Goal: Communication & Community: Answer question/provide support

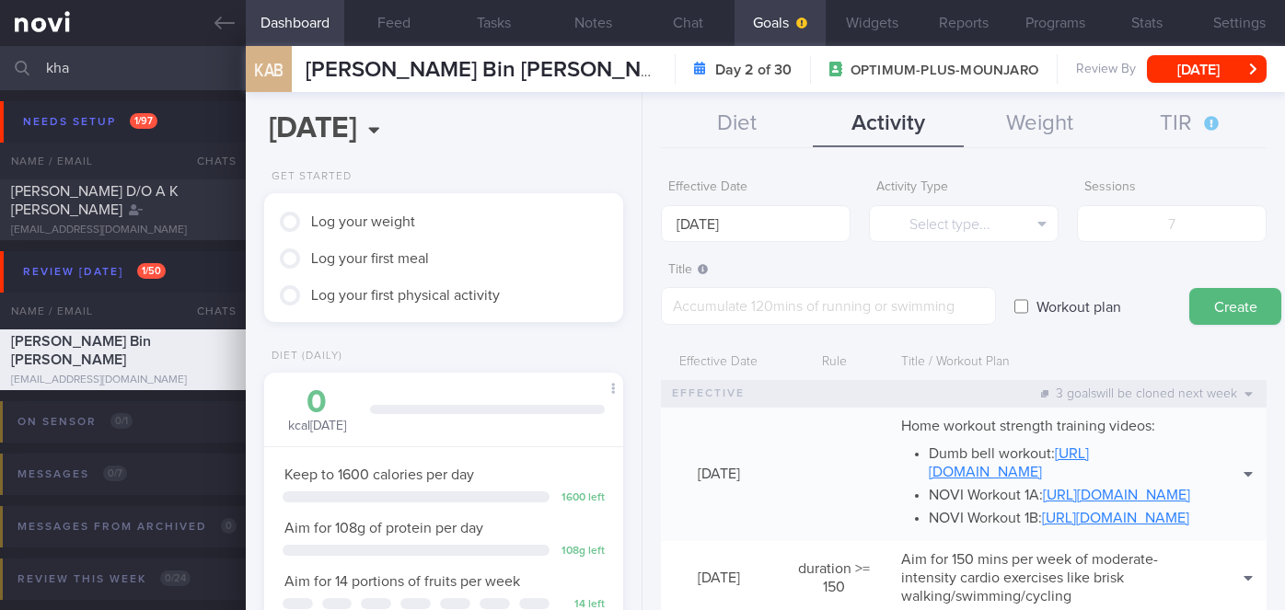
click at [675, 30] on button "Chat" at bounding box center [688, 23] width 92 height 46
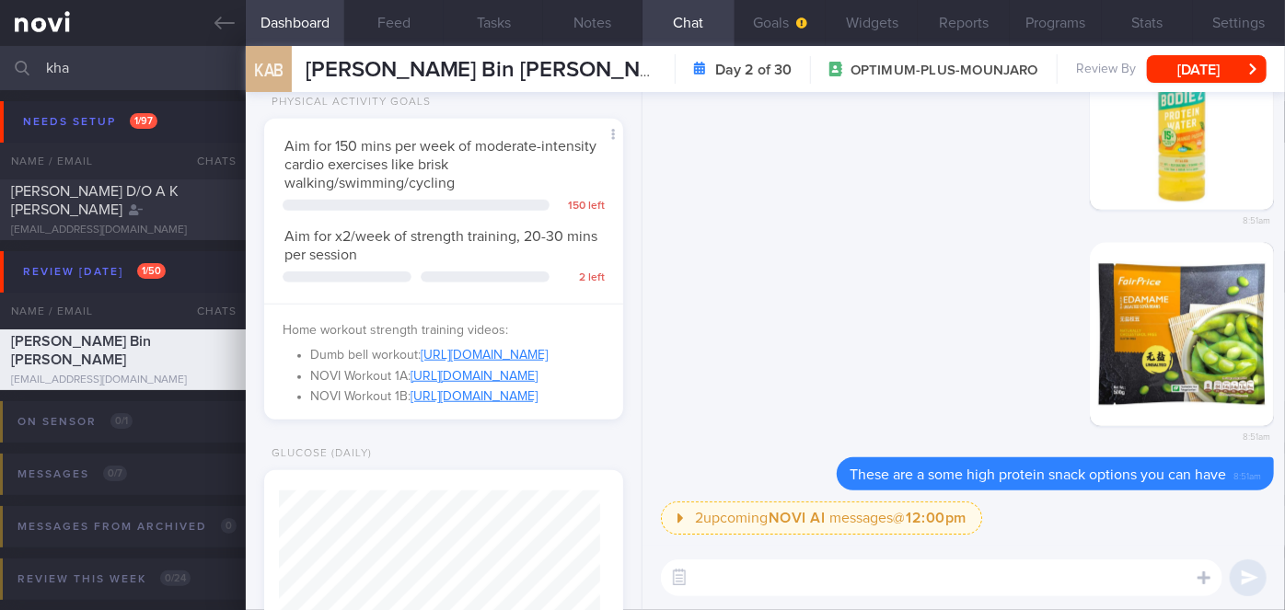
click at [142, 62] on input "kha" at bounding box center [642, 68] width 1285 height 44
type input "k"
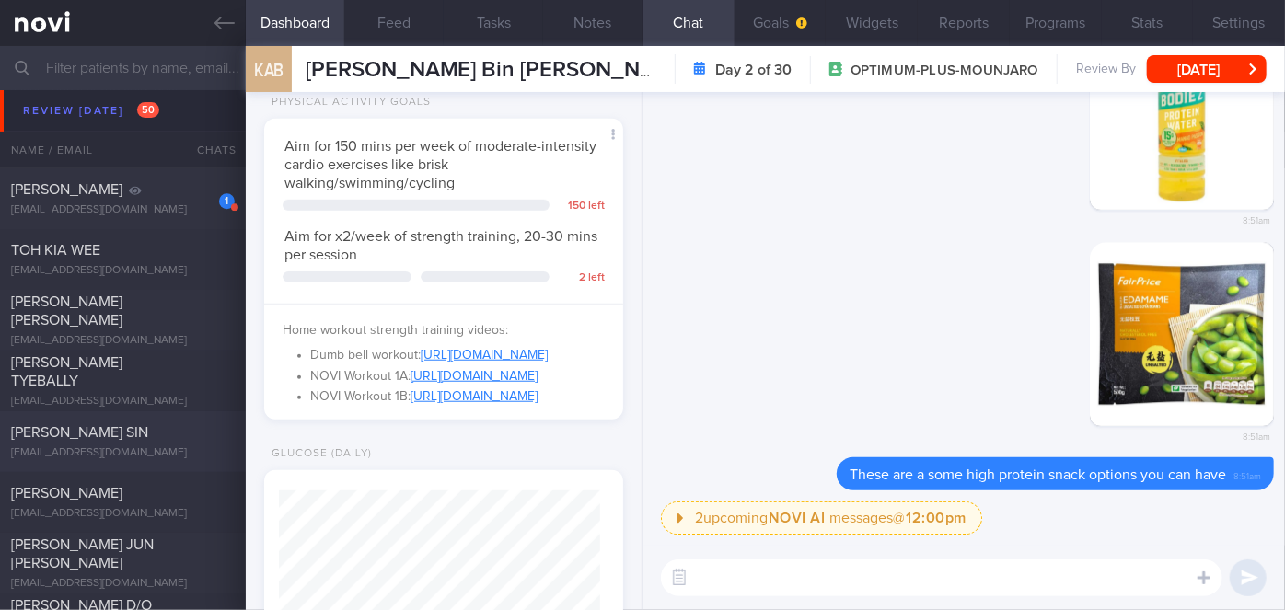
scroll to position [6190, 0]
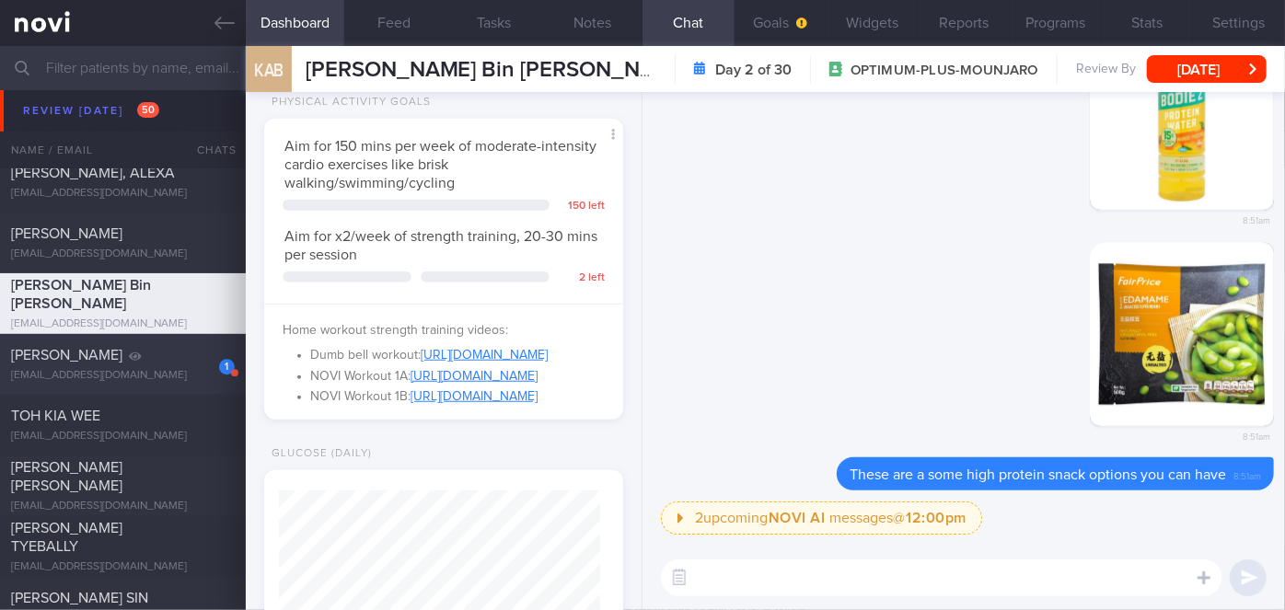
click at [203, 361] on div "1" at bounding box center [214, 360] width 40 height 29
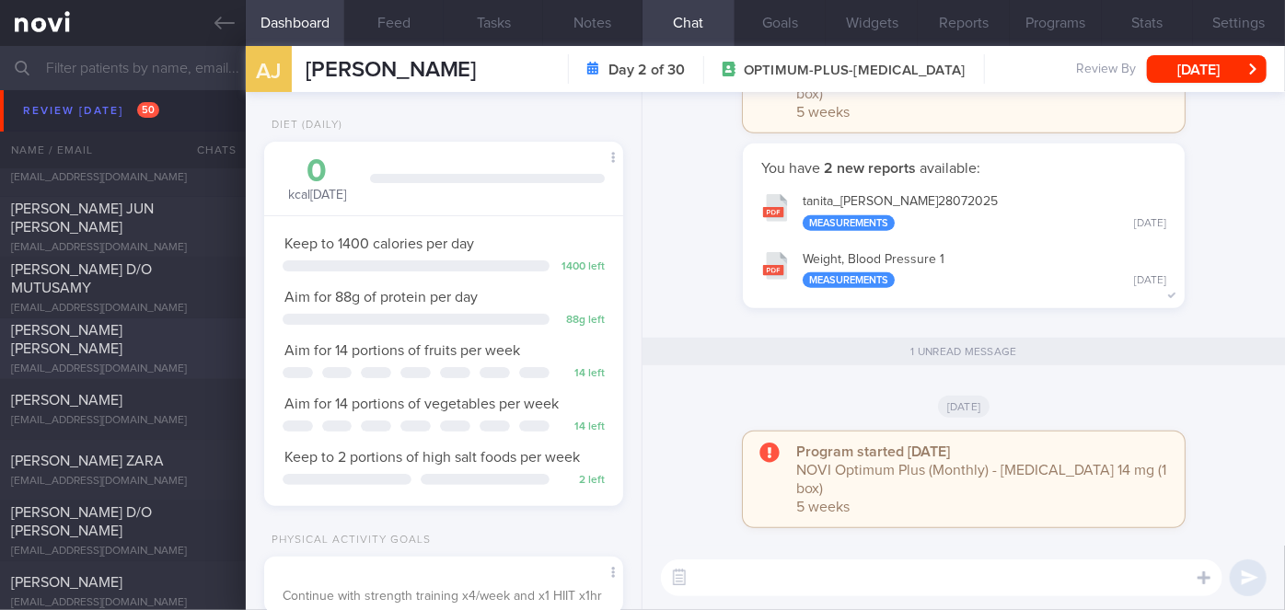
scroll to position [7110, 0]
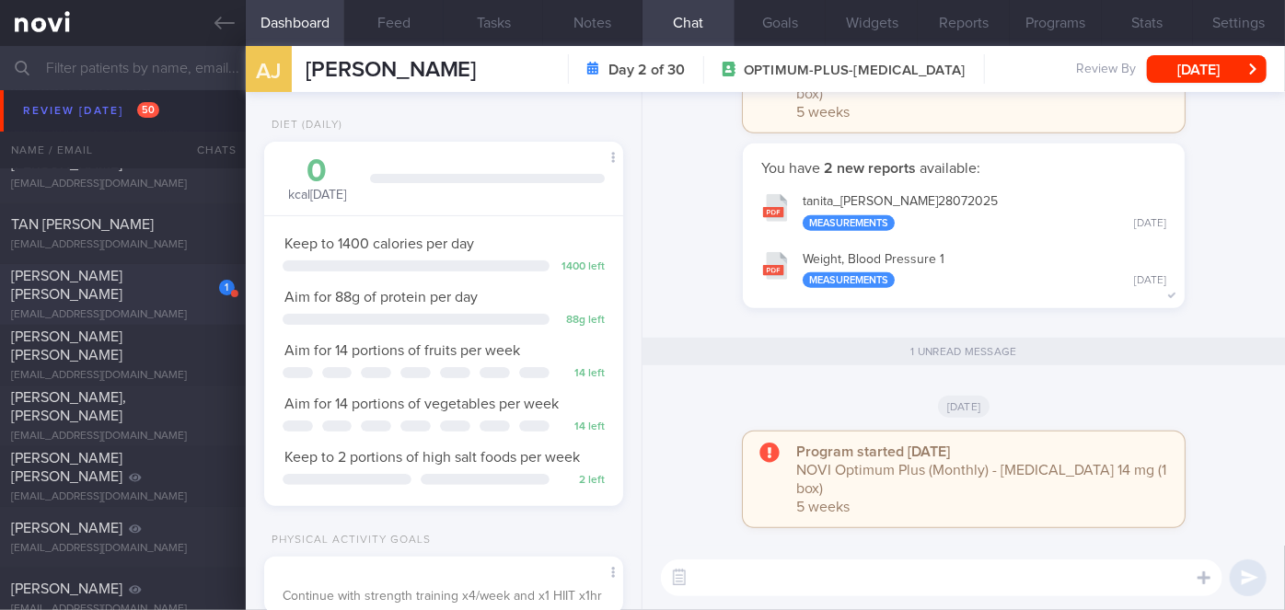
click at [196, 294] on div "1" at bounding box center [214, 281] width 40 height 29
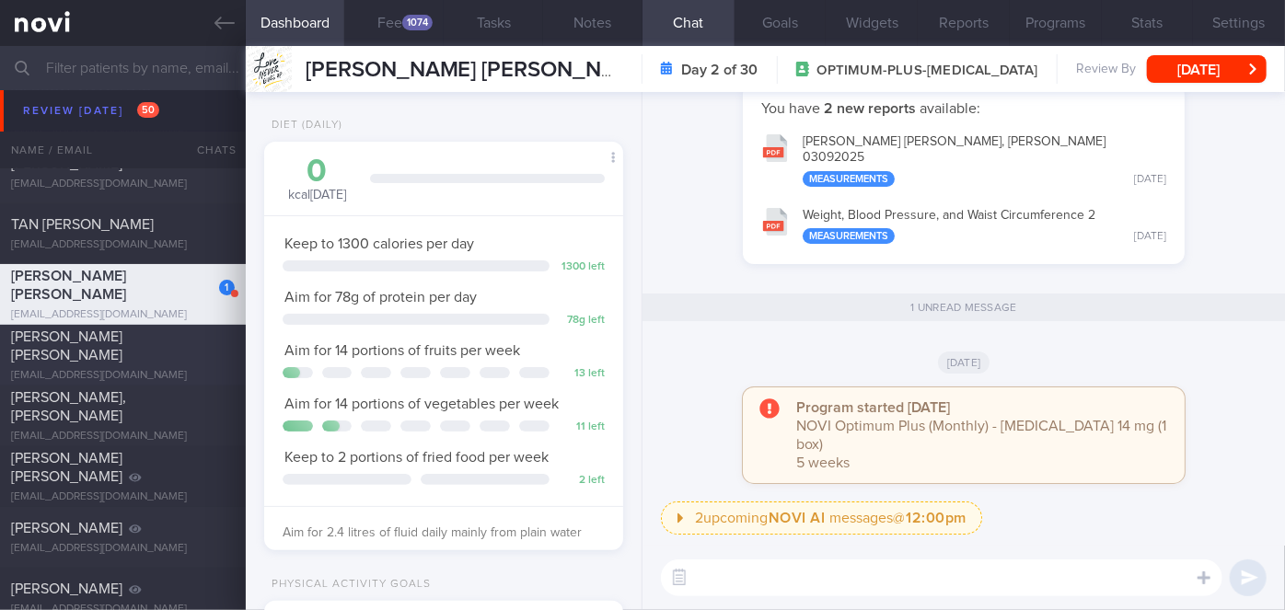
scroll to position [7528, 0]
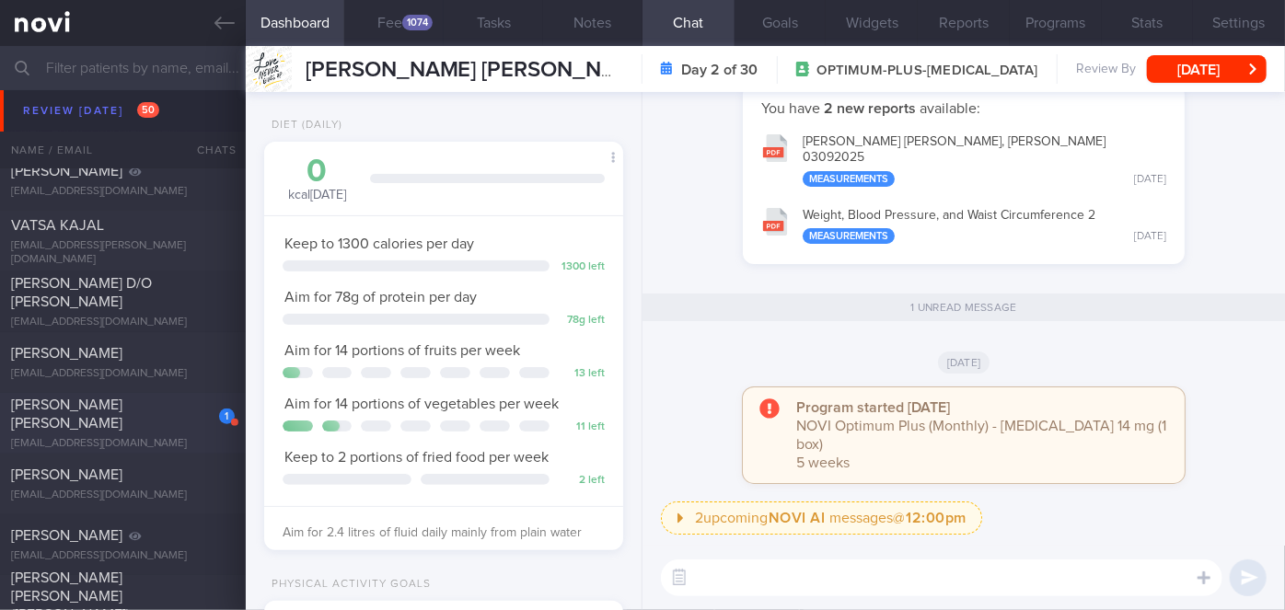
click at [162, 418] on div "[PERSON_NAME] [PERSON_NAME]" at bounding box center [120, 414] width 219 height 37
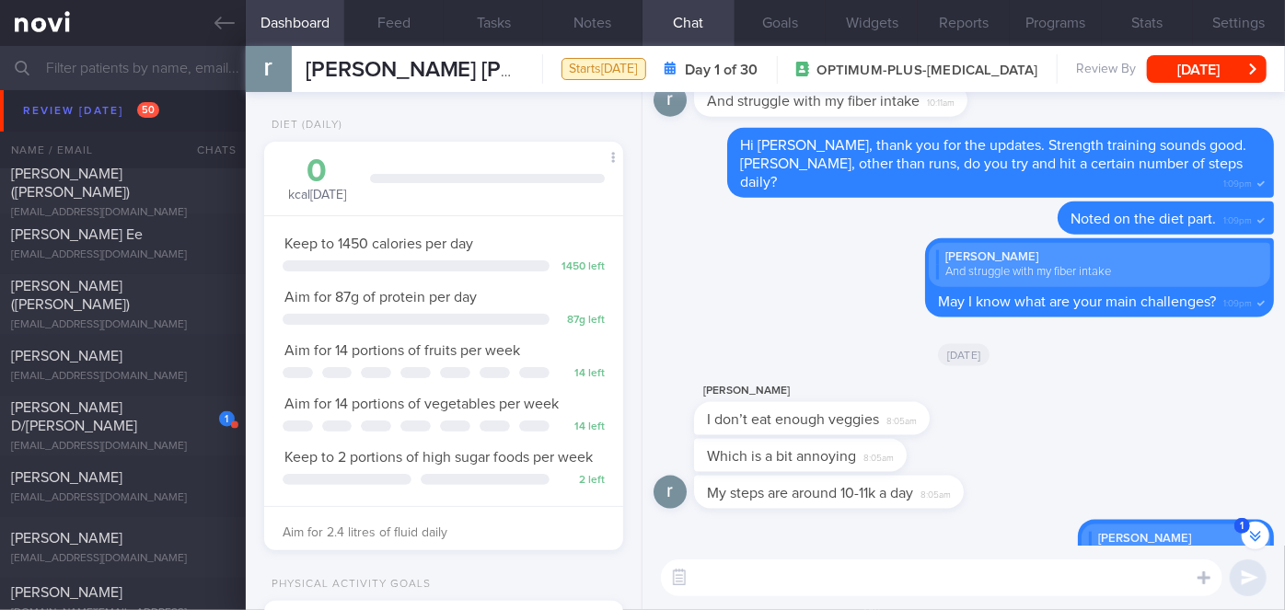
scroll to position [8198, 0]
click at [167, 409] on div "[PERSON_NAME] D/[PERSON_NAME]" at bounding box center [120, 412] width 219 height 37
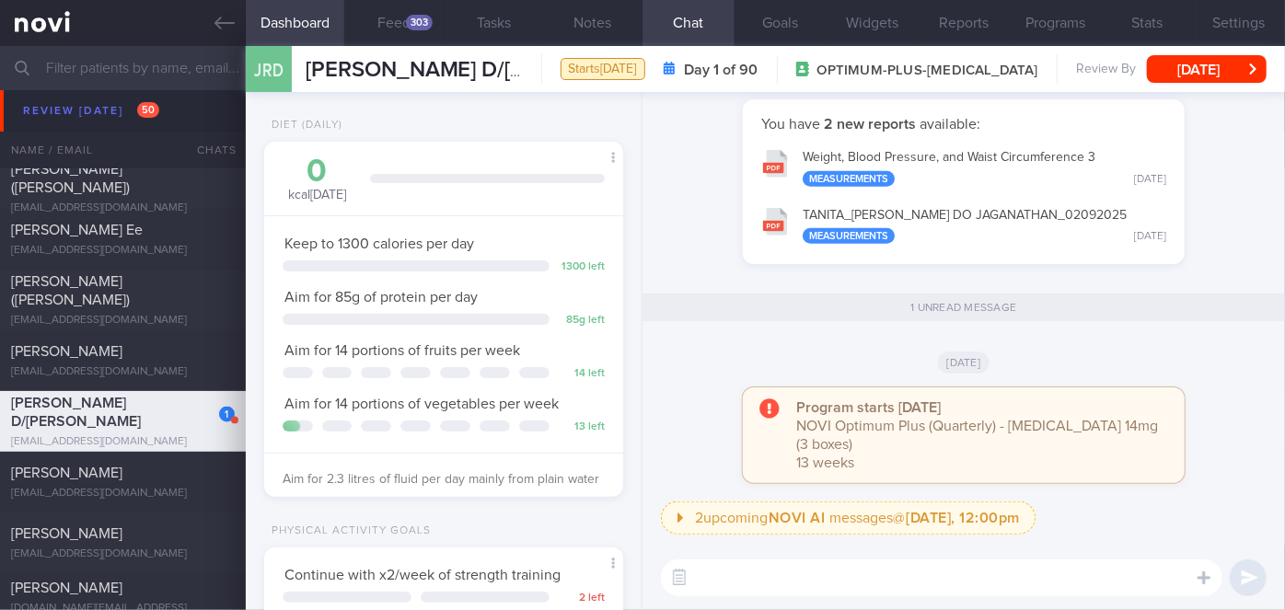
scroll to position [8783, 0]
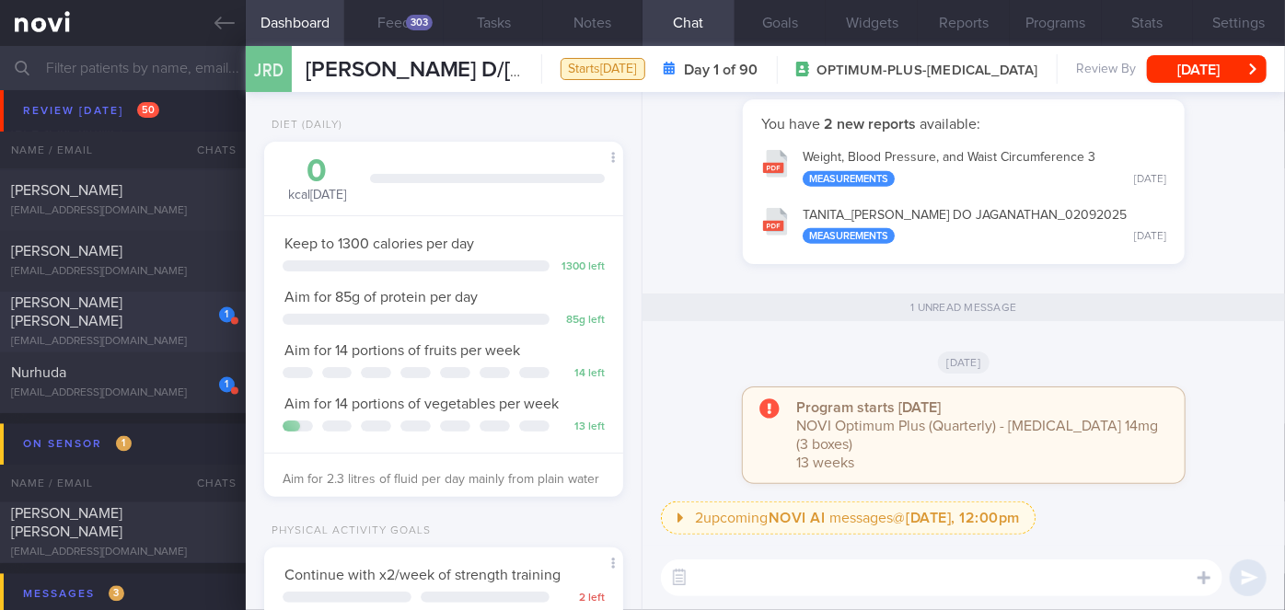
click at [122, 298] on span "[PERSON_NAME] [PERSON_NAME]" at bounding box center [66, 312] width 111 height 33
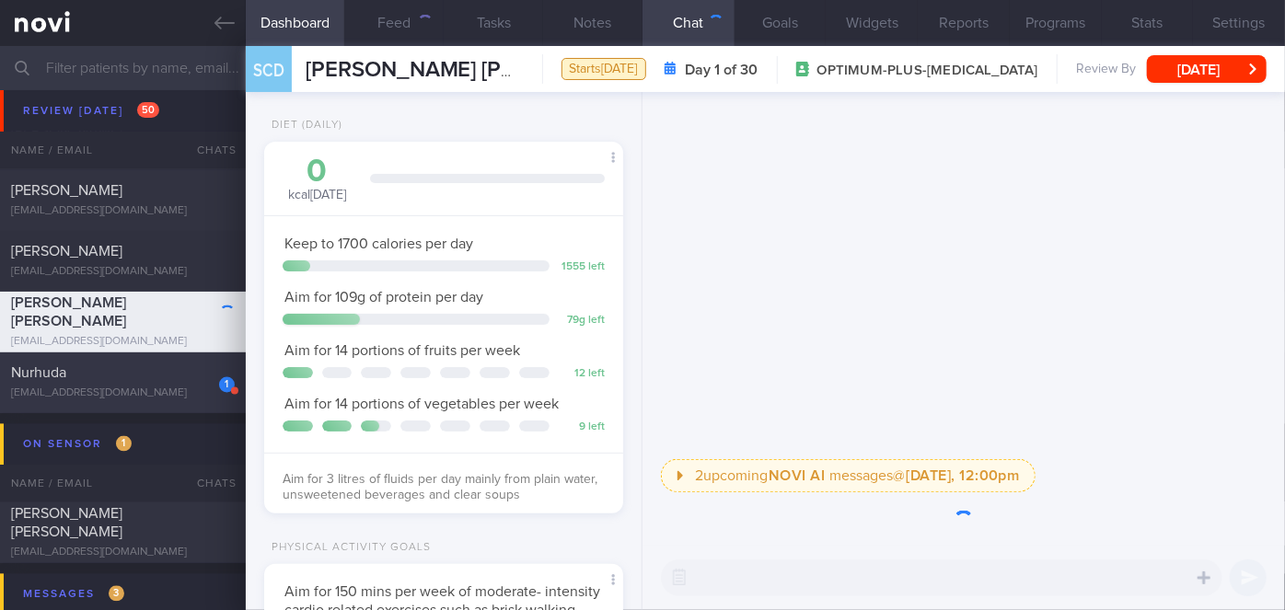
scroll to position [182, 314]
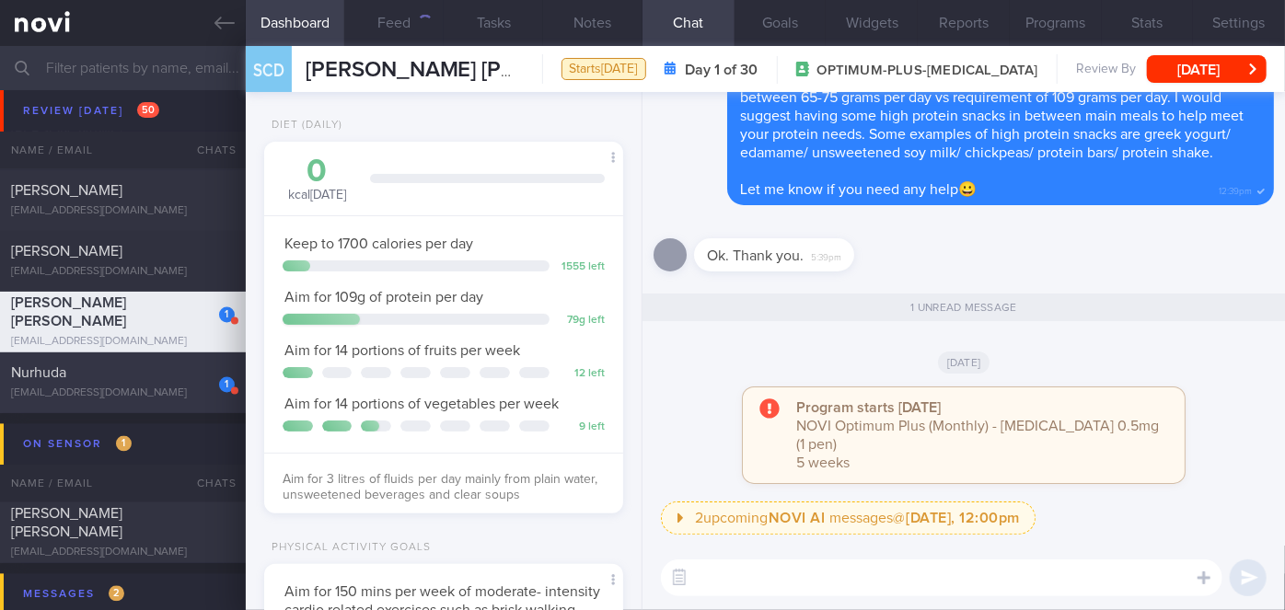
click at [152, 380] on div "Nurhuda" at bounding box center [120, 373] width 219 height 18
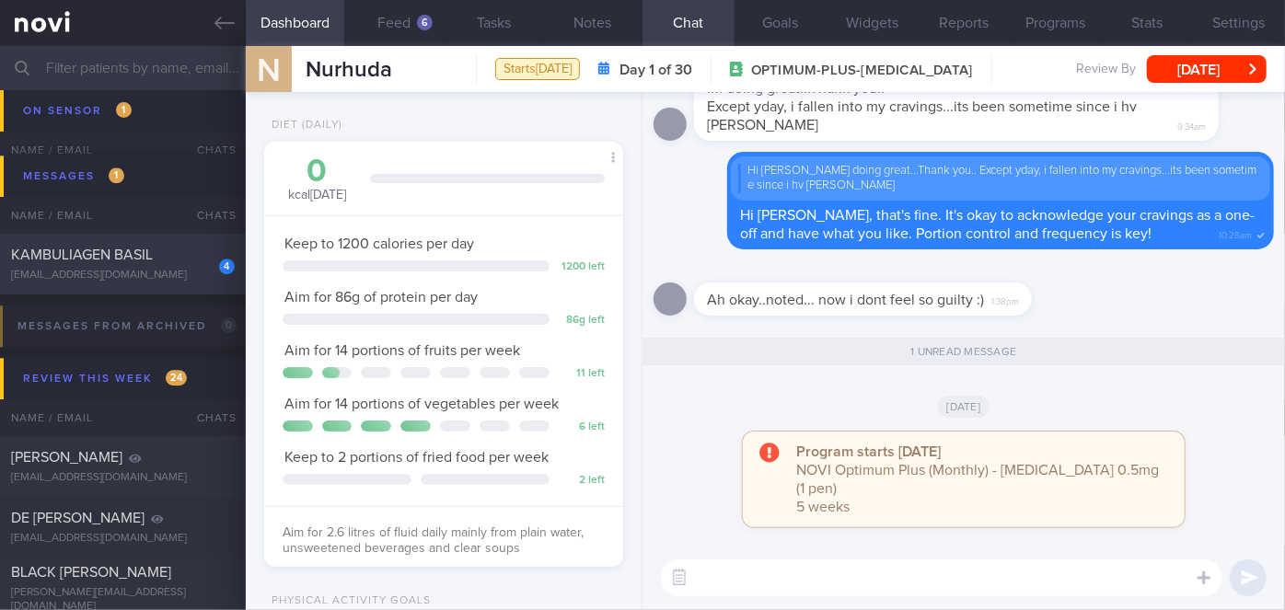
click at [189, 281] on div "[EMAIL_ADDRESS][DOMAIN_NAME]" at bounding box center [123, 276] width 224 height 14
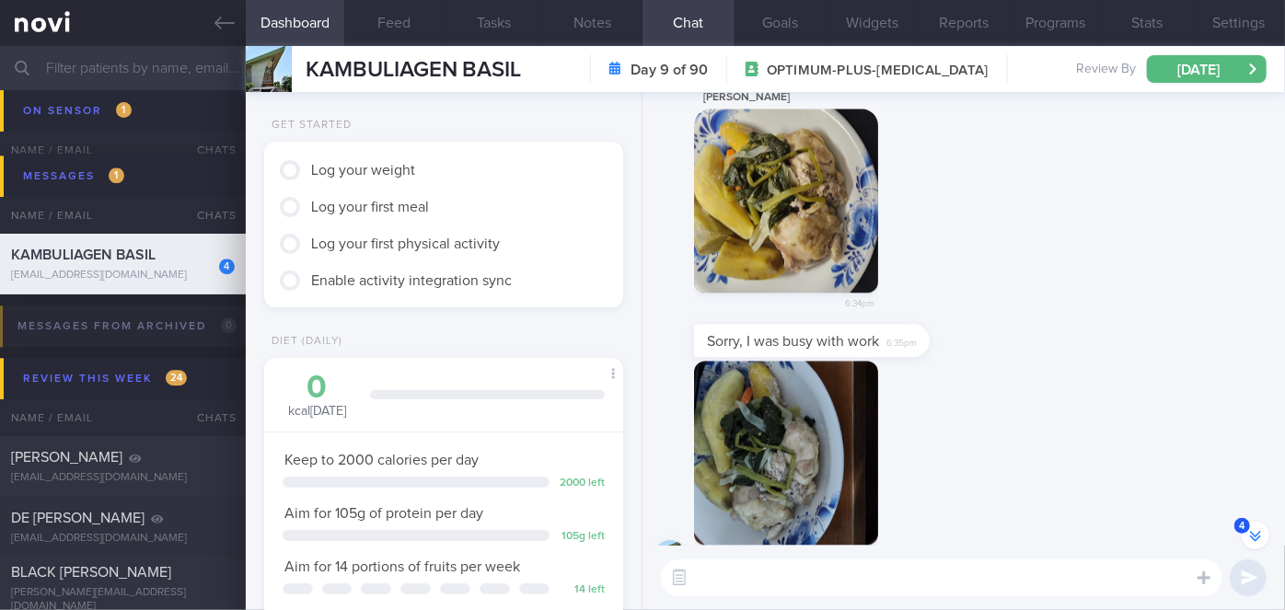
click at [837, 259] on button "button" at bounding box center [786, 201] width 184 height 184
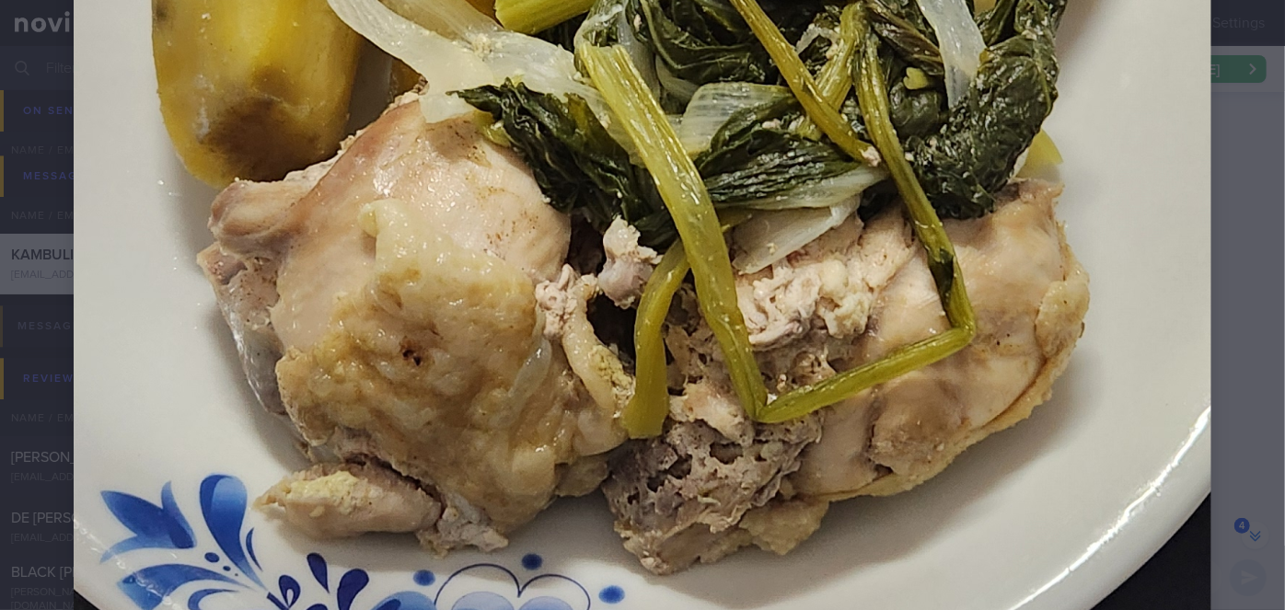
click at [1216, 298] on div at bounding box center [642, 193] width 1285 height 3063
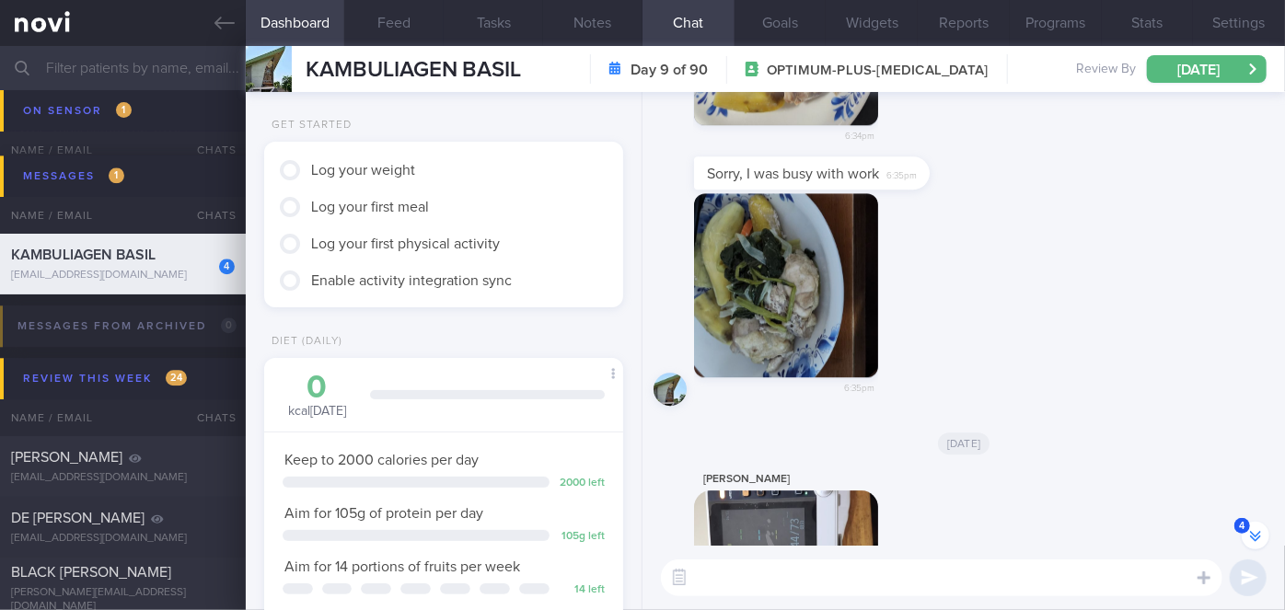
click at [777, 305] on button "button" at bounding box center [786, 285] width 184 height 184
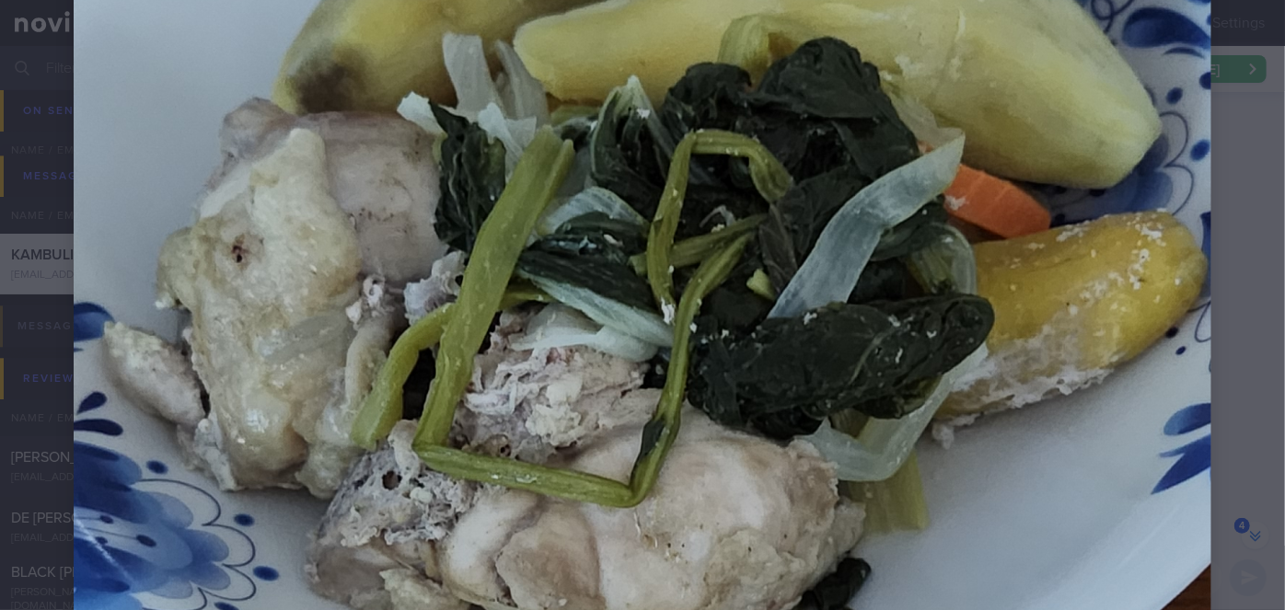
click at [1247, 328] on div at bounding box center [642, 444] width 1285 height 3063
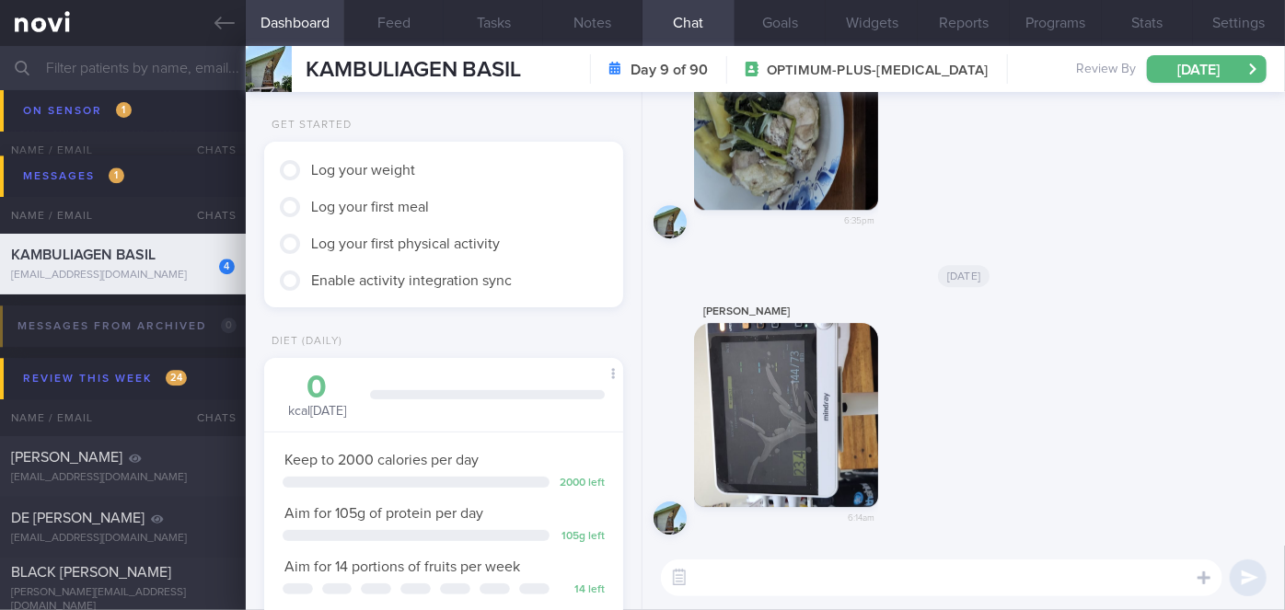
click at [812, 374] on button "button" at bounding box center [786, 415] width 184 height 184
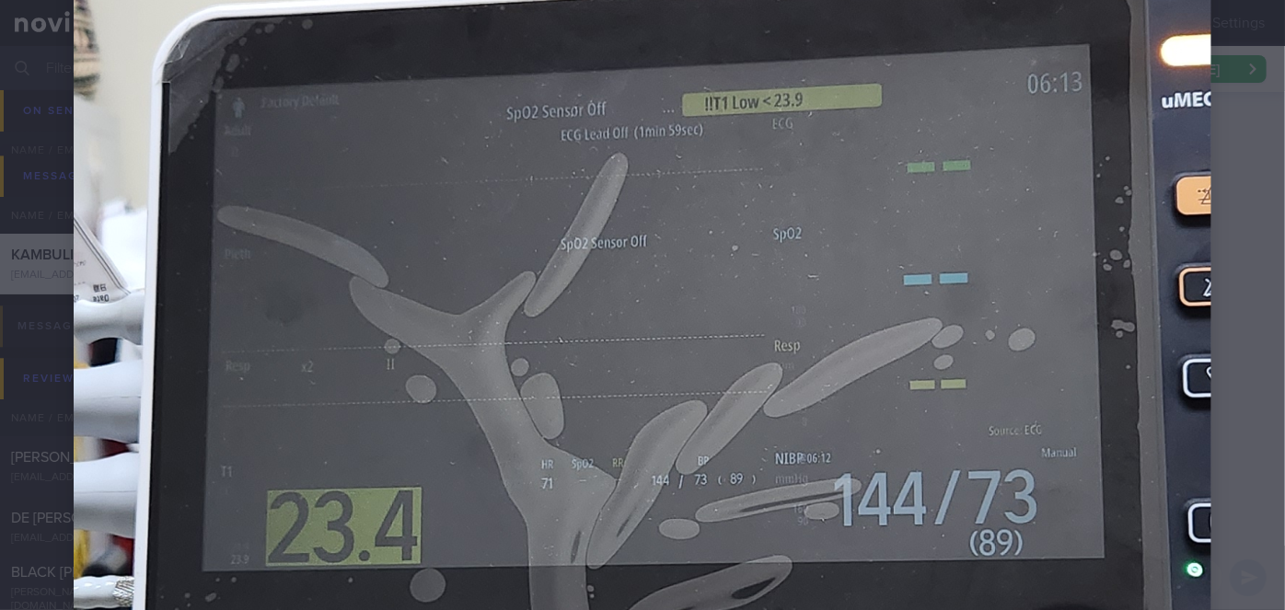
click at [1250, 406] on div at bounding box center [642, 444] width 1285 height 3063
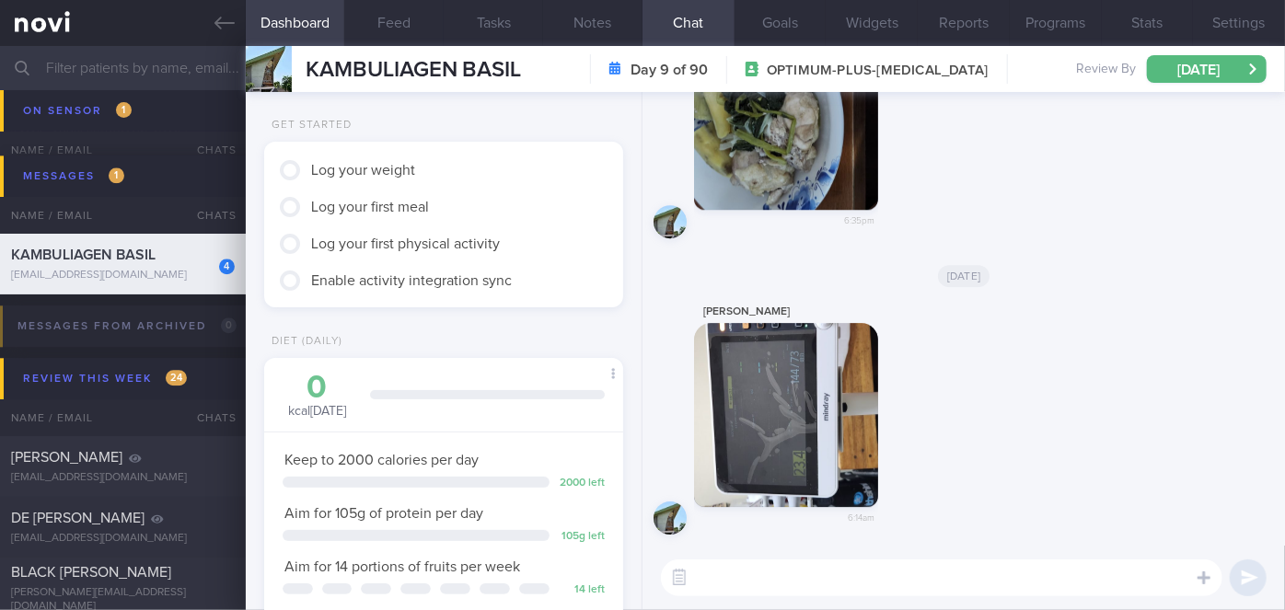
click at [775, 574] on textarea at bounding box center [941, 577] width 561 height 37
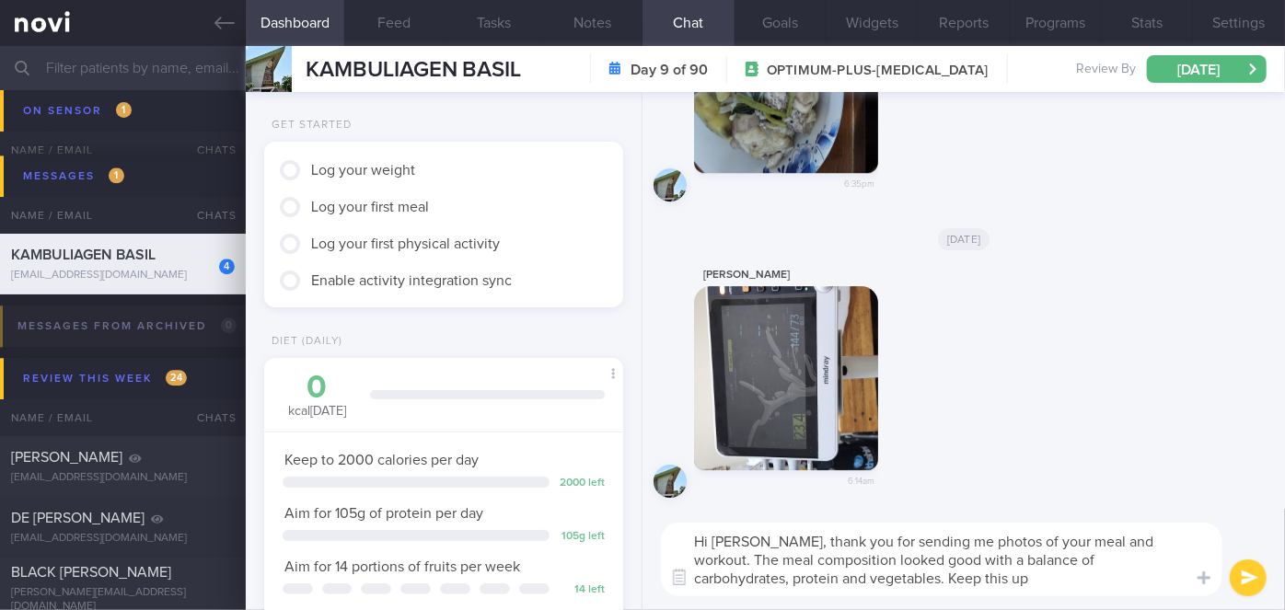
type textarea "Hi [PERSON_NAME], thank you for sending me photos of your meal and workout. The…"
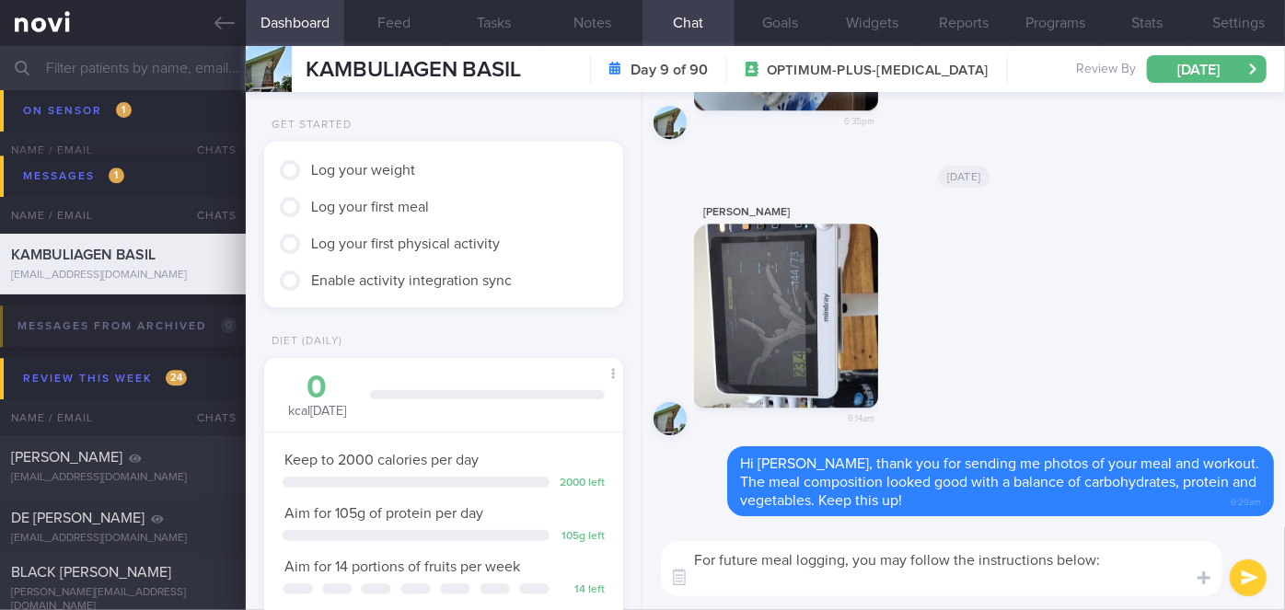
click at [705, 585] on textarea "For future meal logging, you may follow the instructions below:" at bounding box center [941, 568] width 561 height 55
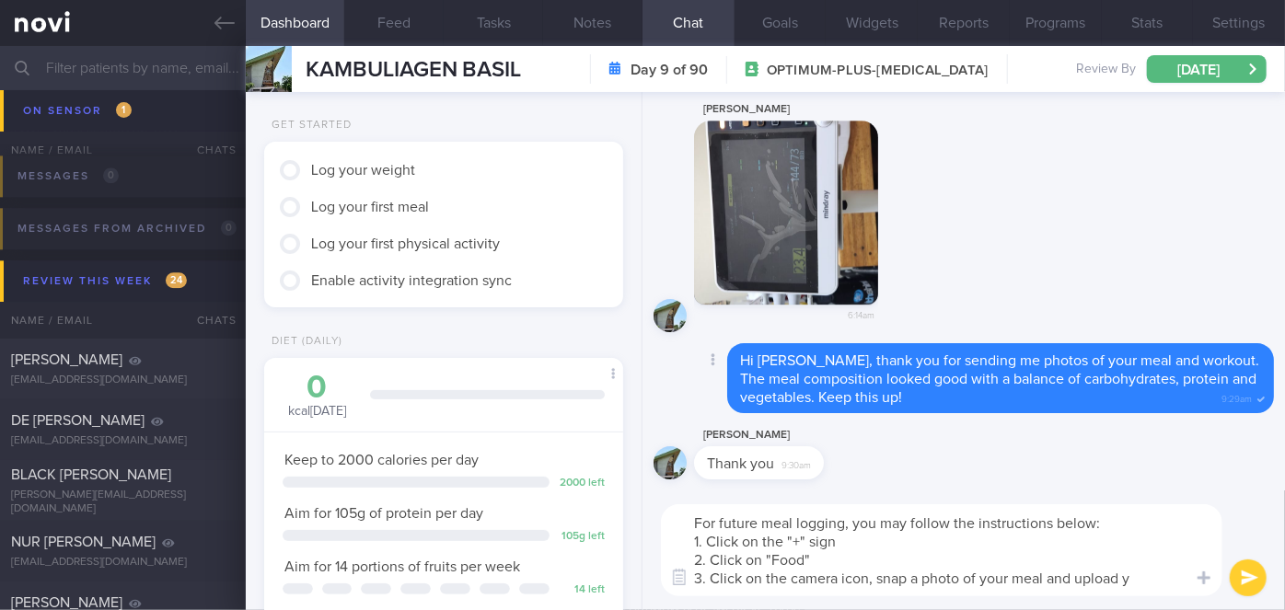
type textarea "For future meal logging, you may follow the instructions below: 1. Click on the…"
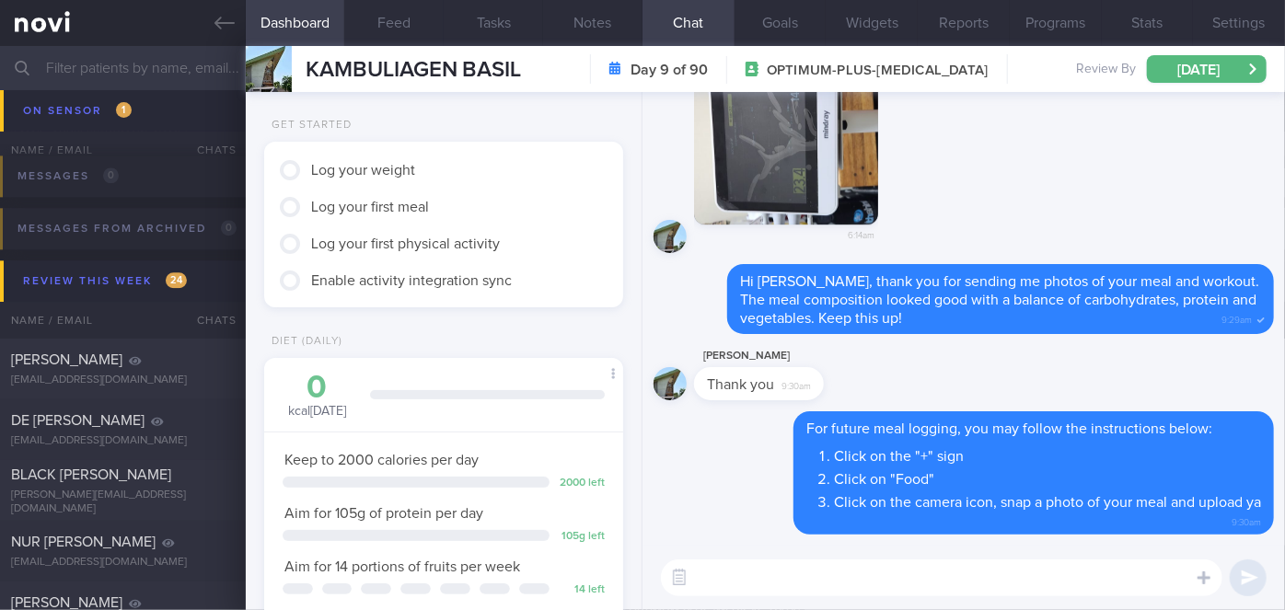
click at [923, 580] on textarea at bounding box center [941, 577] width 561 height 37
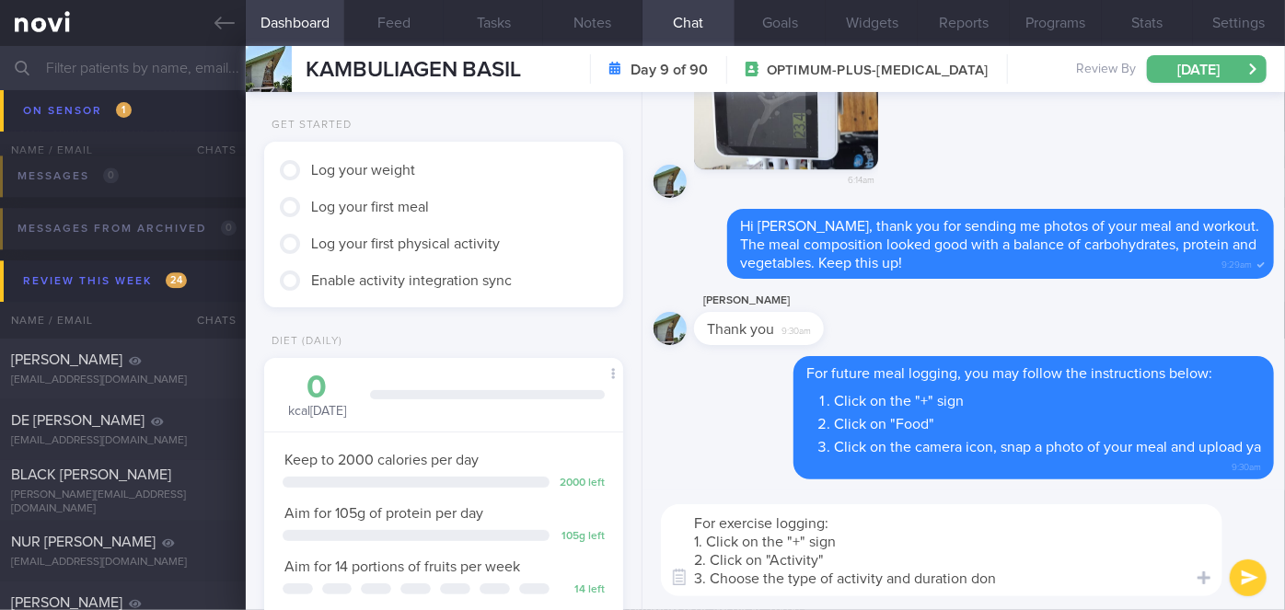
type textarea "For exercise logging: 1. Click on the "+" sign 2. Click on "Activity" 3. Choose…"
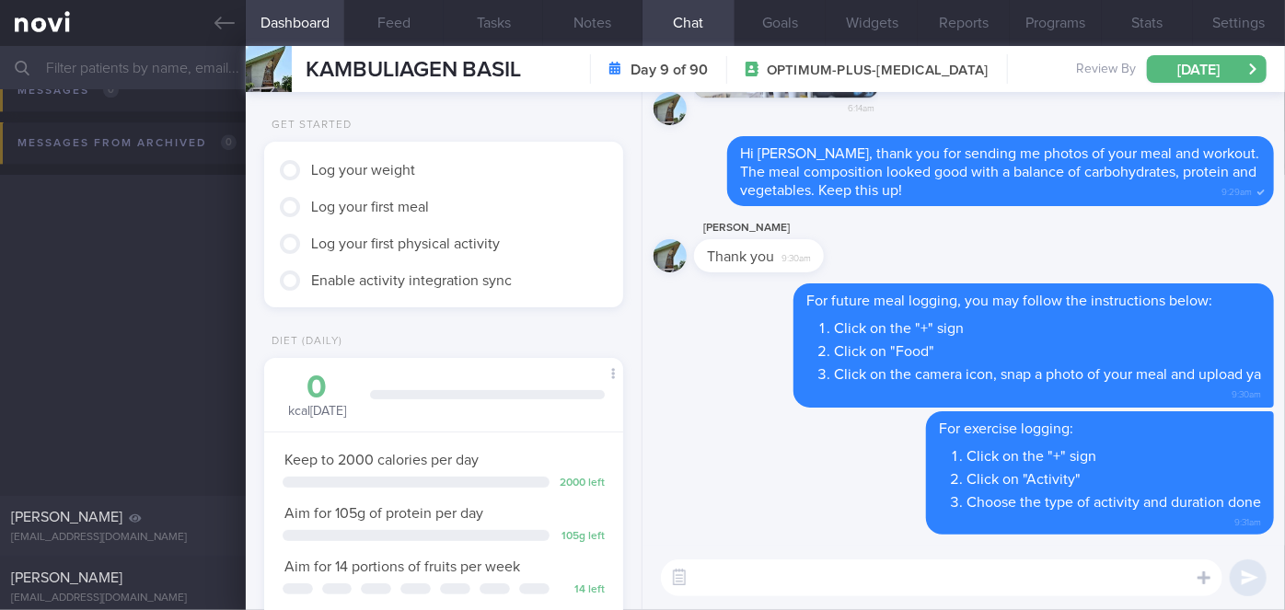
scroll to position [10456, 0]
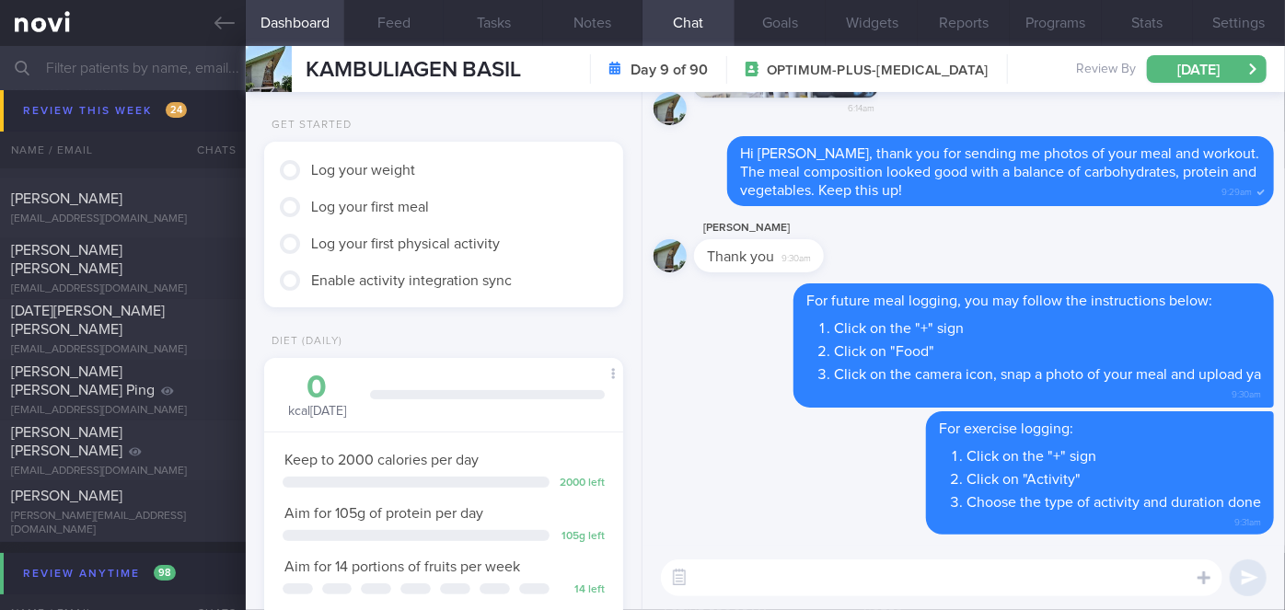
click at [121, 56] on input "text" at bounding box center [642, 68] width 1285 height 44
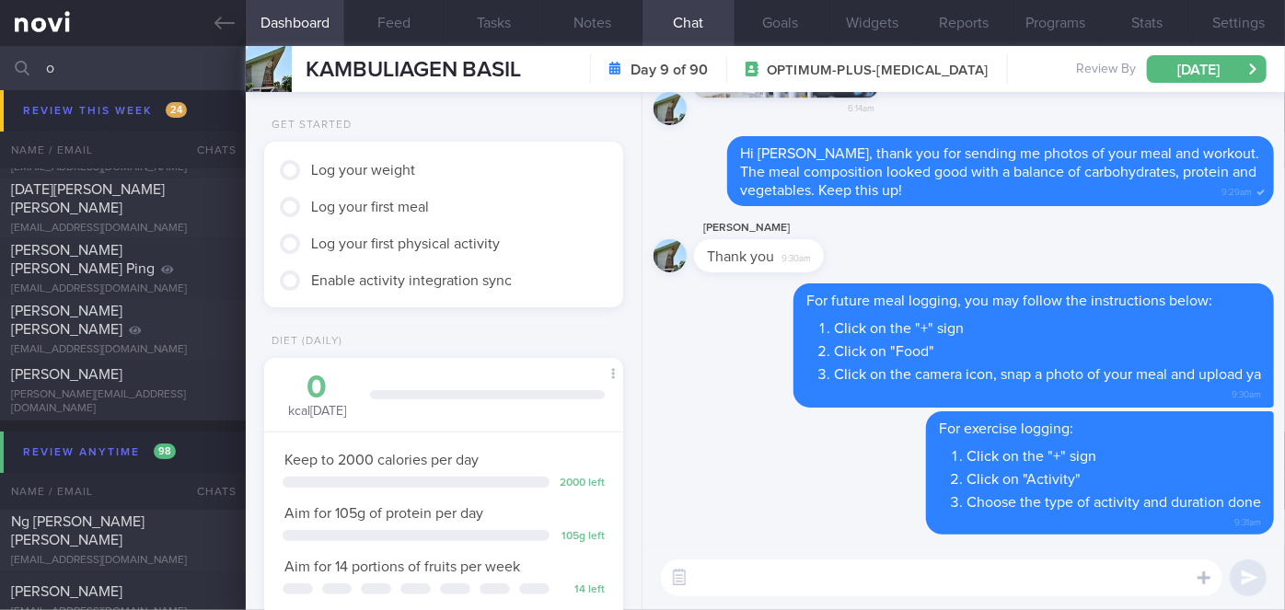
scroll to position [10335, 0]
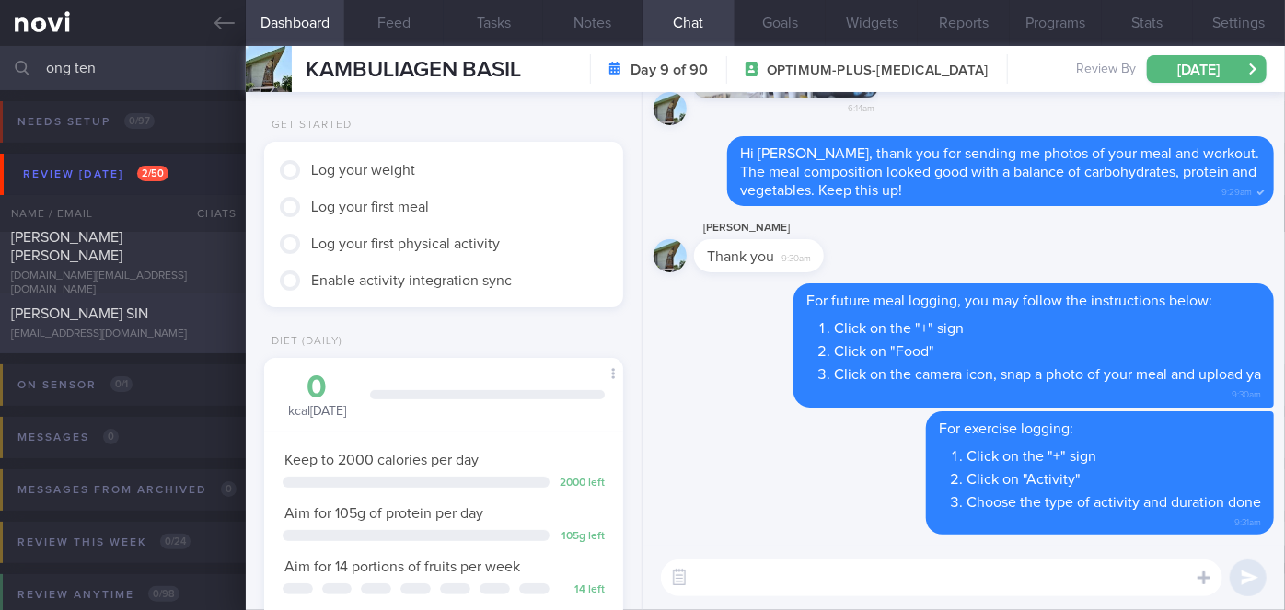
type input "ong ten"
click at [176, 317] on div "[PERSON_NAME] SIN" at bounding box center [120, 314] width 219 height 18
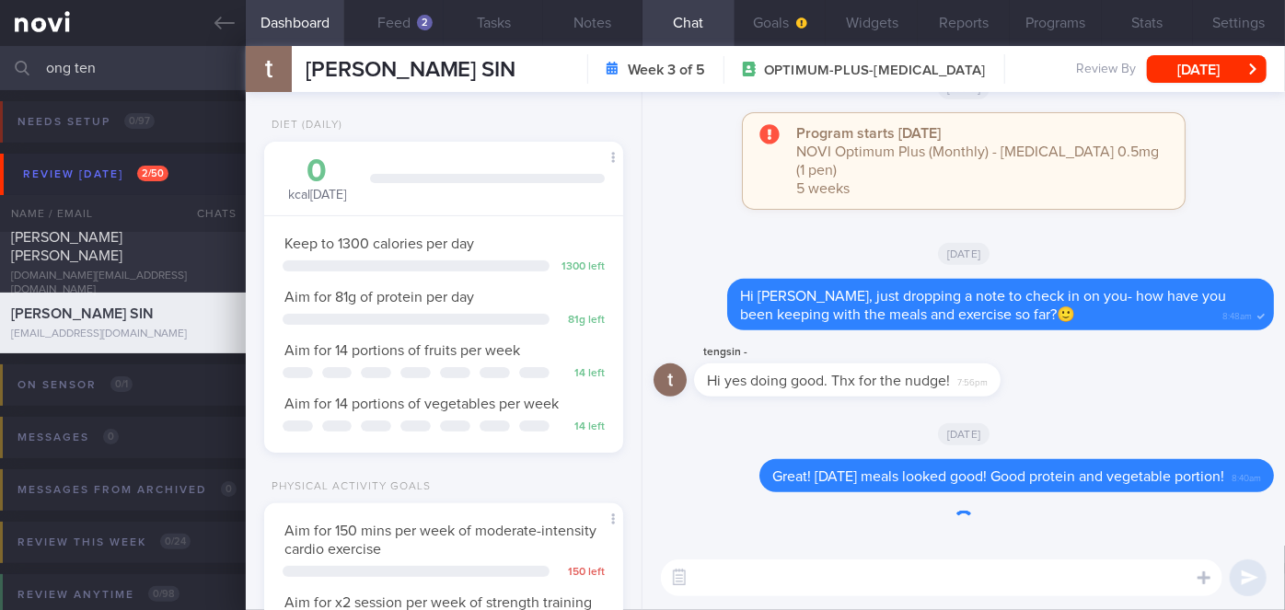
scroll to position [156, 314]
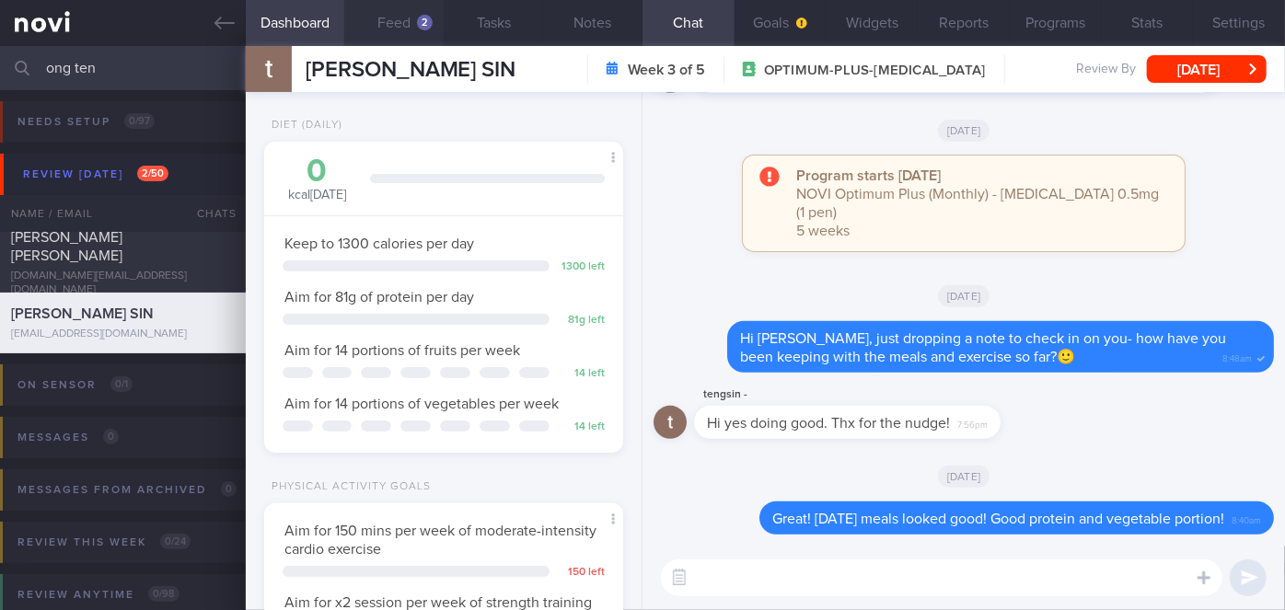
click at [418, 29] on button "Feed 2" at bounding box center [393, 23] width 99 height 46
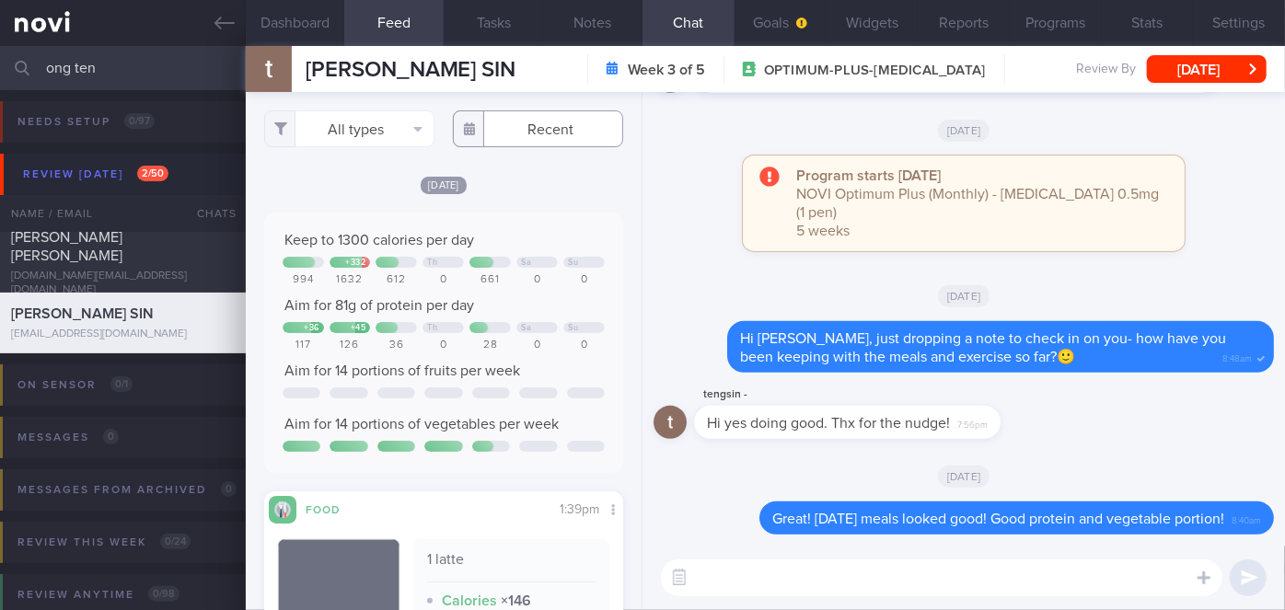
click at [524, 133] on input "text" at bounding box center [538, 128] width 170 height 37
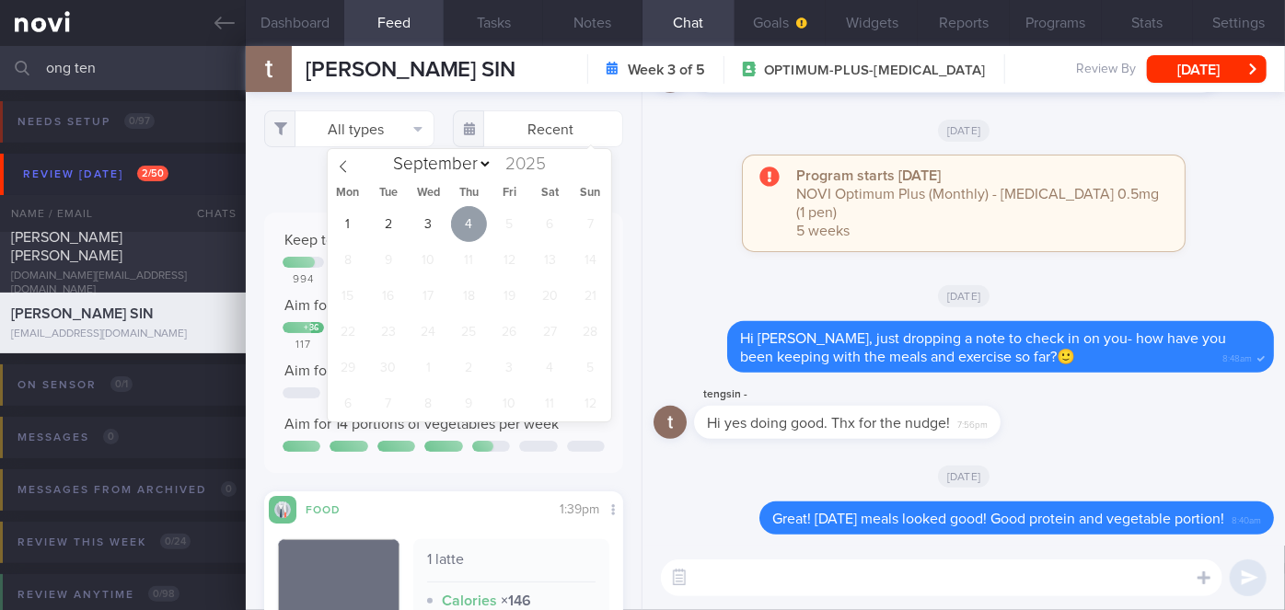
click at [458, 223] on span "4" at bounding box center [469, 224] width 36 height 36
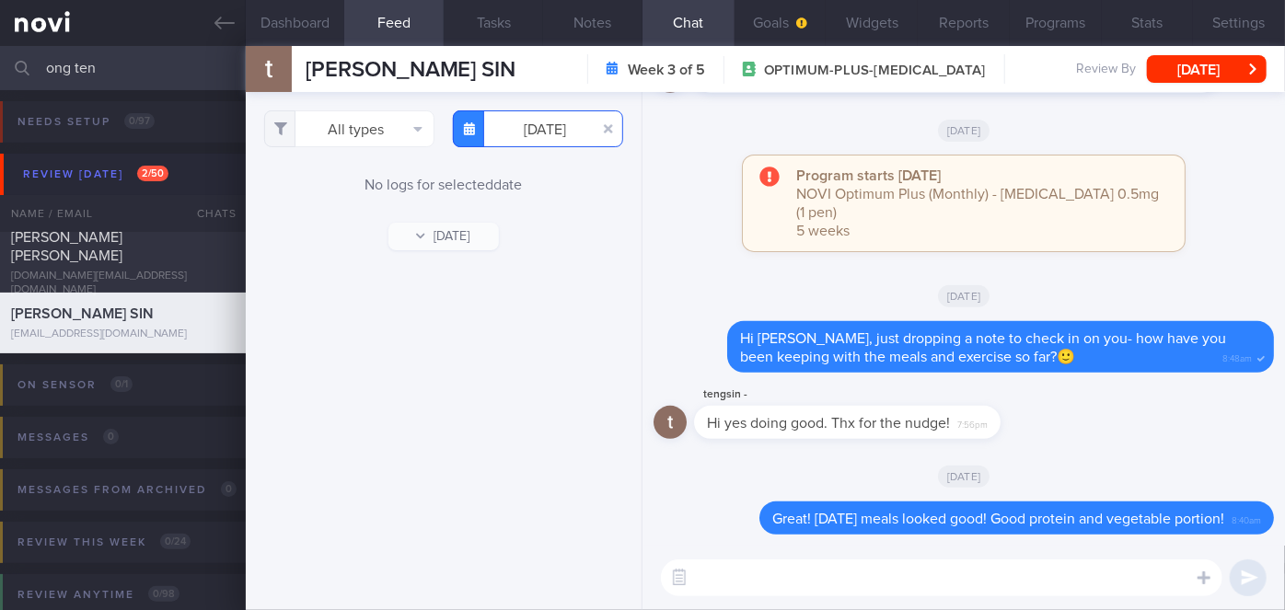
click at [537, 134] on input "[DATE]" at bounding box center [538, 128] width 170 height 37
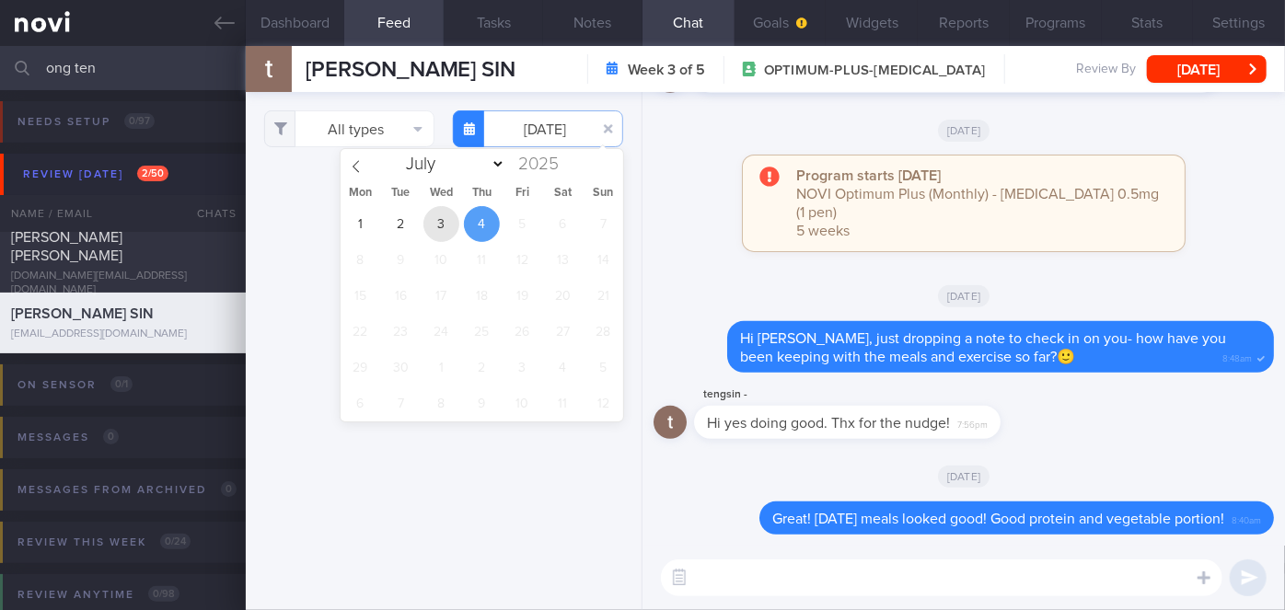
click at [440, 215] on span "3" at bounding box center [441, 224] width 36 height 36
type input "[DATE]"
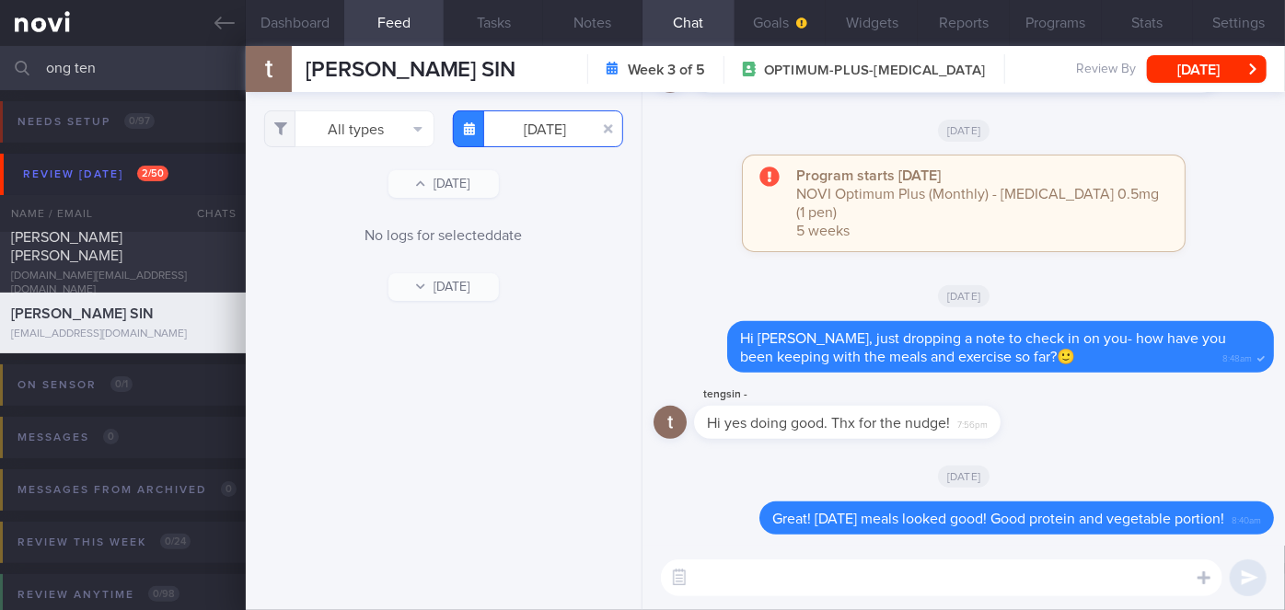
click at [513, 142] on input "[DATE]" at bounding box center [538, 128] width 170 height 37
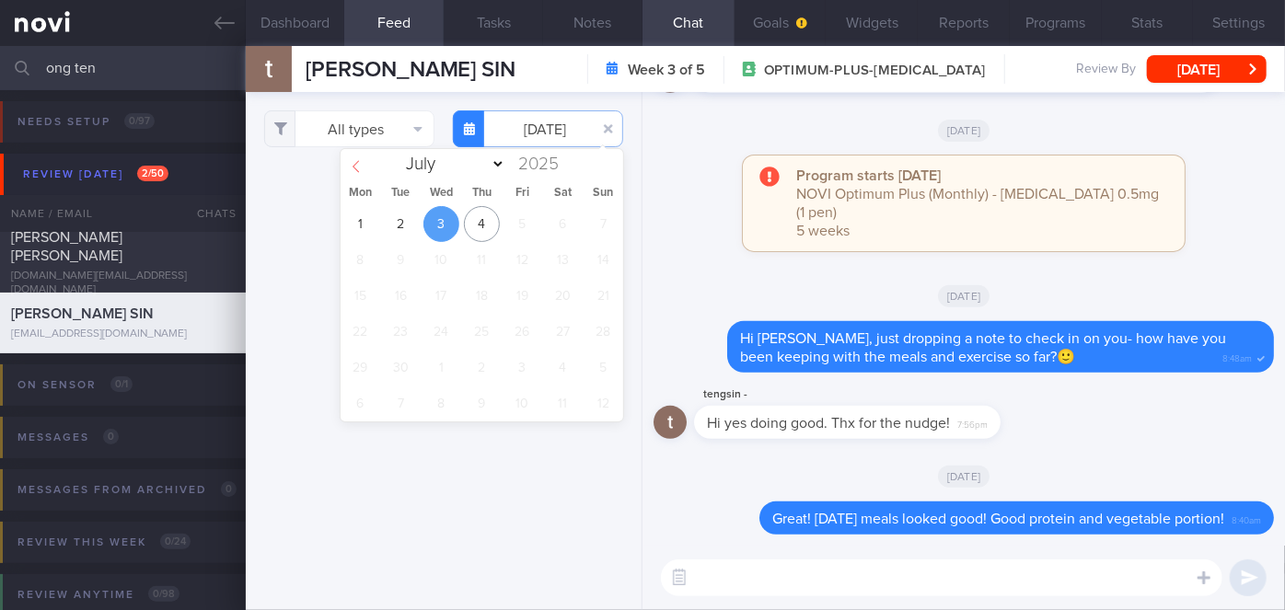
click at [358, 169] on icon at bounding box center [356, 166] width 13 height 13
select select "7"
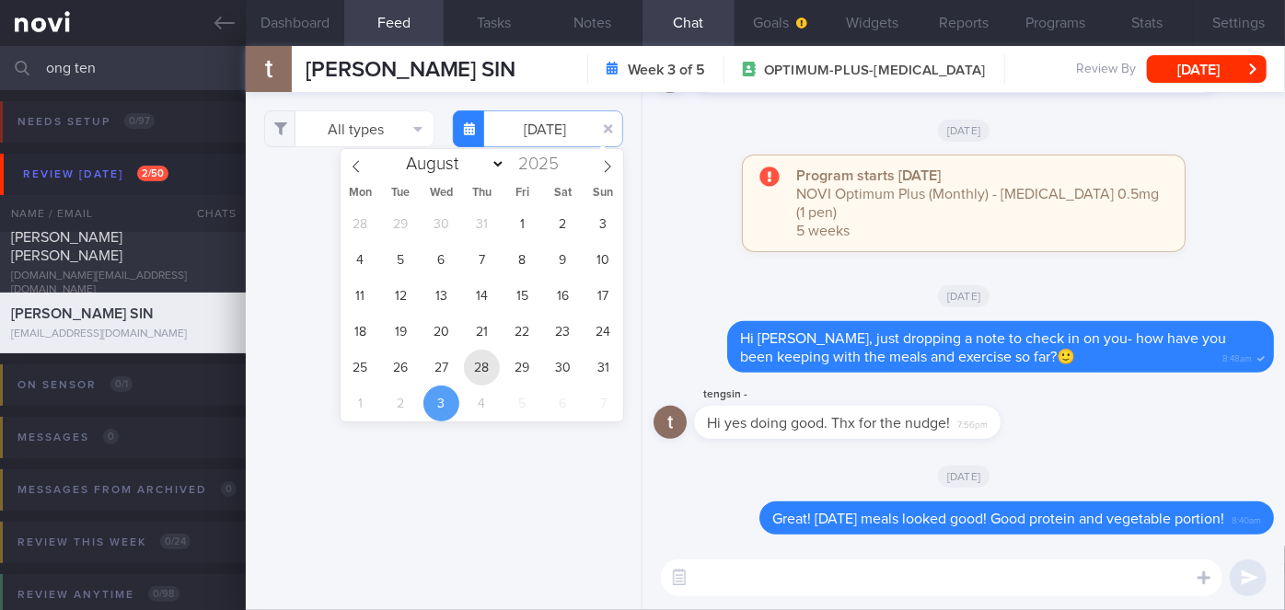
click at [488, 359] on span "28" at bounding box center [482, 368] width 36 height 36
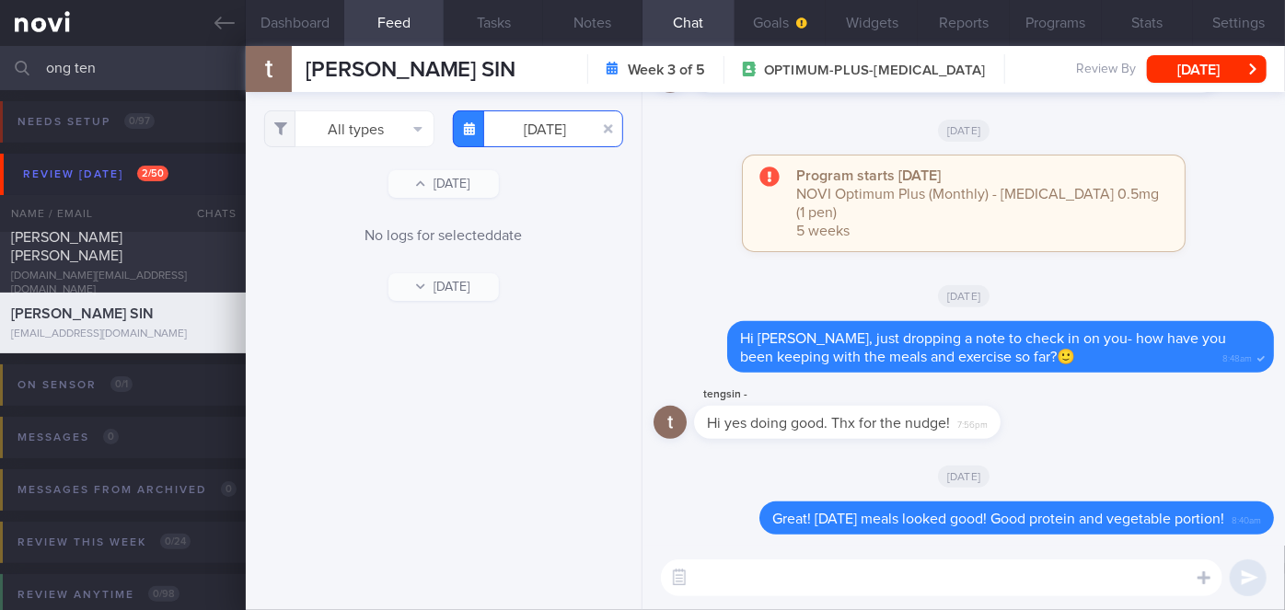
click at [549, 133] on input "[DATE]" at bounding box center [538, 128] width 170 height 37
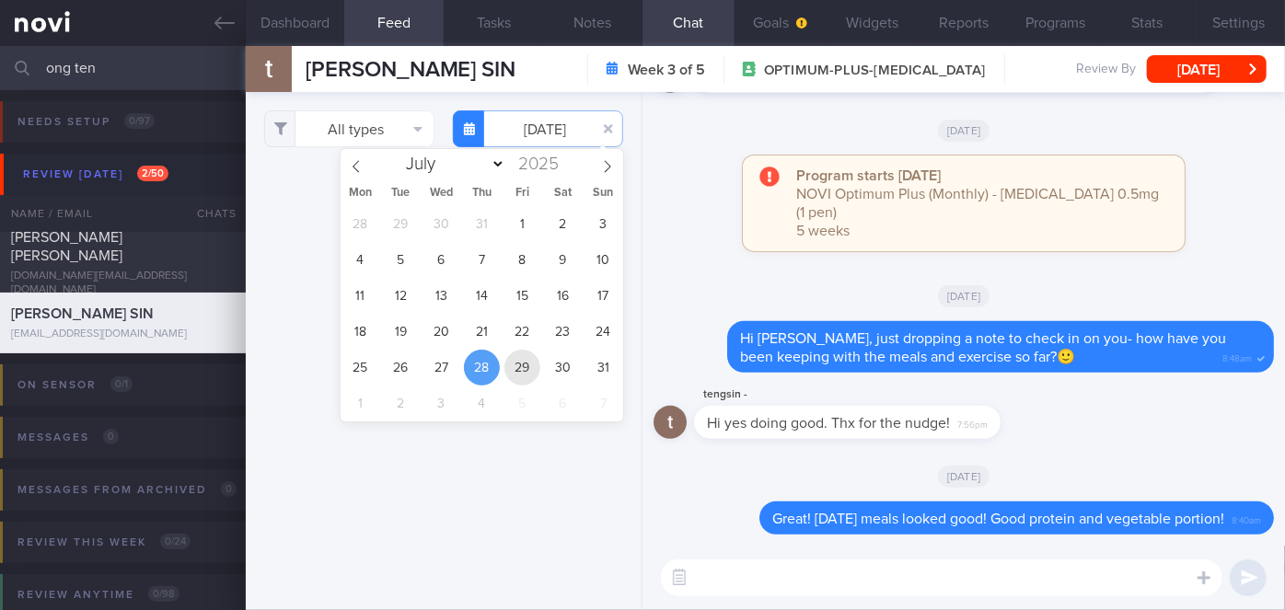
click at [520, 368] on span "29" at bounding box center [522, 368] width 36 height 36
type input "[DATE]"
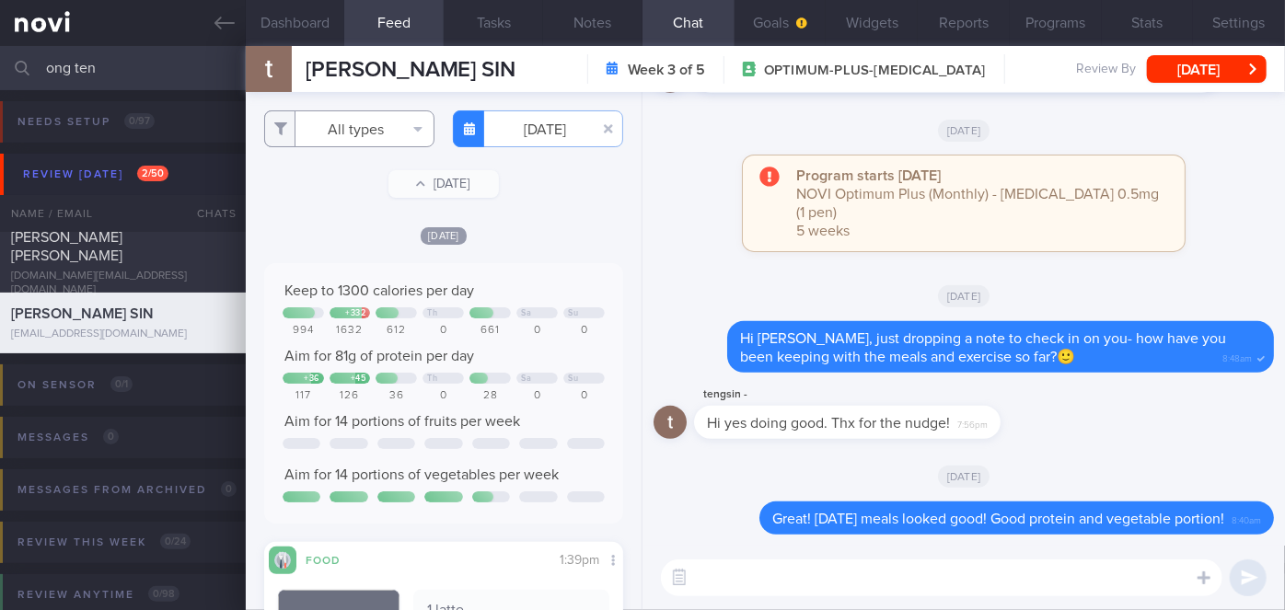
click at [361, 136] on button "All types" at bounding box center [349, 128] width 170 height 37
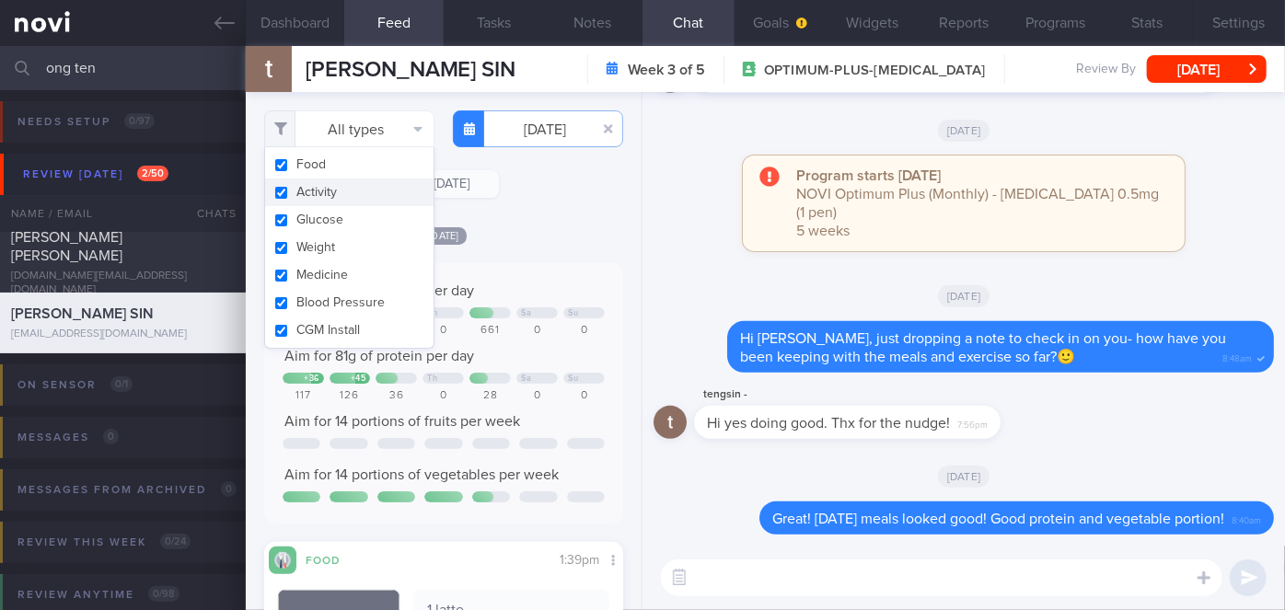
click at [340, 184] on button "Activity" at bounding box center [349, 193] width 168 height 28
checkbox input "false"
click at [517, 212] on div "Filtering type... Food Activity Glucose Weight Medicine Blood Pressure [MEDICAL…" at bounding box center [444, 351] width 396 height 518
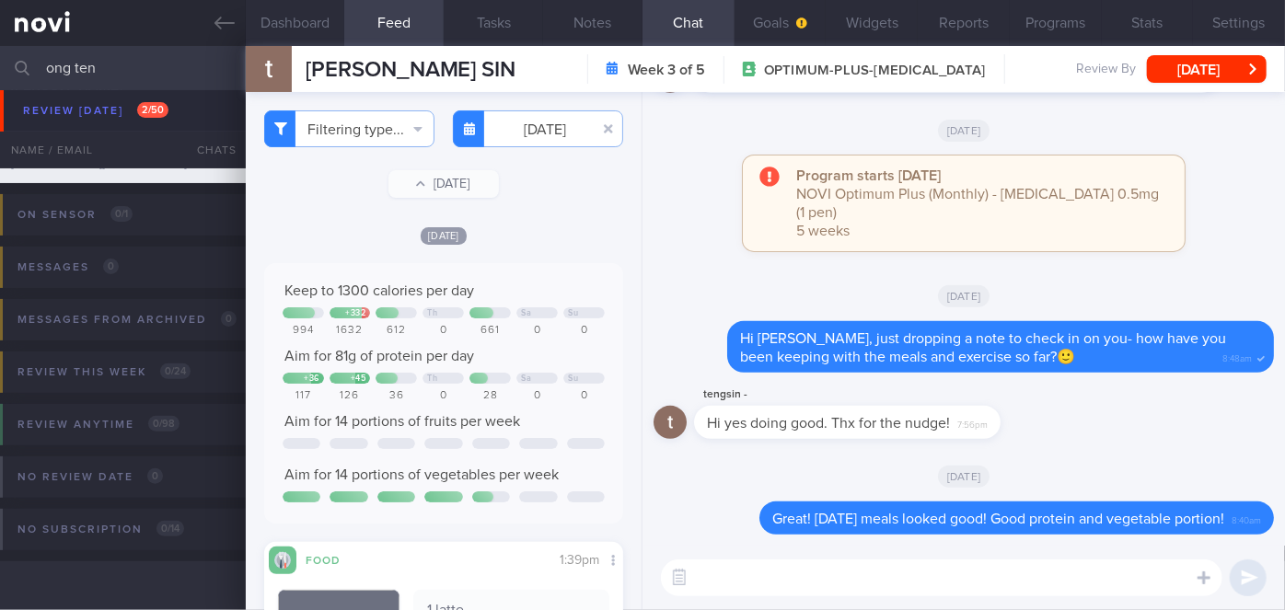
scroll to position [816, 0]
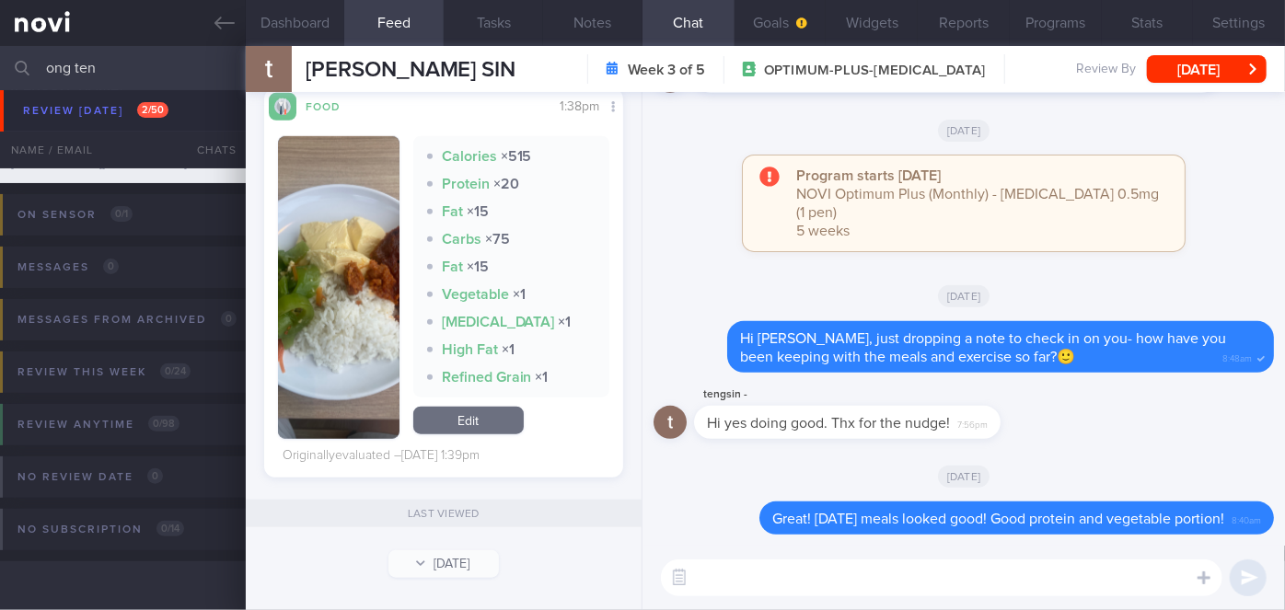
click at [305, 289] on button "button" at bounding box center [338, 287] width 121 height 303
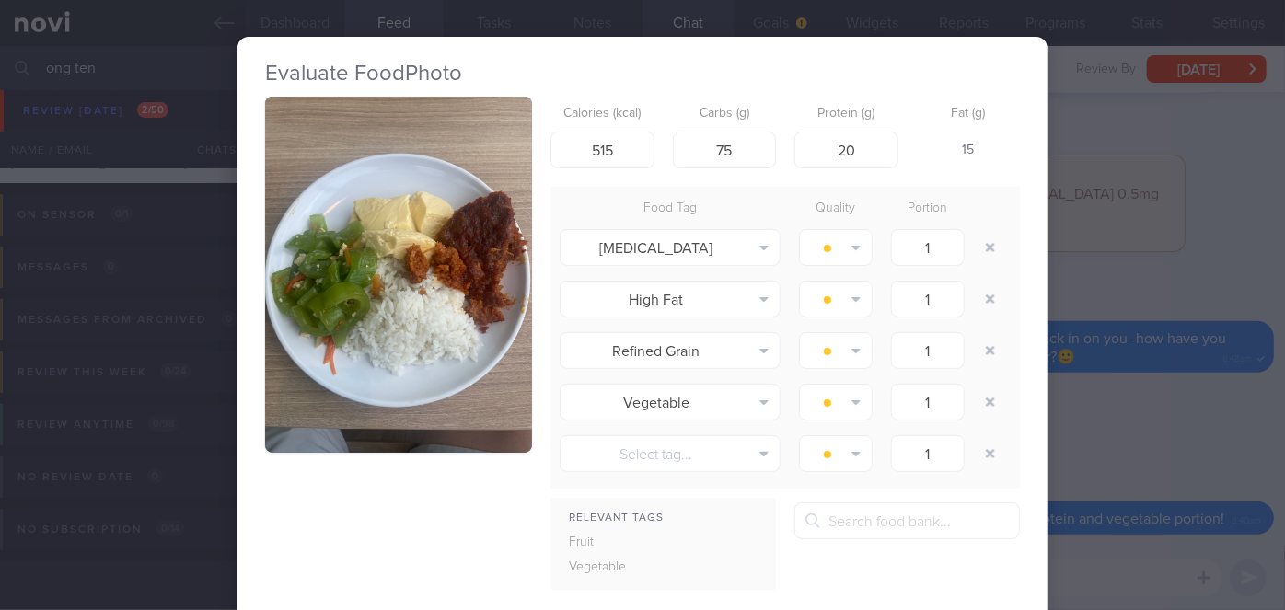
click at [357, 283] on button "button" at bounding box center [398, 275] width 267 height 356
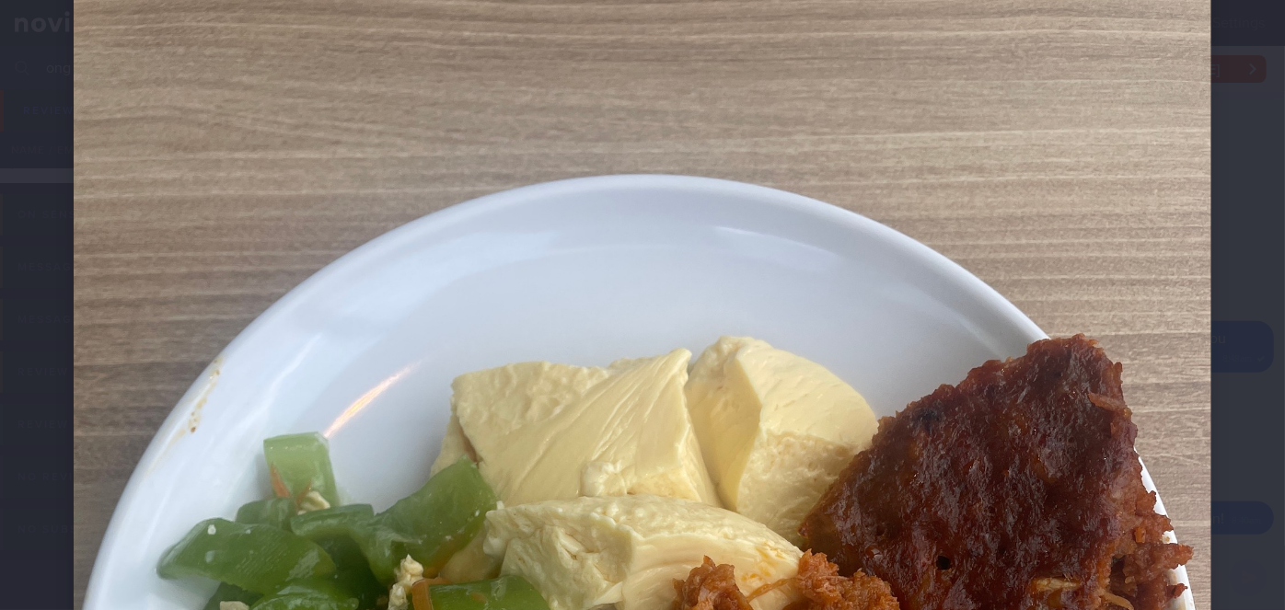
scroll to position [501, 0]
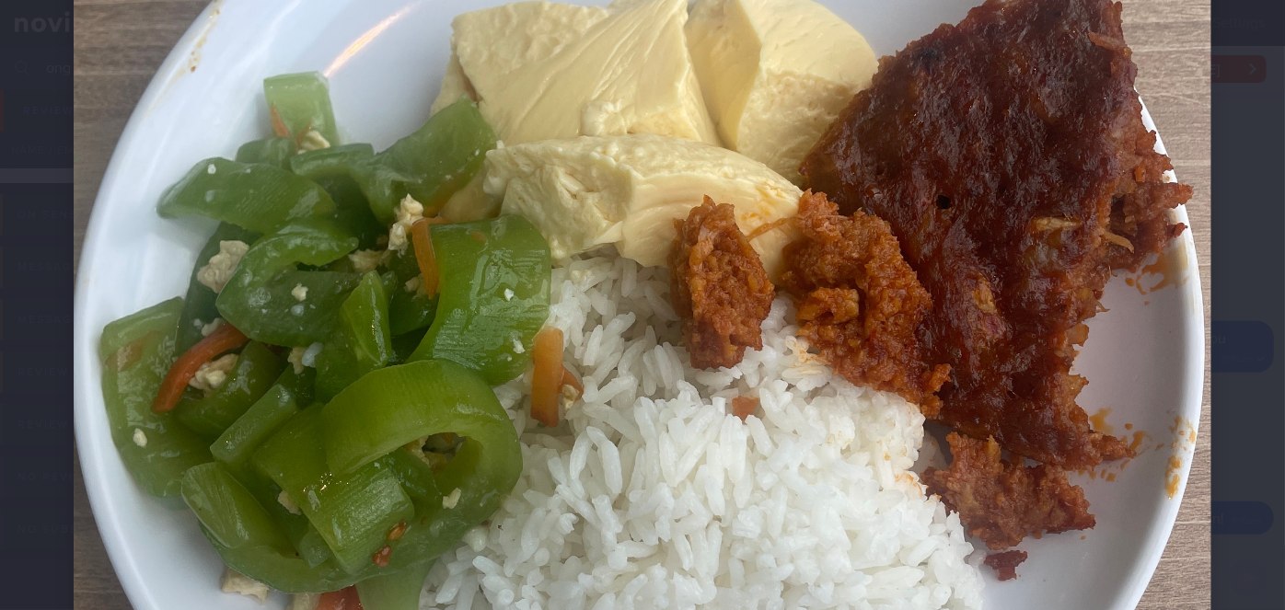
click at [1231, 303] on div at bounding box center [642, 331] width 1285 height 1664
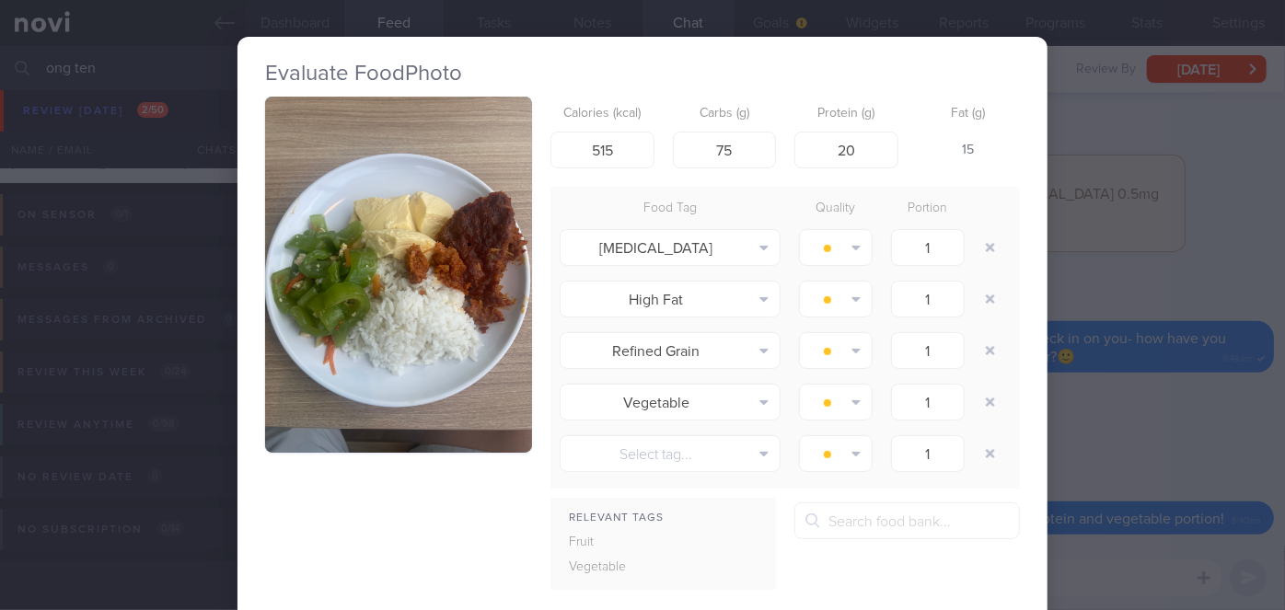
click at [1210, 273] on div "Evaluate Food Photo Calories (kcal) 515 Carbs (g) 75 Protein (g) 20 Fat (g) 15 …" at bounding box center [642, 305] width 1285 height 610
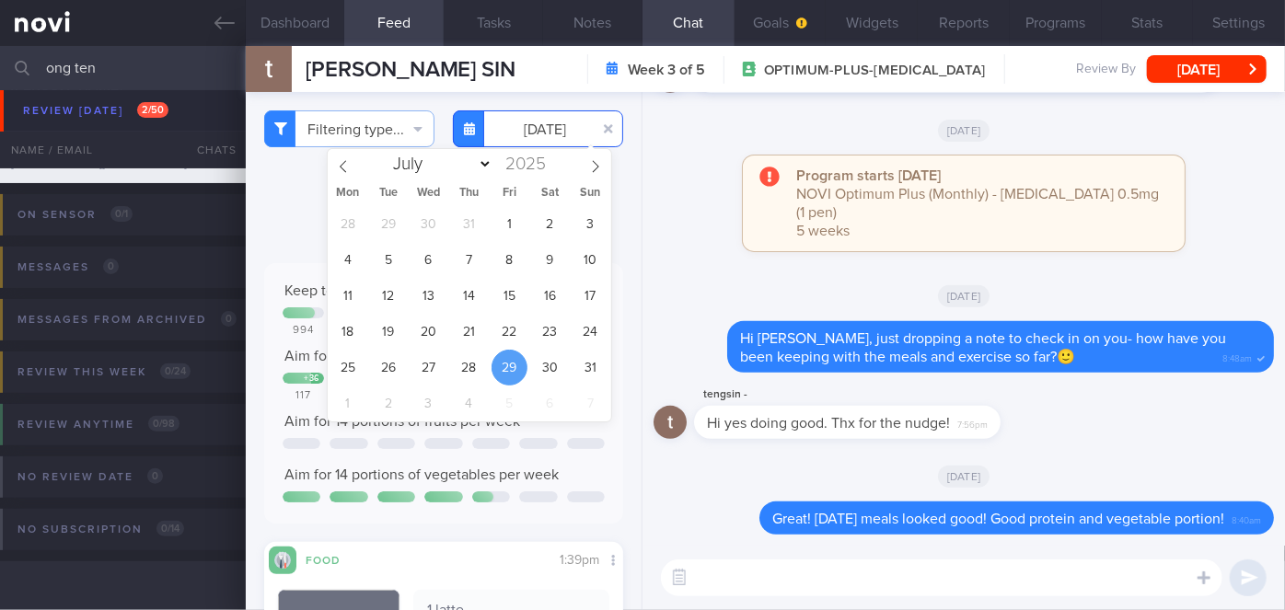
click at [512, 125] on input "[DATE]" at bounding box center [538, 128] width 170 height 37
click at [395, 368] on span "26" at bounding box center [388, 368] width 36 height 36
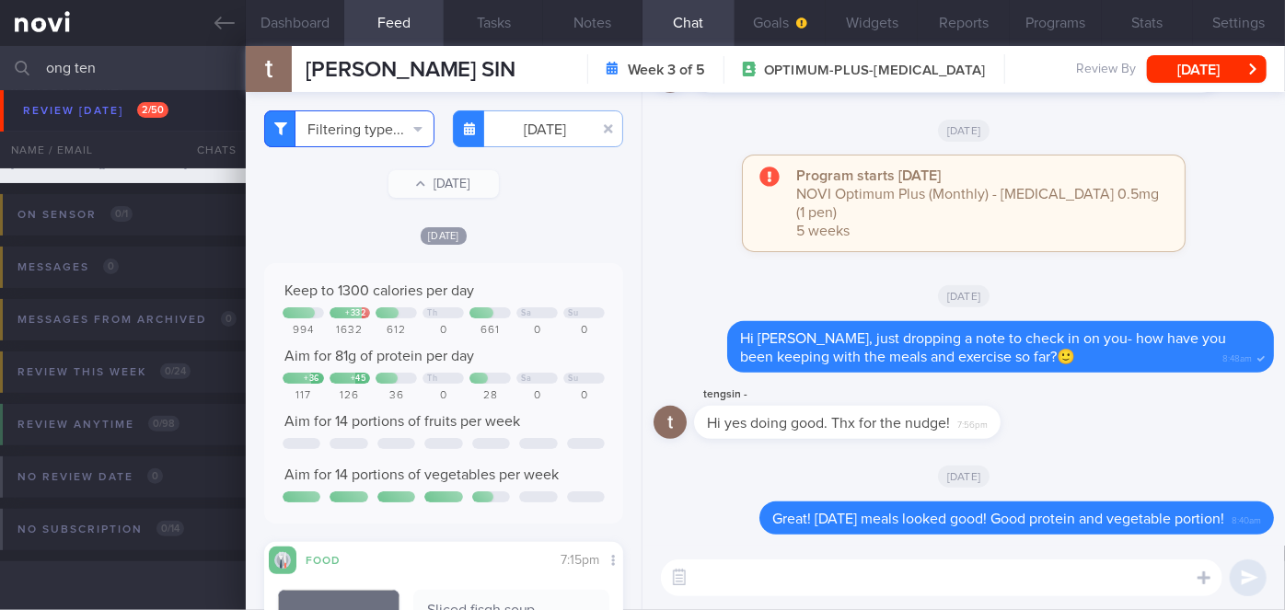
click at [321, 123] on button "Filtering type..." at bounding box center [349, 128] width 170 height 37
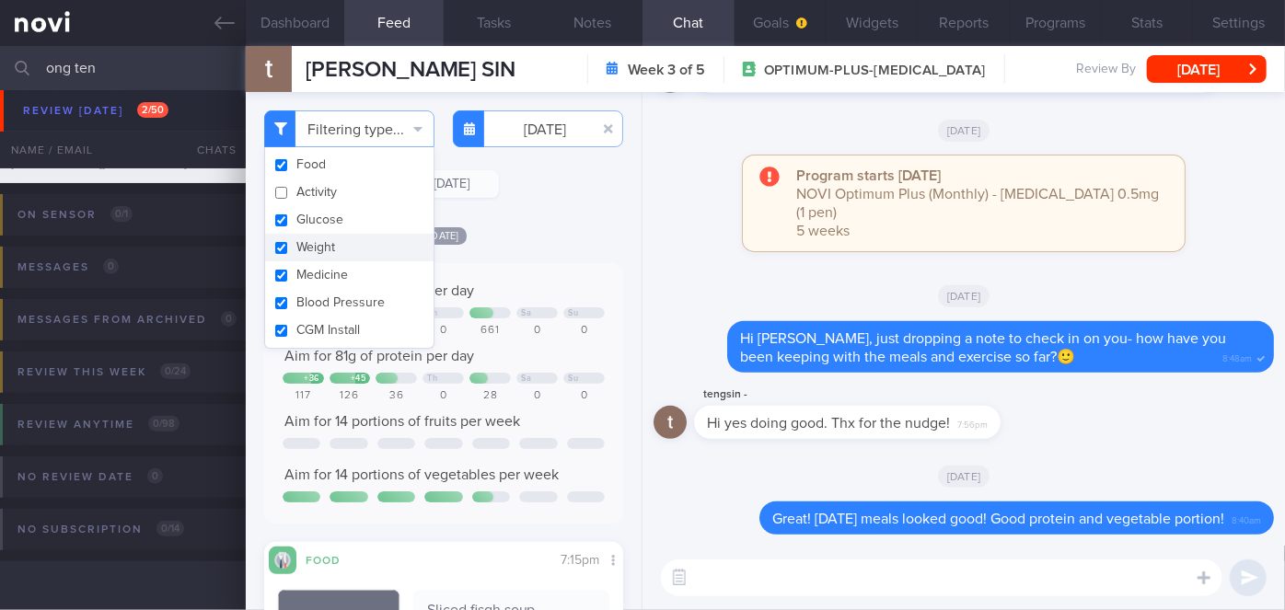
click at [553, 240] on div "[DATE]" at bounding box center [443, 234] width 359 height 19
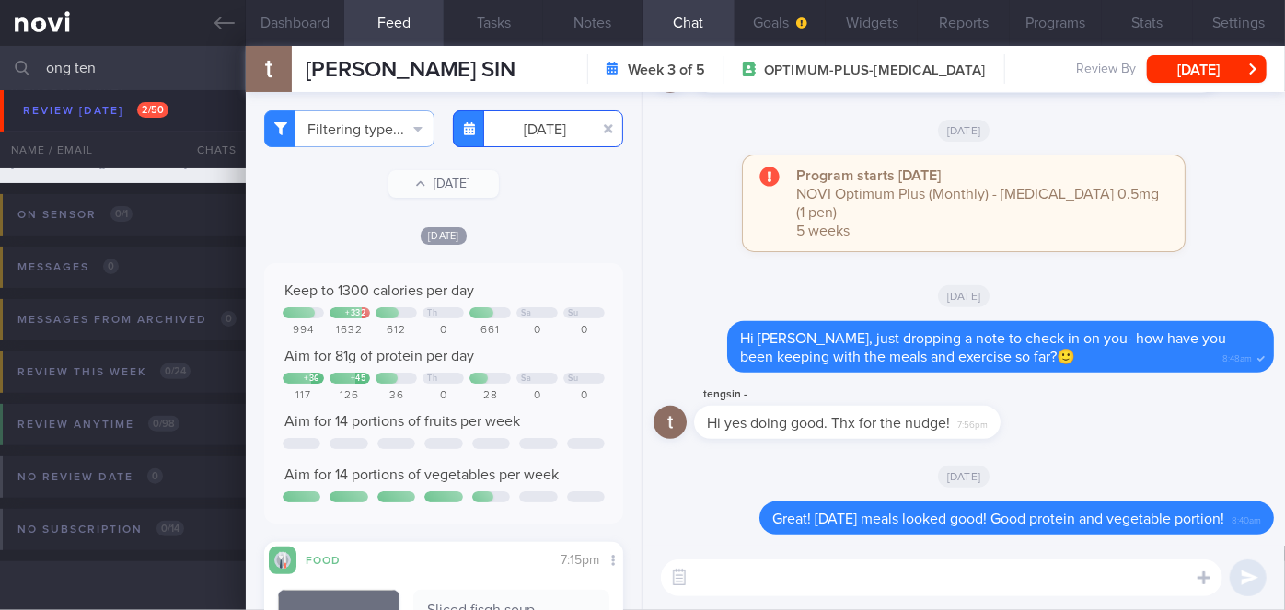
click at [553, 128] on input "[DATE]" at bounding box center [538, 128] width 170 height 37
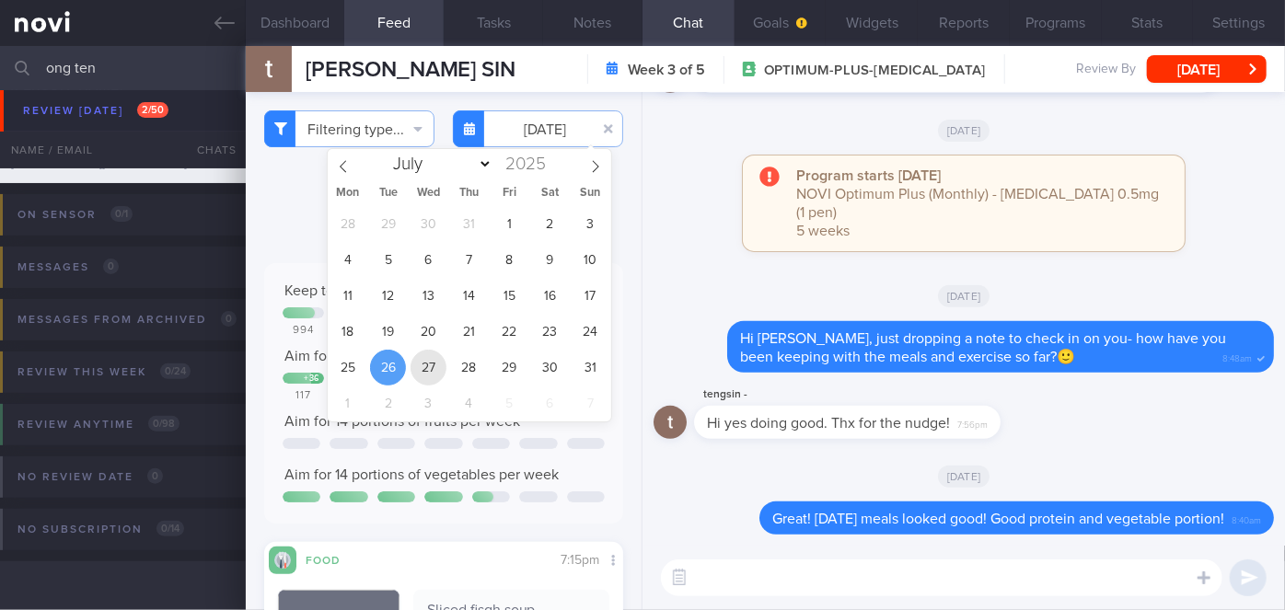
click at [427, 357] on span "27" at bounding box center [428, 368] width 36 height 36
type input "[DATE]"
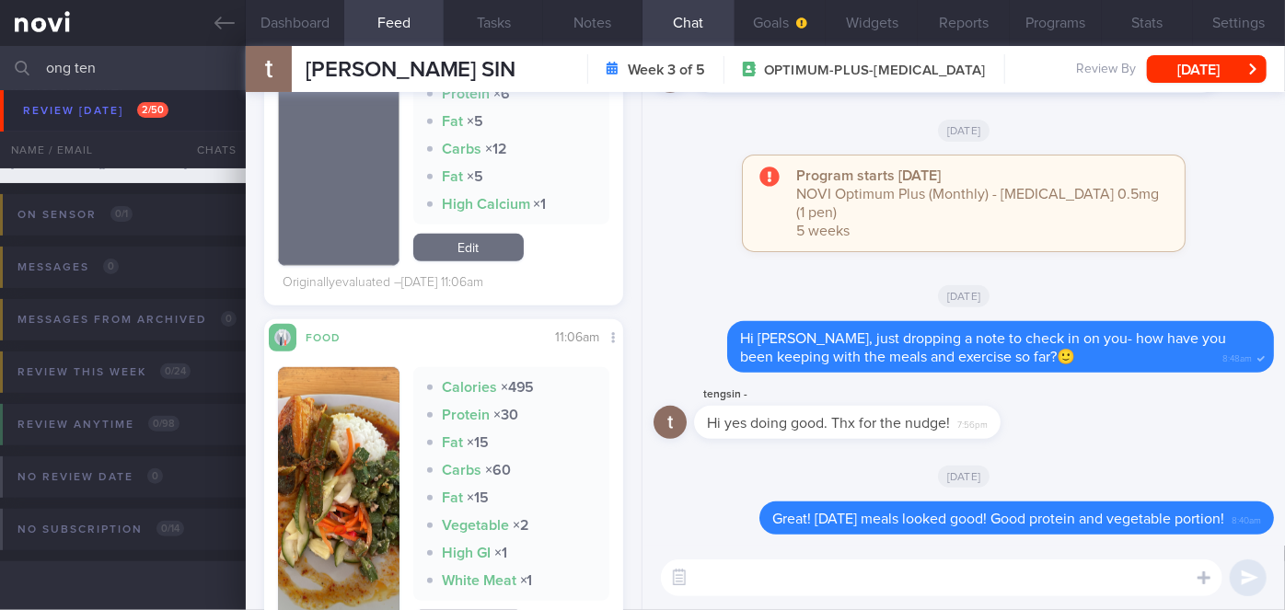
scroll to position [739, 0]
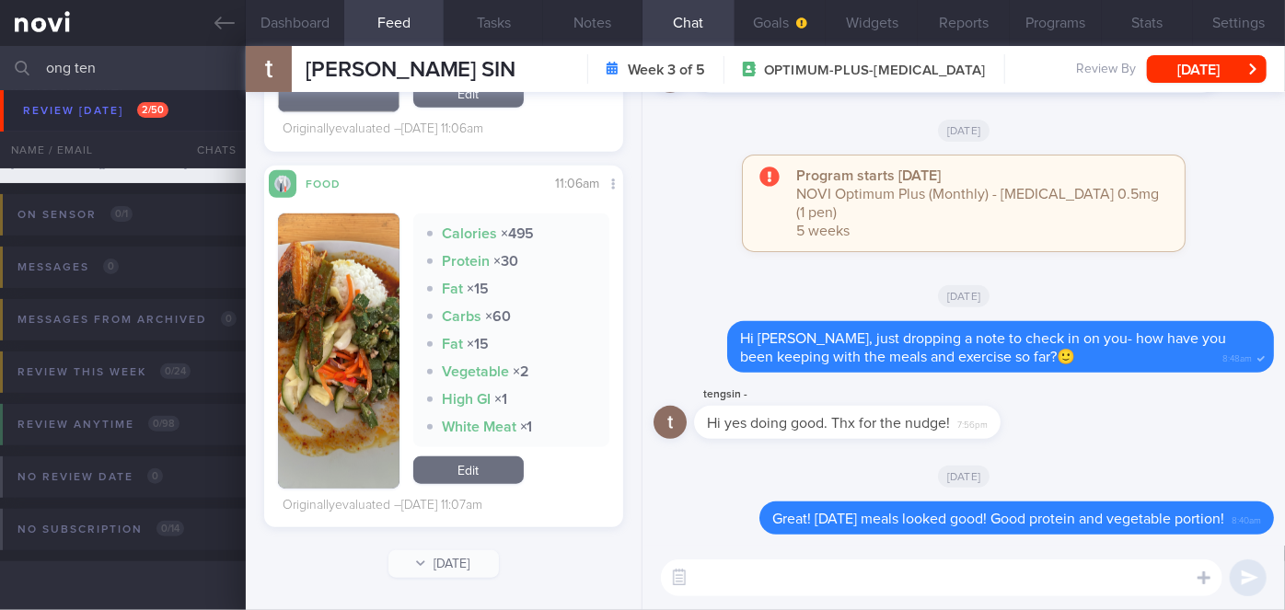
click at [346, 349] on button "button" at bounding box center [338, 350] width 121 height 275
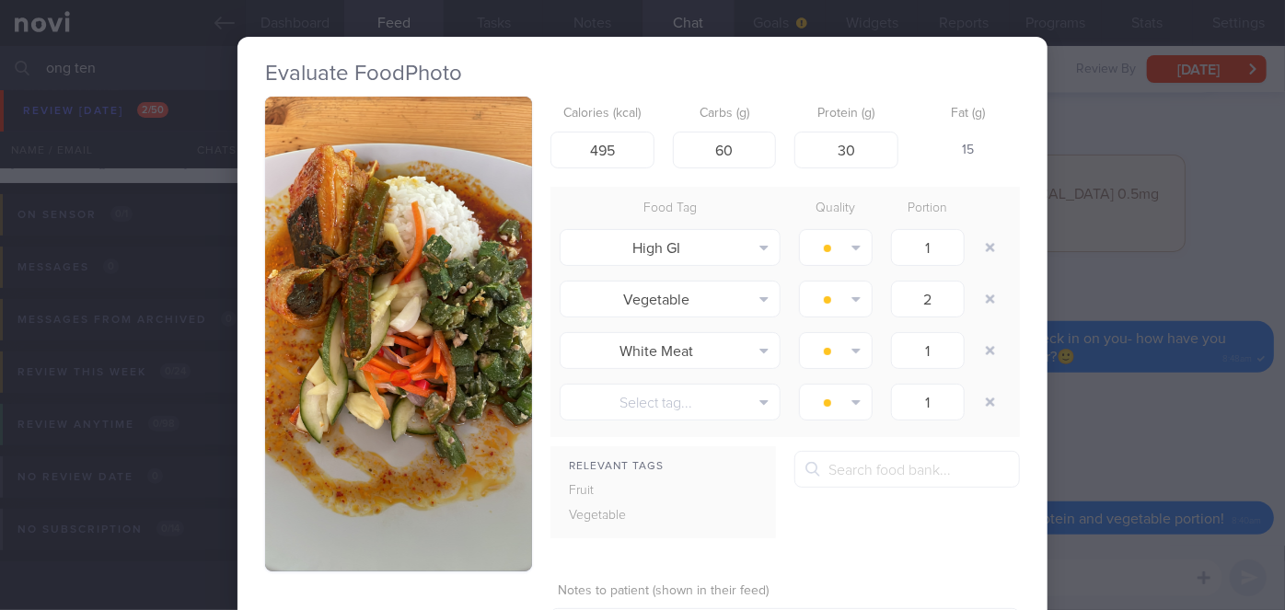
click at [1108, 417] on div "Evaluate Food Photo Calories (kcal) 495 Carbs (g) 60 Protein (g) 30 Fat (g) 15 …" at bounding box center [642, 305] width 1285 height 610
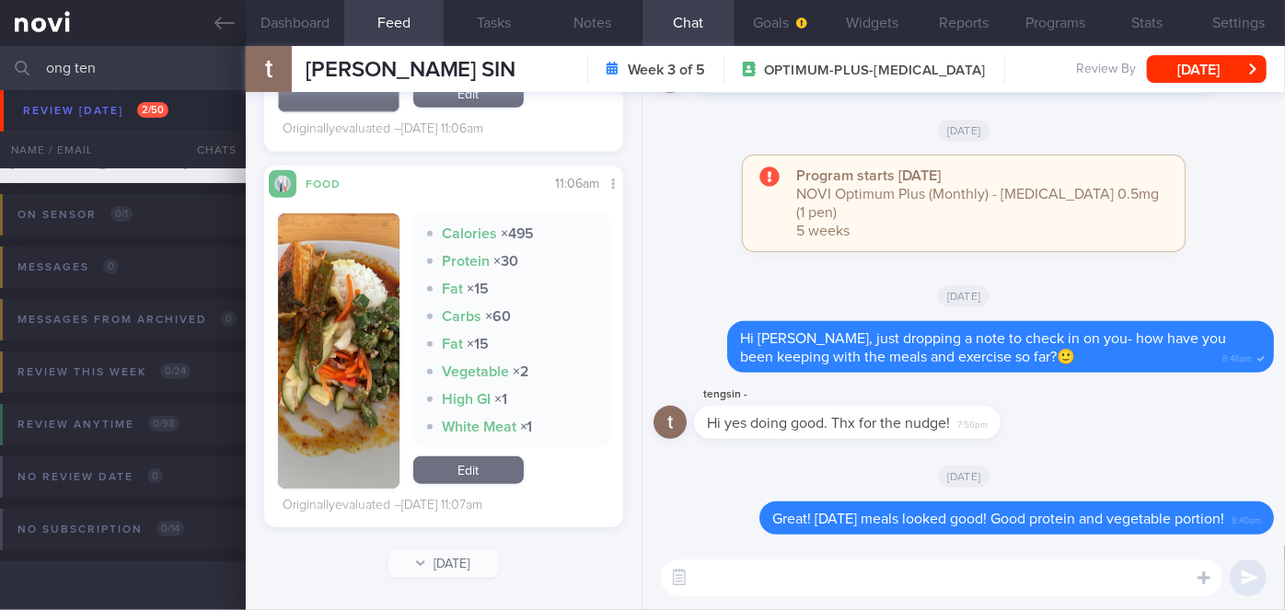
click at [845, 563] on textarea at bounding box center [941, 577] width 561 height 37
type textarea "Generally good meals last week, [PERSON_NAME]🙂"
click at [1256, 579] on button "submit" at bounding box center [1247, 577] width 37 height 37
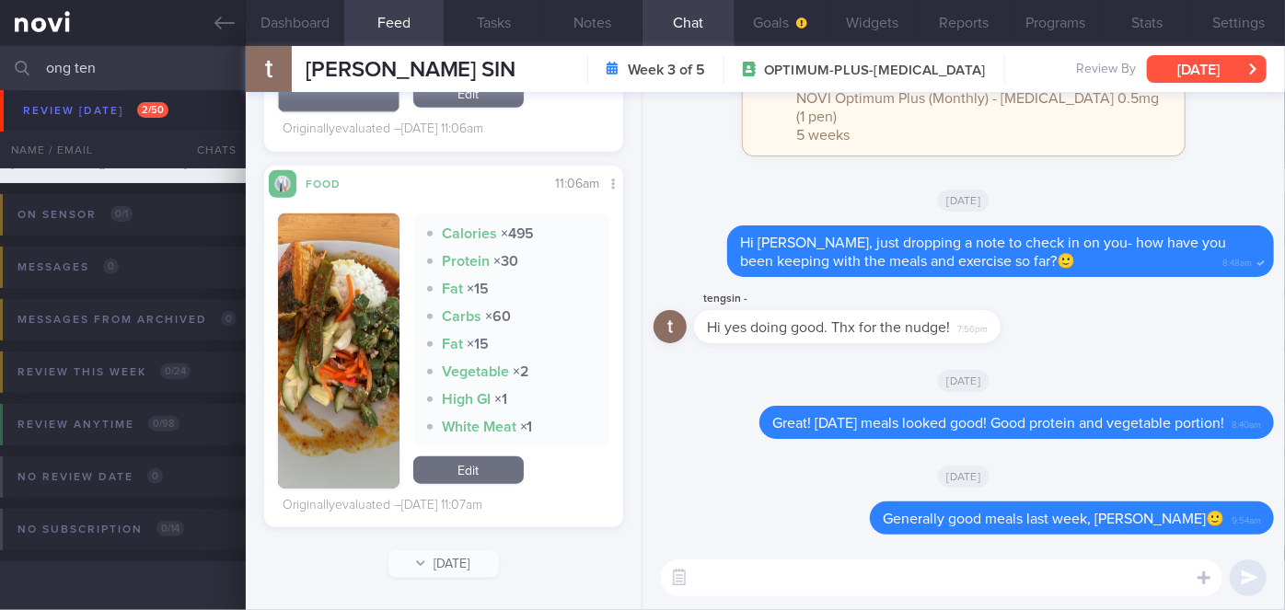
click at [1215, 59] on button "[DATE]" at bounding box center [1206, 69] width 120 height 28
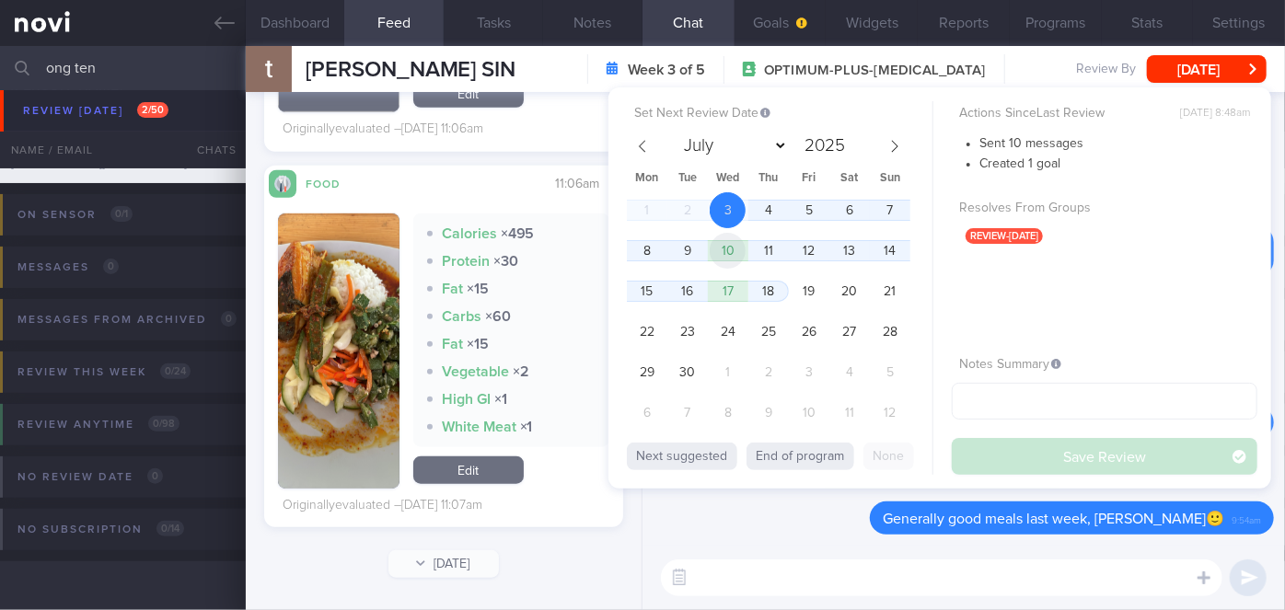
click at [729, 243] on span "10" at bounding box center [727, 251] width 36 height 36
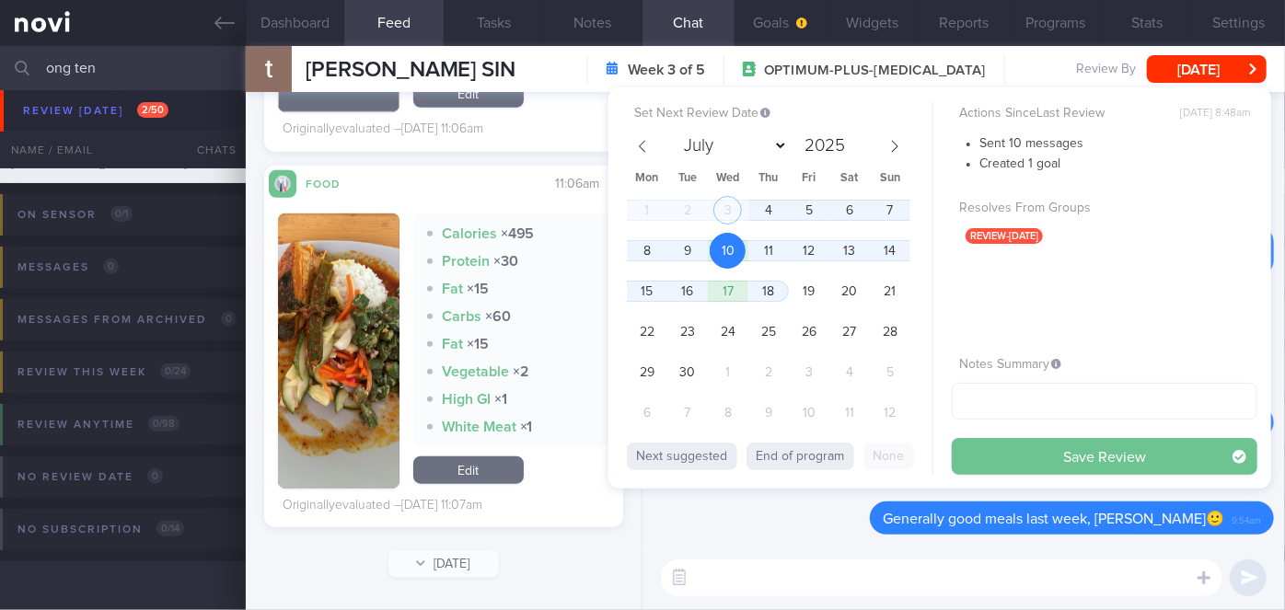
click at [1010, 455] on button "Save Review" at bounding box center [1103, 456] width 305 height 37
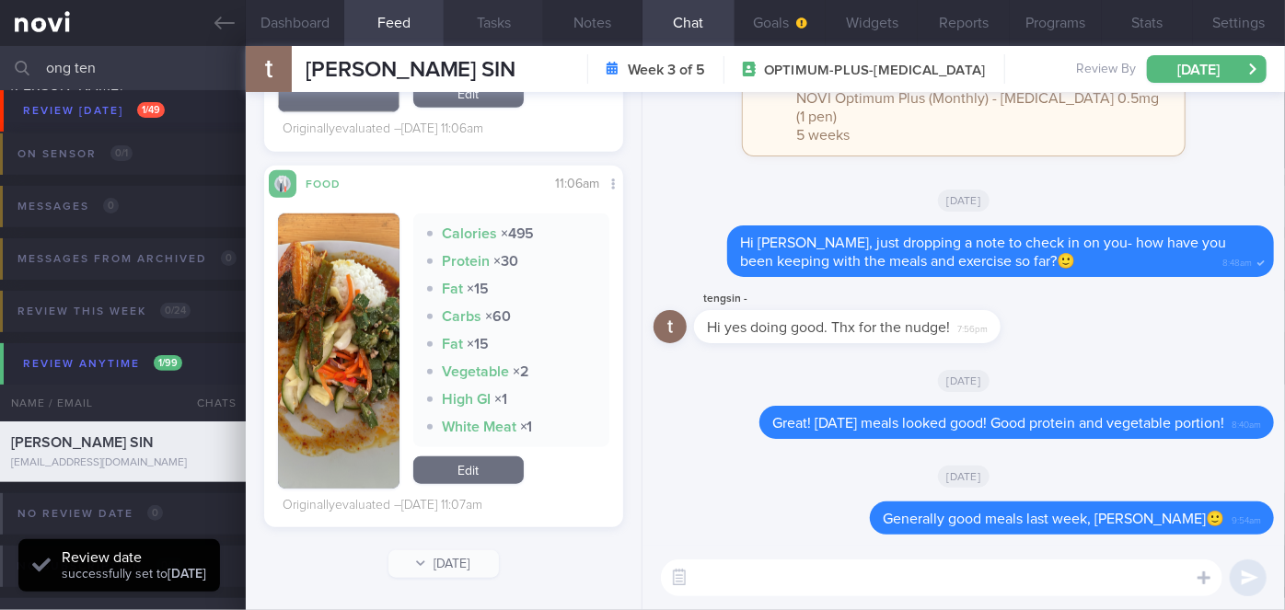
scroll to position [147, 0]
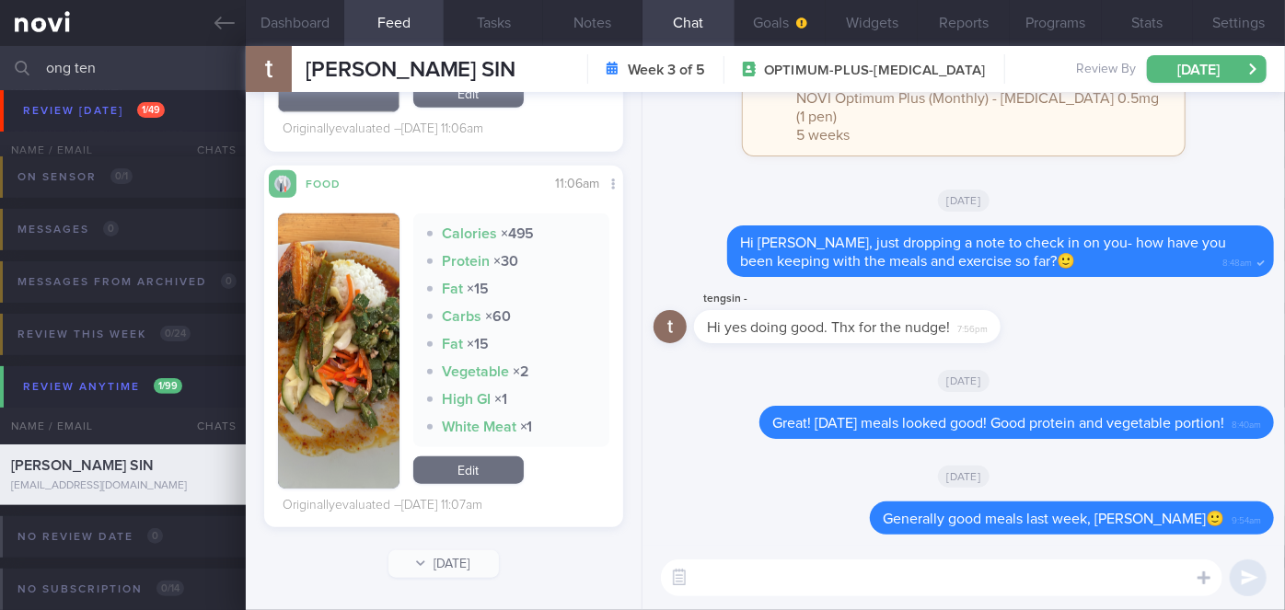
click at [147, 80] on input "ong ten" at bounding box center [642, 68] width 1285 height 44
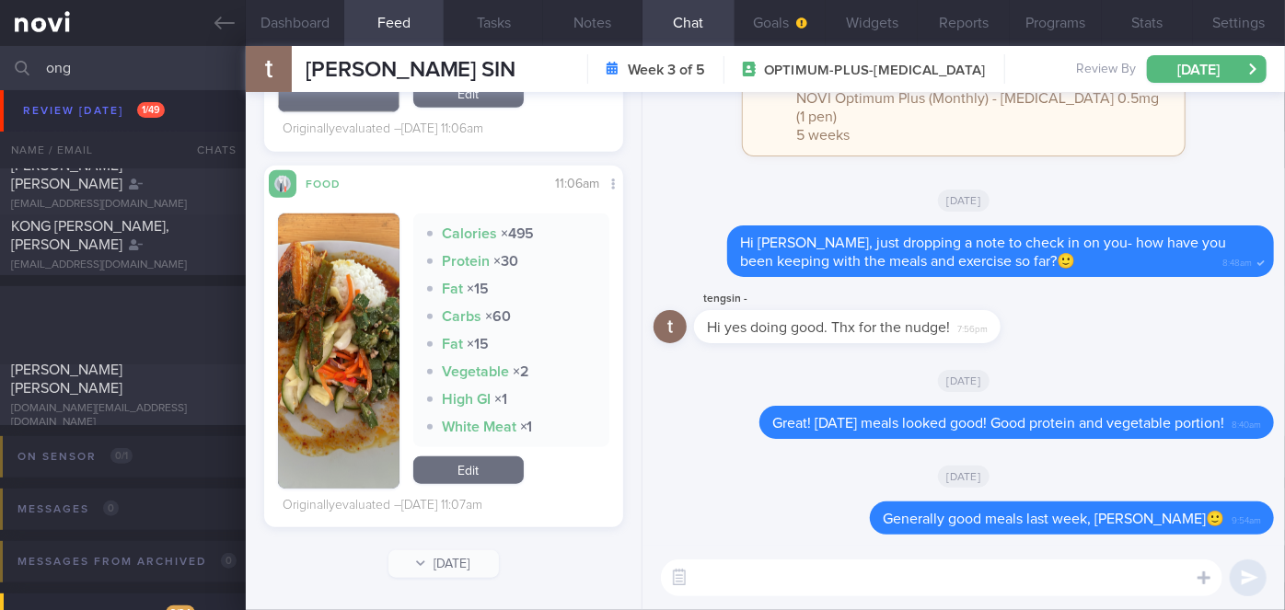
scroll to position [184, 0]
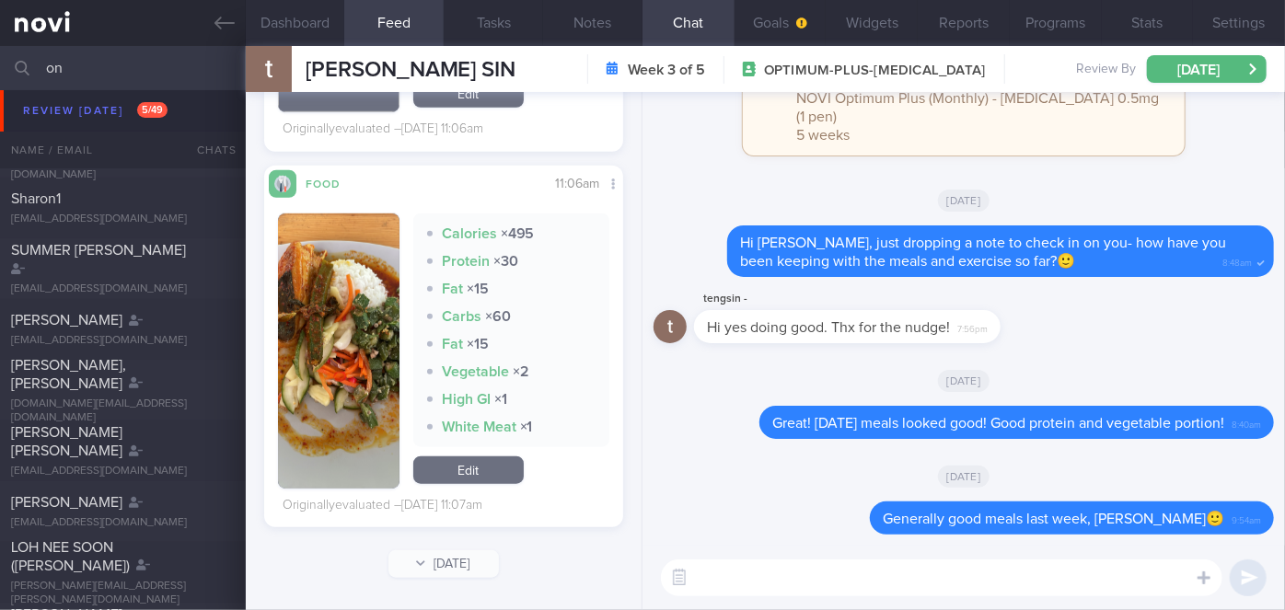
type input "o"
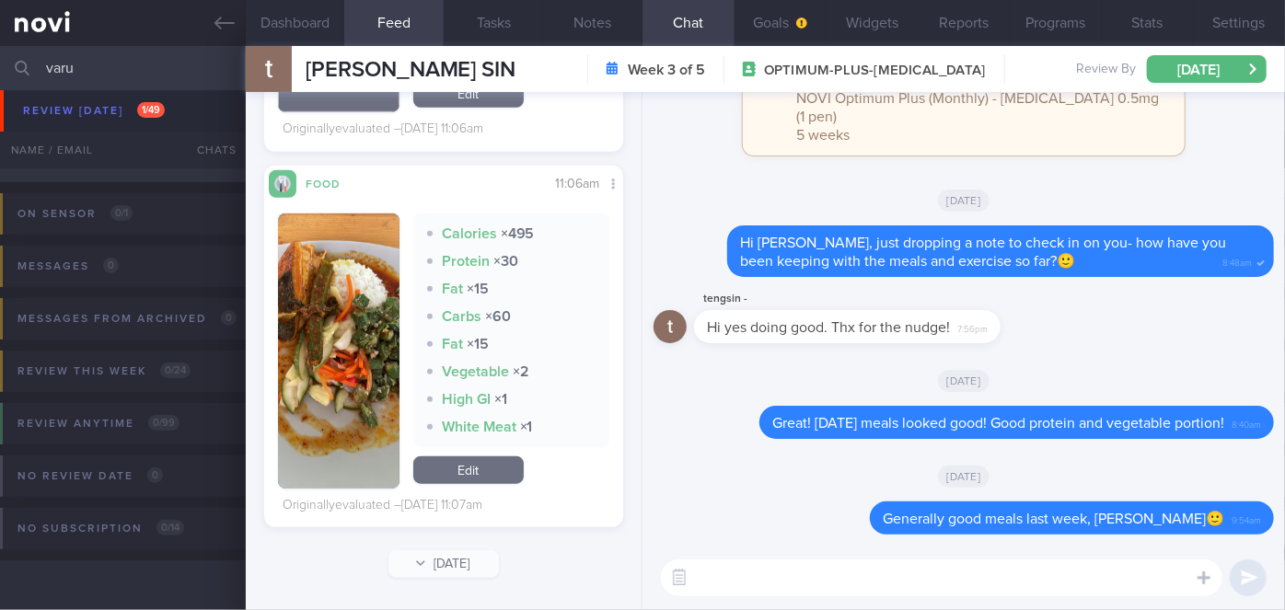
scroll to position [110, 0]
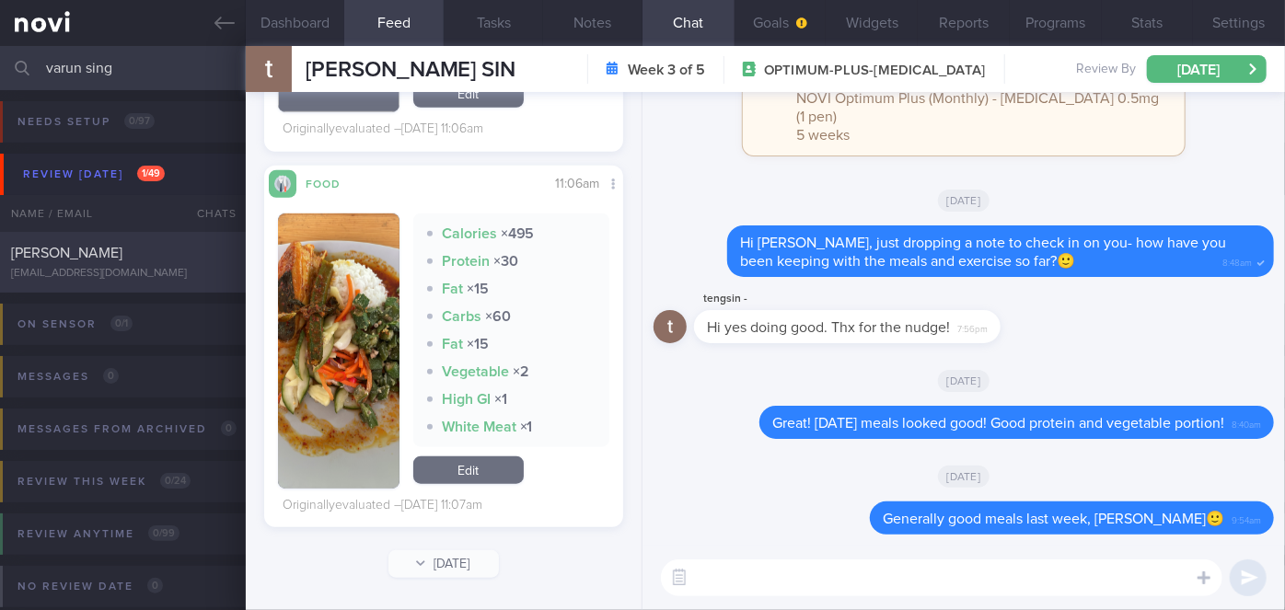
type input "varun sing"
click at [179, 271] on div "[EMAIL_ADDRESS][DOMAIN_NAME]" at bounding box center [123, 274] width 224 height 14
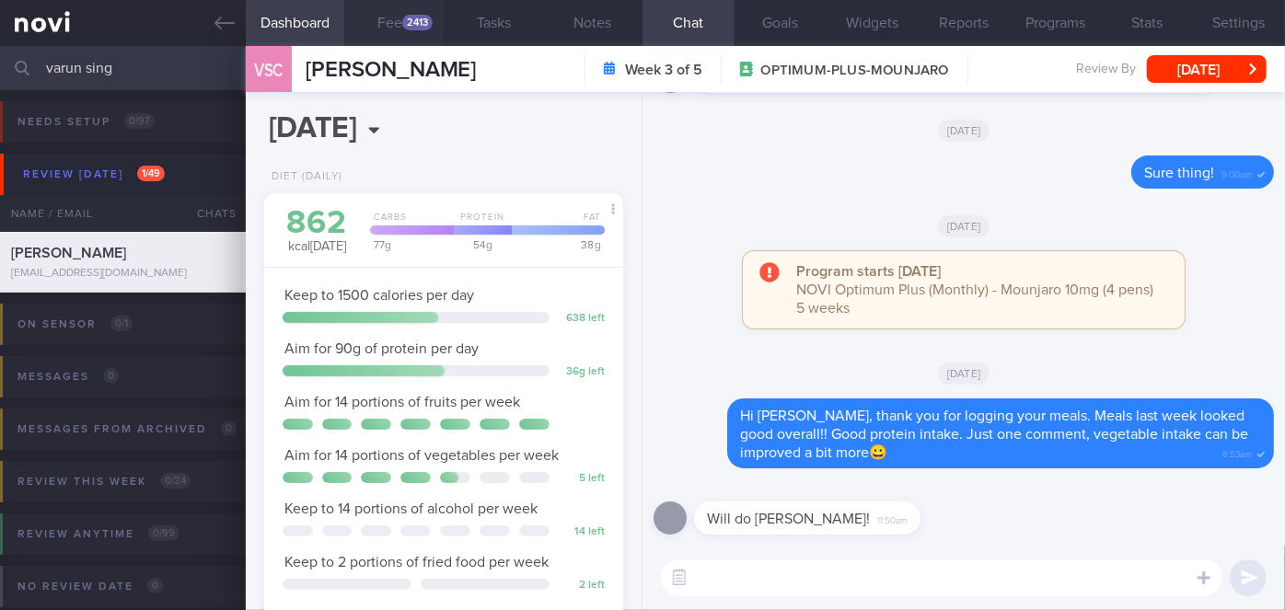
click at [402, 26] on div "2413" at bounding box center [417, 23] width 30 height 16
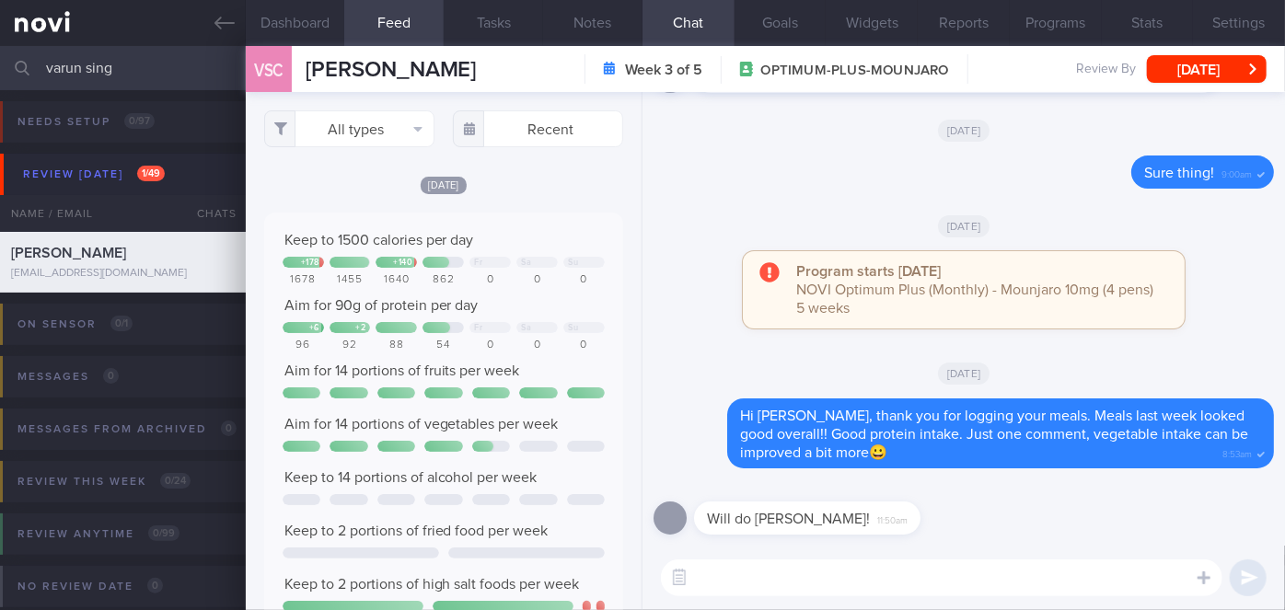
scroll to position [79, 322]
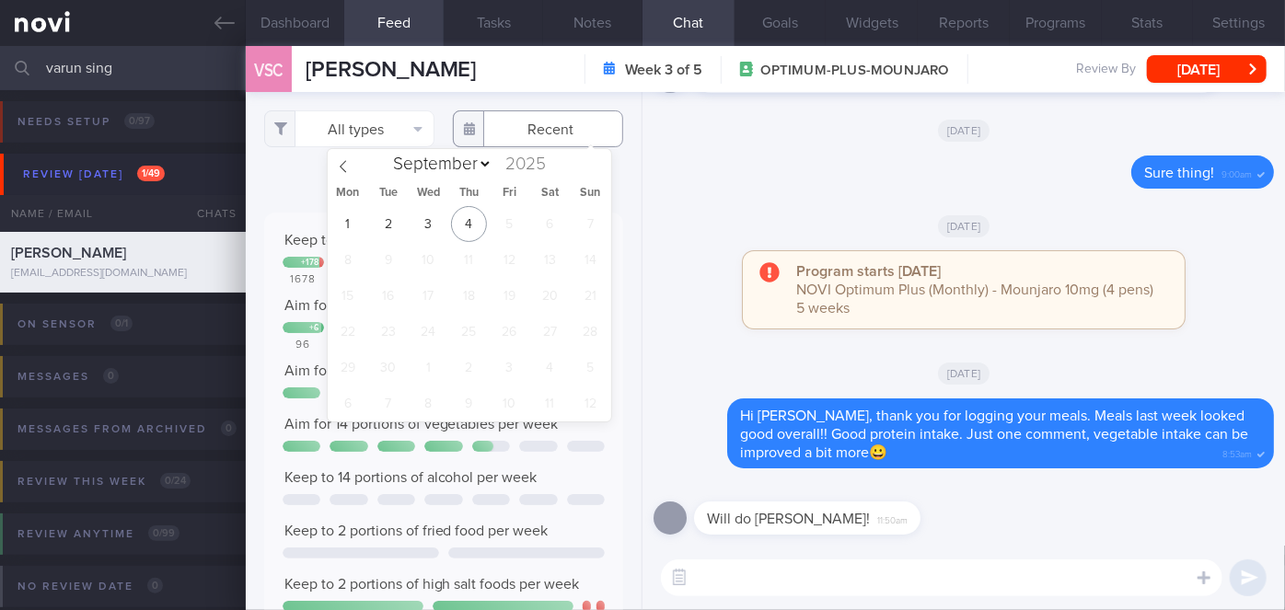
click at [530, 131] on input "text" at bounding box center [538, 128] width 170 height 37
click at [349, 167] on icon at bounding box center [343, 166] width 13 height 13
select select "7"
click at [345, 363] on span "25" at bounding box center [347, 368] width 36 height 36
type input "[DATE]"
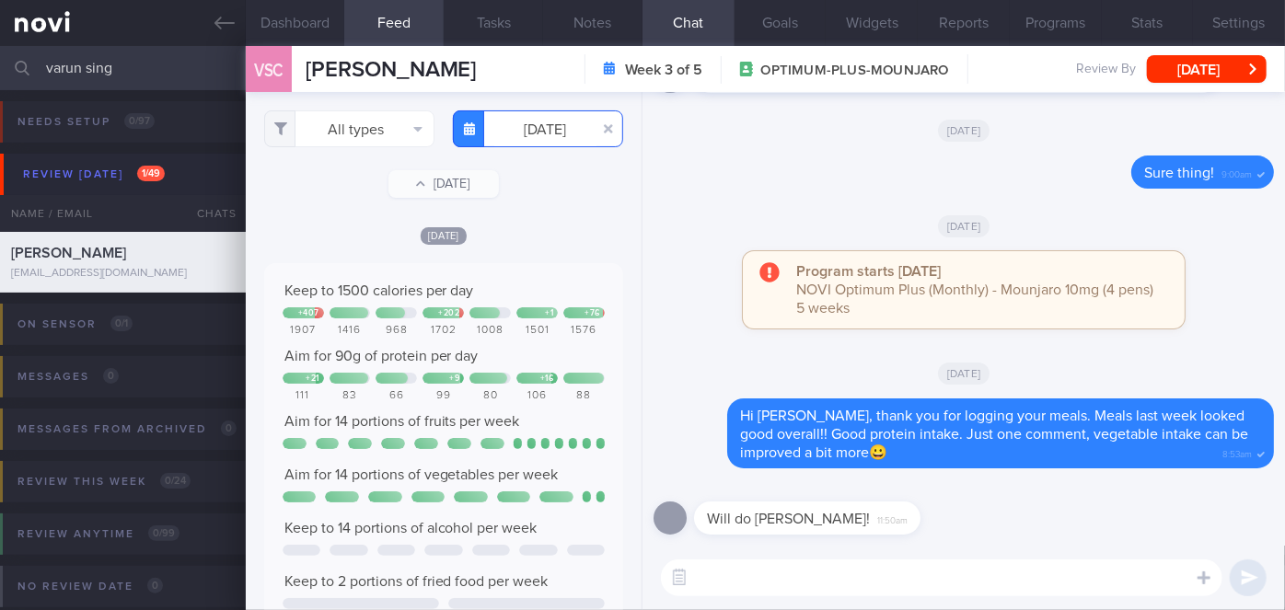
scroll to position [79, 322]
click at [742, 190] on div "Delete Sure thing! 9:00am" at bounding box center [963, 178] width 620 height 44
click at [1229, 66] on button "[DATE]" at bounding box center [1206, 69] width 120 height 28
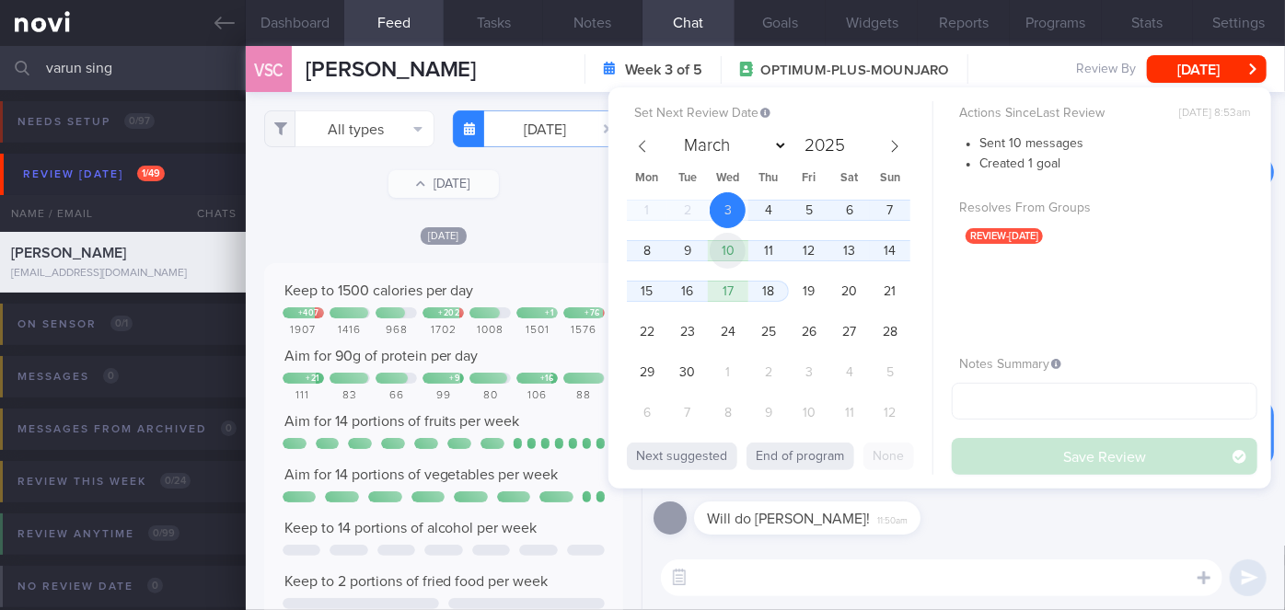
click at [734, 247] on span "10" at bounding box center [727, 251] width 36 height 36
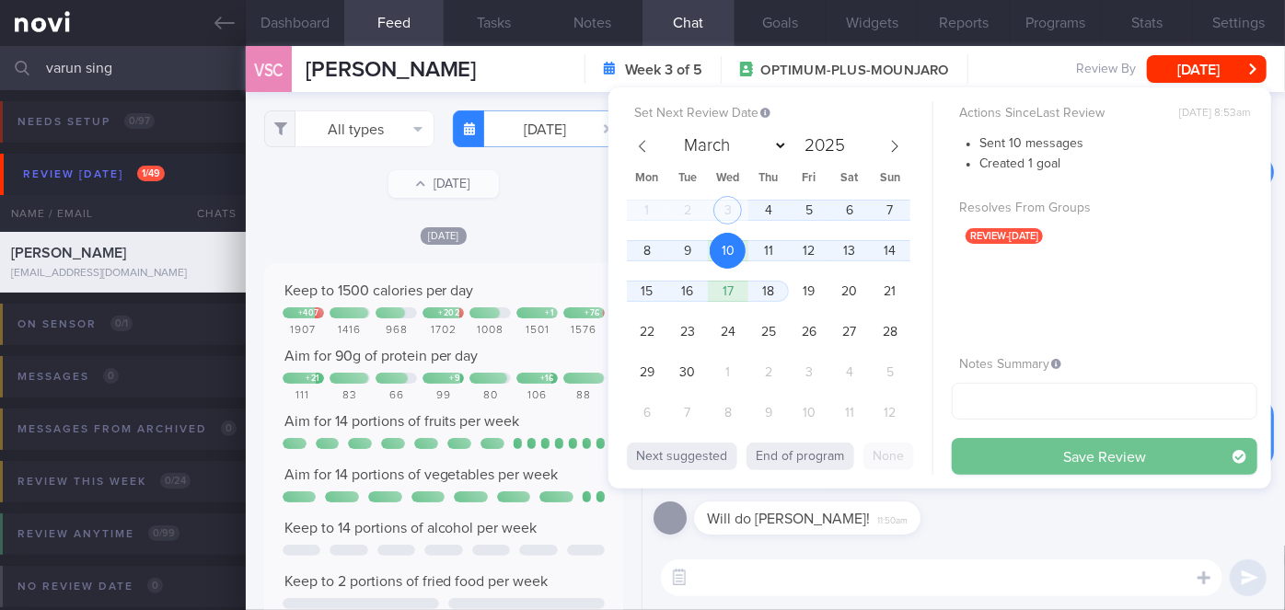
click at [1053, 463] on button "Save Review" at bounding box center [1103, 456] width 305 height 37
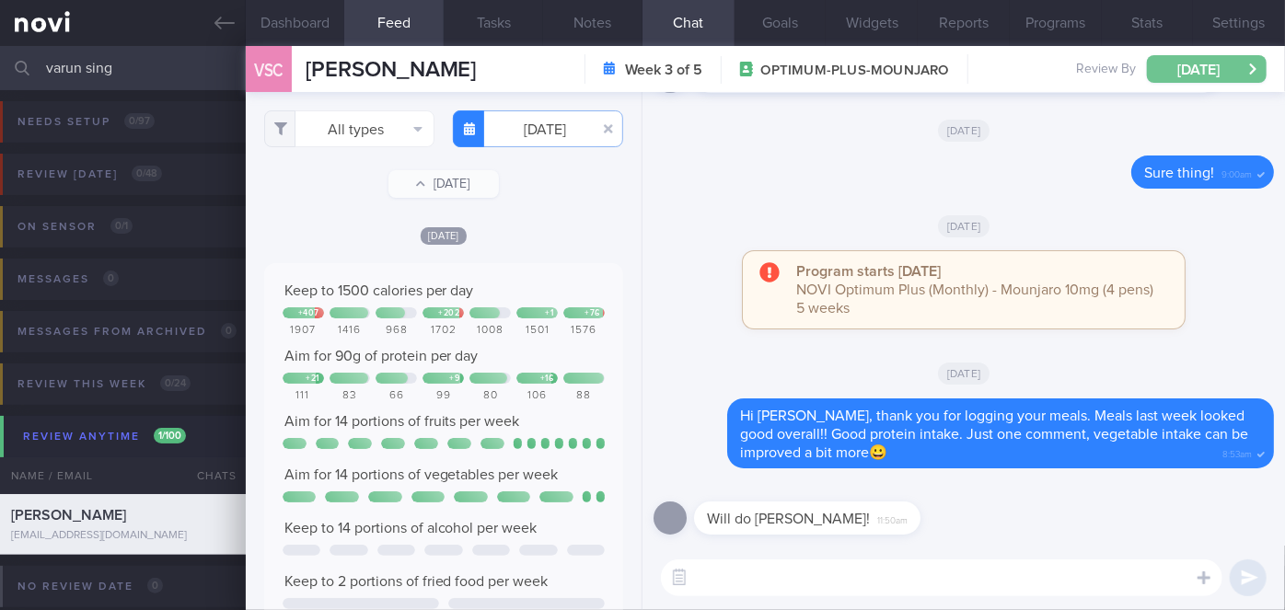
click at [1222, 68] on button "[DATE]" at bounding box center [1206, 69] width 120 height 28
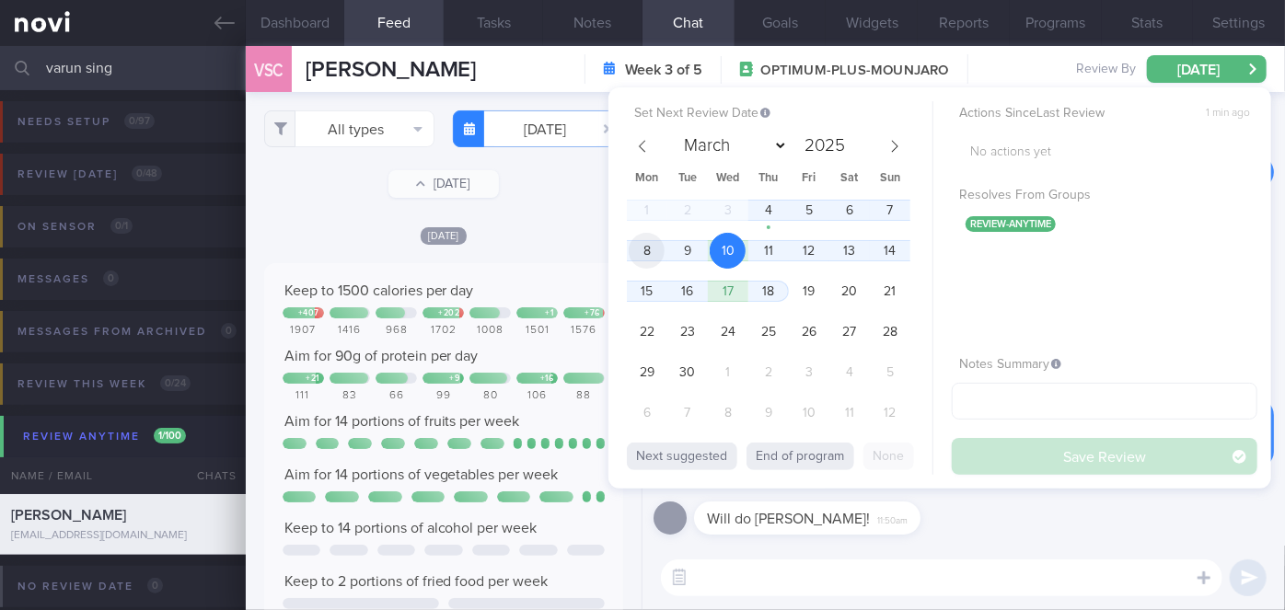
click at [648, 253] on span "8" at bounding box center [646, 251] width 36 height 36
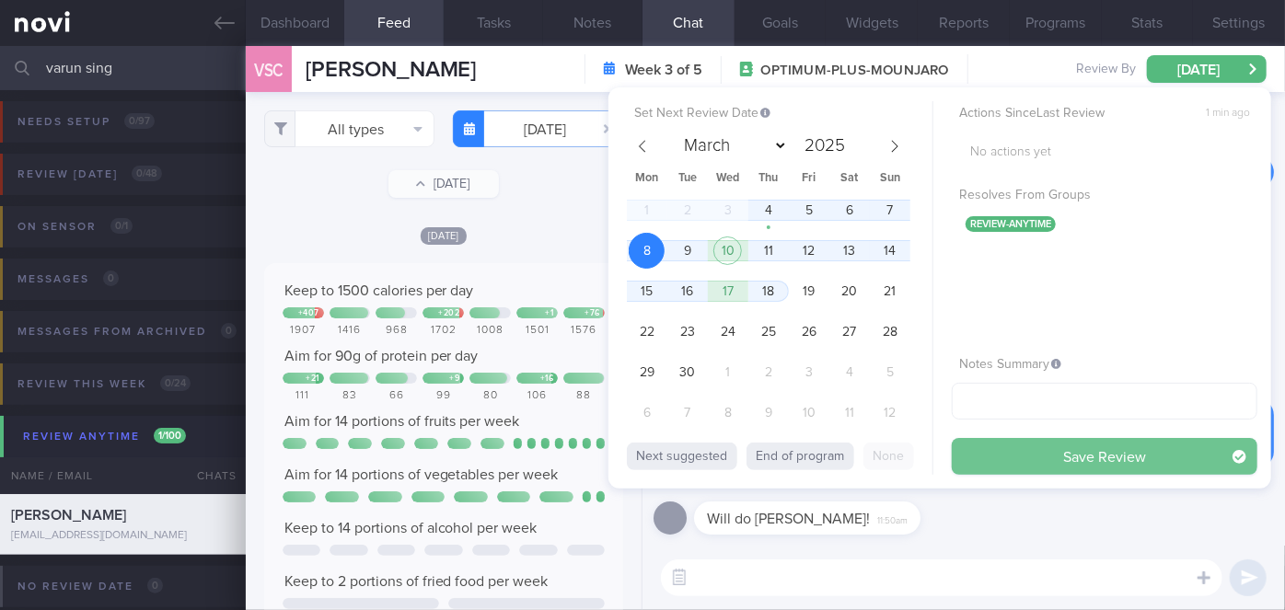
click at [1109, 464] on button "Save Review" at bounding box center [1103, 456] width 305 height 37
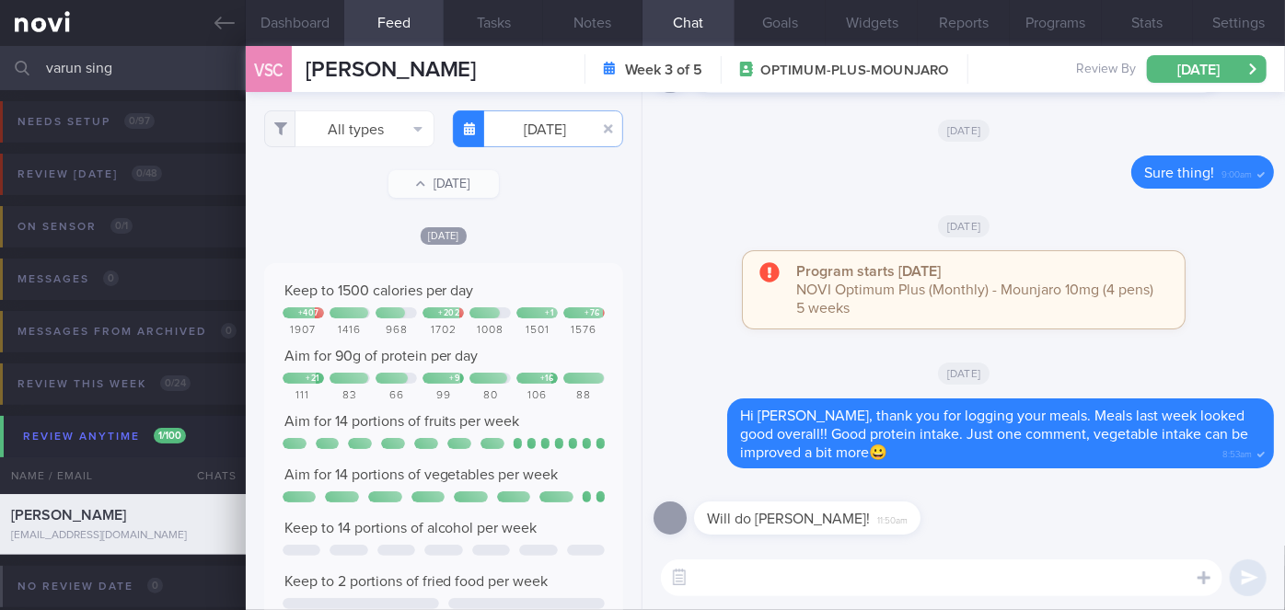
click at [133, 65] on input "varun sing" at bounding box center [642, 68] width 1285 height 44
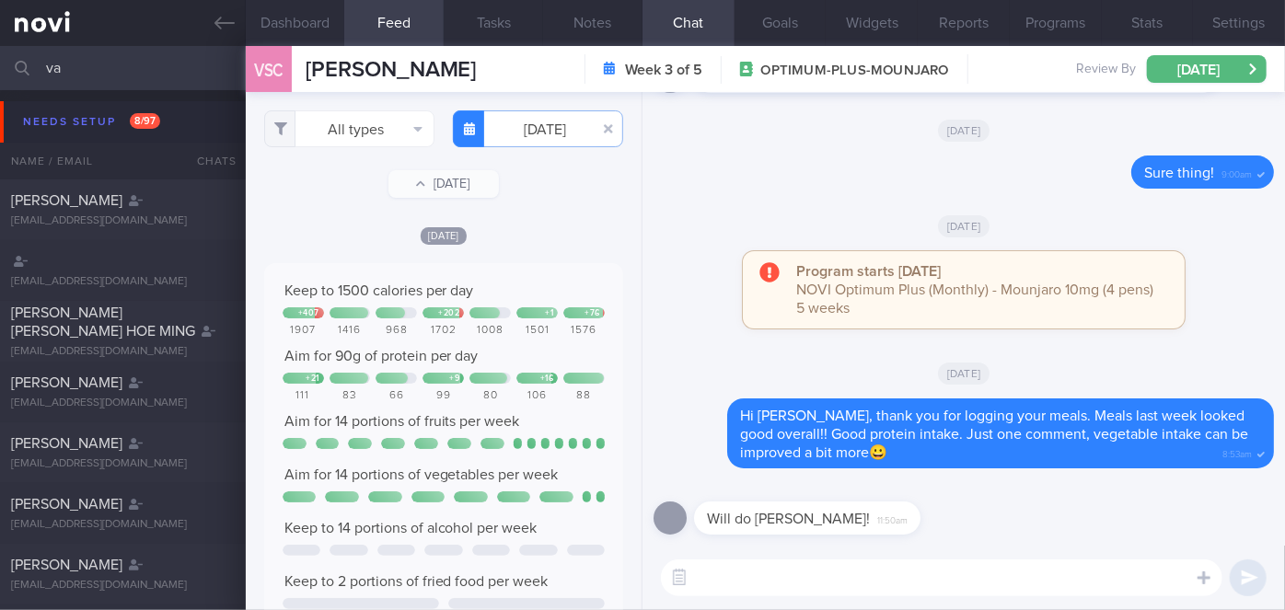
type input "v"
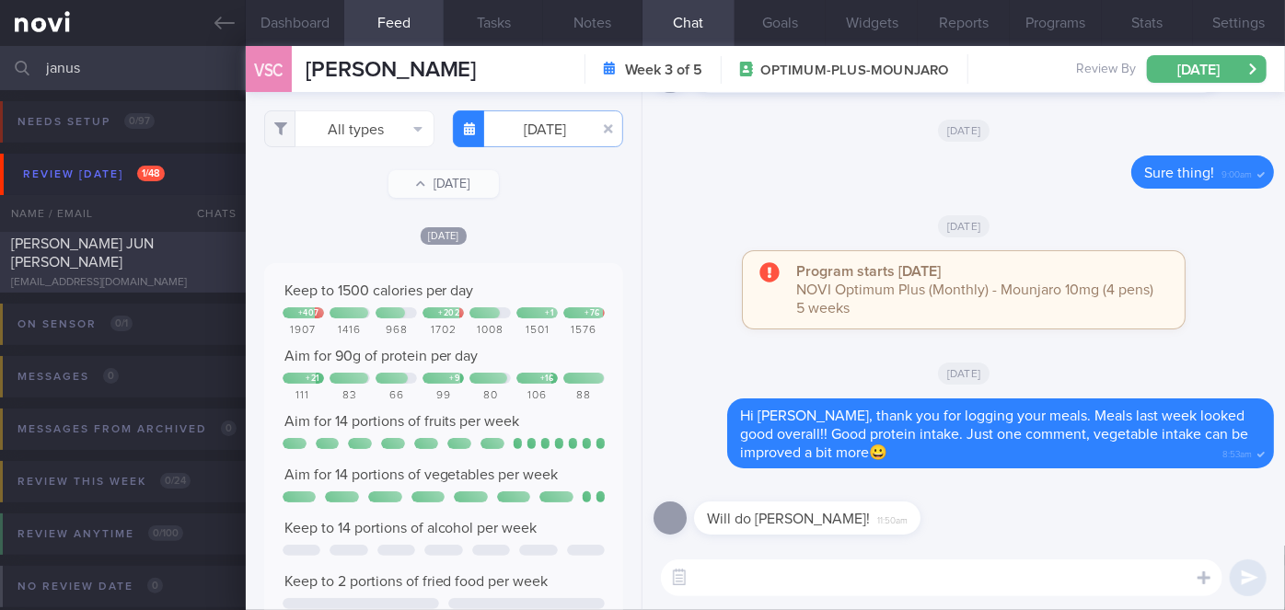
type input "janus"
click at [189, 276] on div "[EMAIL_ADDRESS][DOMAIN_NAME]" at bounding box center [123, 283] width 224 height 14
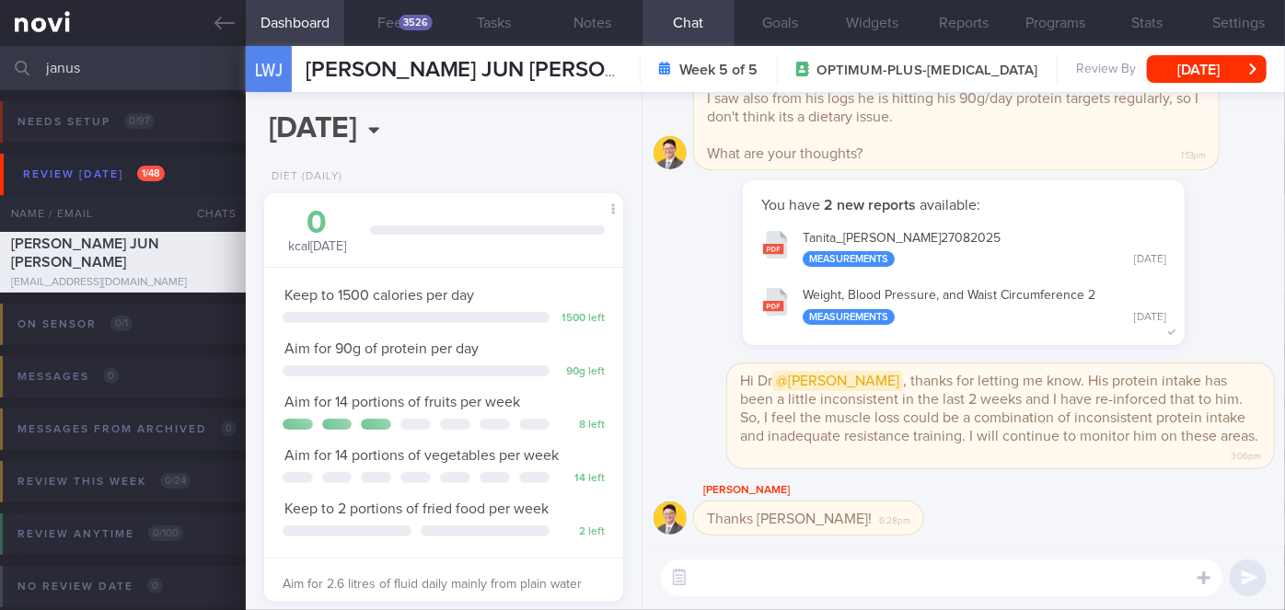
drag, startPoint x: 959, startPoint y: 236, endPoint x: 939, endPoint y: 229, distance: 20.4
click at [939, 229] on button "Tanita_ [PERSON_NAME] 27082025 Measurements [DATE]" at bounding box center [963, 248] width 423 height 58
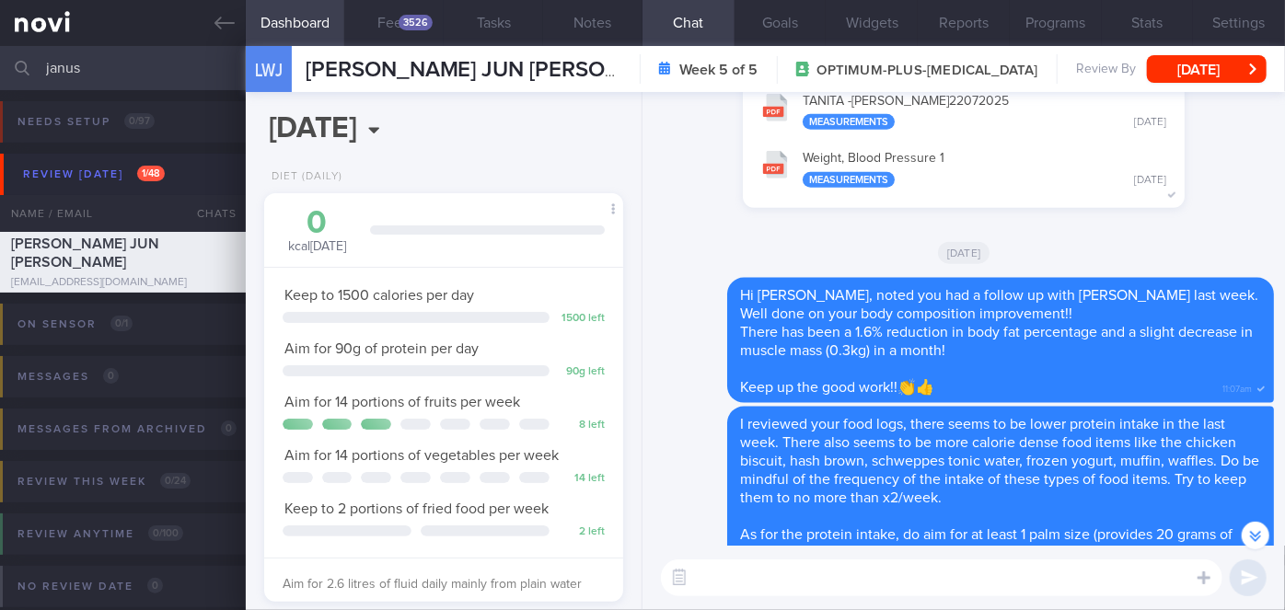
scroll to position [-2473, 0]
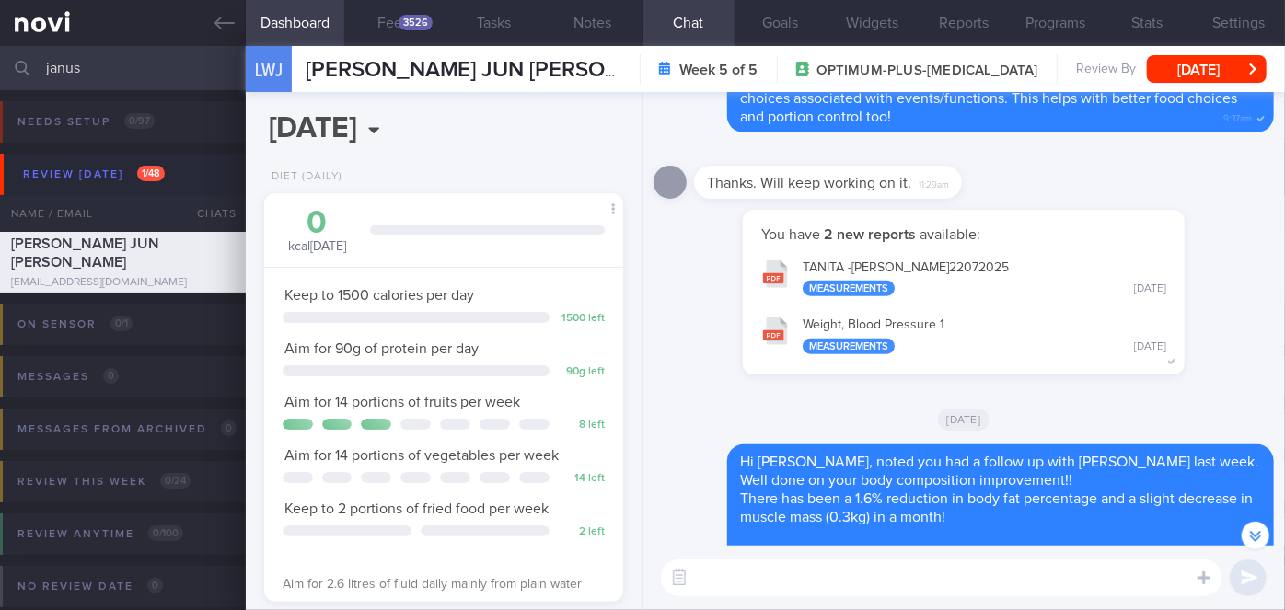
click at [1003, 248] on button "TANITA -[PERSON_NAME] 22072025 Measurements [DATE]" at bounding box center [963, 277] width 423 height 58
click at [385, 25] on button "Feed 3526" at bounding box center [393, 23] width 99 height 46
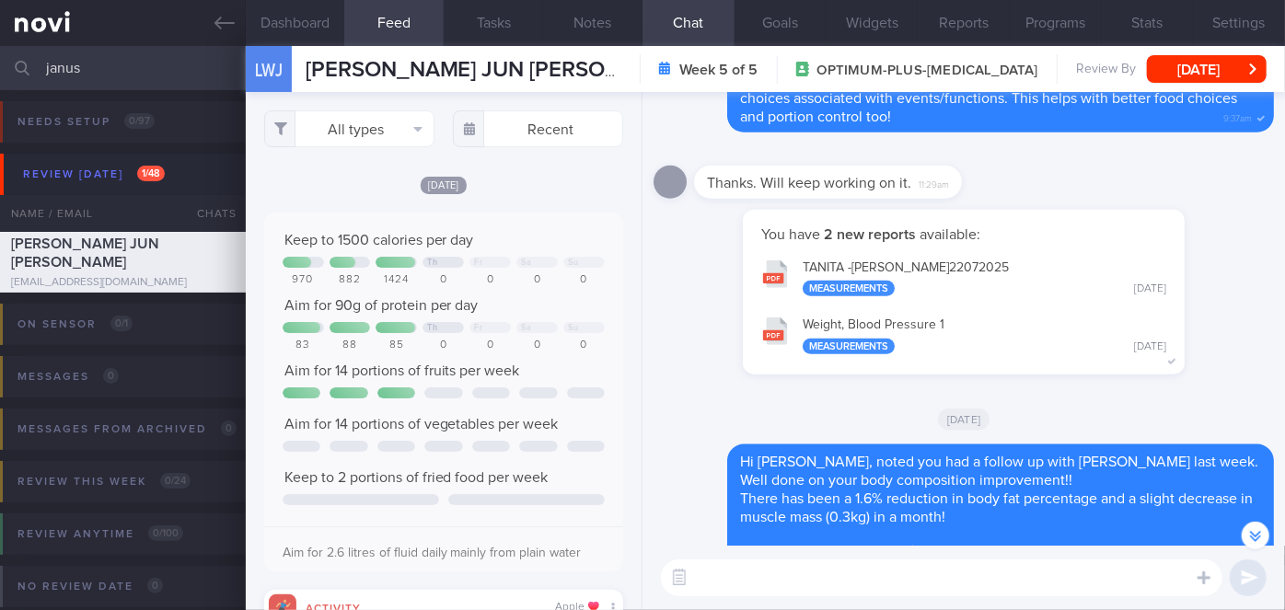
scroll to position [79, 322]
click at [508, 129] on input "text" at bounding box center [538, 128] width 170 height 37
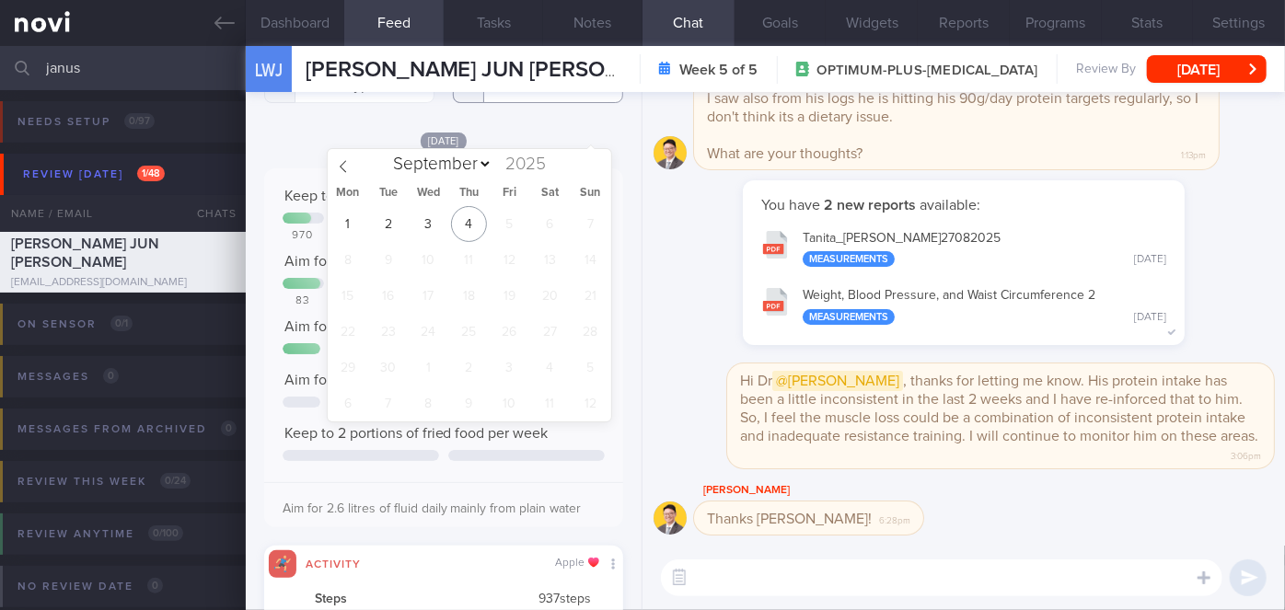
scroll to position [83, 0]
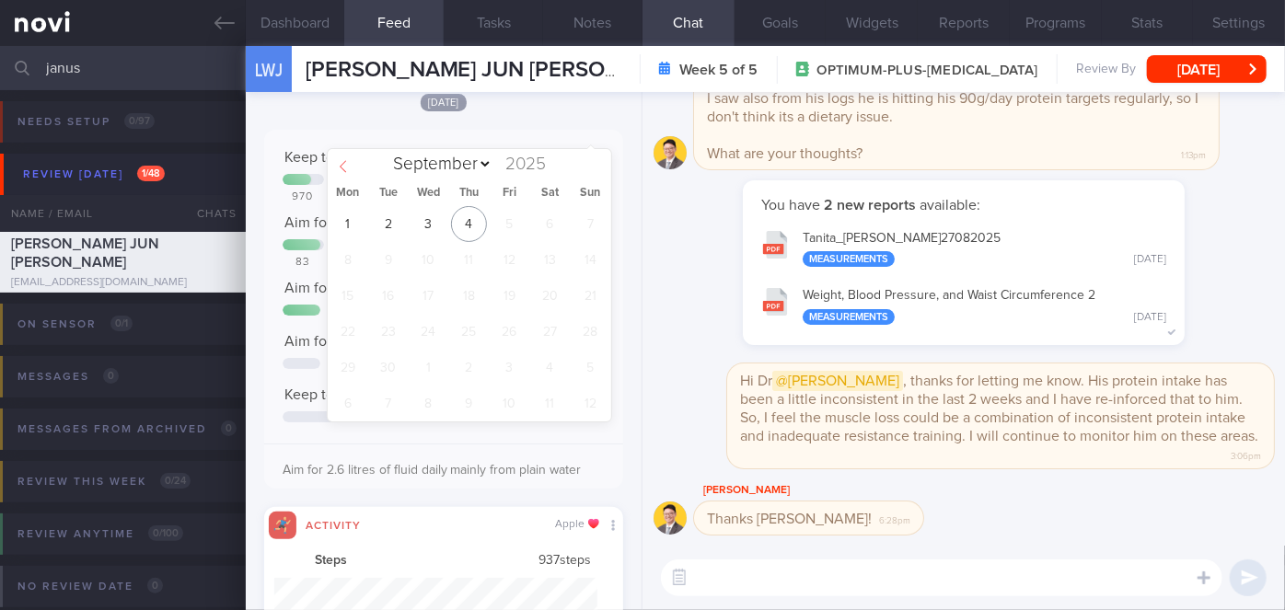
click at [340, 163] on icon at bounding box center [343, 166] width 13 height 13
select select "7"
click at [341, 363] on span "25" at bounding box center [347, 368] width 36 height 36
type input "[DATE]"
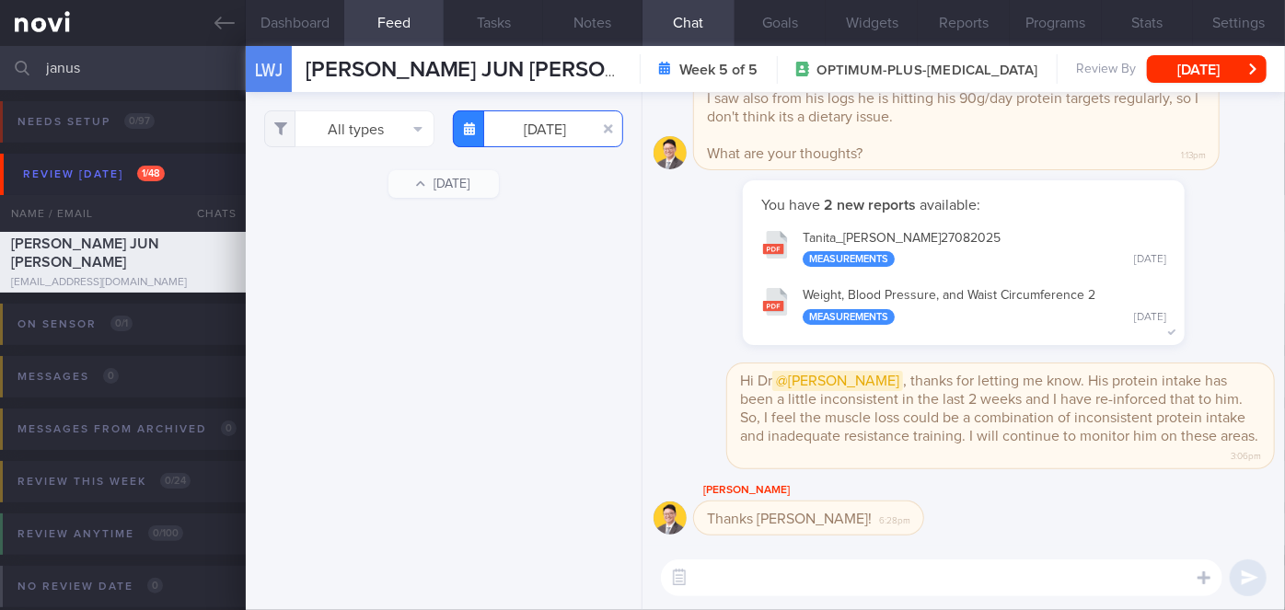
scroll to position [40210, 0]
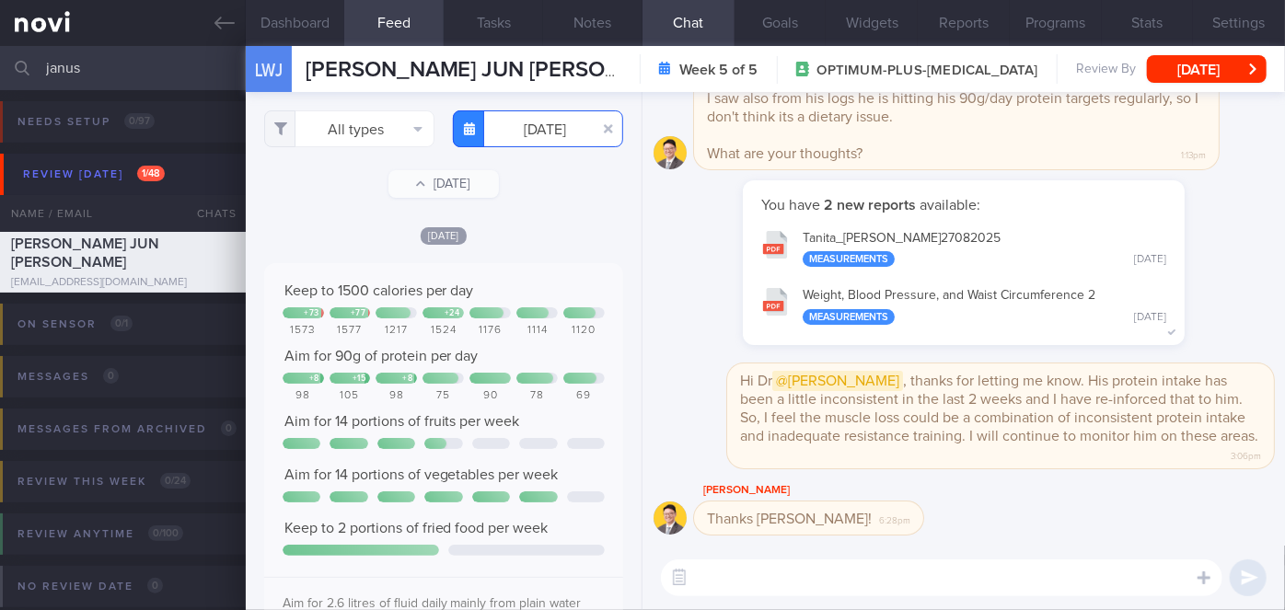
click at [523, 128] on input "[DATE]" at bounding box center [538, 128] width 170 height 37
click at [660, 283] on div "You have 2 new reports available: Tanita_ [PERSON_NAME] 27082025 Measurements […" at bounding box center [963, 271] width 620 height 183
click at [377, 136] on button "All types" at bounding box center [349, 128] width 170 height 37
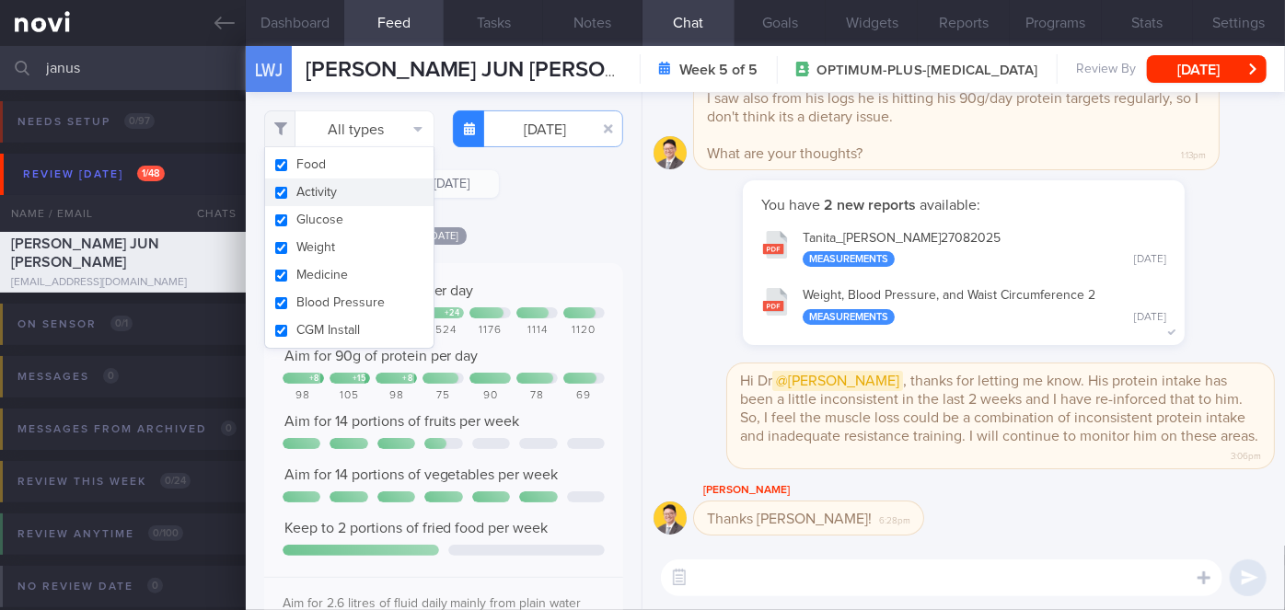
click at [328, 191] on button "Activity" at bounding box center [349, 193] width 168 height 28
checkbox input "false"
click at [515, 238] on div "[DATE]" at bounding box center [443, 234] width 359 height 19
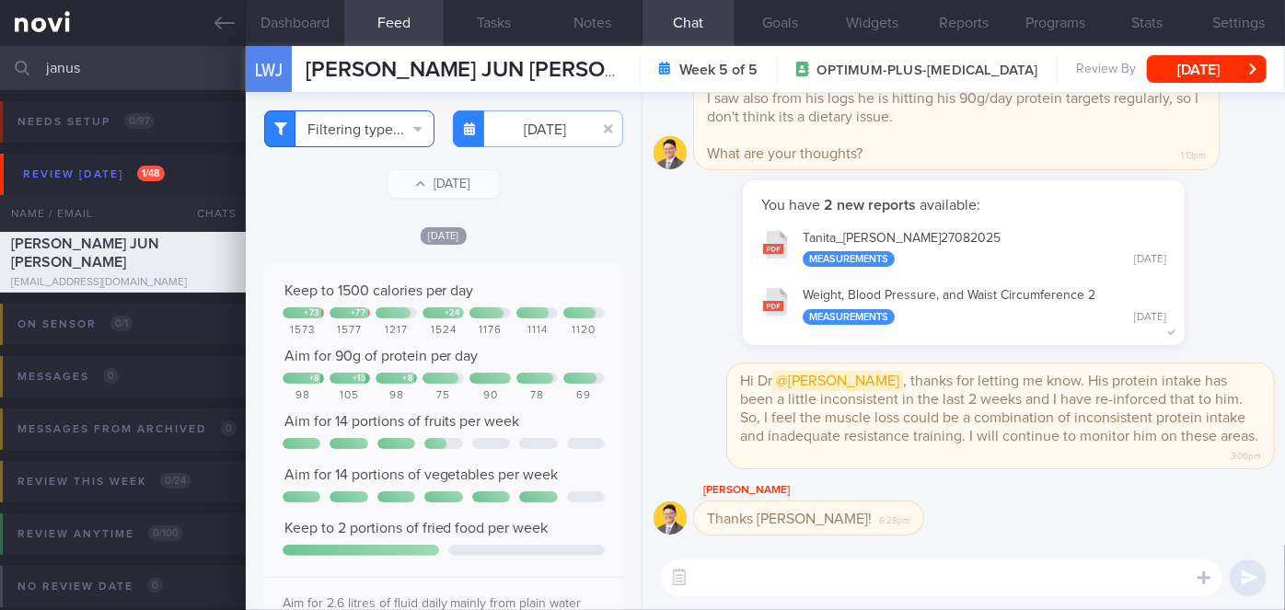
click at [328, 137] on button "Filtering type..." at bounding box center [349, 128] width 170 height 37
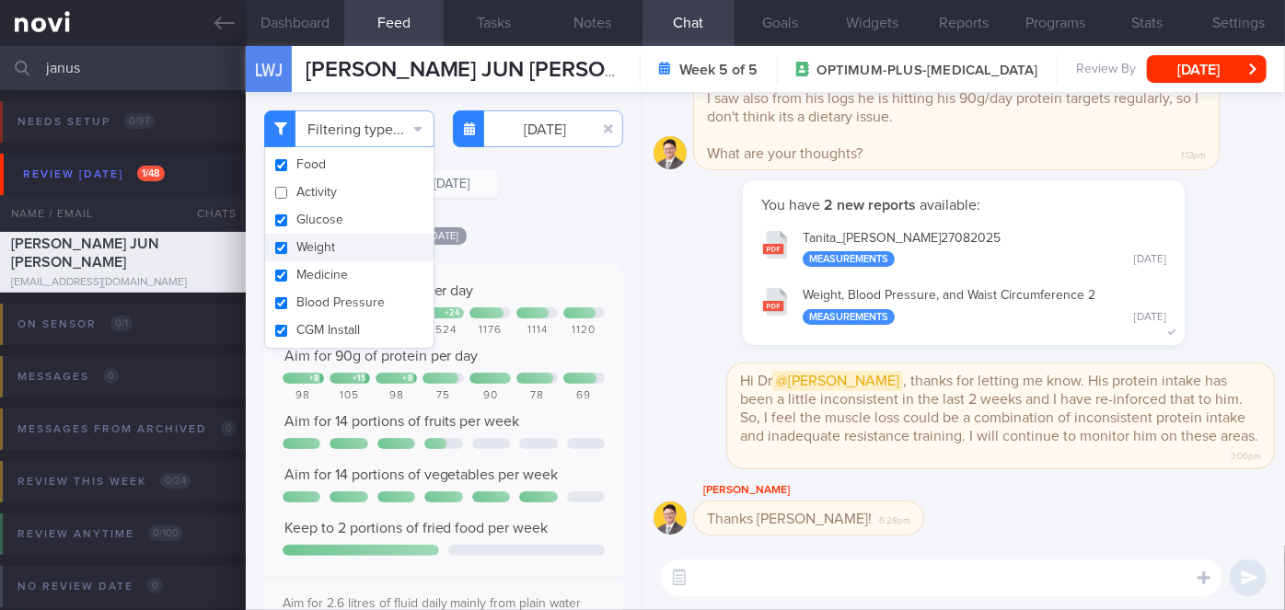
click at [325, 248] on button "Weight" at bounding box center [349, 248] width 168 height 28
checkbox input "false"
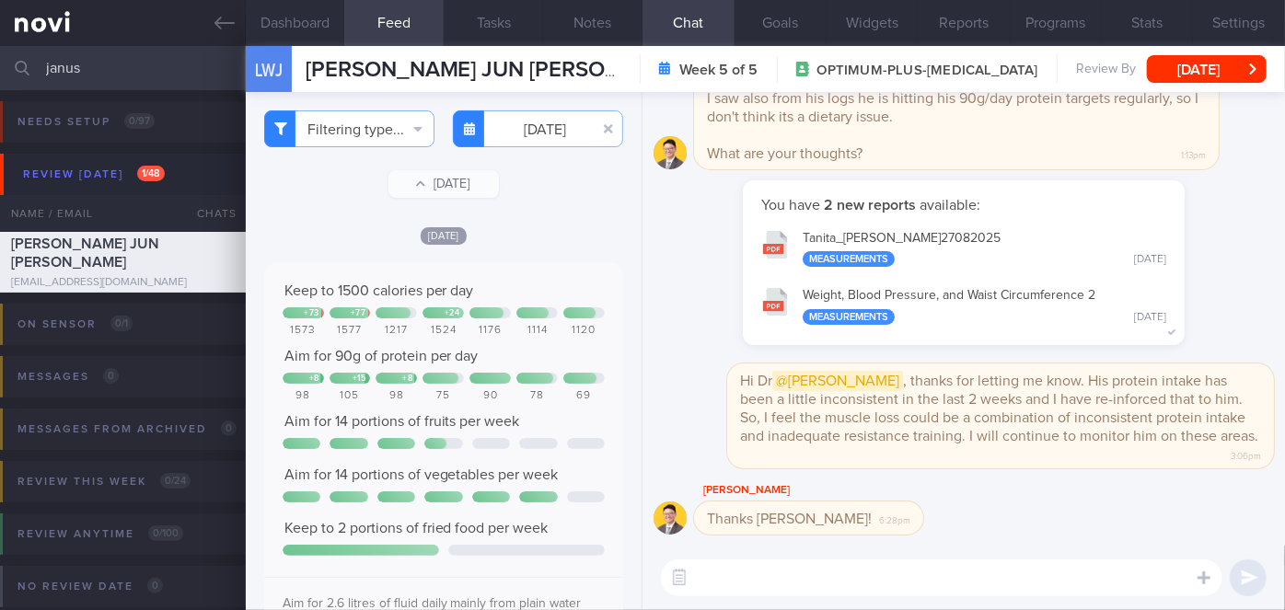
click at [515, 236] on div "[DATE]" at bounding box center [443, 234] width 359 height 19
click at [530, 147] on div "Filtering type... Food Activity Glucose Weight Medicine Blood Pressure [MEDICAL…" at bounding box center [444, 351] width 396 height 518
click at [531, 130] on input "[DATE]" at bounding box center [538, 128] width 170 height 37
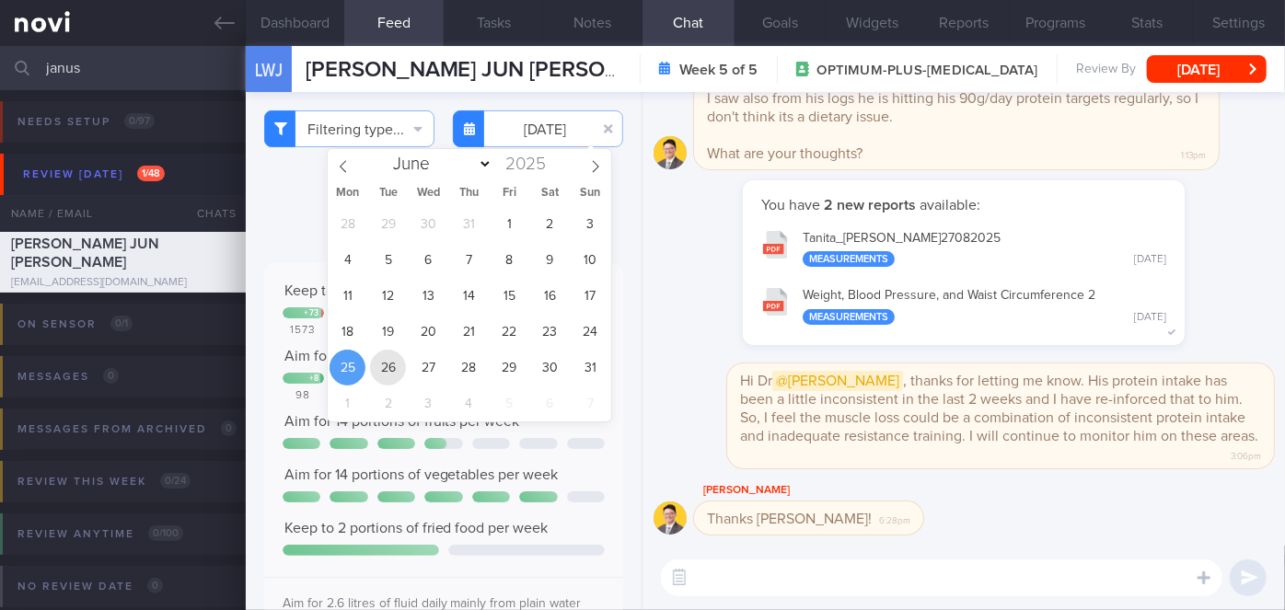
click at [395, 369] on span "26" at bounding box center [388, 368] width 36 height 36
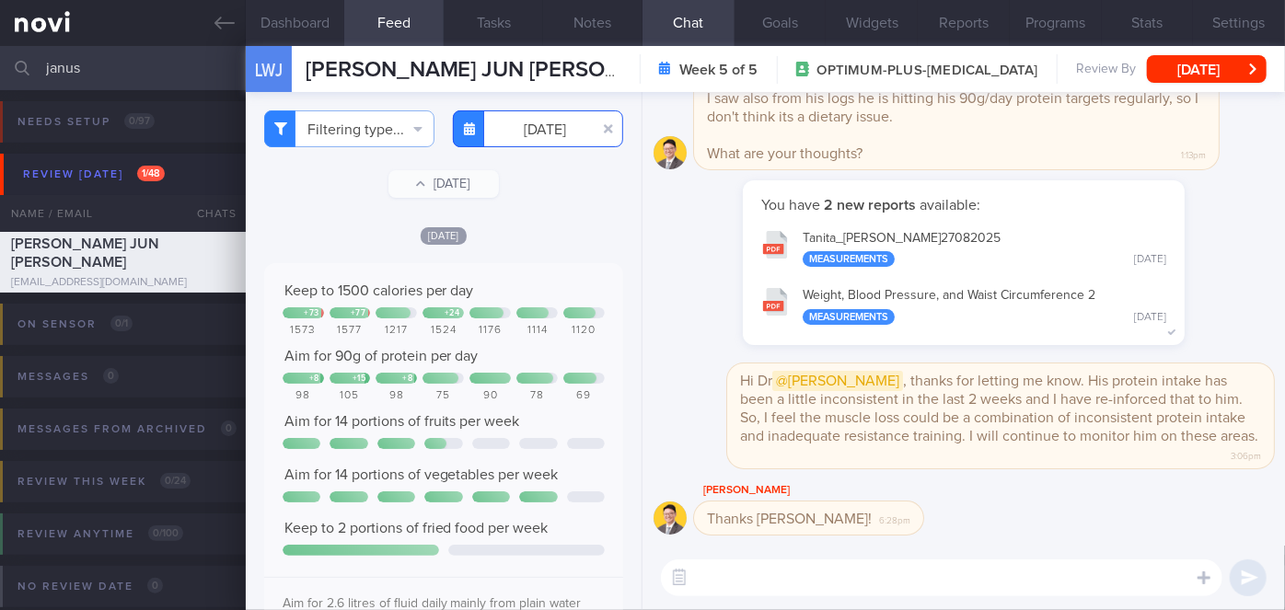
click at [527, 133] on input "[DATE]" at bounding box center [538, 128] width 170 height 37
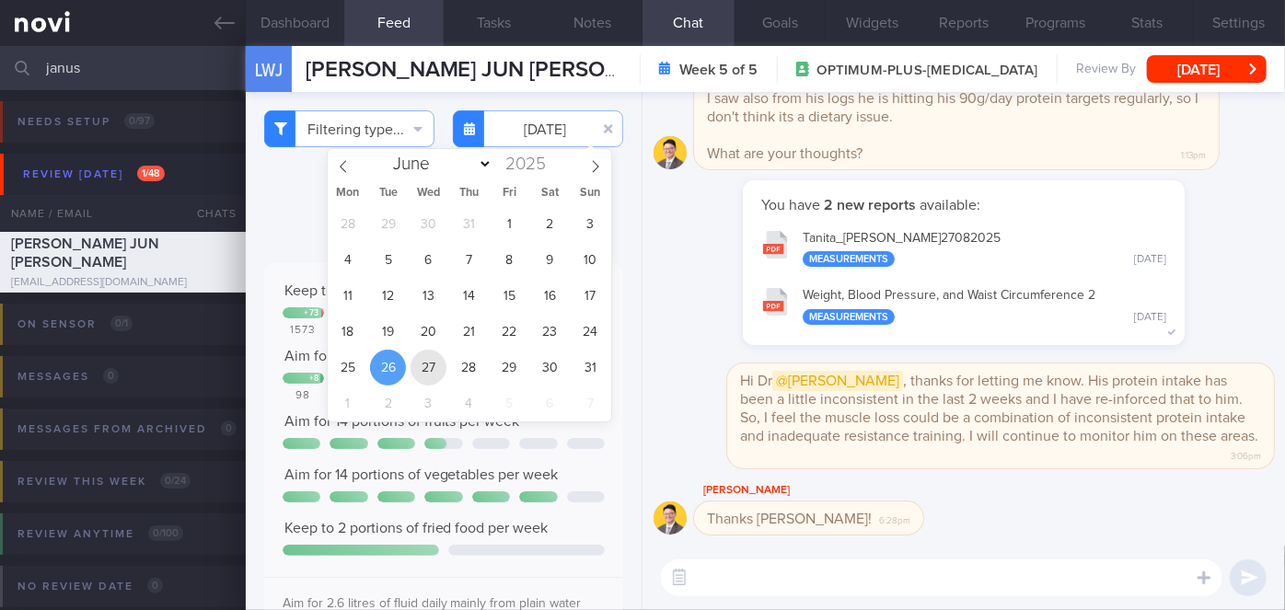
click at [425, 356] on span "27" at bounding box center [428, 368] width 36 height 36
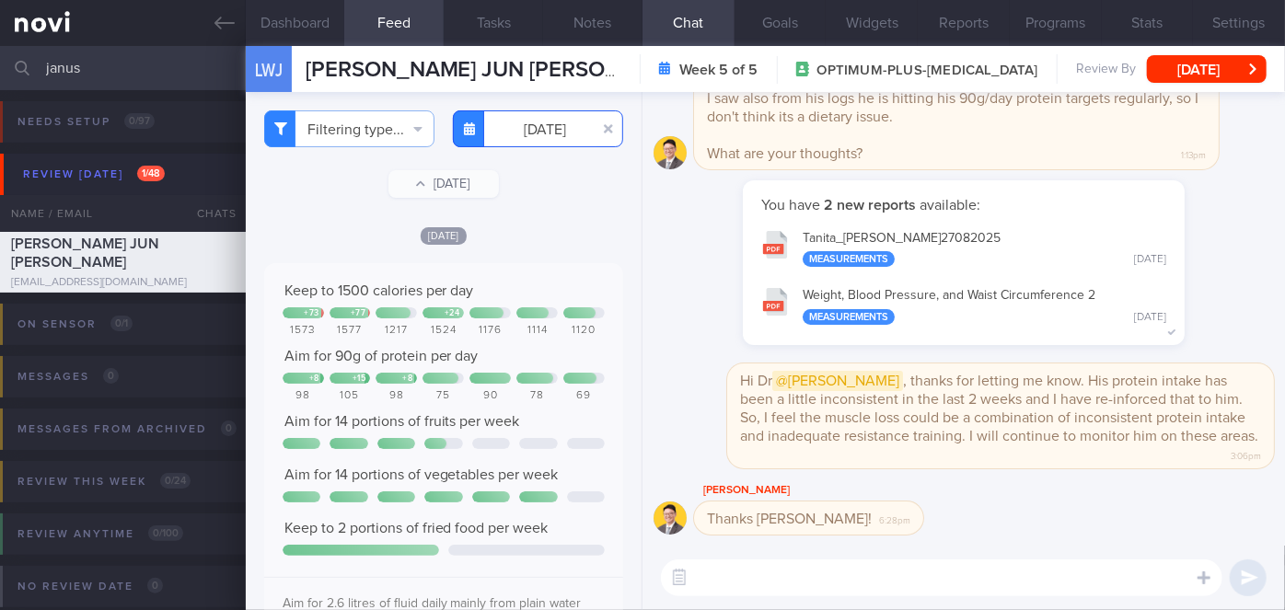
click at [515, 124] on input "[DATE]" at bounding box center [538, 128] width 170 height 37
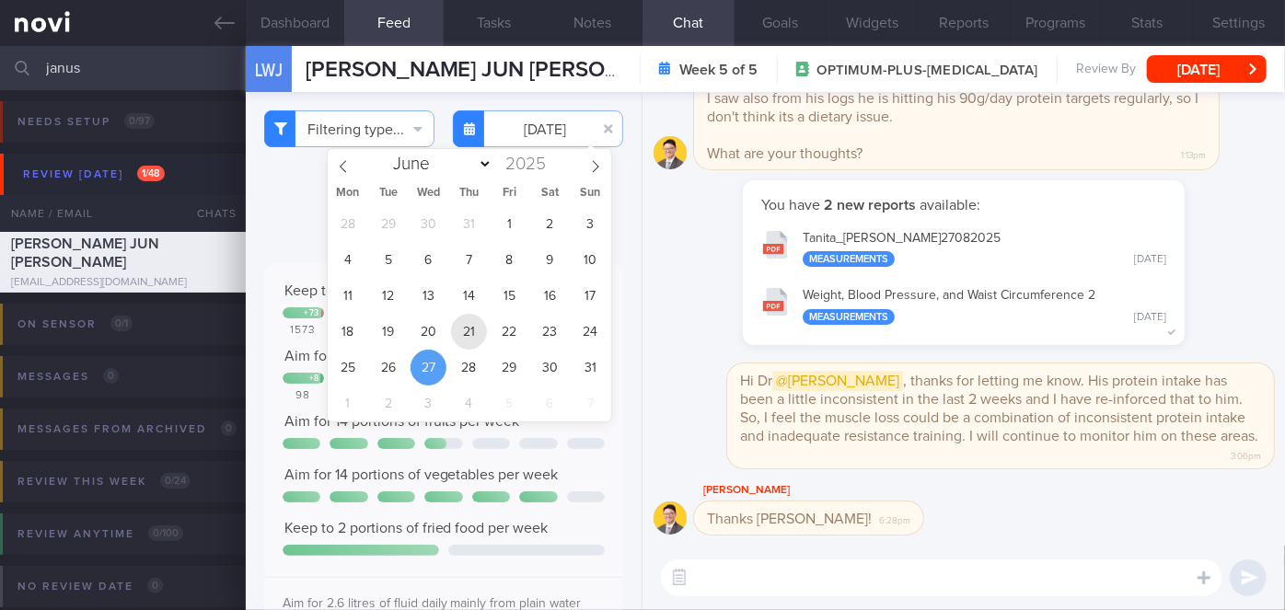
click at [473, 348] on span "21" at bounding box center [469, 332] width 36 height 36
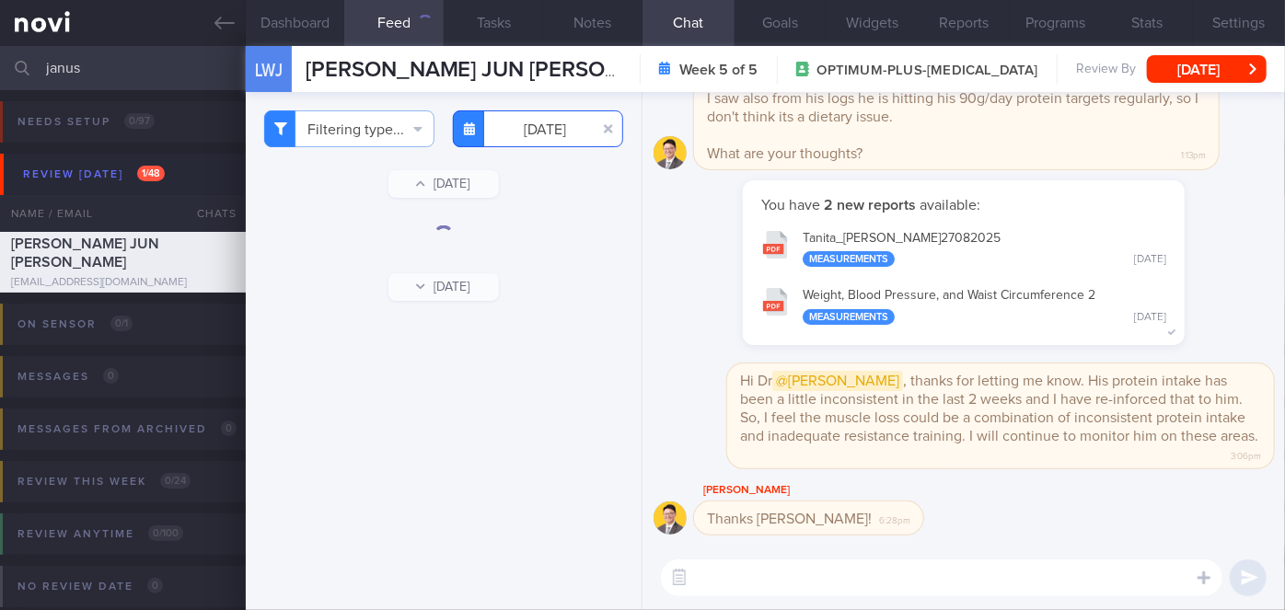
click at [517, 128] on input "[DATE]" at bounding box center [538, 128] width 170 height 37
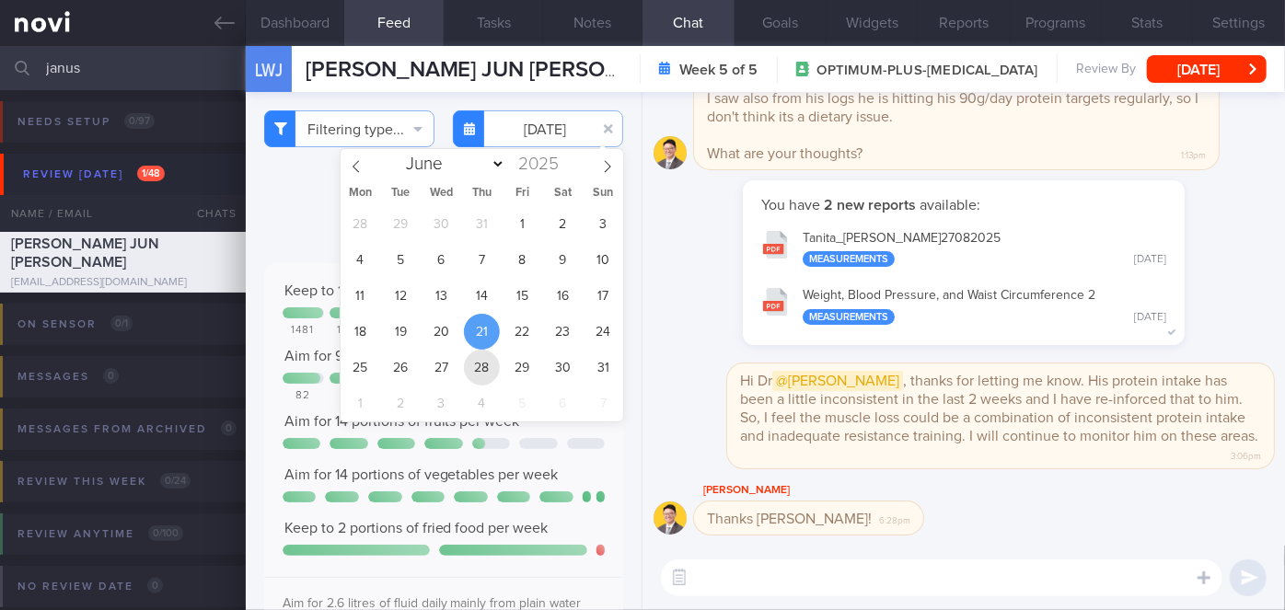
click at [483, 368] on span "28" at bounding box center [482, 368] width 36 height 36
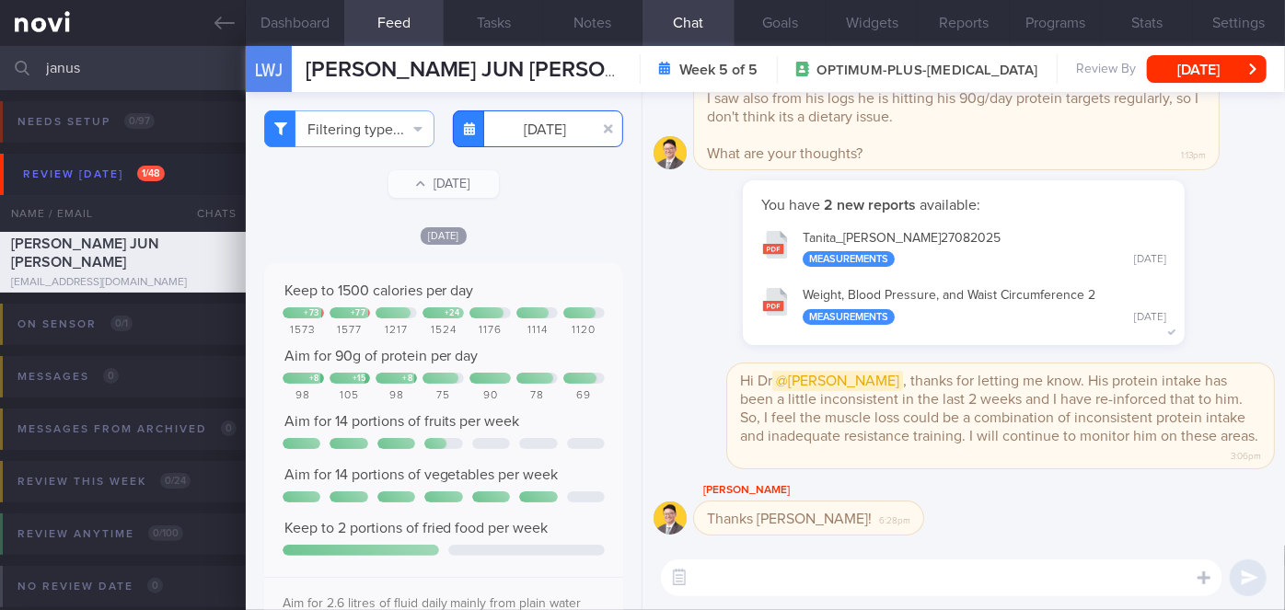
click at [554, 138] on input "[DATE]" at bounding box center [538, 128] width 170 height 37
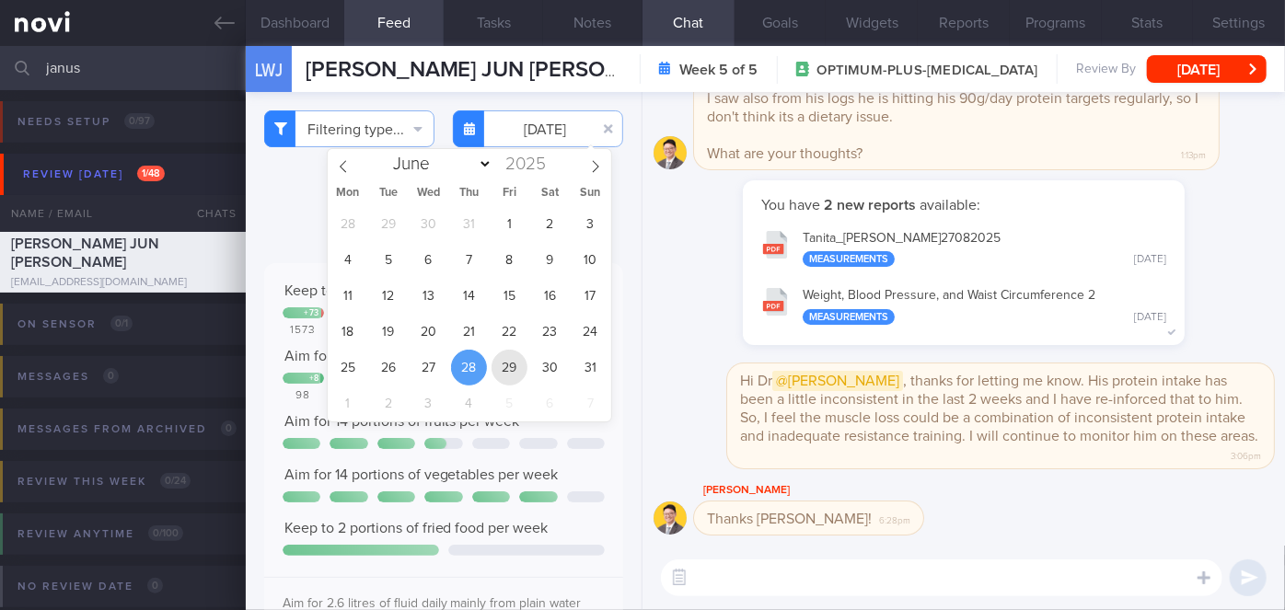
click at [502, 359] on span "29" at bounding box center [509, 368] width 36 height 36
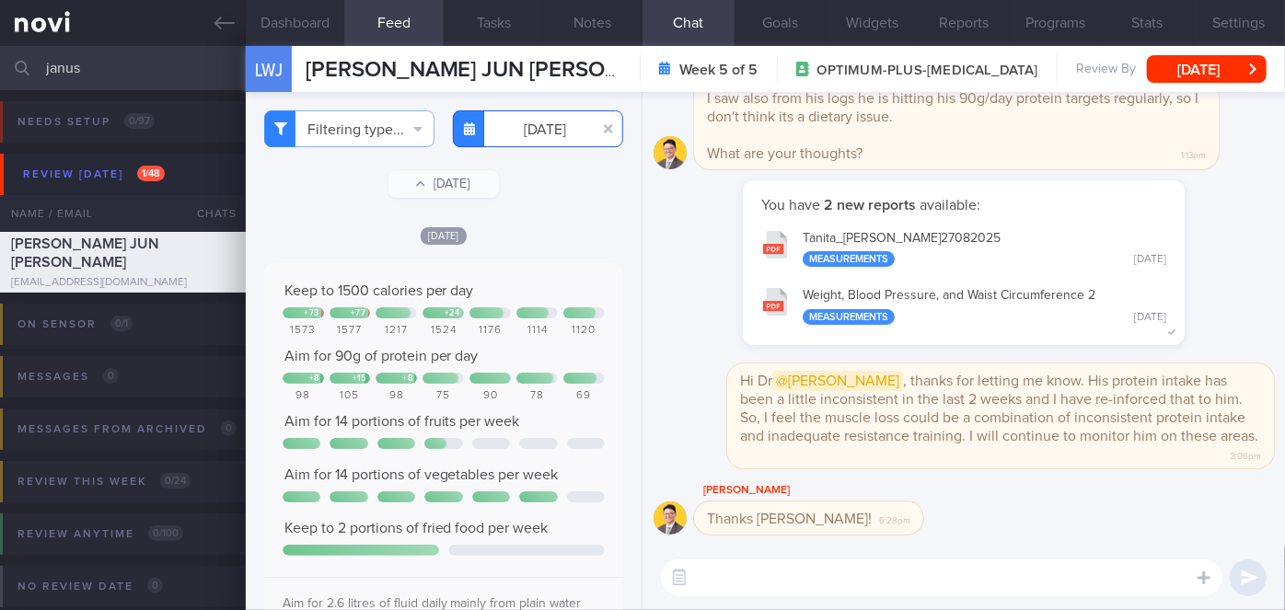
click at [541, 135] on input "[DATE]" at bounding box center [538, 128] width 170 height 37
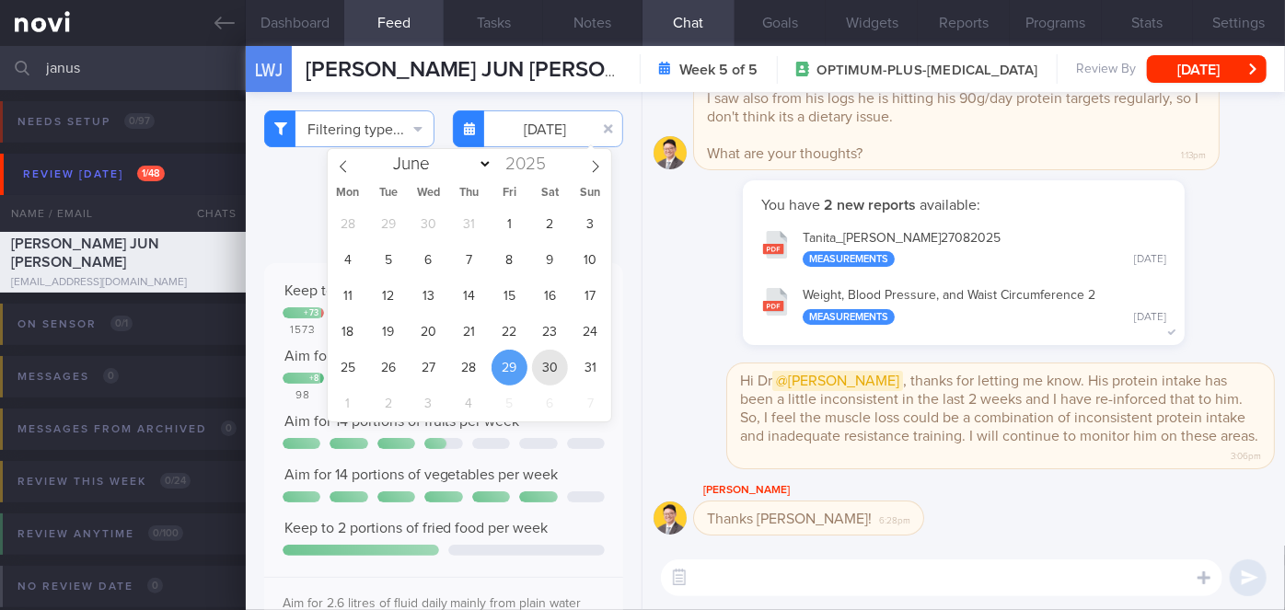
click at [557, 362] on span "30" at bounding box center [550, 368] width 36 height 36
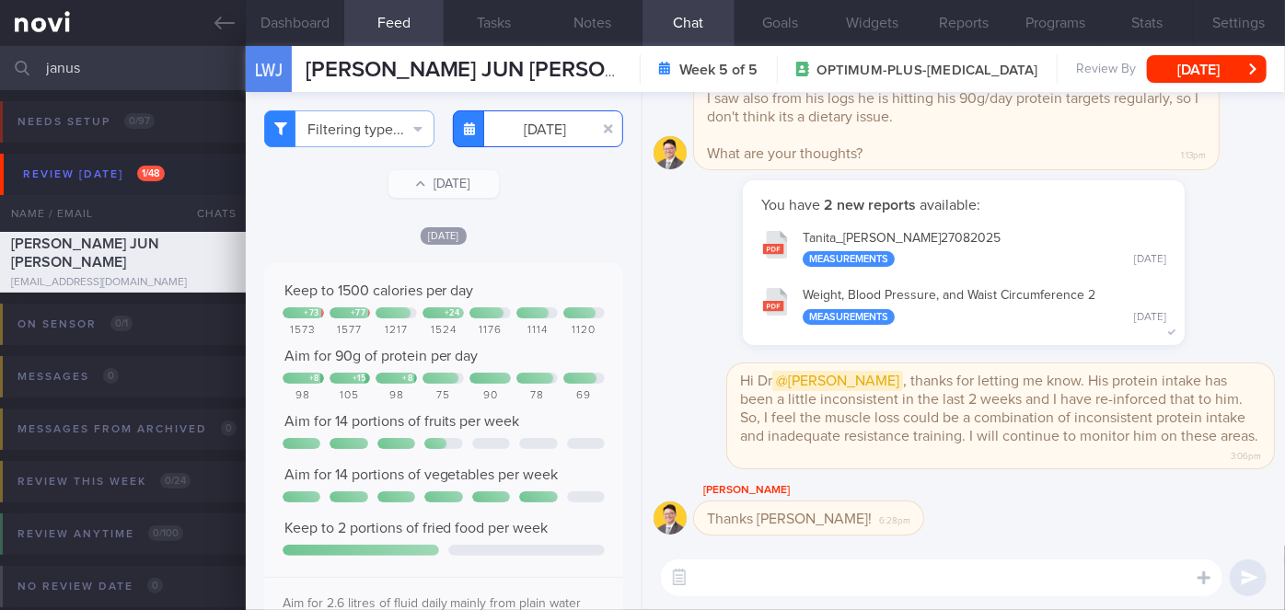
click at [543, 136] on input "[DATE]" at bounding box center [538, 128] width 170 height 37
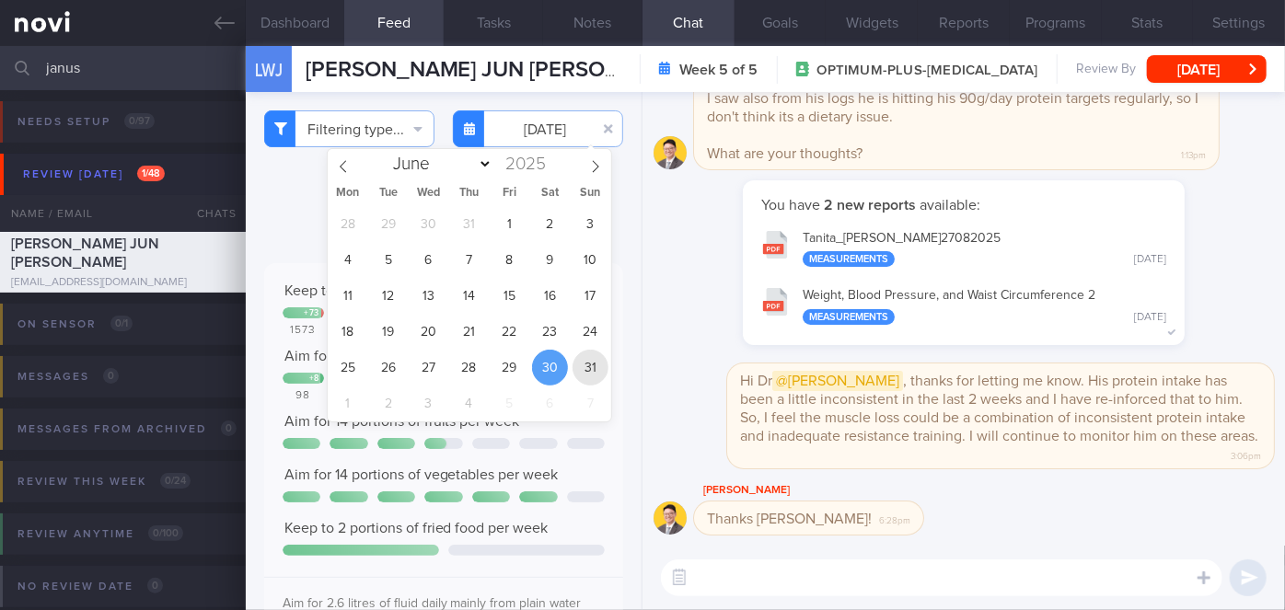
click at [578, 370] on span "31" at bounding box center [590, 368] width 36 height 36
type input "[DATE]"
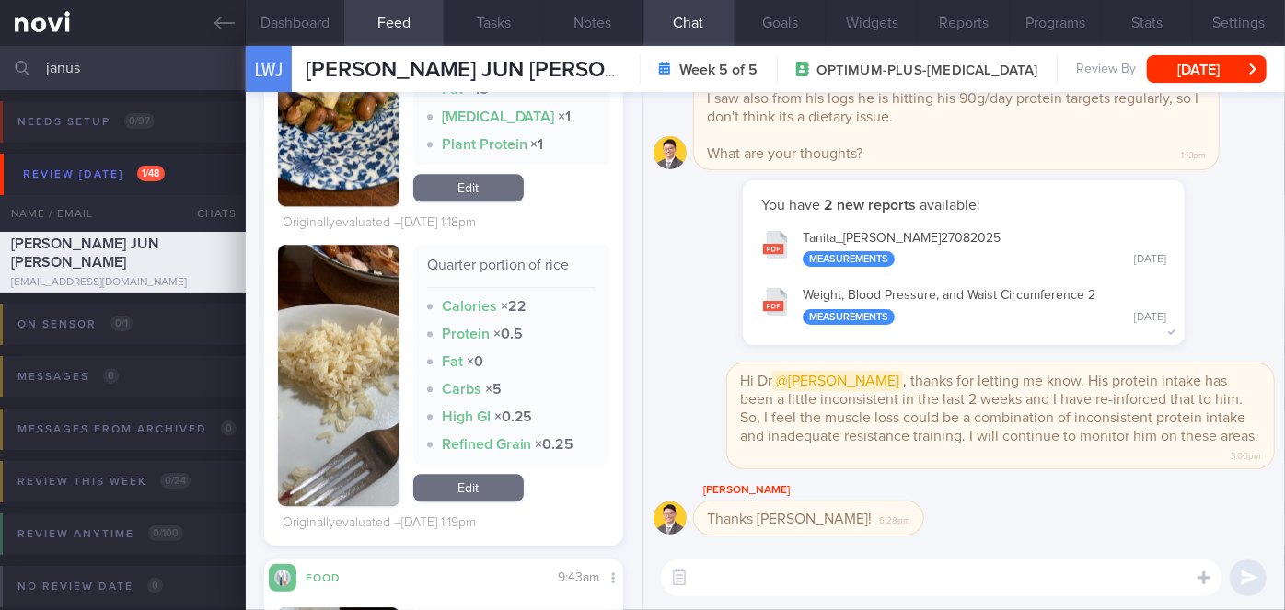
scroll to position [3005, 0]
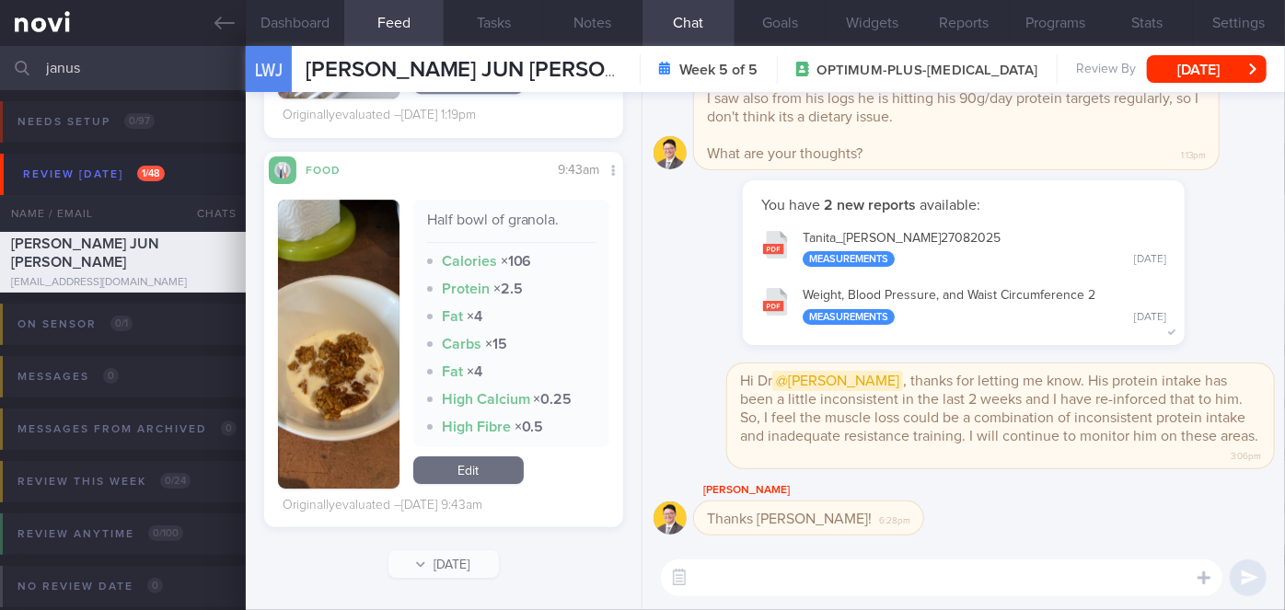
click at [807, 579] on textarea at bounding box center [941, 577] width 561 height 37
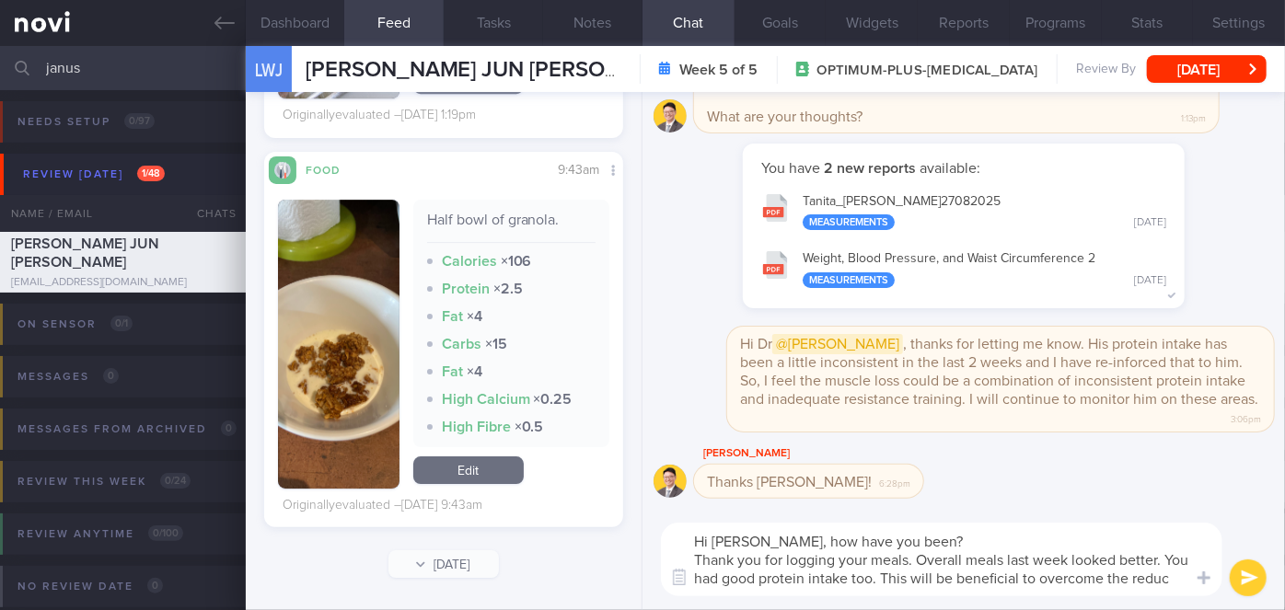
scroll to position [0, 0]
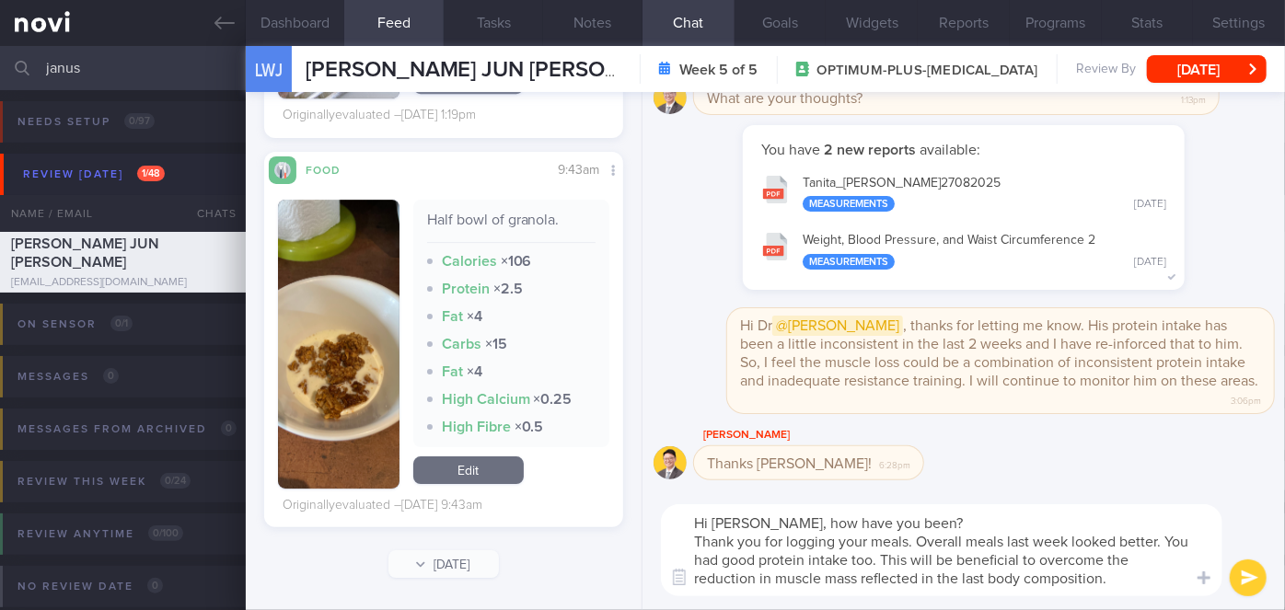
click at [983, 577] on textarea "Hi [PERSON_NAME], how have you been? Thank you for logging your meals. Overall …" at bounding box center [941, 550] width 561 height 92
type textarea "Hi [PERSON_NAME], how have you been? Thank you for logging your meals. Overall …"
drag, startPoint x: 1254, startPoint y: 582, endPoint x: 1243, endPoint y: 579, distance: 11.4
click at [1254, 582] on button "submit" at bounding box center [1247, 577] width 37 height 37
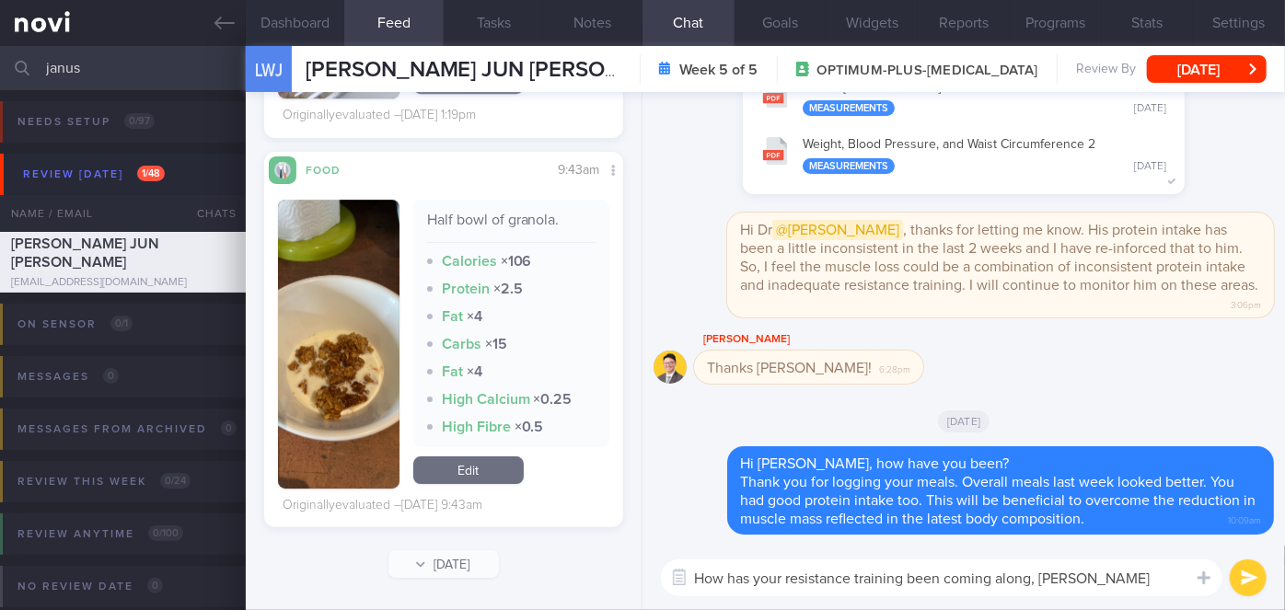
type textarea "How has your resistance training been coming along, [PERSON_NAME]?"
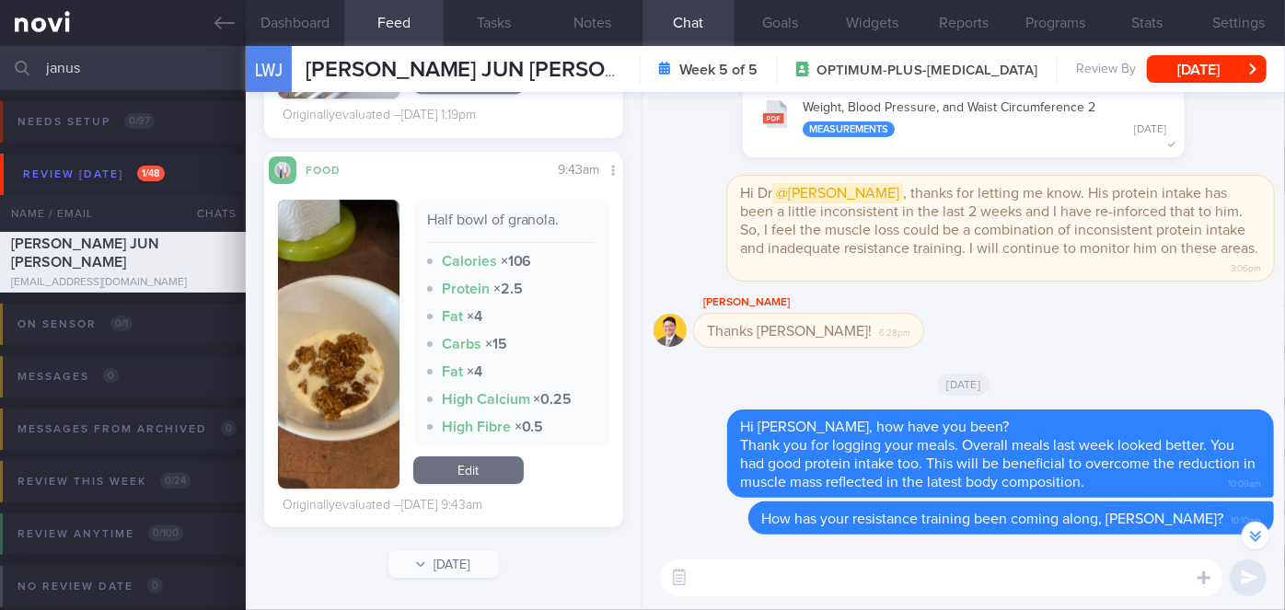
scroll to position [-167, 0]
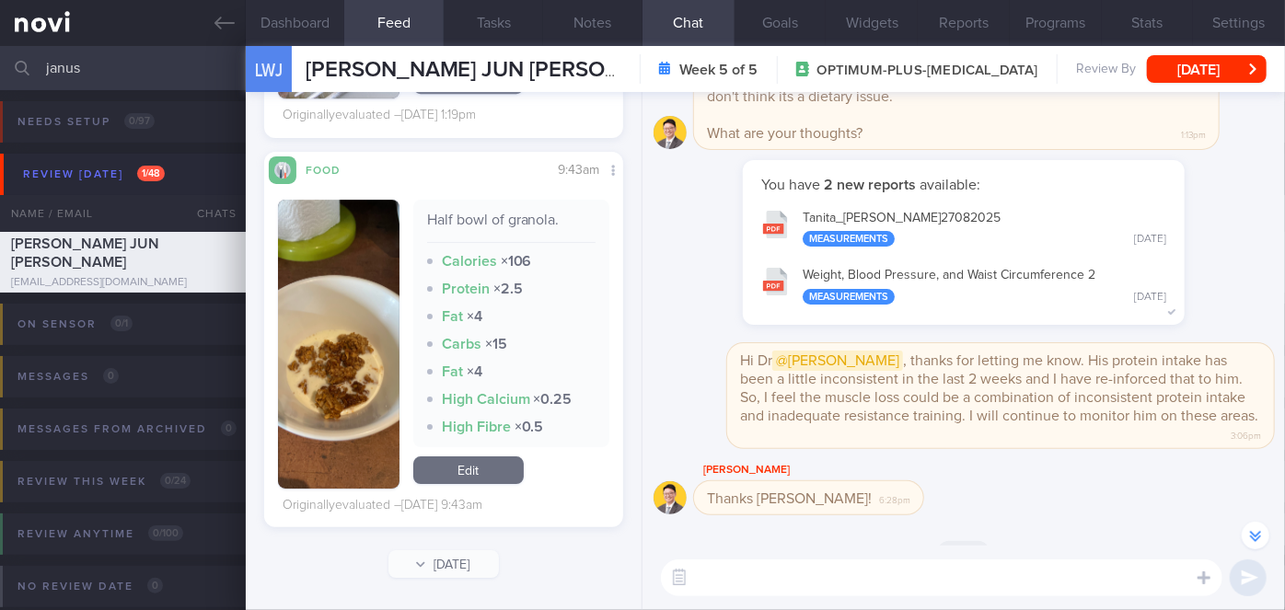
click at [96, 83] on input "janus" at bounding box center [642, 68] width 1285 height 44
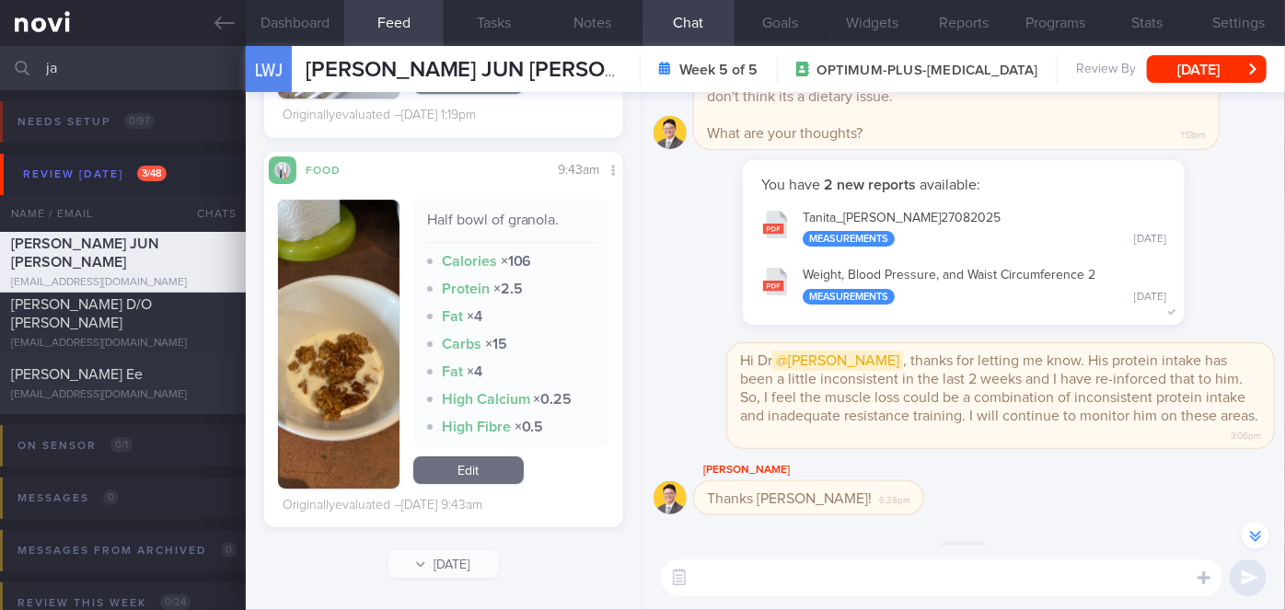
type input "j"
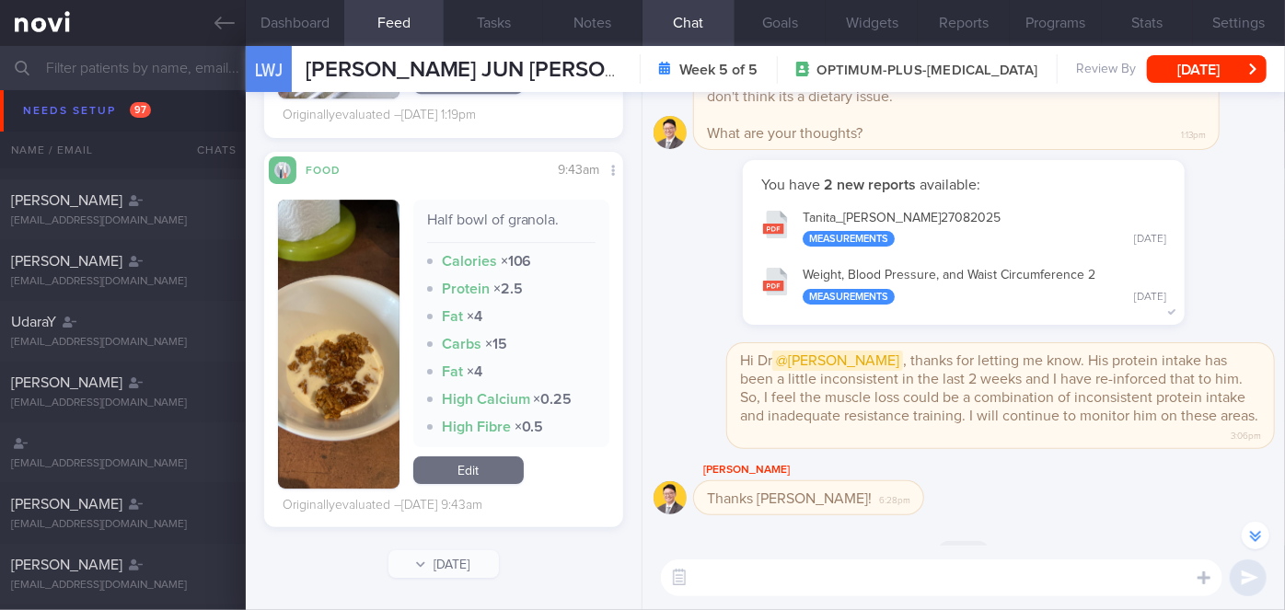
scroll to position [121, 0]
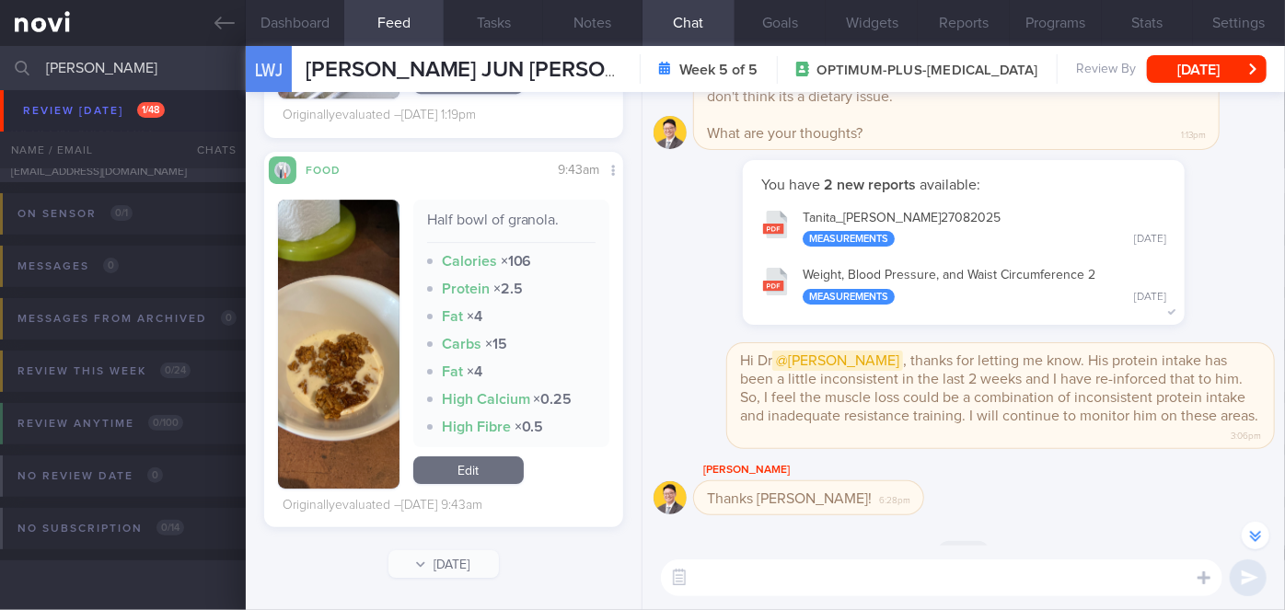
scroll to position [110, 0]
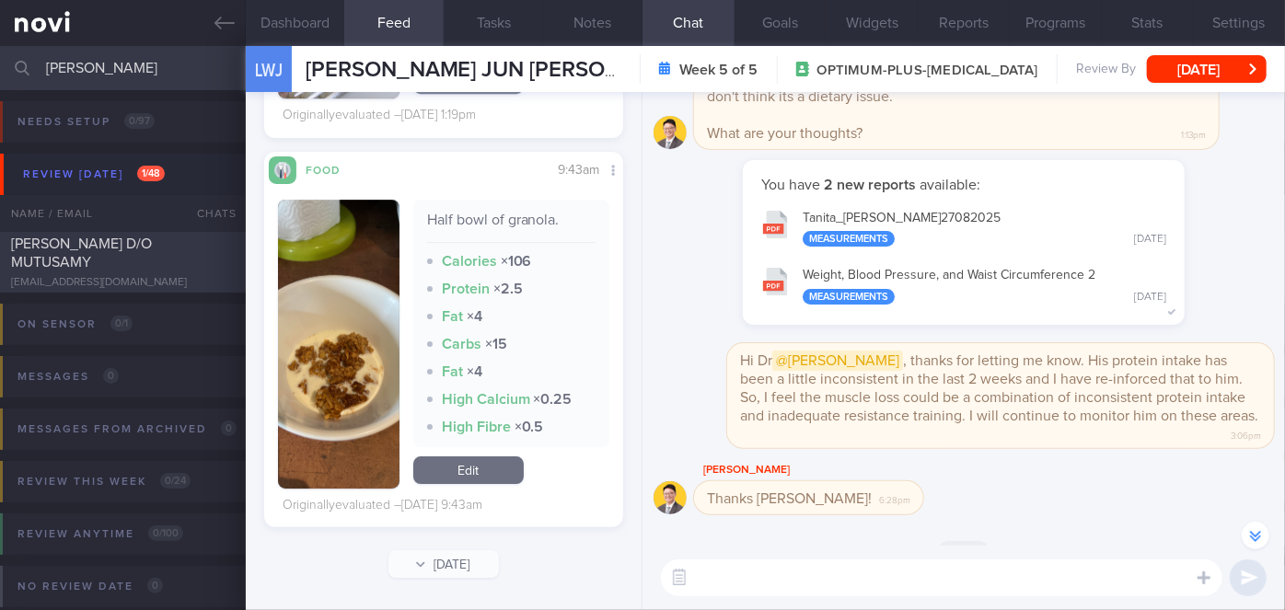
type input "[PERSON_NAME]"
click at [152, 253] on span "[PERSON_NAME] D/O MUTUSAMY" at bounding box center [81, 252] width 141 height 33
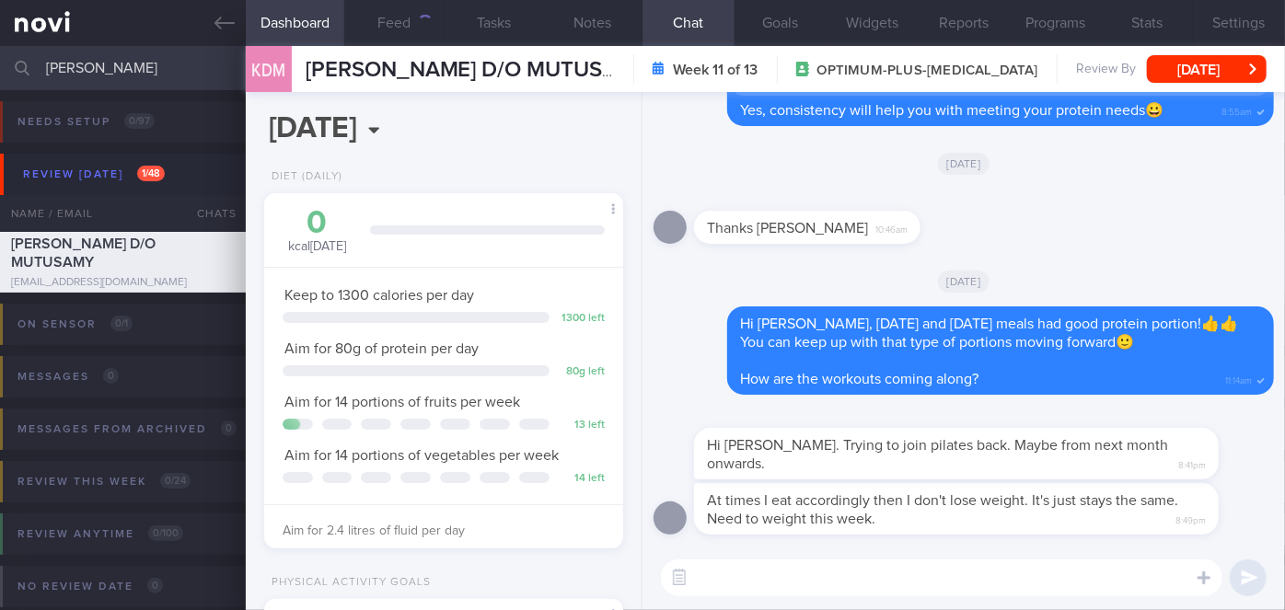
scroll to position [182, 314]
click at [409, 27] on div "513" at bounding box center [420, 23] width 25 height 16
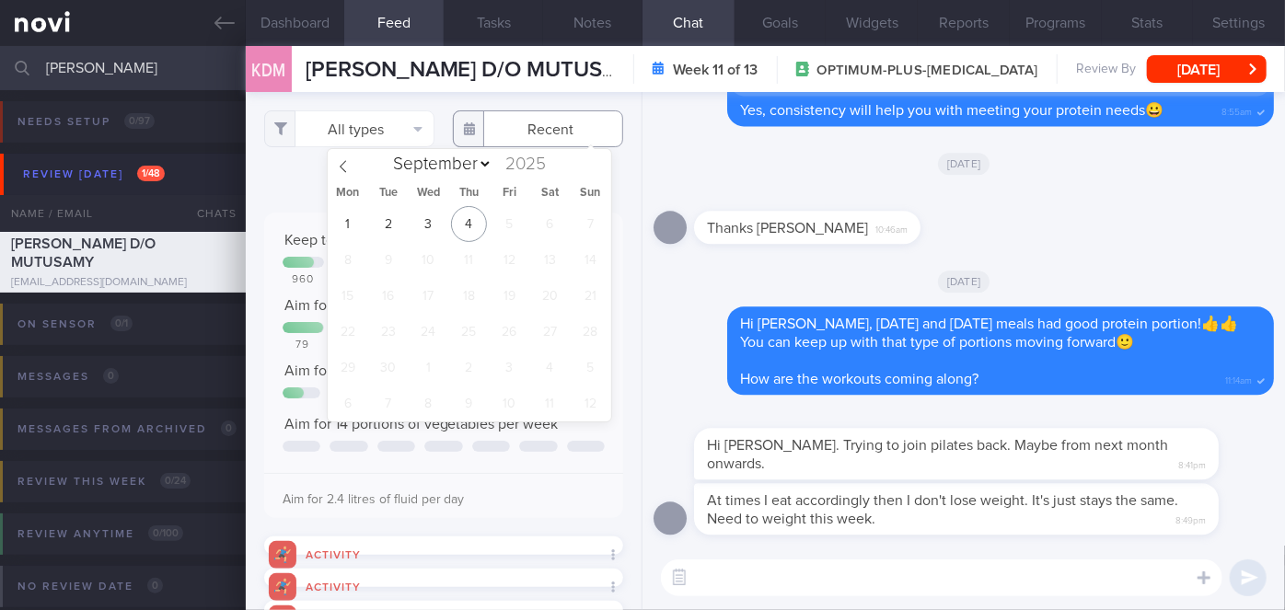
click at [545, 133] on input "text" at bounding box center [538, 128] width 170 height 37
click at [353, 168] on span at bounding box center [343, 164] width 31 height 31
select select "7"
click at [343, 374] on span "25" at bounding box center [347, 368] width 36 height 36
type input "[DATE]"
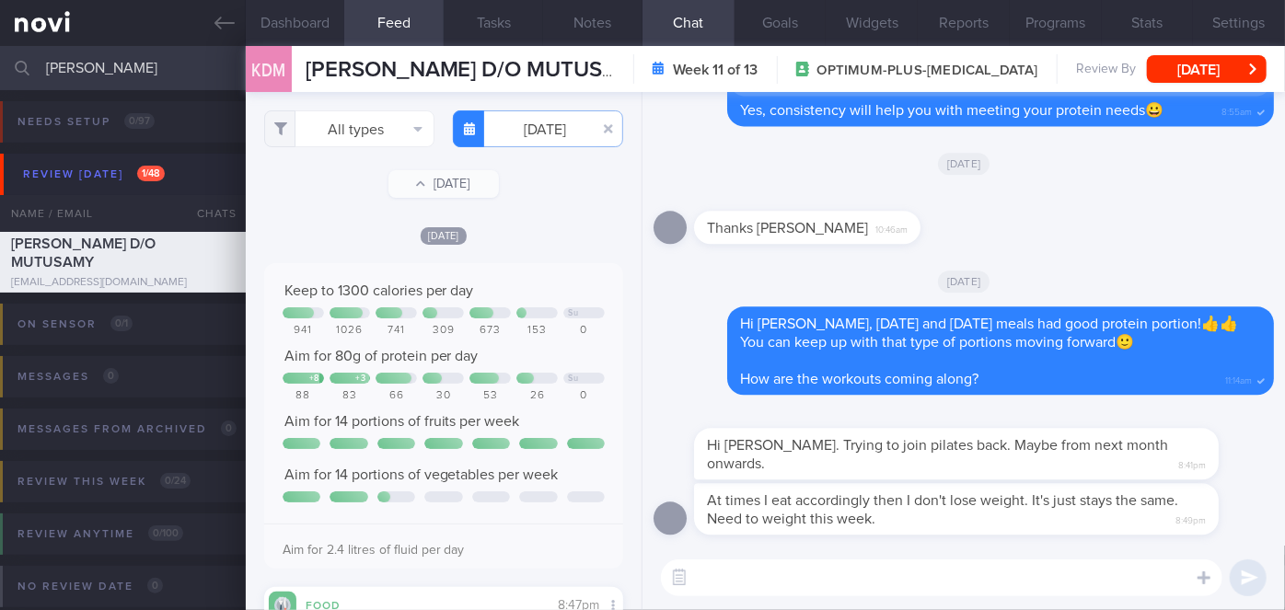
click at [854, 575] on textarea at bounding box center [941, 577] width 561 height 37
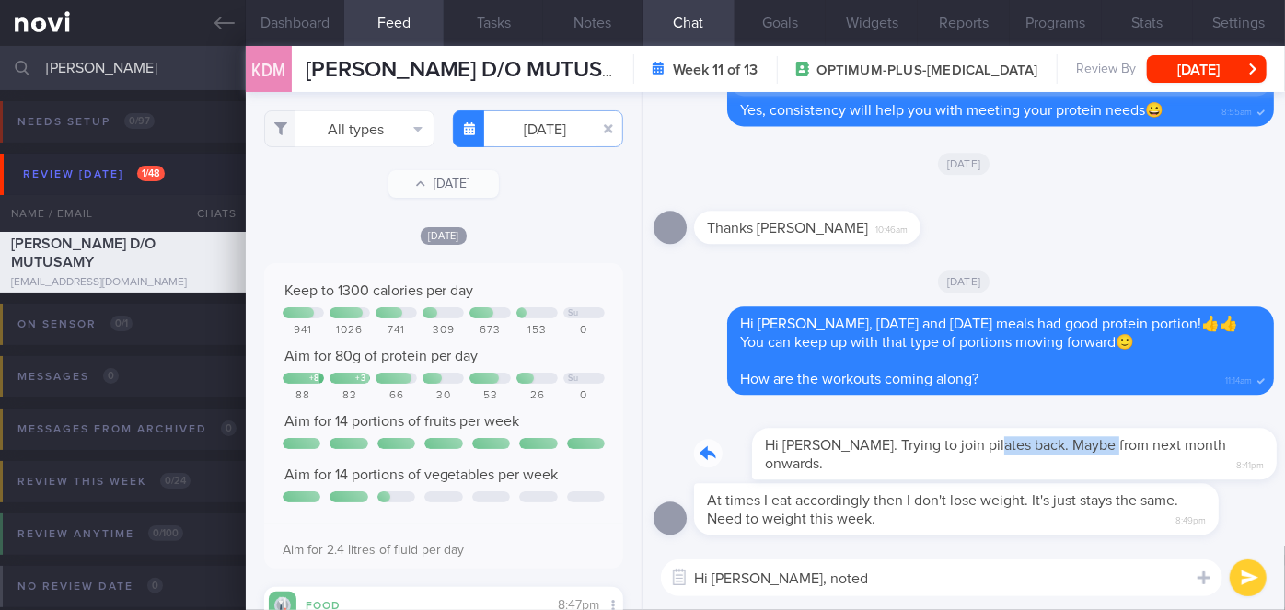
drag, startPoint x: 927, startPoint y: 471, endPoint x: 1048, endPoint y: 474, distance: 121.5
click at [1048, 474] on div "Hi [PERSON_NAME]. Trying to join pilates back. Maybe from next month onwards. 8…" at bounding box center [984, 443] width 580 height 74
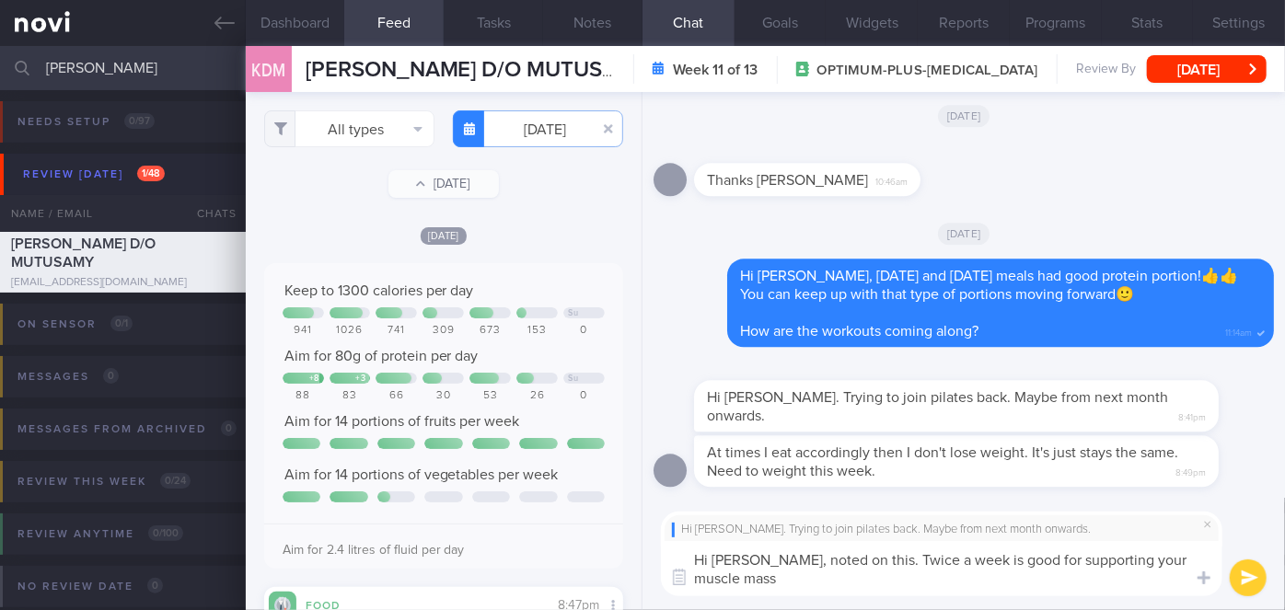
type textarea "Hi [PERSON_NAME], noted on this. Twice a week is good for supporting your muscl…"
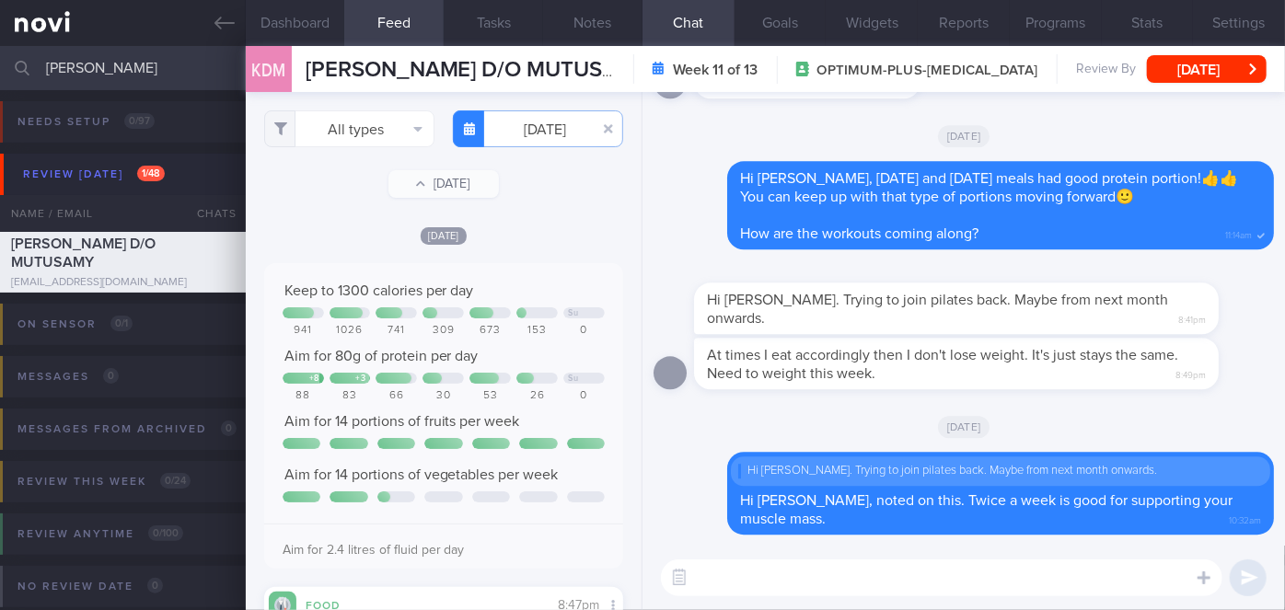
drag, startPoint x: 300, startPoint y: 25, endPoint x: 326, endPoint y: 92, distance: 71.9
click at [299, 25] on button "Dashboard" at bounding box center [295, 23] width 99 height 46
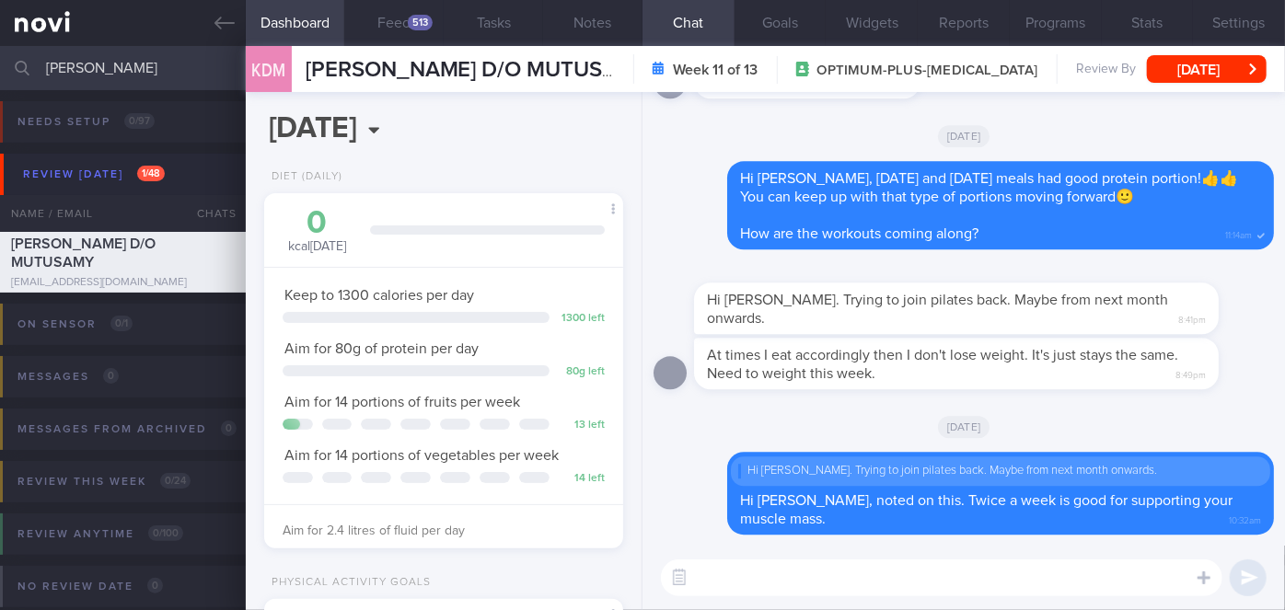
scroll to position [392, 0]
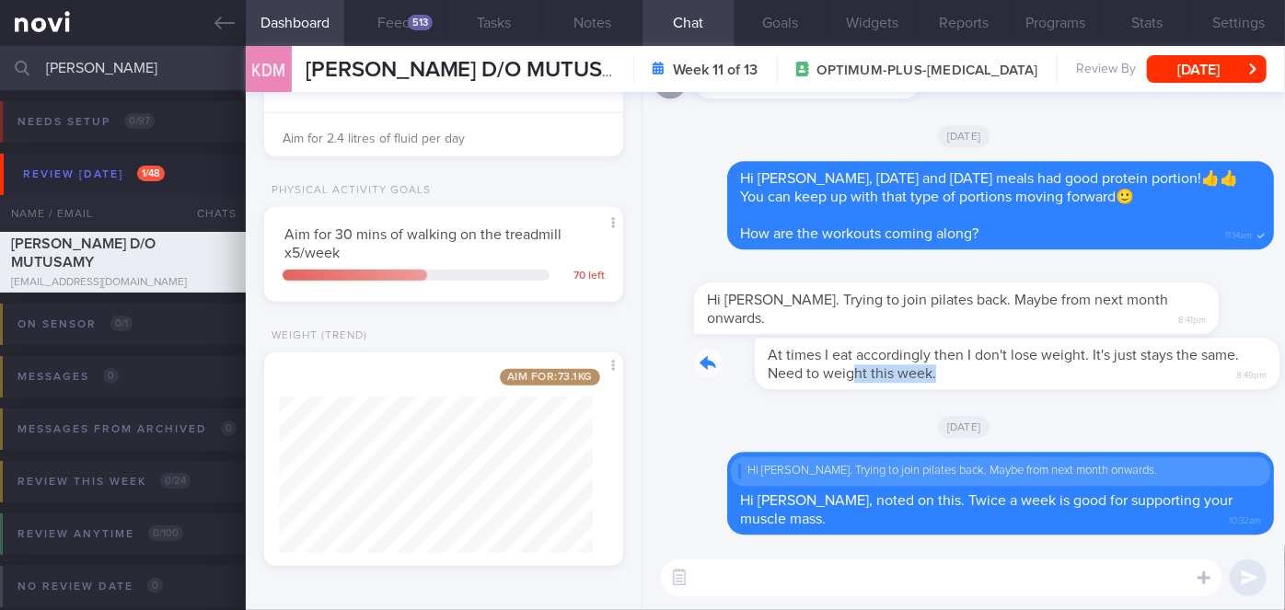
drag, startPoint x: 795, startPoint y: 383, endPoint x: 905, endPoint y: 379, distance: 110.5
click at [905, 379] on div "At times I eat accordingly then I don't lose weight. It's just stays the same. …" at bounding box center [984, 364] width 580 height 52
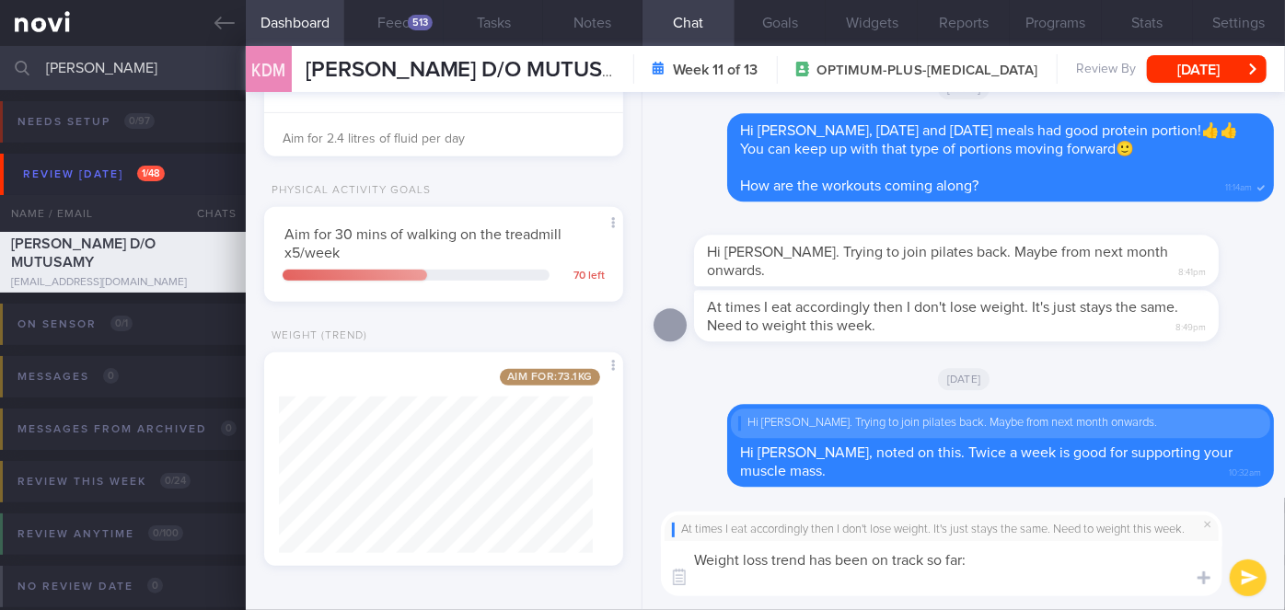
scroll to position [0, 0]
click at [961, 580] on textarea "Weight loss trend has been on track so far: - [DATE]: 74.3kg > [DATE]: 74kg >" at bounding box center [941, 568] width 561 height 55
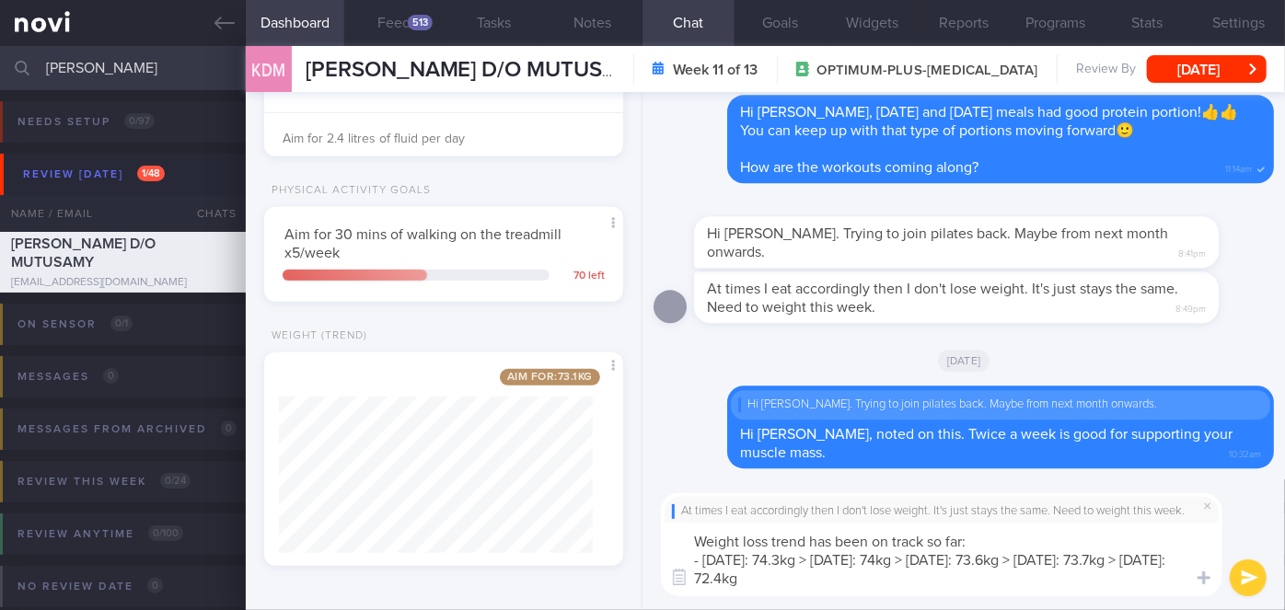
drag, startPoint x: 885, startPoint y: 540, endPoint x: 816, endPoint y: 533, distance: 69.4
click at [816, 533] on textarea "Weight loss trend has been on track so far: - [DATE]: 74.3kg > [DATE]: 74kg > […" at bounding box center [941, 560] width 561 height 74
click at [905, 583] on textarea "Weight loss trend is still on track so far: - [DATE]: 74.3kg > [DATE]: 74kg > […" at bounding box center [941, 560] width 561 height 74
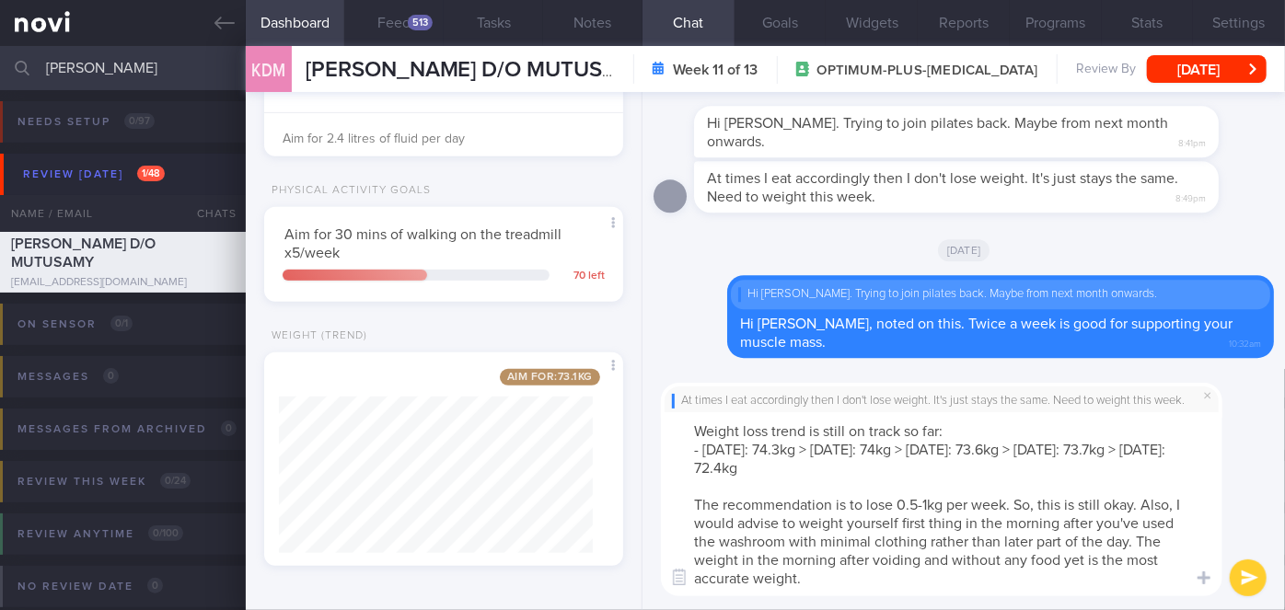
click at [1141, 503] on textarea "Weight loss trend is still on track so far: - [DATE]: 74.3kg > [DATE]: 74kg > […" at bounding box center [941, 504] width 561 height 184
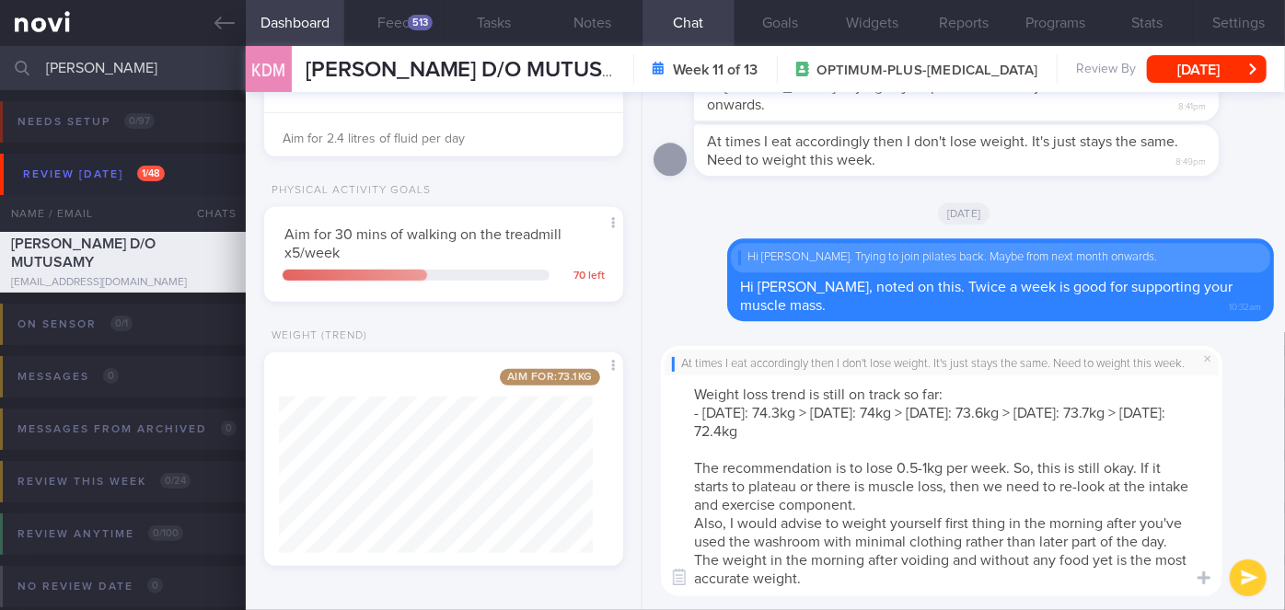
click at [885, 520] on textarea "Weight loss trend is still on track so far: - [DATE]: 74.3kg > [DATE]: 74kg > […" at bounding box center [941, 485] width 561 height 221
type textarea "Weight loss trend is still on track so far: - [DATE]: 74.3kg > [DATE]: 74kg > […"
click at [1248, 579] on button "submit" at bounding box center [1247, 577] width 37 height 37
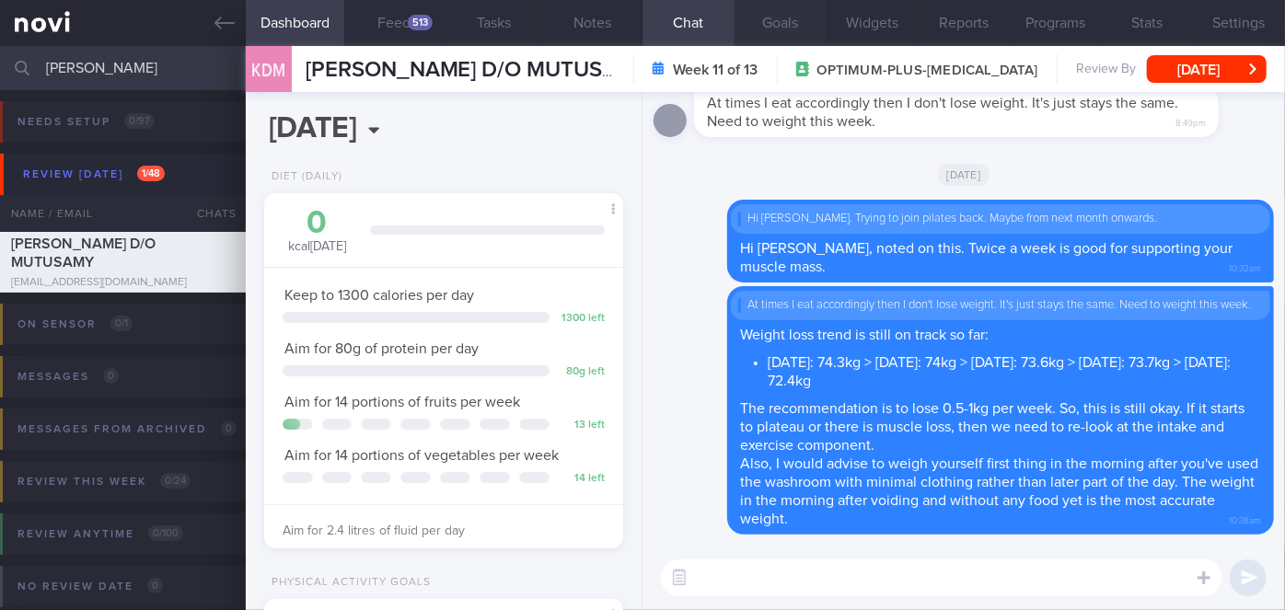
click at [770, 24] on button "Goals" at bounding box center [780, 23] width 92 height 46
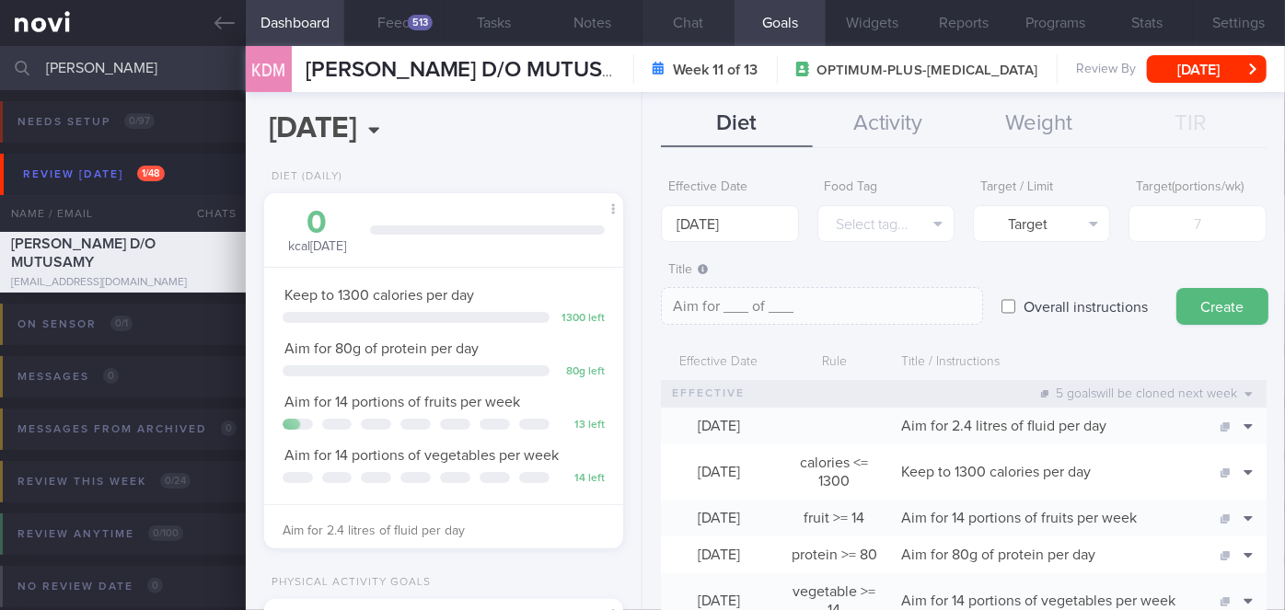
click at [706, 13] on button "Chat" at bounding box center [688, 23] width 92 height 46
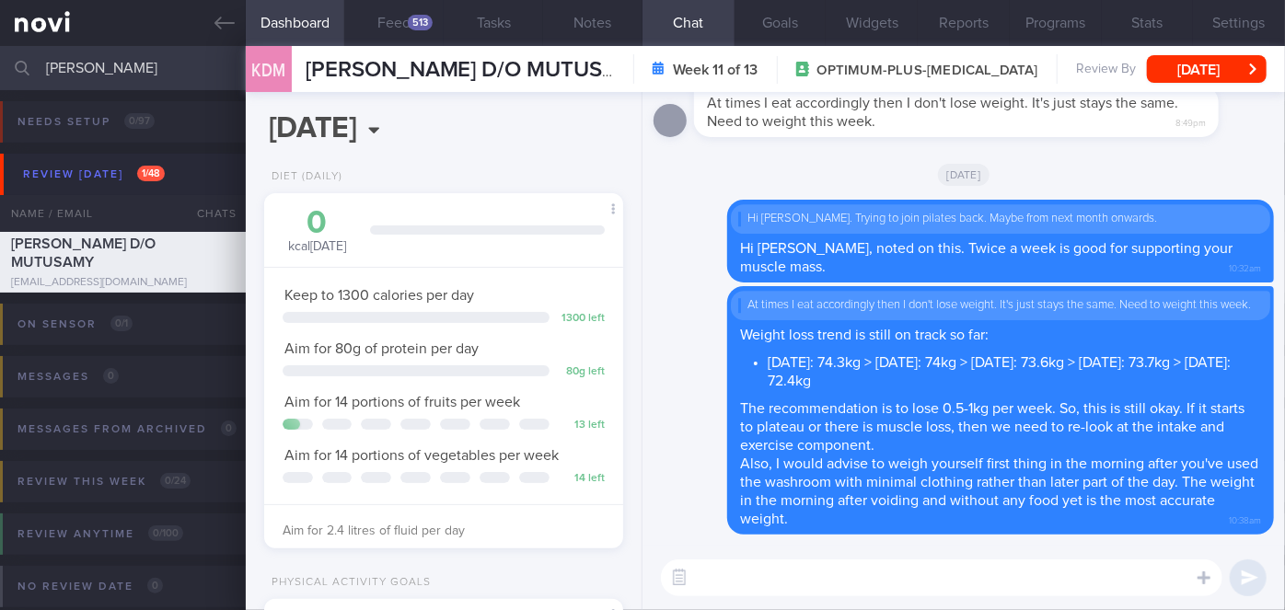
drag, startPoint x: 1224, startPoint y: 63, endPoint x: 981, endPoint y: 106, distance: 246.6
click at [1224, 63] on button "[DATE]" at bounding box center [1206, 69] width 120 height 28
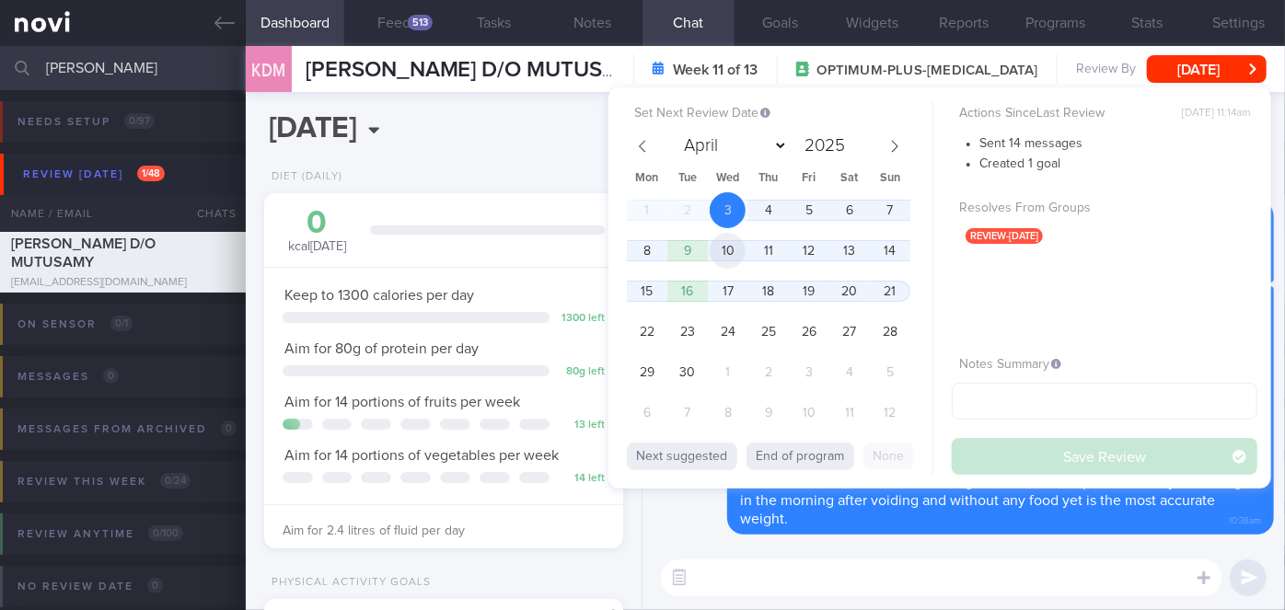
click at [720, 250] on span "10" at bounding box center [727, 251] width 36 height 36
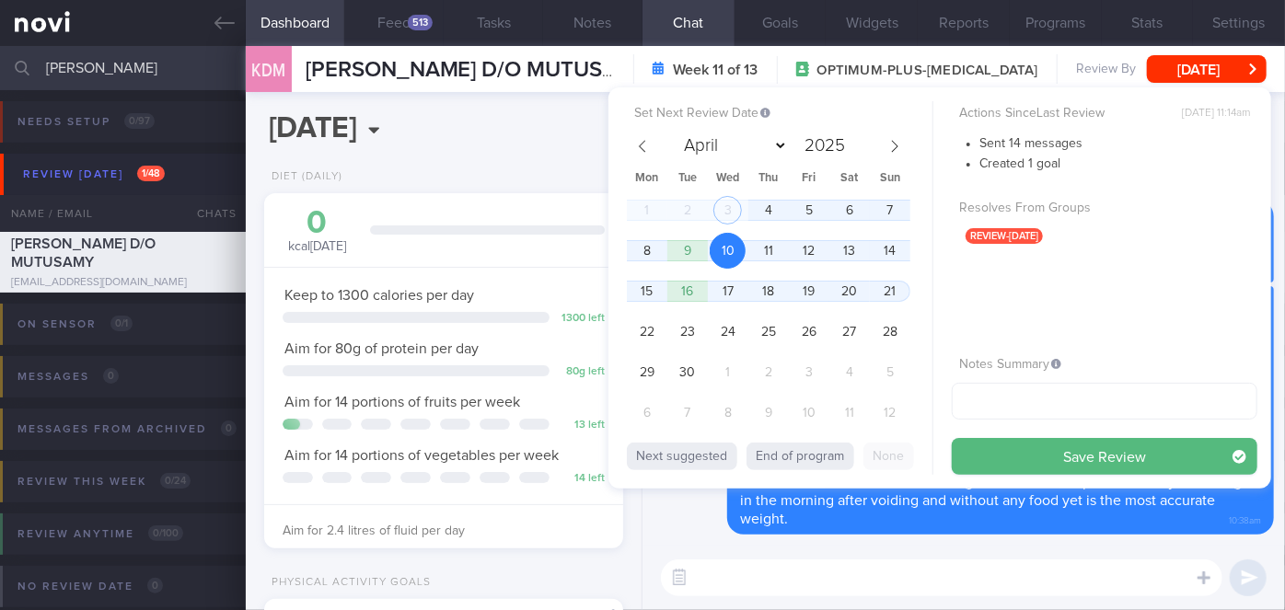
click at [1035, 469] on button "Save Review" at bounding box center [1103, 456] width 305 height 37
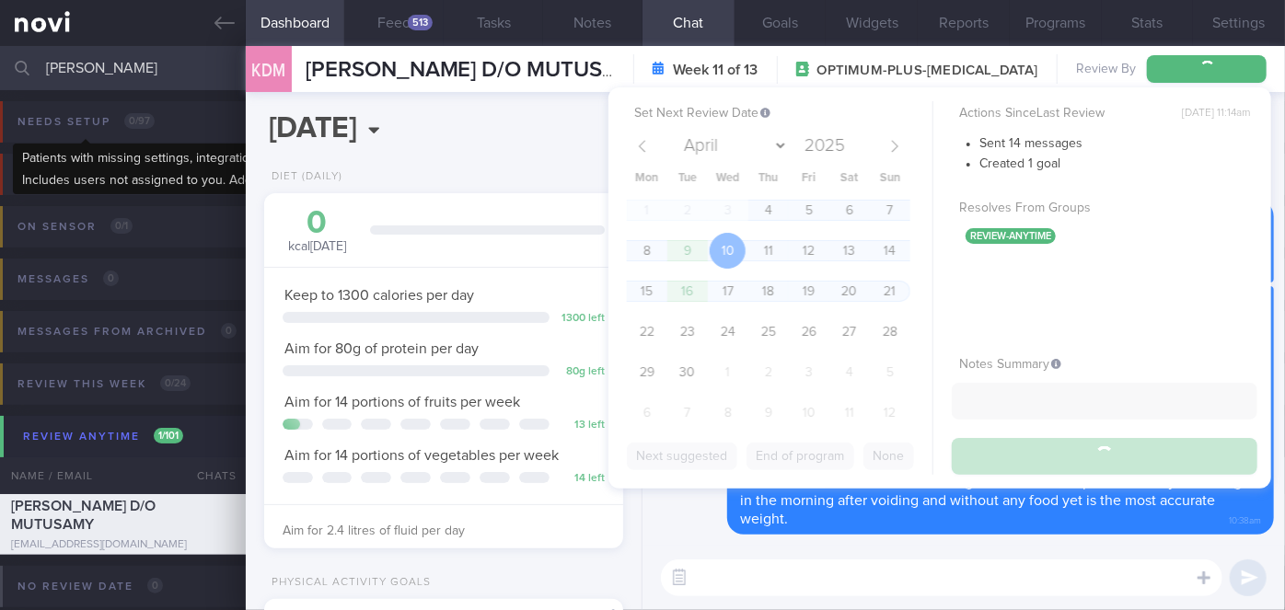
click at [120, 69] on input "[PERSON_NAME]" at bounding box center [642, 68] width 1285 height 44
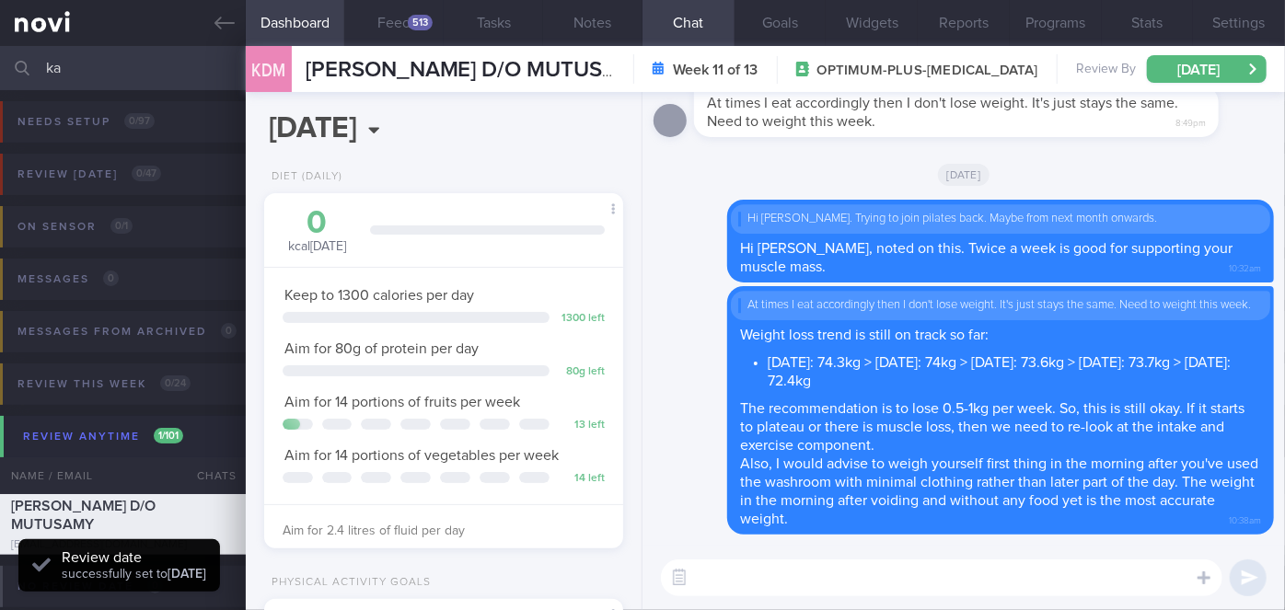
type input "k"
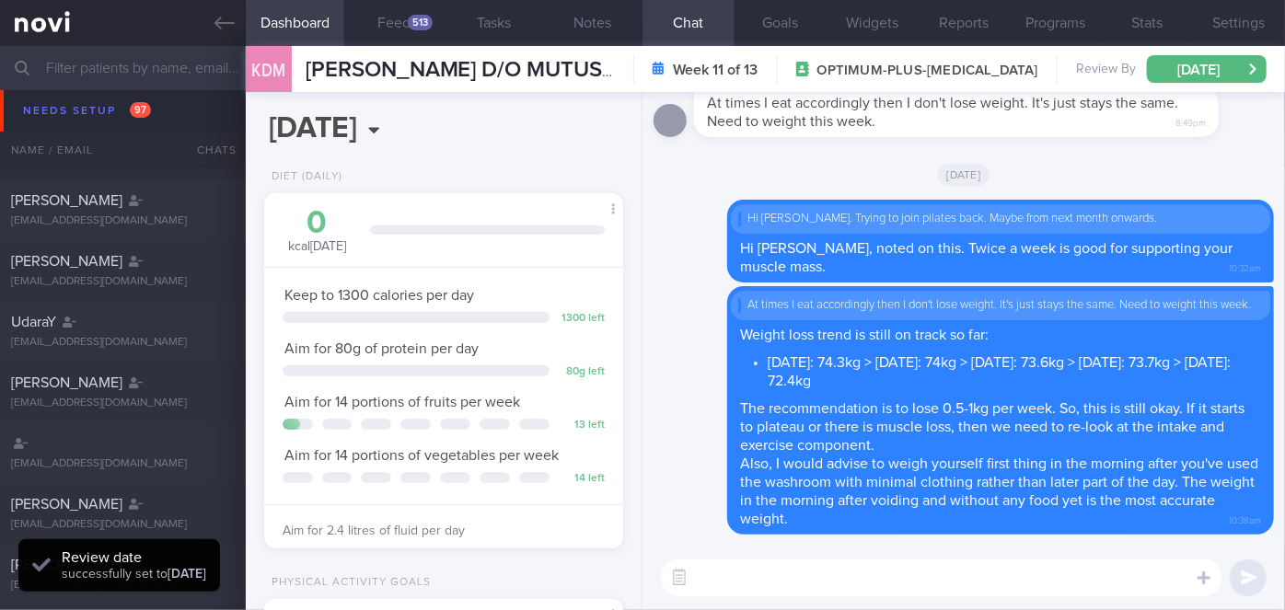
scroll to position [181, 0]
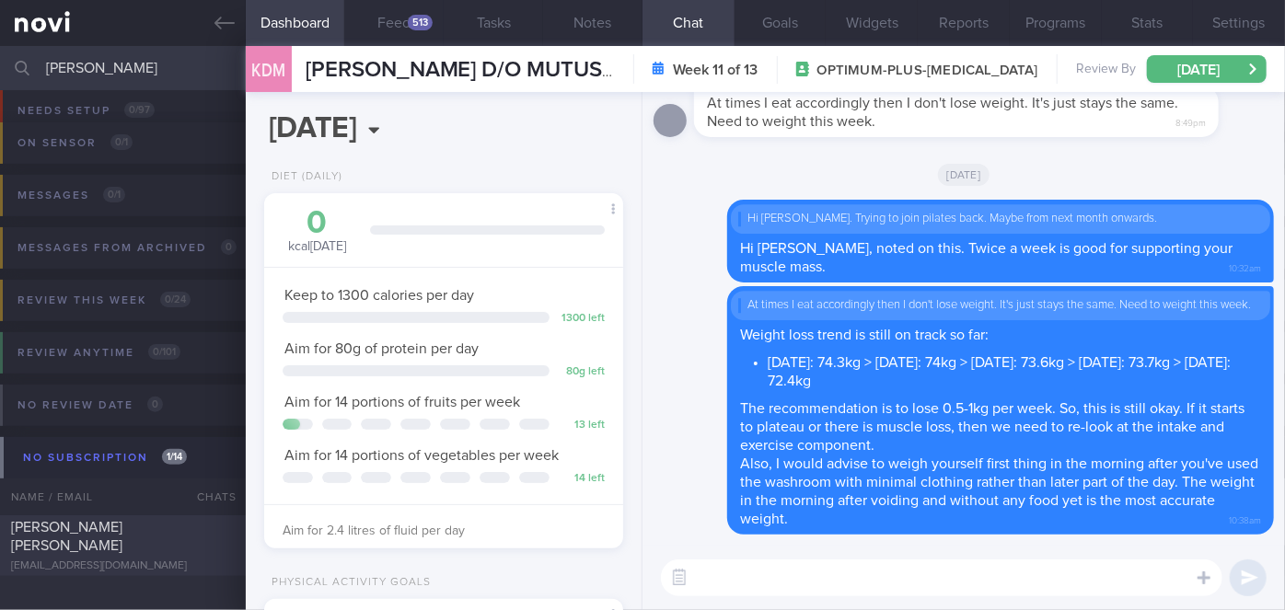
type input "[PERSON_NAME]"
click at [169, 536] on div "[PERSON_NAME] [PERSON_NAME]" at bounding box center [120, 536] width 219 height 37
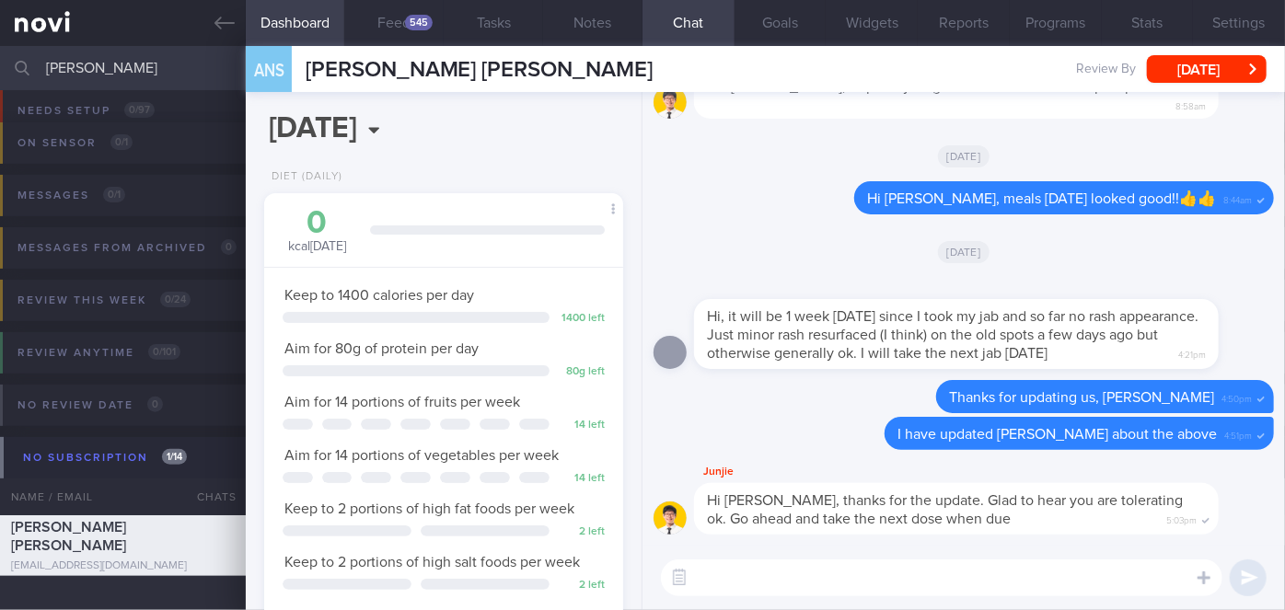
click at [925, 582] on textarea at bounding box center [941, 577] width 561 height 37
type textarea "Hi [PERSON_NAME], how have you been so far?"
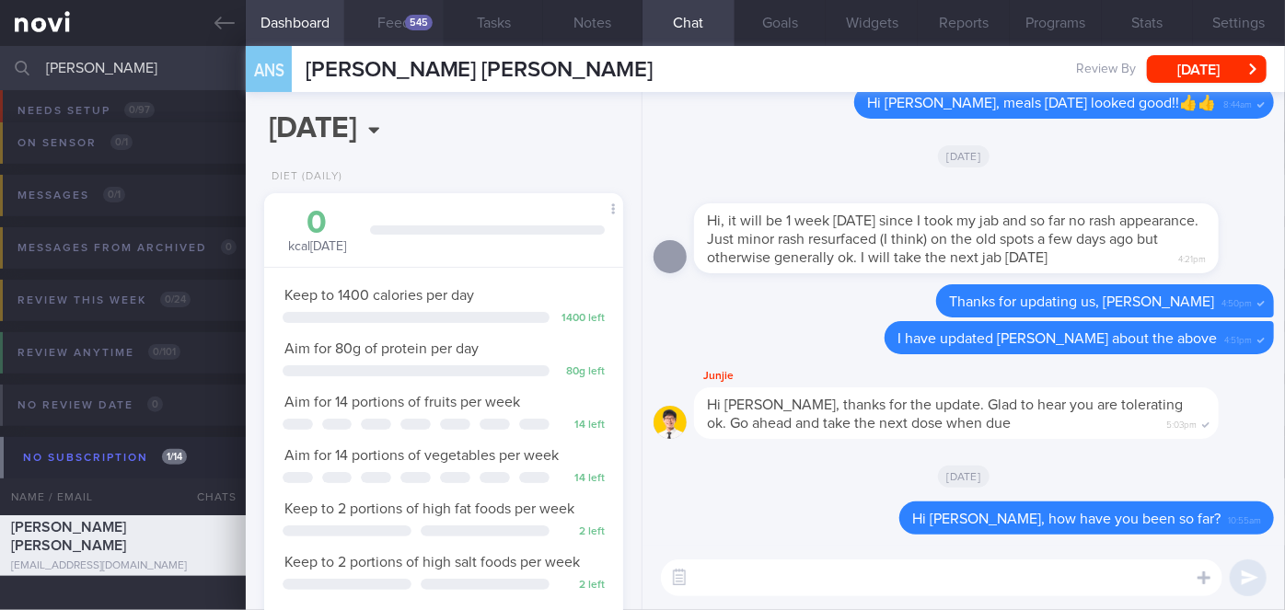
click at [413, 38] on button "Feed 545" at bounding box center [393, 23] width 99 height 46
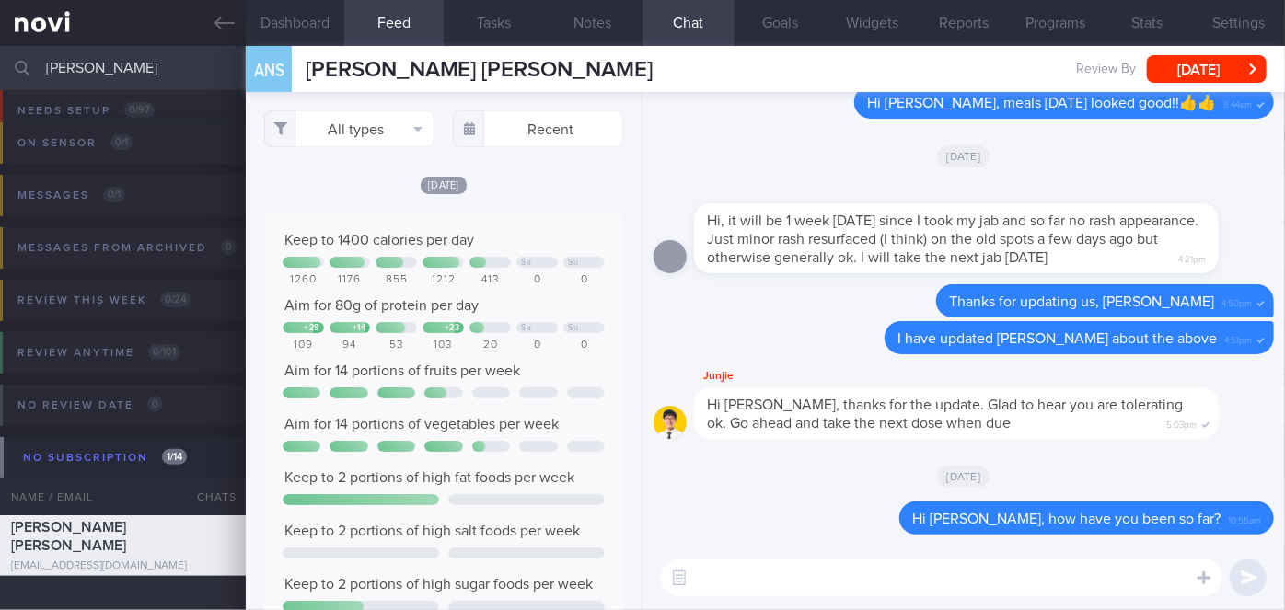
scroll to position [79, 322]
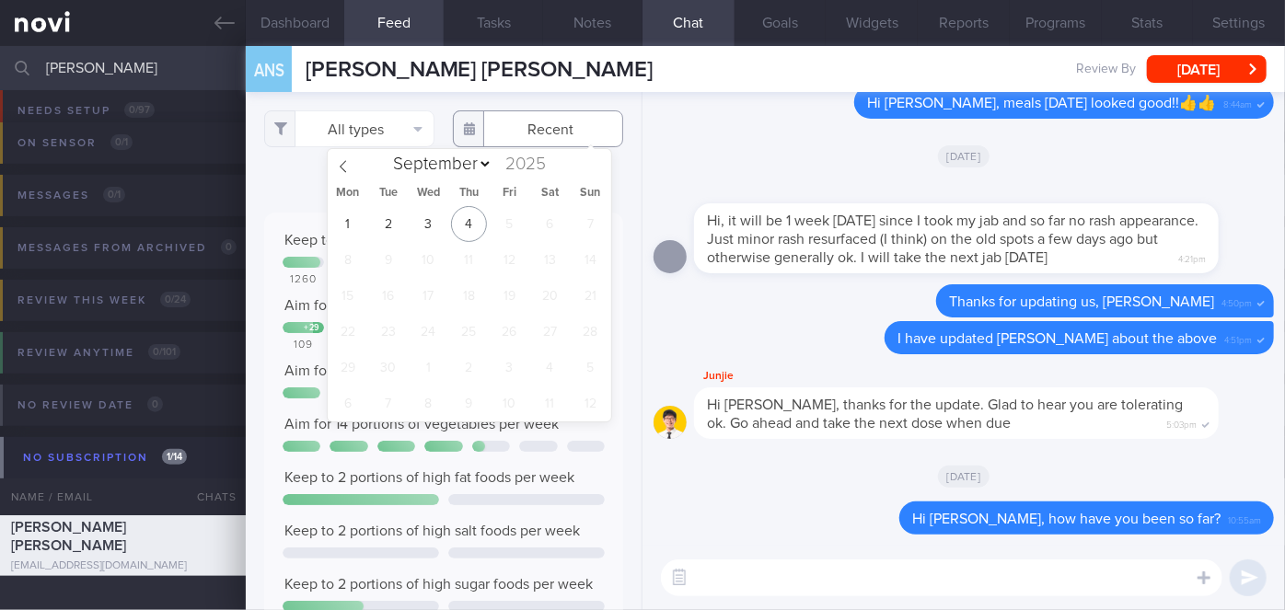
click at [517, 135] on input "text" at bounding box center [538, 128] width 170 height 37
click at [337, 166] on icon at bounding box center [343, 166] width 13 height 13
select select "7"
click at [344, 374] on span "25" at bounding box center [347, 368] width 36 height 36
type input "[DATE]"
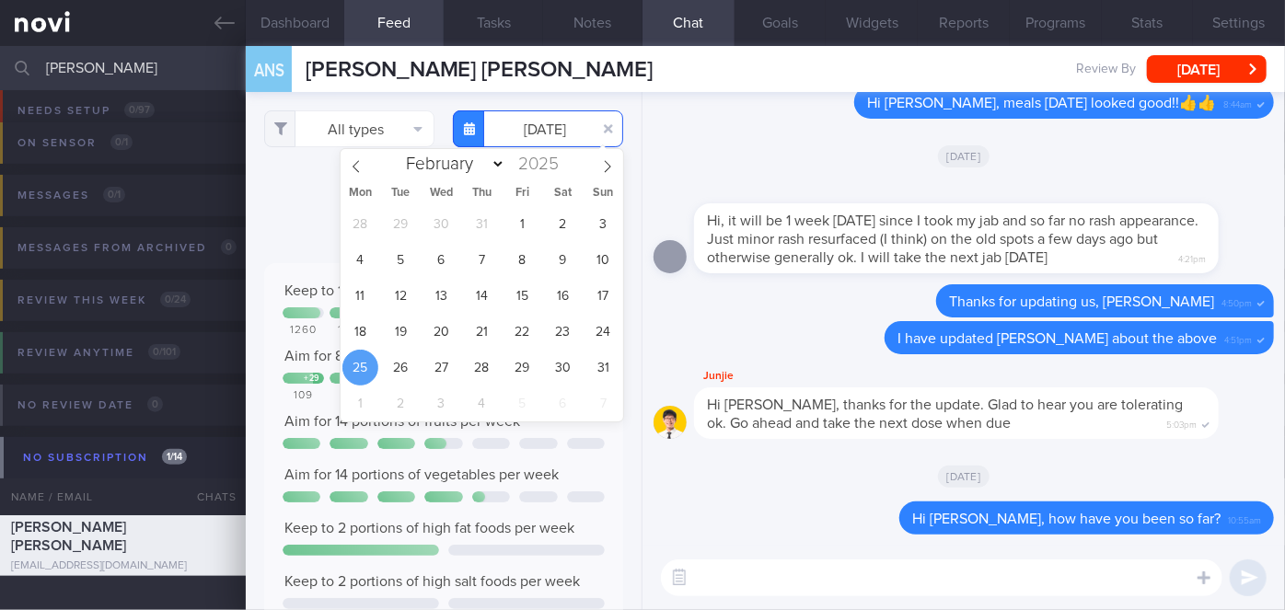
scroll to position [79, 322]
click at [689, 329] on div "Delete I have updated [PERSON_NAME] about the above 4:51pm" at bounding box center [963, 343] width 620 height 44
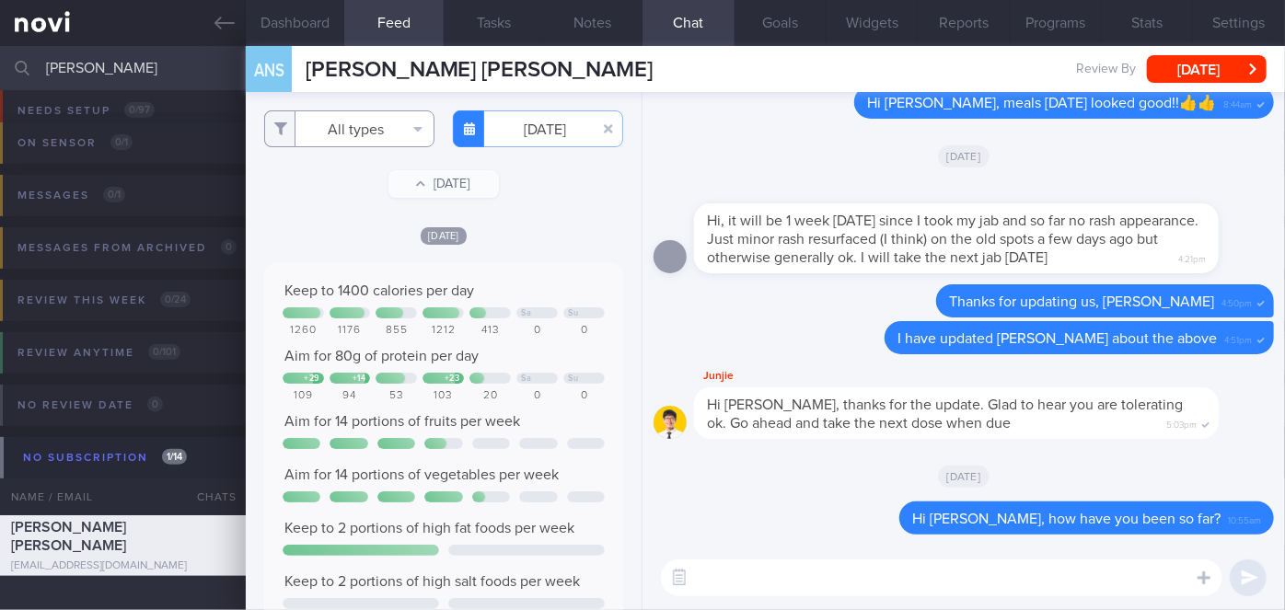
click at [377, 130] on button "All types" at bounding box center [349, 128] width 170 height 37
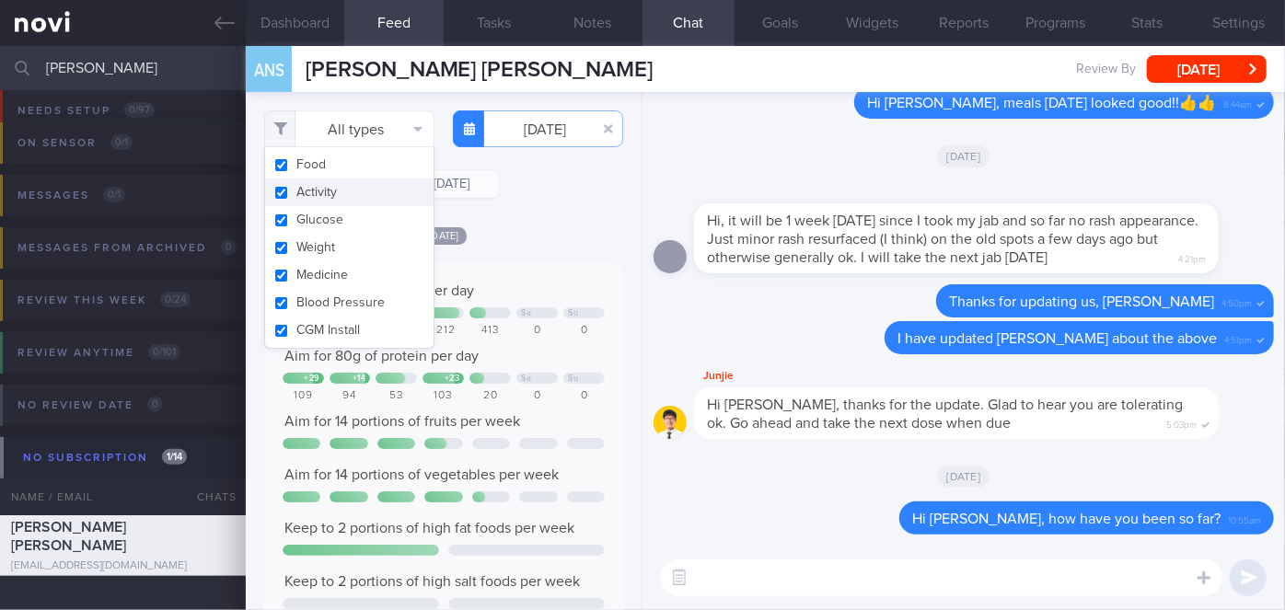
click at [338, 184] on button "Activity" at bounding box center [349, 193] width 168 height 28
checkbox input "false"
click at [539, 228] on div "[DATE]" at bounding box center [443, 234] width 359 height 19
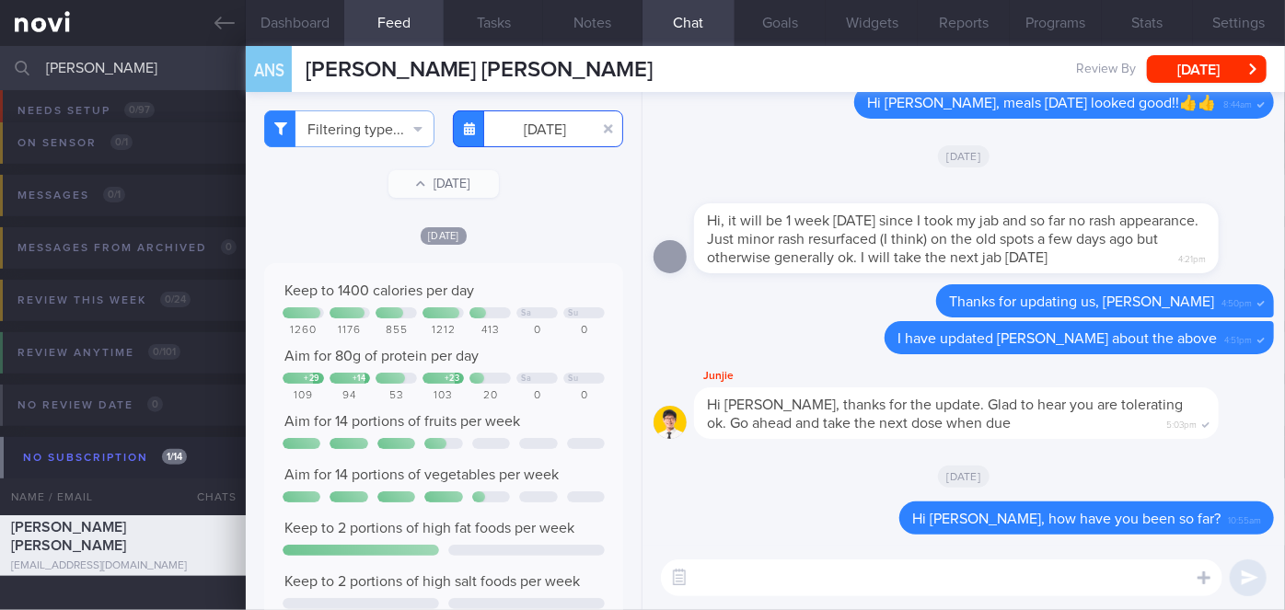
click at [524, 128] on input "[DATE]" at bounding box center [538, 128] width 170 height 37
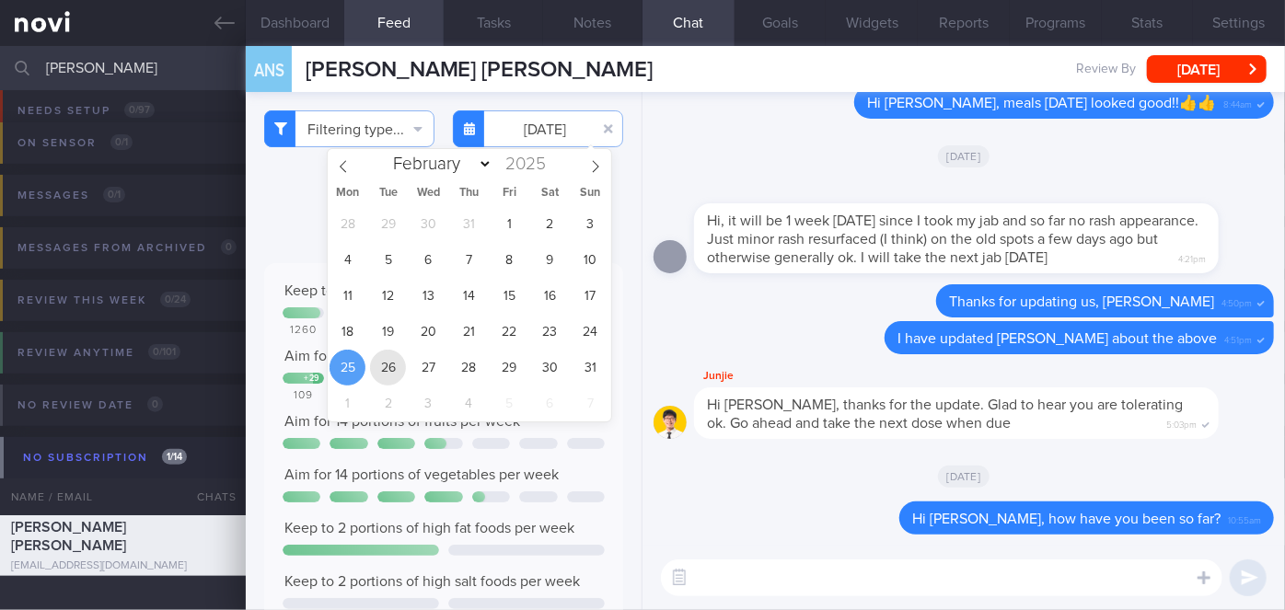
click at [394, 368] on span "26" at bounding box center [388, 368] width 36 height 36
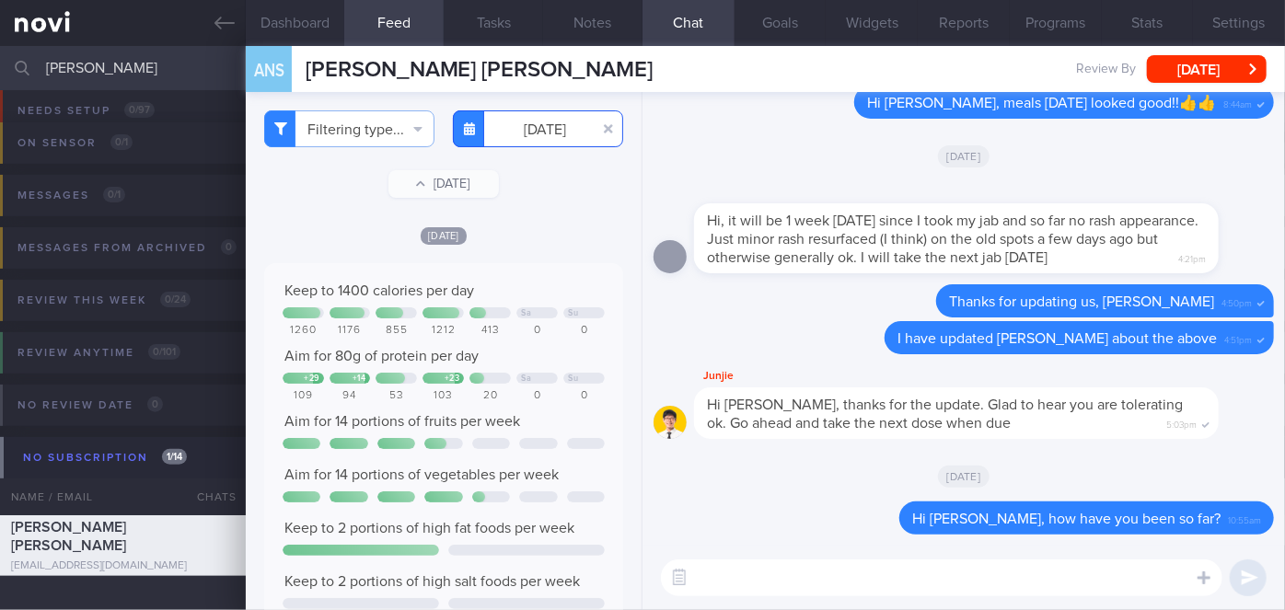
click at [536, 135] on input "[DATE]" at bounding box center [538, 128] width 170 height 37
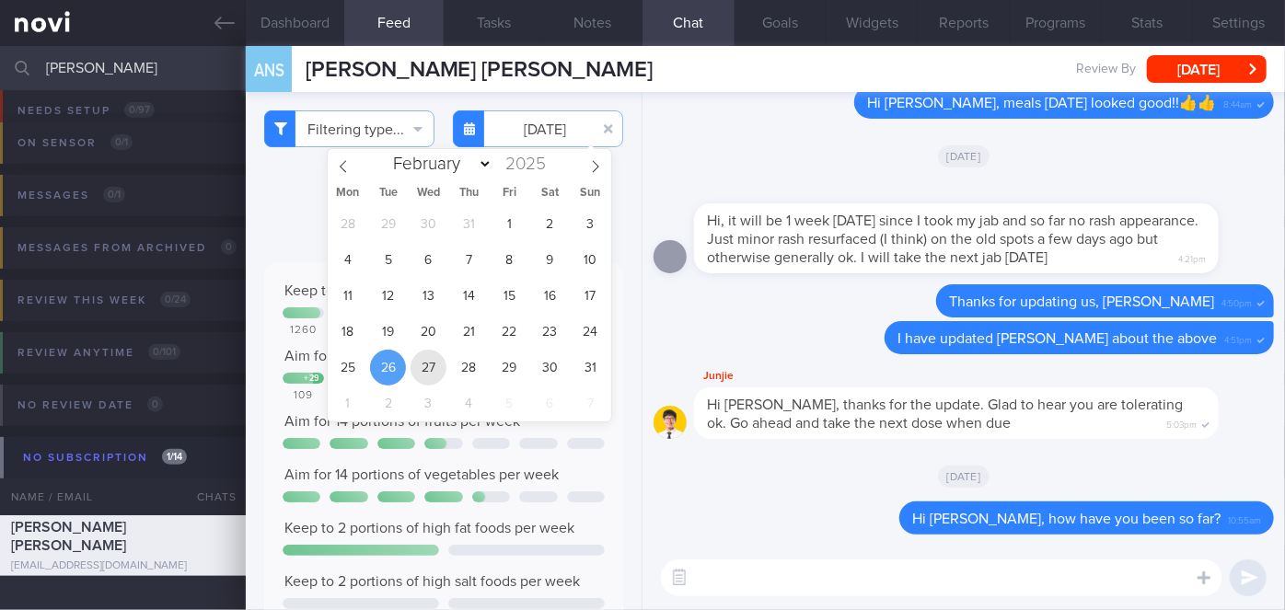
click at [429, 368] on span "27" at bounding box center [428, 368] width 36 height 36
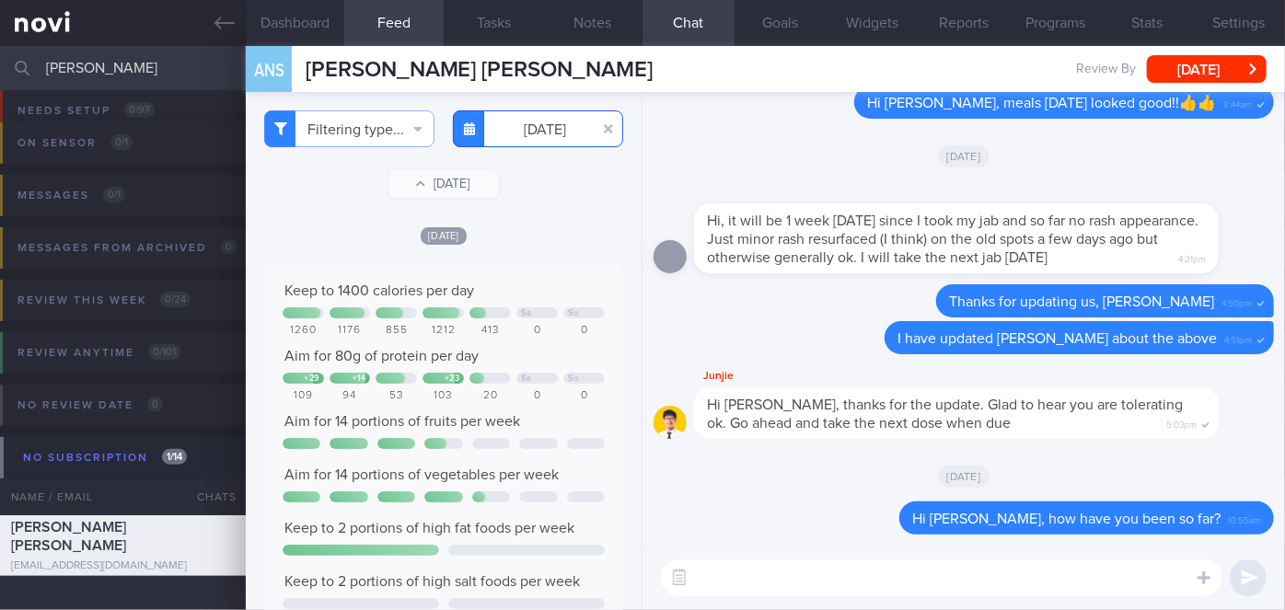
click at [550, 120] on input "[DATE]" at bounding box center [538, 128] width 170 height 37
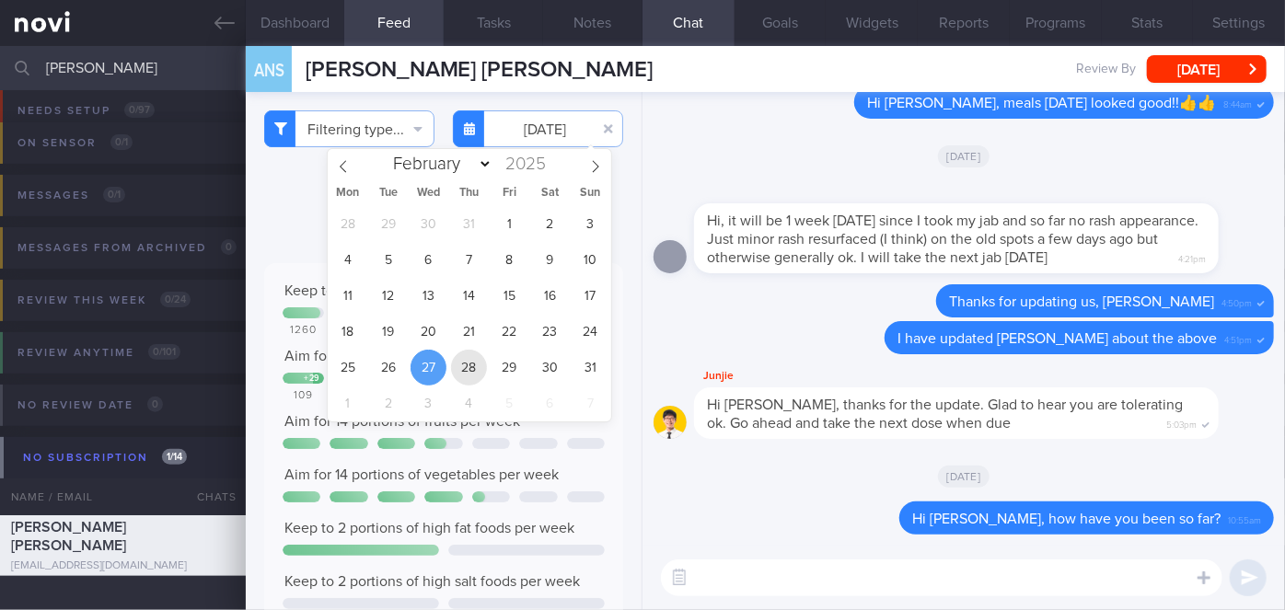
click at [473, 355] on span "28" at bounding box center [469, 368] width 36 height 36
type input "[DATE]"
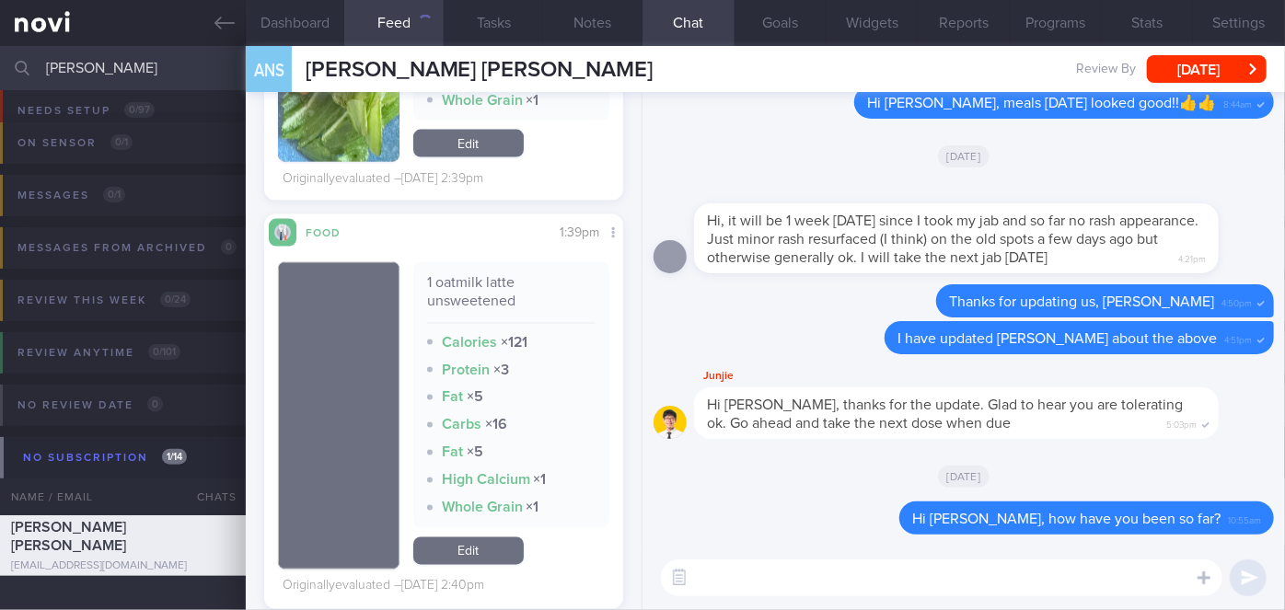
scroll to position [1757, 0]
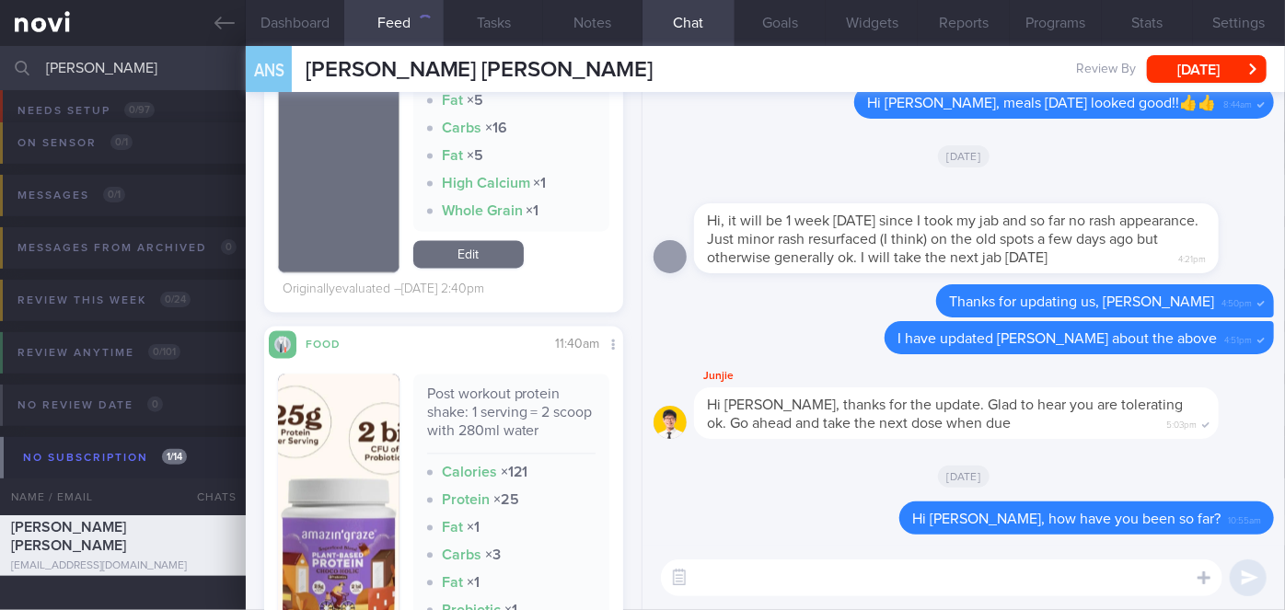
click at [758, 574] on textarea at bounding box center [941, 577] width 561 height 37
type textarea "Meals last week were good! Keep it up!"
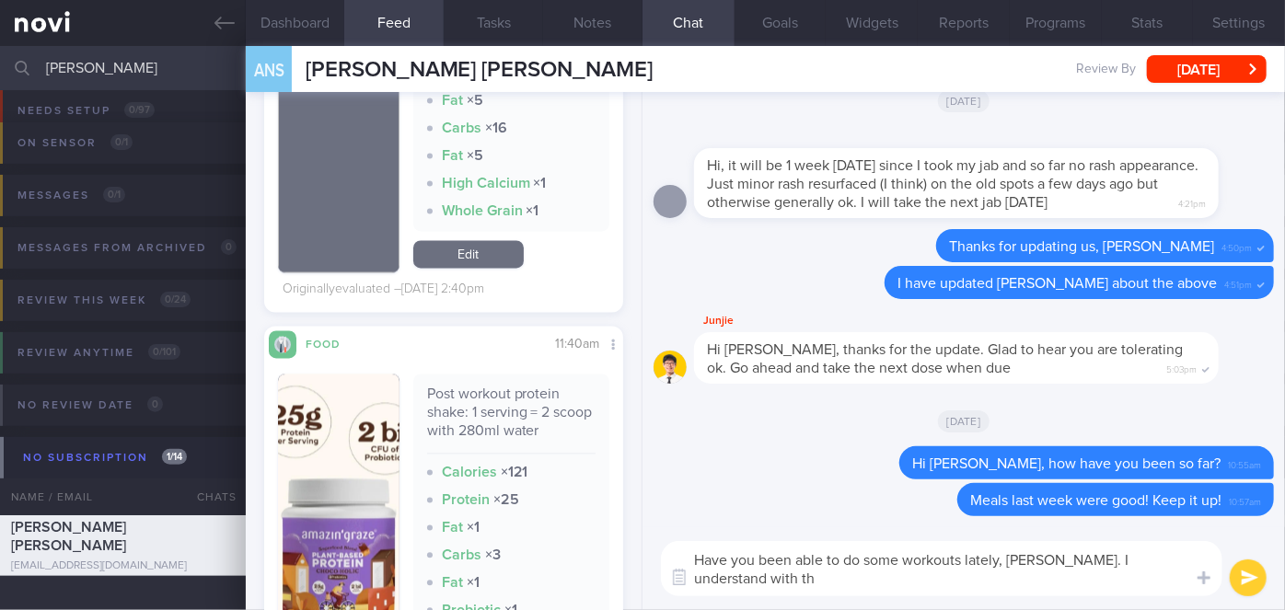
scroll to position [0, 0]
click at [1061, 560] on textarea "Have you been able to do some workouts lately, [PERSON_NAME]. I understand with…" at bounding box center [941, 568] width 561 height 55
type textarea "Have you been able to do some workouts lately, [PERSON_NAME]? I understand with…"
click at [1245, 577] on button "submit" at bounding box center [1247, 577] width 37 height 37
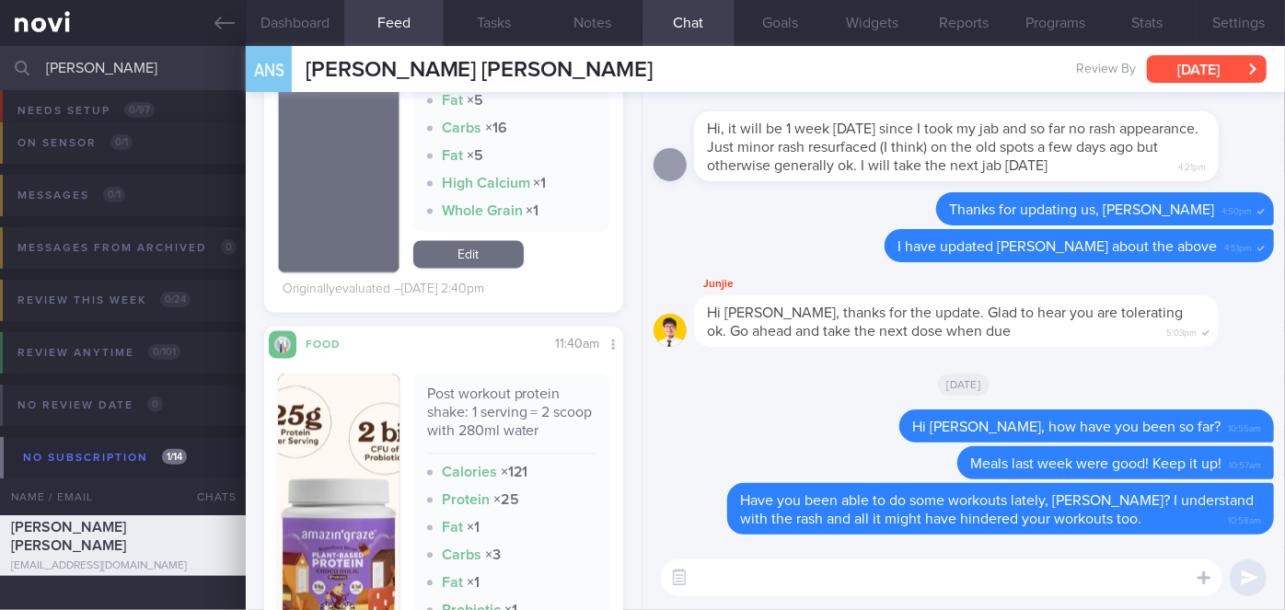
click at [1221, 69] on button "[DATE]" at bounding box center [1206, 69] width 120 height 28
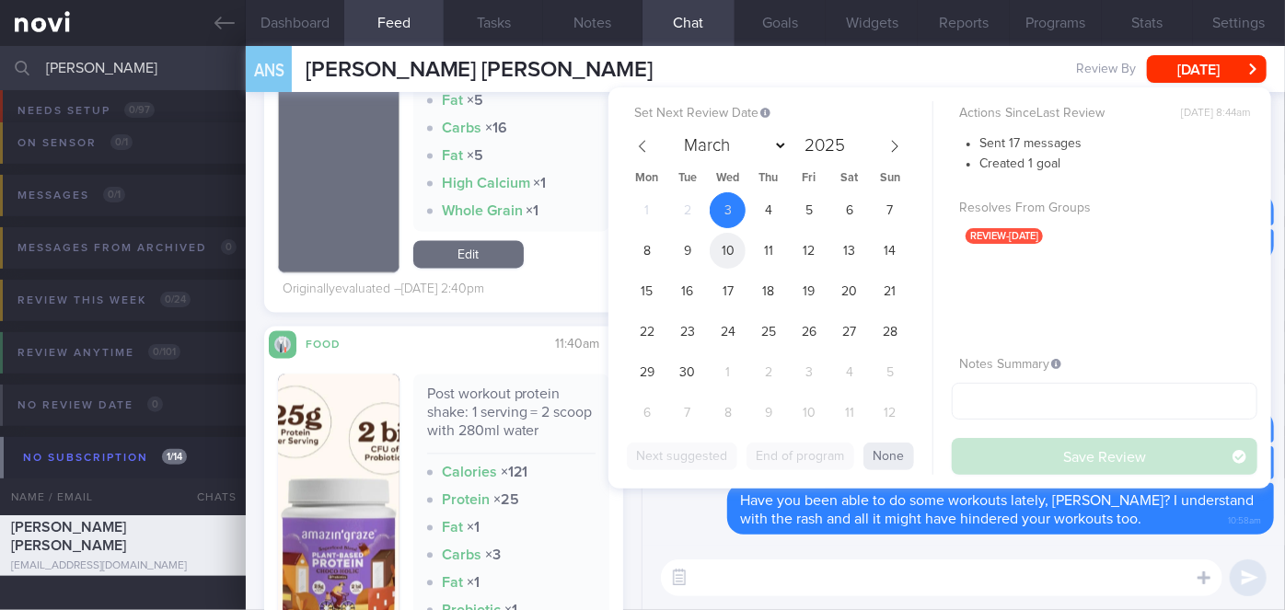
click at [730, 250] on span "10" at bounding box center [727, 251] width 36 height 36
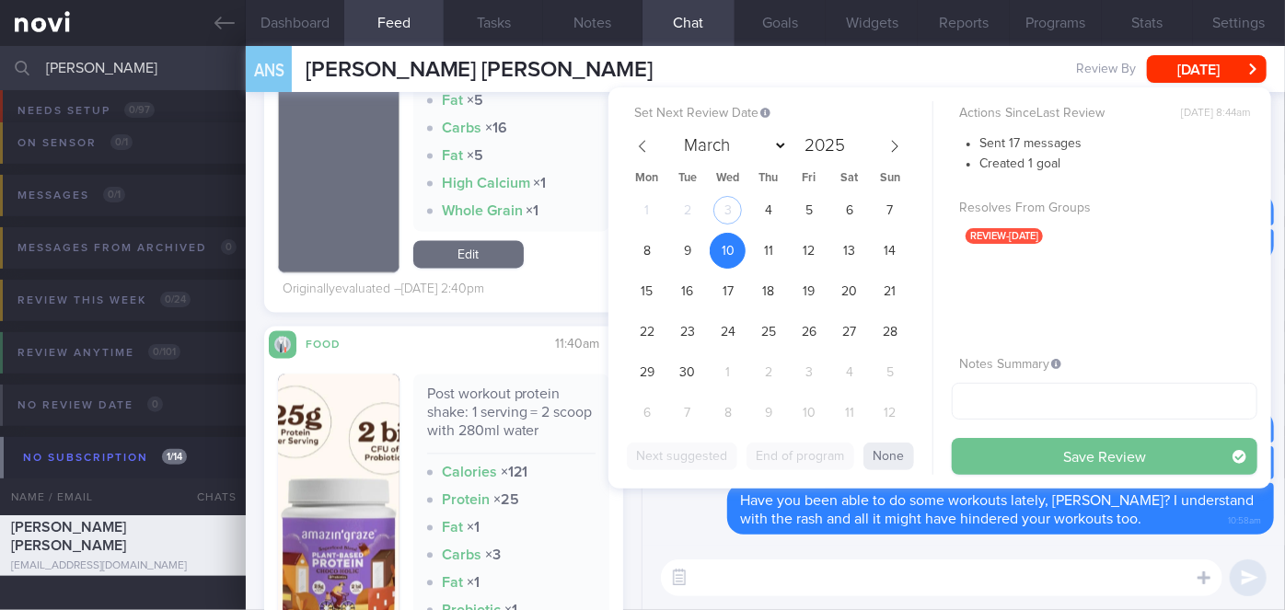
click at [1039, 451] on button "Save Review" at bounding box center [1103, 456] width 305 height 37
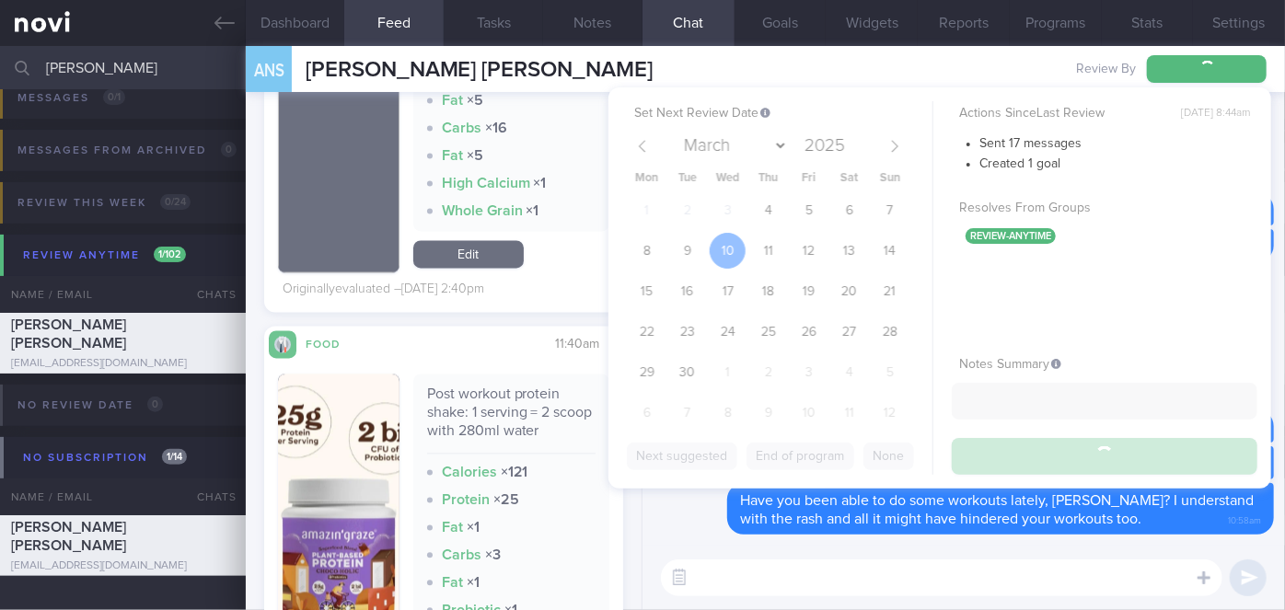
scroll to position [147, 0]
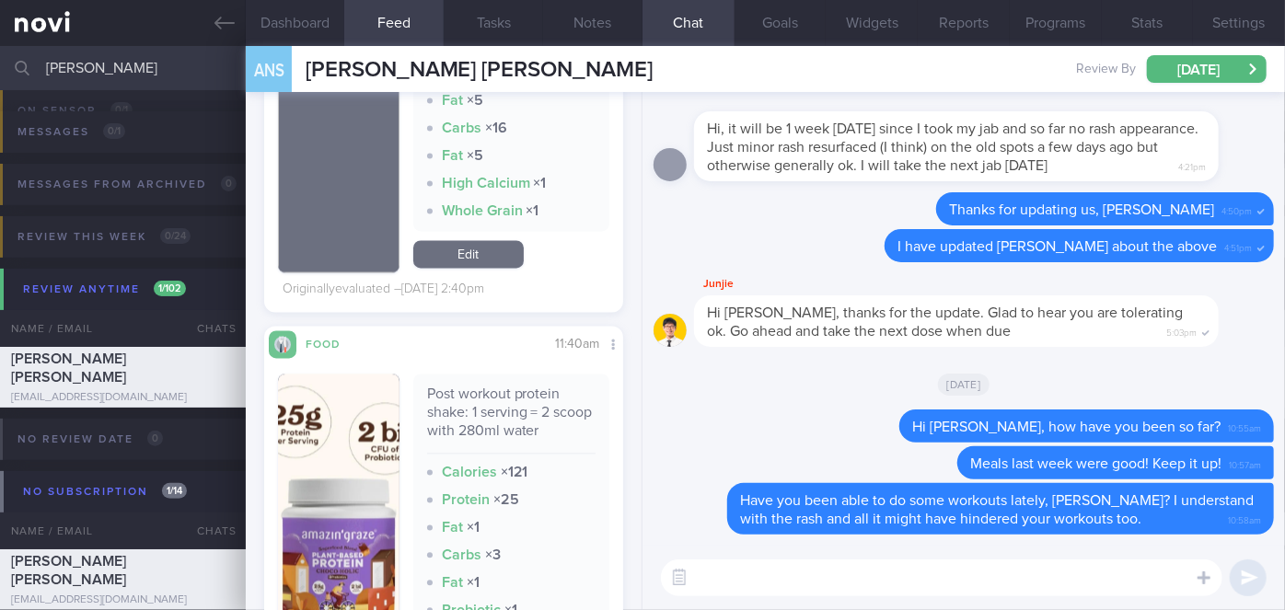
drag, startPoint x: 120, startPoint y: 70, endPoint x: 28, endPoint y: 73, distance: 92.1
click at [28, 73] on div "[PERSON_NAME] Assigned patients Assigned patients All active patients Archived …" at bounding box center [642, 68] width 1285 height 44
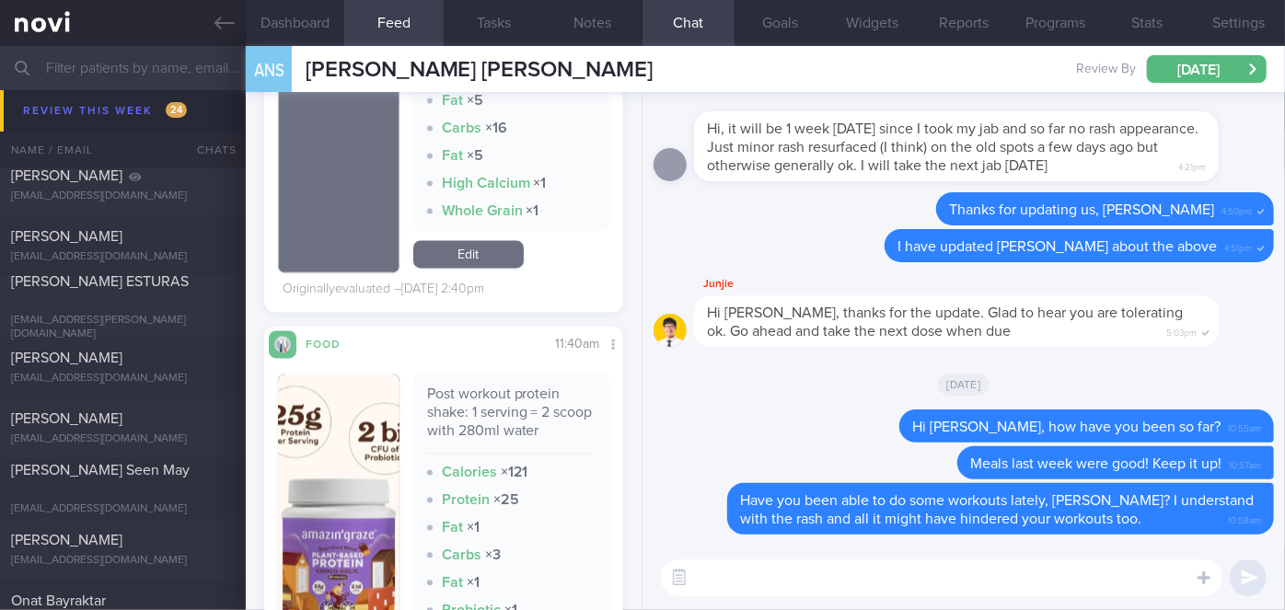
scroll to position [8898, 0]
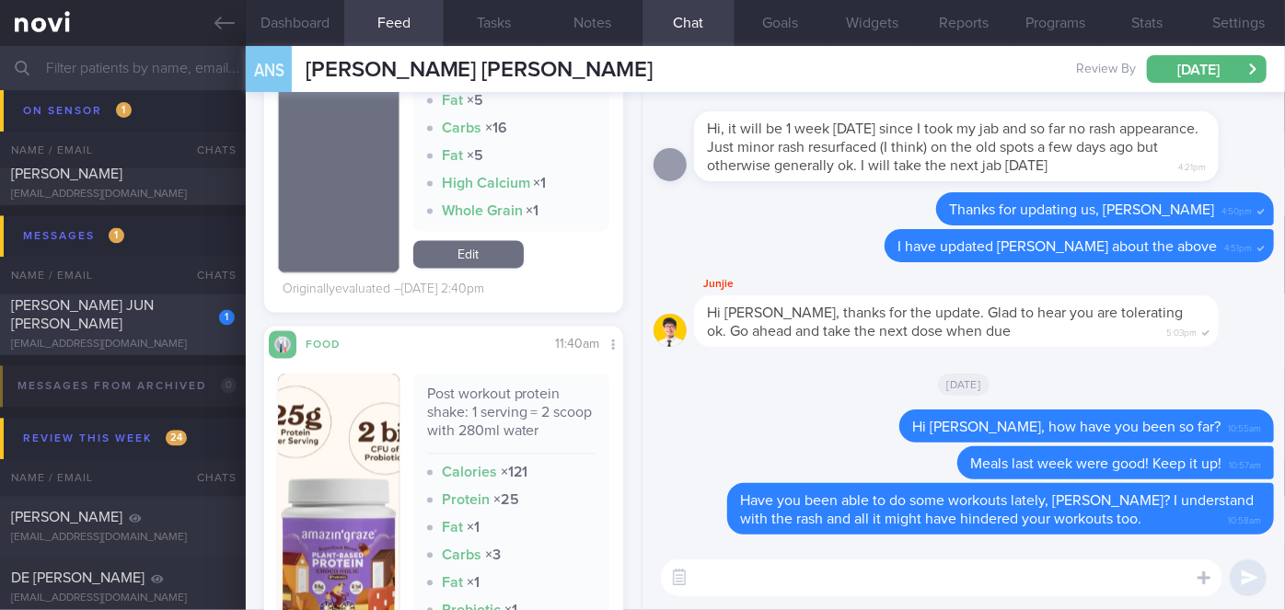
click at [186, 339] on div "[EMAIL_ADDRESS][DOMAIN_NAME]" at bounding box center [123, 346] width 224 height 14
checkbox input "false"
type input "[DATE]"
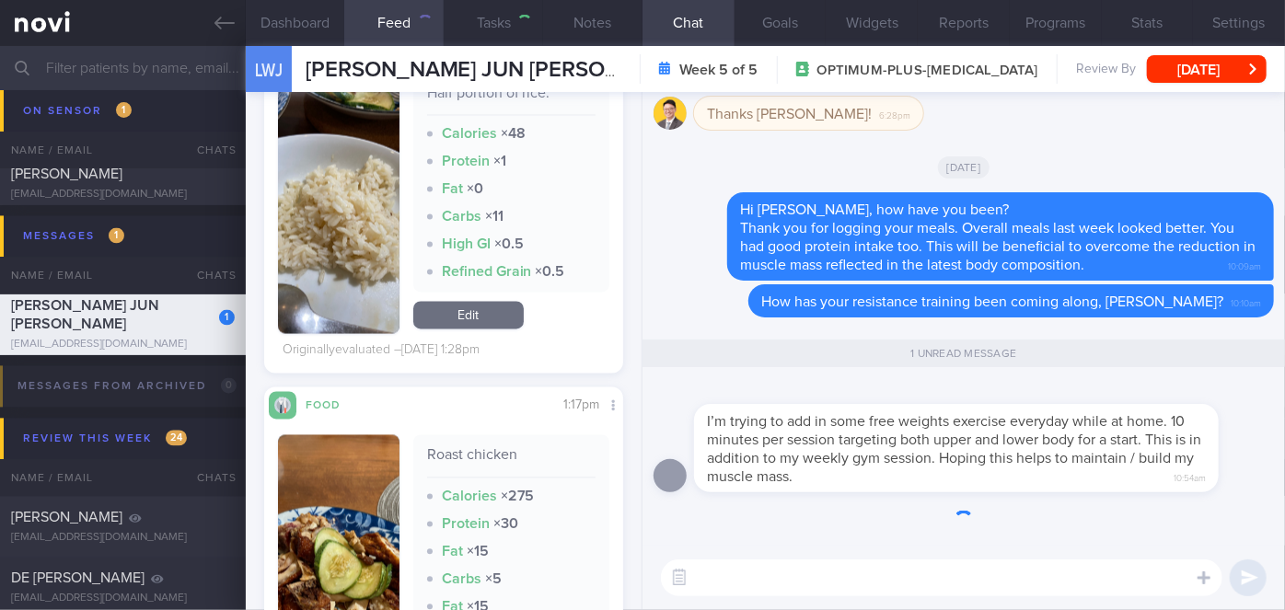
scroll to position [1776, 0]
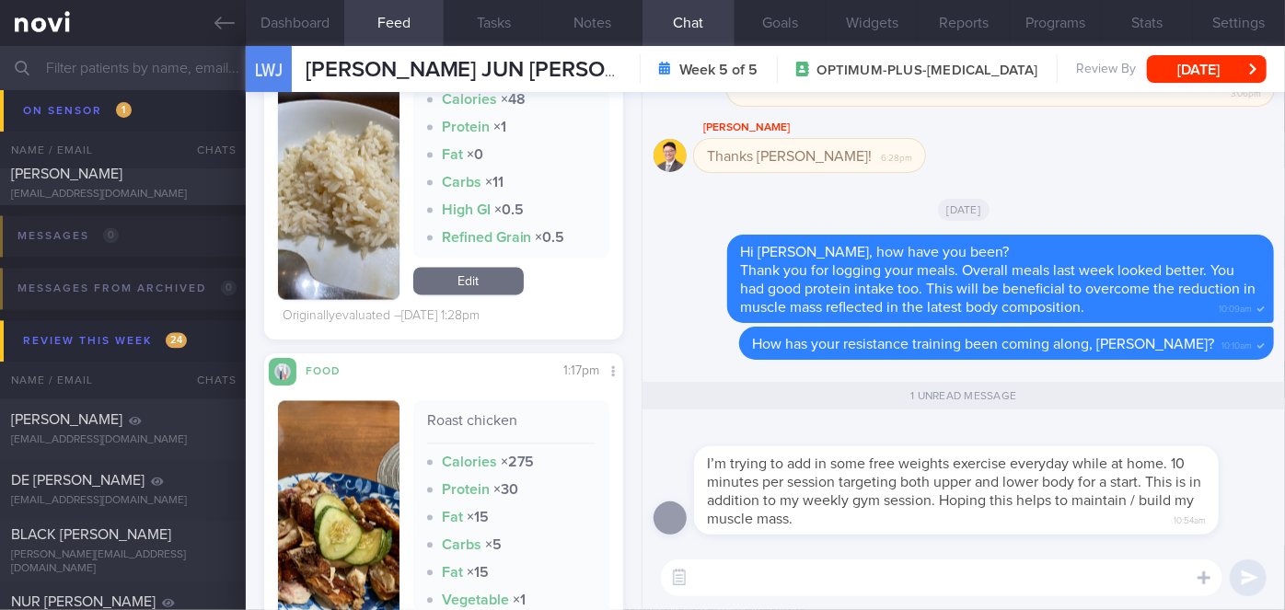
click at [785, 585] on textarea at bounding box center [941, 577] width 561 height 37
type textarea "That's a great addition, [PERSON_NAME]! I'm sure that will help with the muscle…"
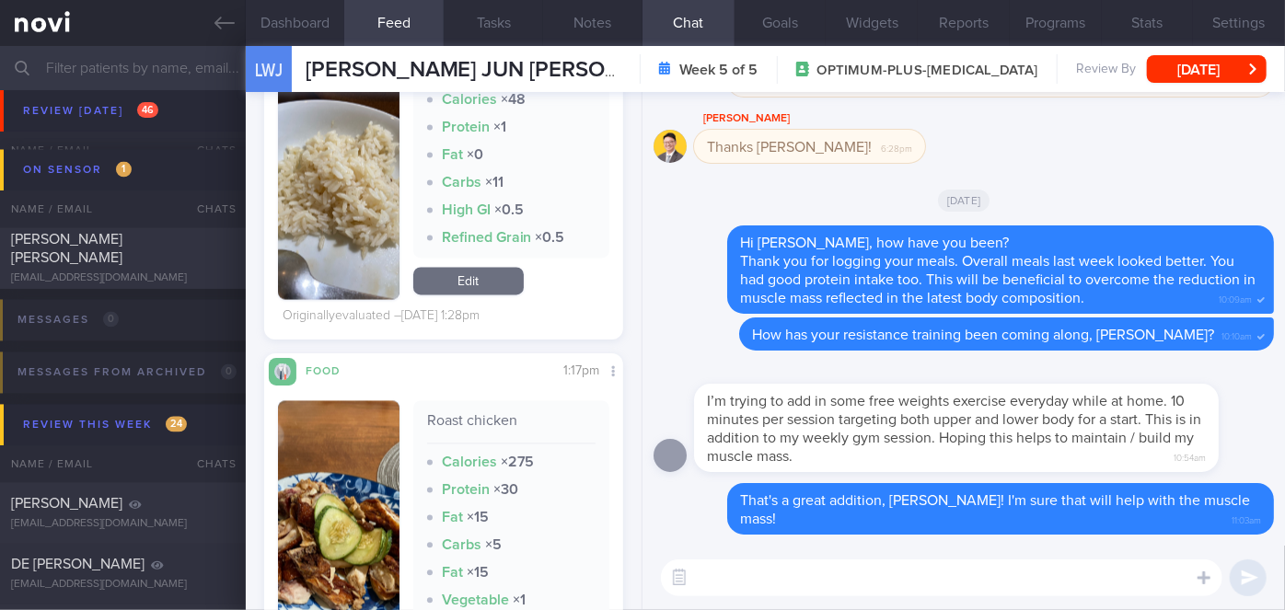
scroll to position [8396, 0]
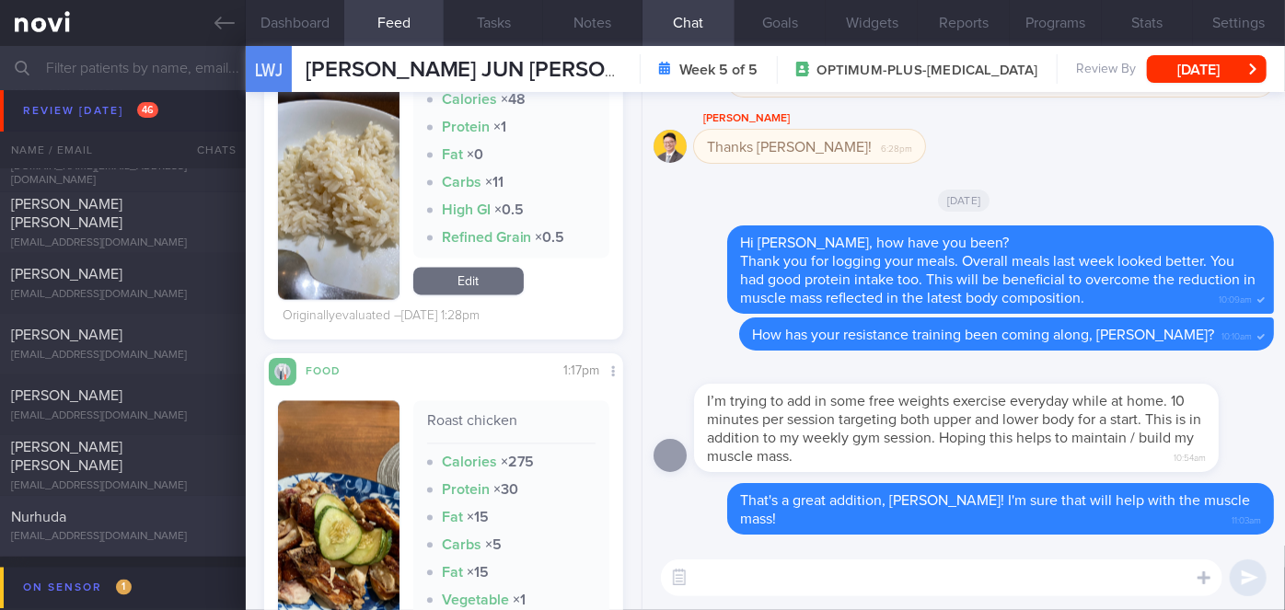
click at [214, 525] on div "Nurhuda" at bounding box center [120, 517] width 219 height 18
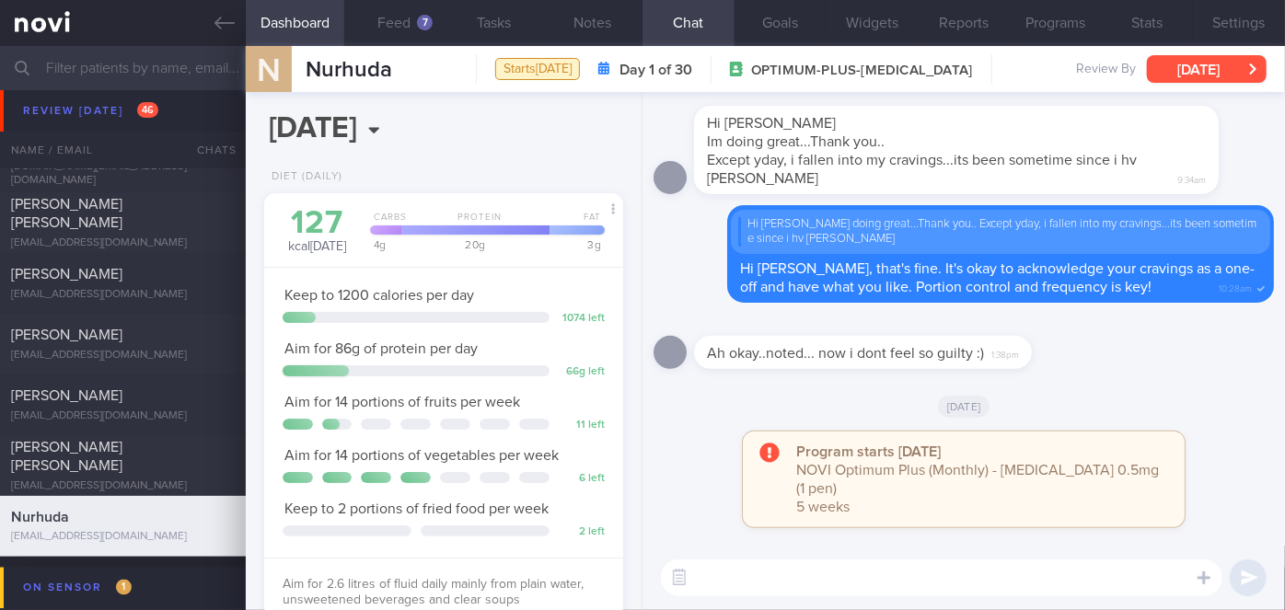
click at [1196, 58] on button "[DATE]" at bounding box center [1206, 69] width 120 height 28
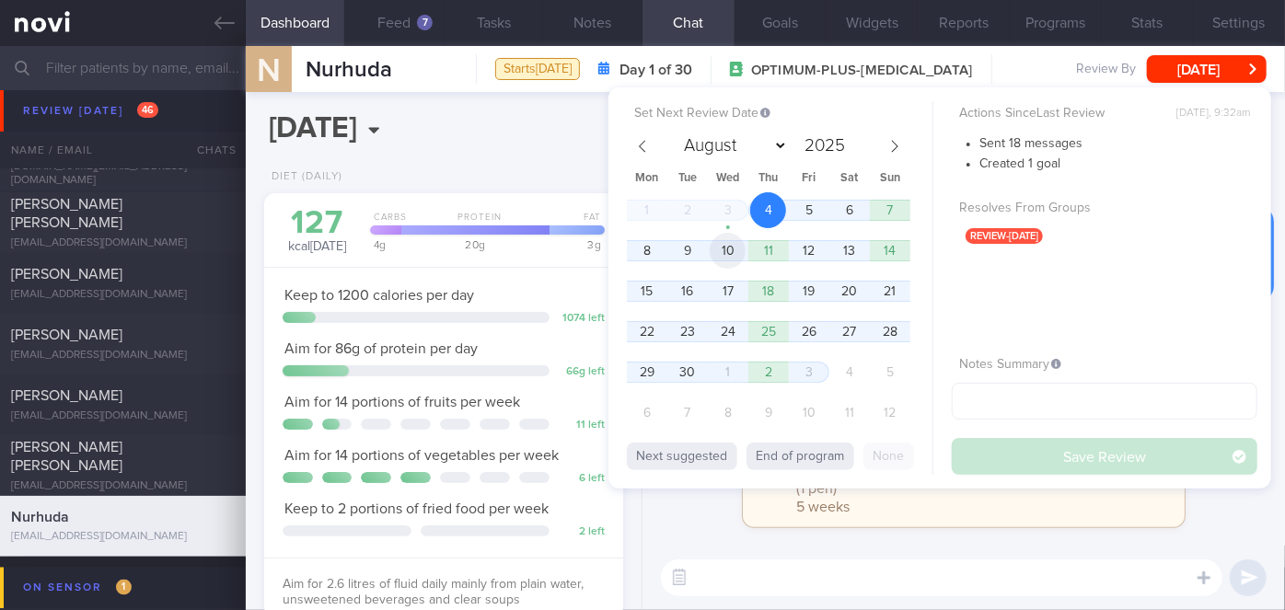
click at [734, 246] on span "10" at bounding box center [727, 251] width 36 height 36
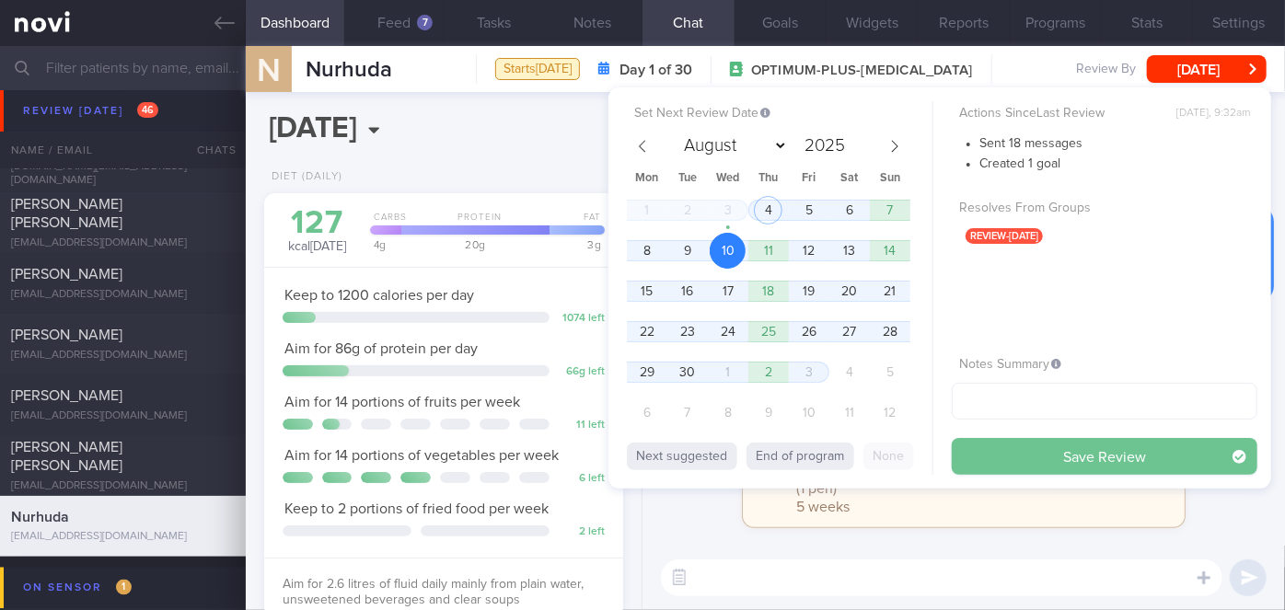
click at [1043, 452] on button "Save Review" at bounding box center [1103, 456] width 305 height 37
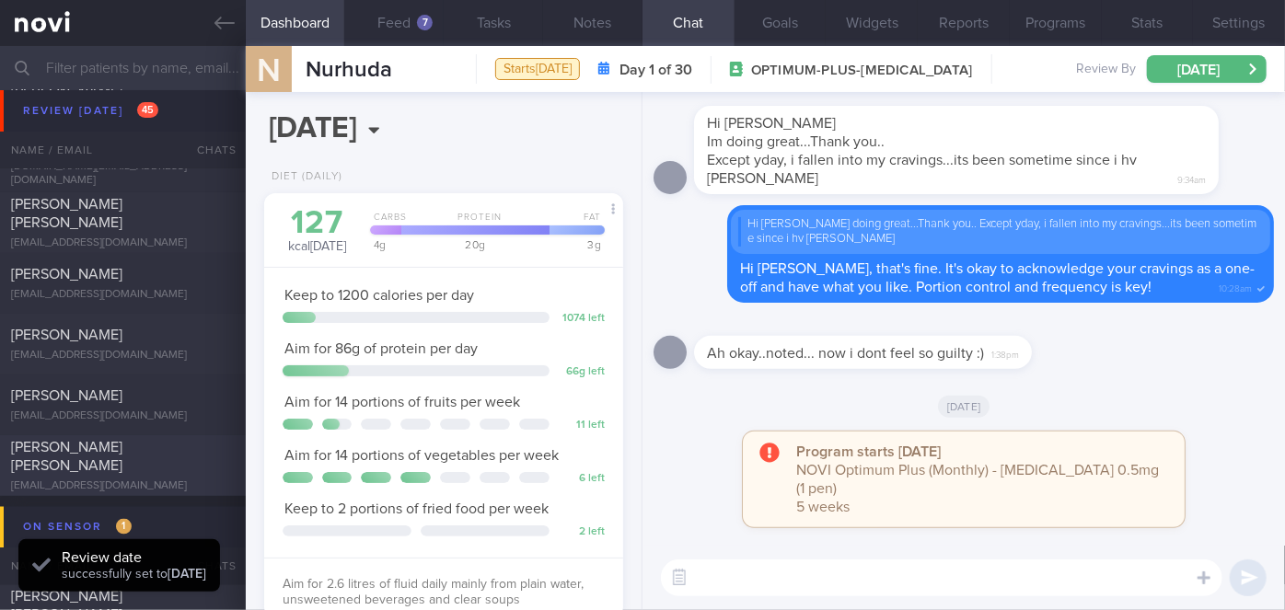
click at [162, 455] on div "[PERSON_NAME] [PERSON_NAME]" at bounding box center [120, 456] width 219 height 37
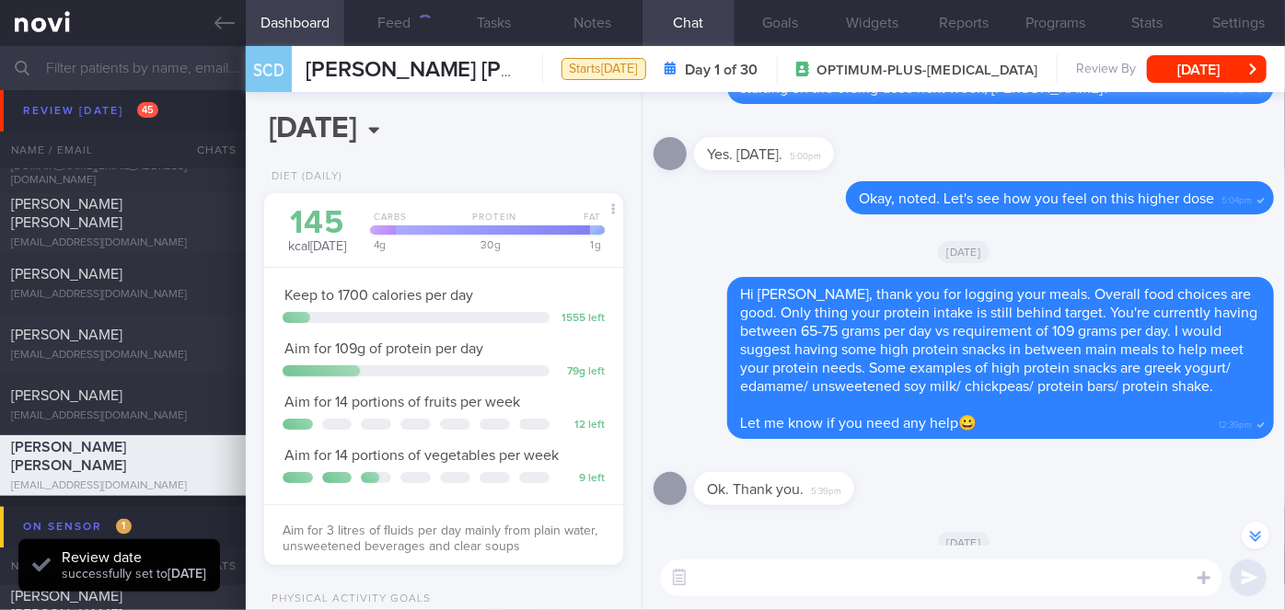
scroll to position [-250, 0]
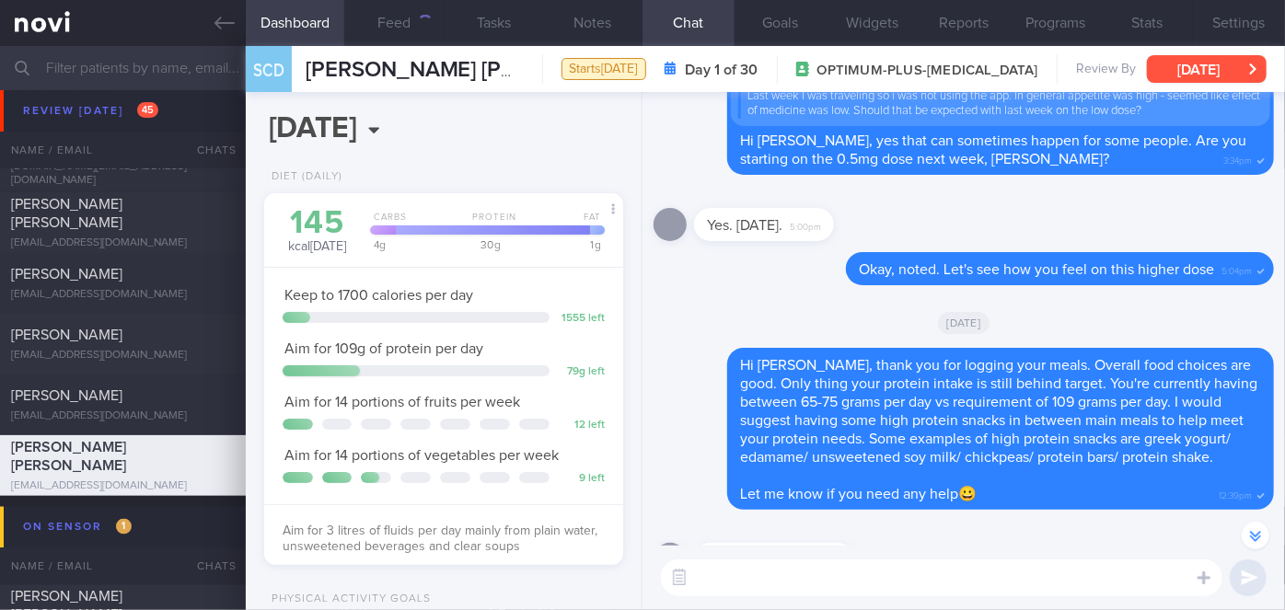
click at [1215, 77] on button "[DATE]" at bounding box center [1206, 69] width 120 height 28
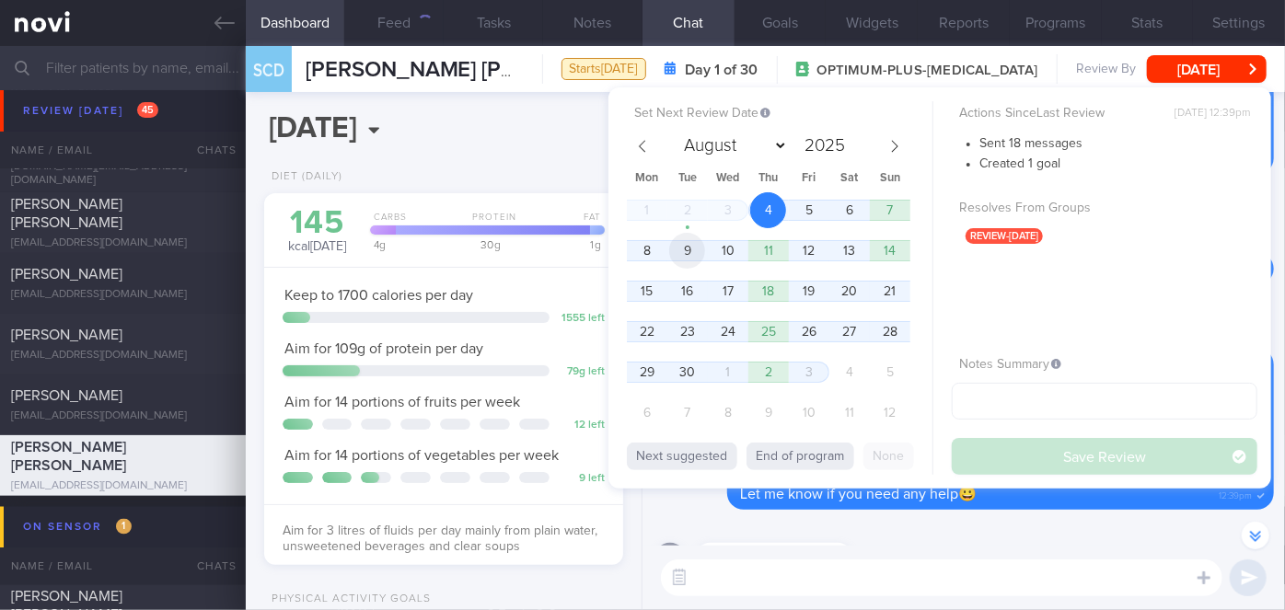
click at [703, 250] on span "9" at bounding box center [687, 251] width 36 height 36
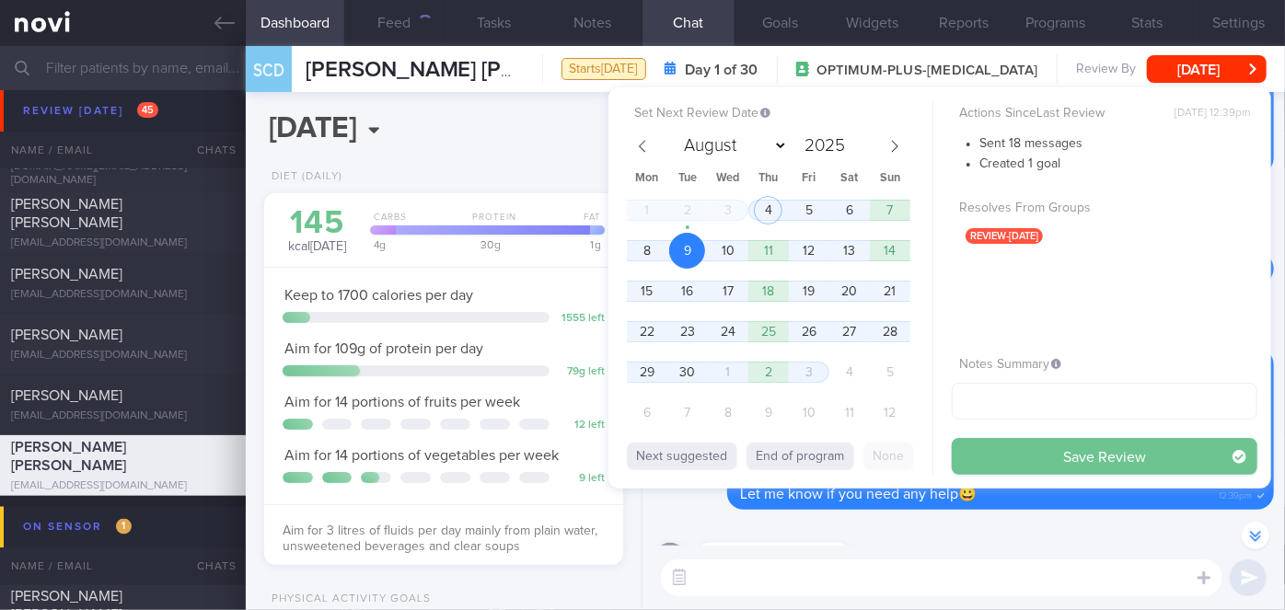
click at [1046, 448] on button "Save Review" at bounding box center [1103, 456] width 305 height 37
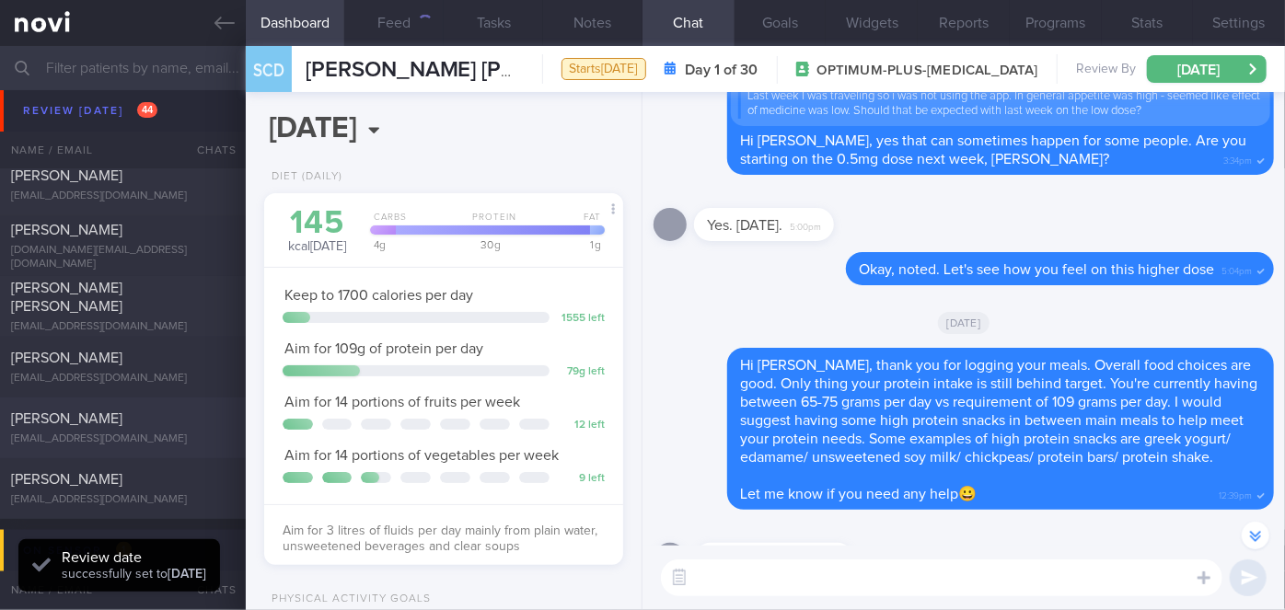
scroll to position [8229, 0]
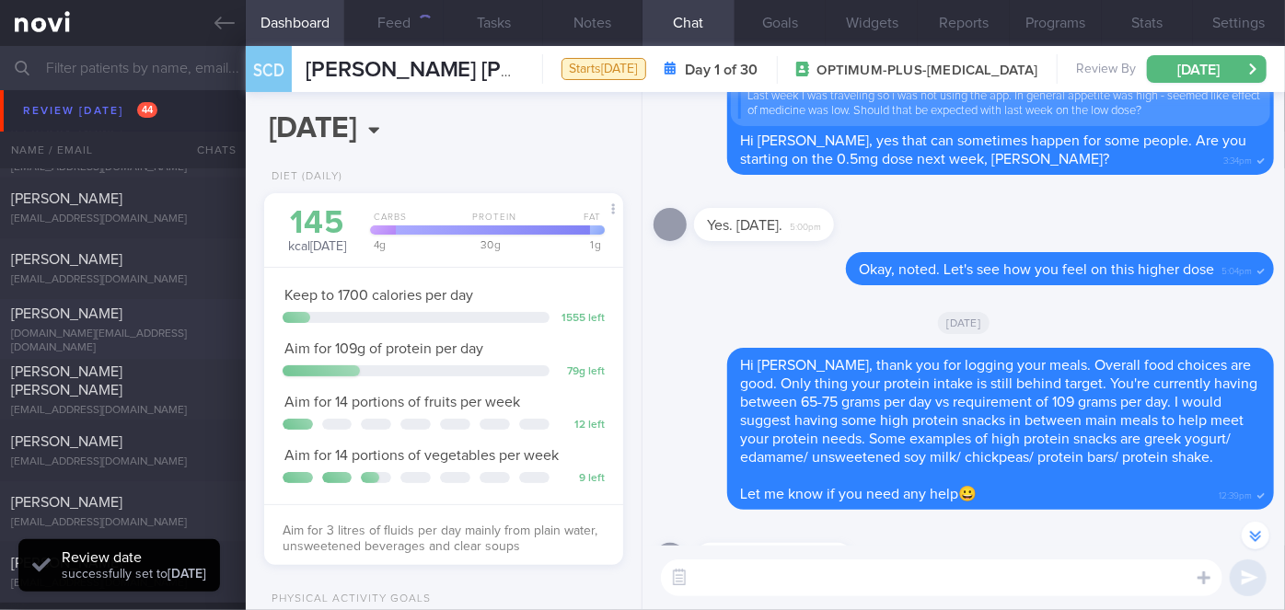
click at [115, 323] on div "[PERSON_NAME]" at bounding box center [120, 314] width 219 height 18
type input "Nil"
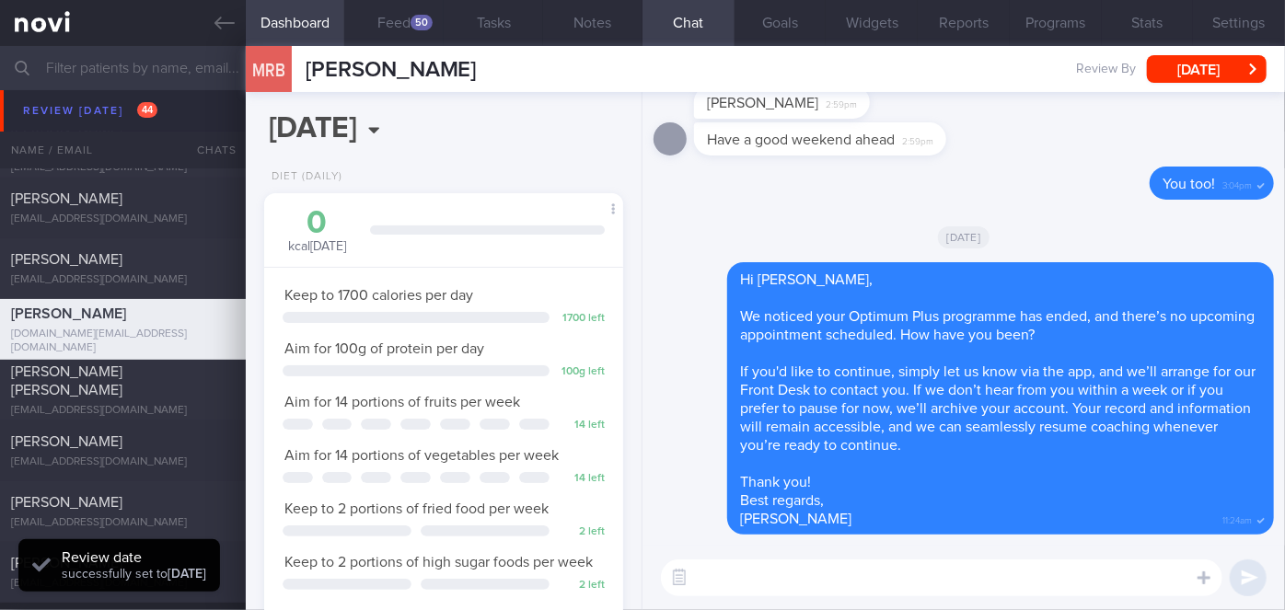
scroll to position [182, 314]
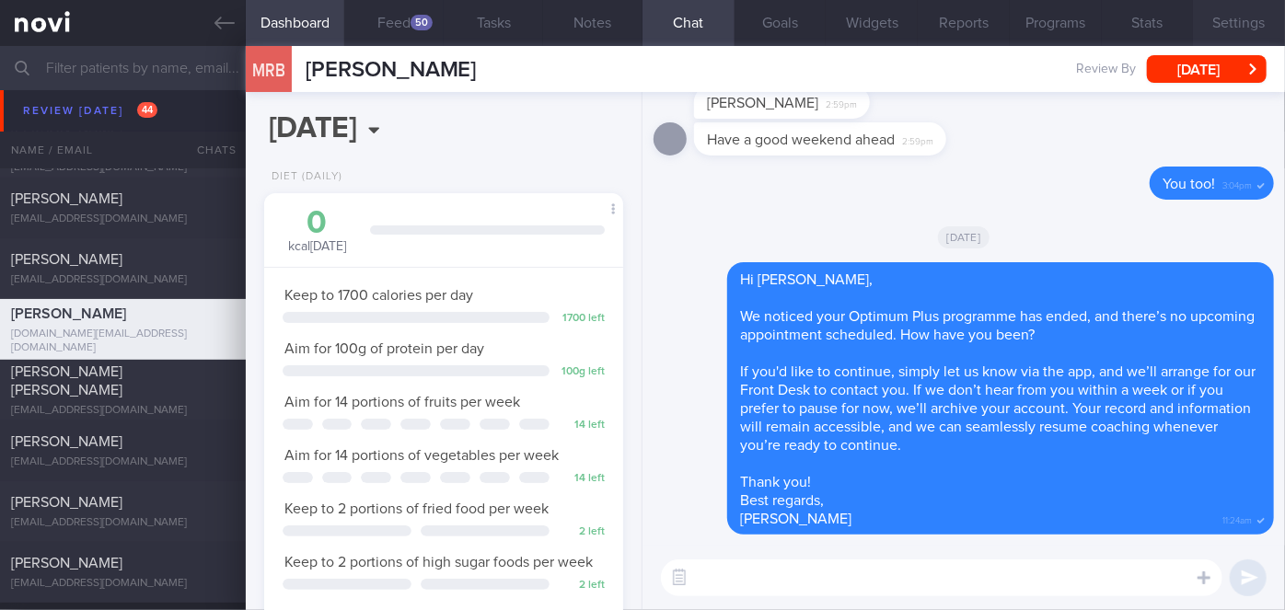
click at [1242, 25] on button "Settings" at bounding box center [1239, 23] width 92 height 46
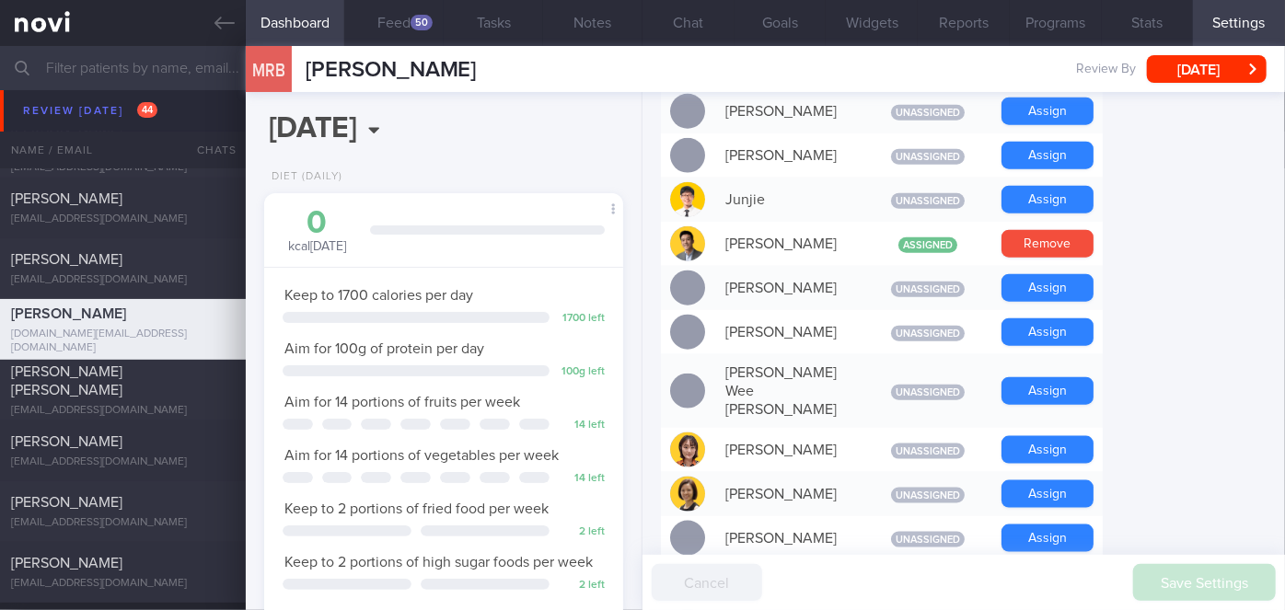
scroll to position [1826, 0]
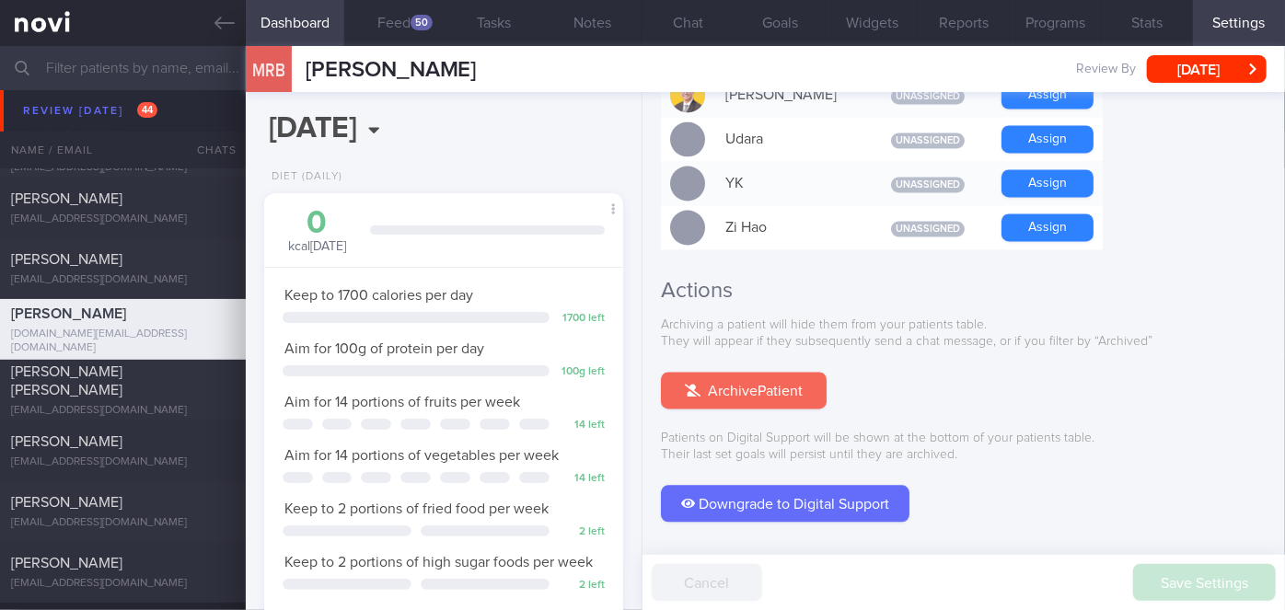
click at [774, 373] on button "Archive Patient" at bounding box center [744, 391] width 166 height 37
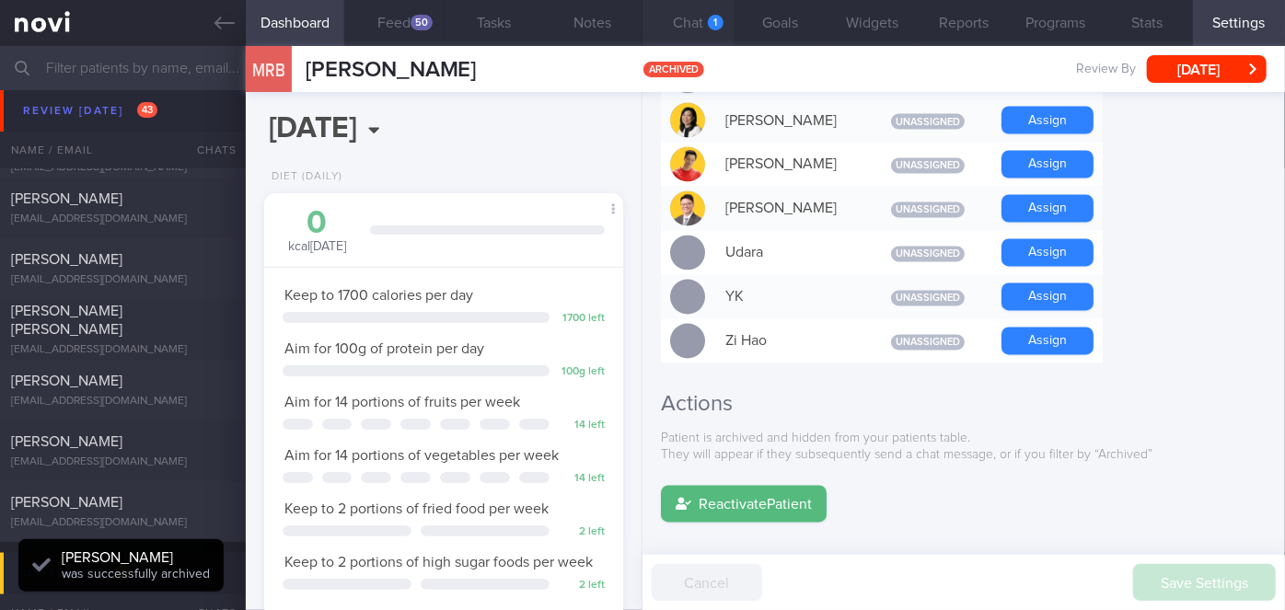
scroll to position [0, 0]
click at [678, 17] on button "Chat 1" at bounding box center [688, 23] width 92 height 46
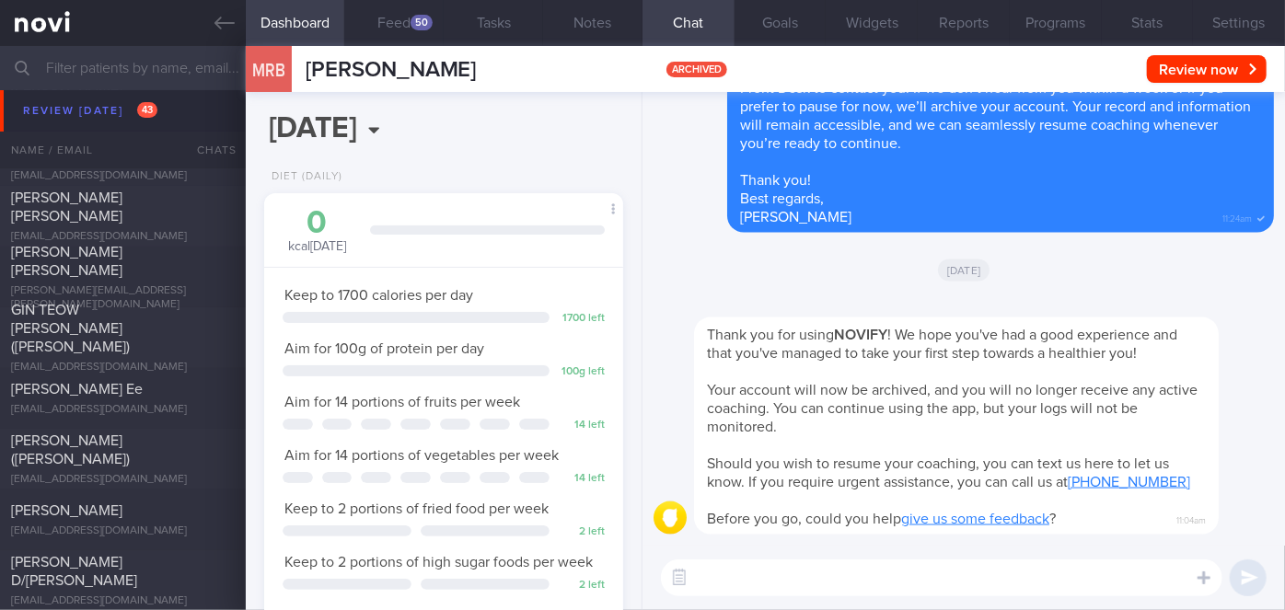
scroll to position [7963, 0]
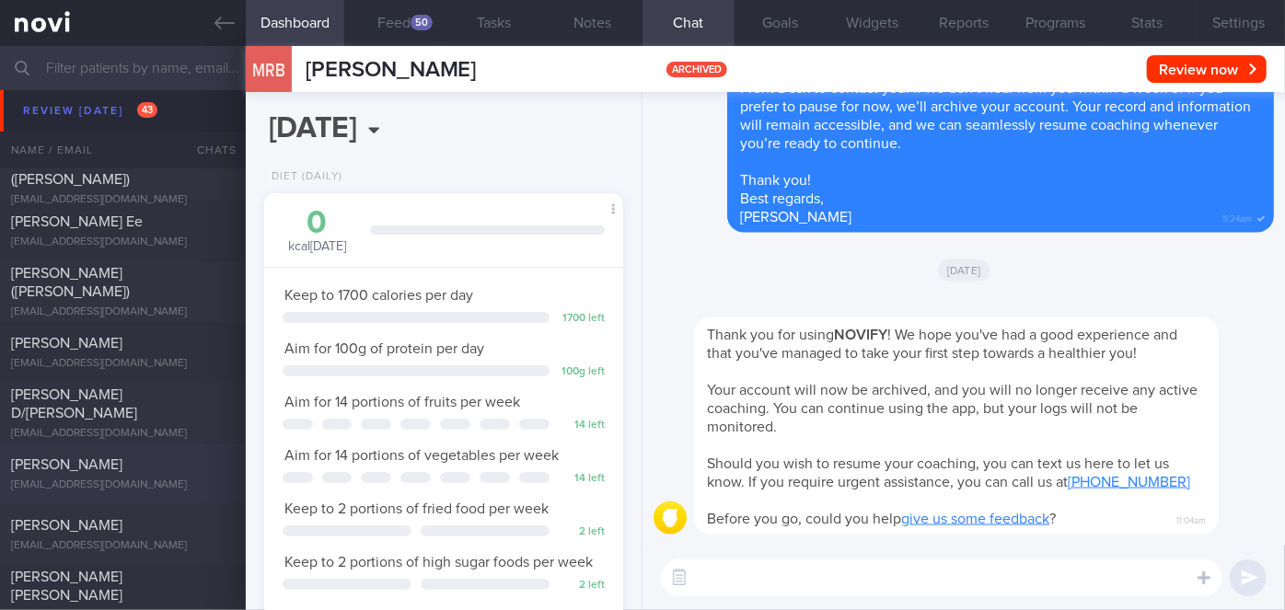
click at [154, 477] on div "[PERSON_NAME] [EMAIL_ADDRESS][DOMAIN_NAME]" at bounding box center [123, 473] width 246 height 37
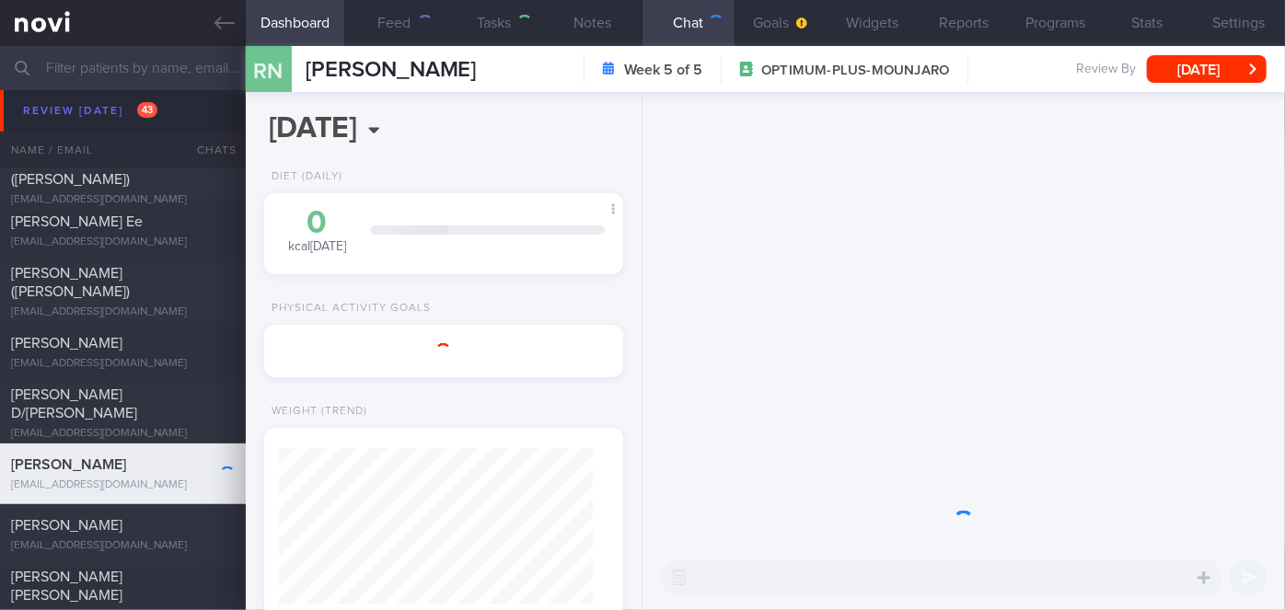
scroll to position [182, 314]
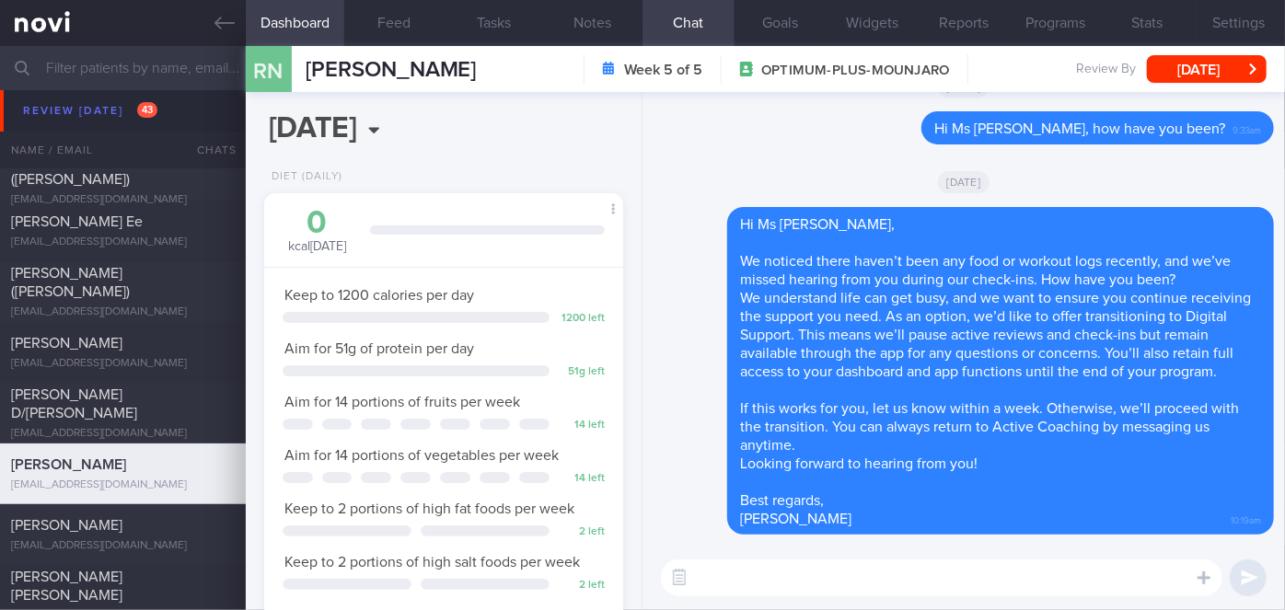
click at [719, 565] on textarea at bounding box center [941, 577] width 561 height 37
paste textarea "Hi [Patient's Name], Your account has been transitioned to Digital Support. Whi…"
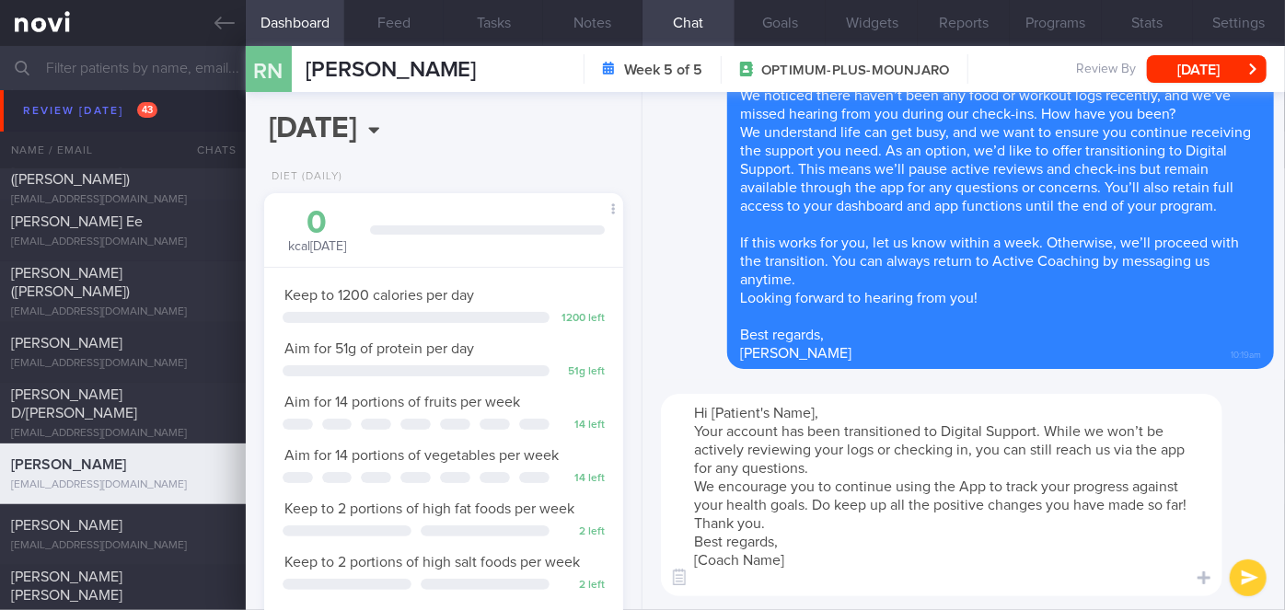
drag, startPoint x: 815, startPoint y: 409, endPoint x: 723, endPoint y: 410, distance: 92.0
click at [723, 410] on textarea "Hi [Patient's Name], Your account has been transitioned to Digital Support. Whi…" at bounding box center [941, 495] width 561 height 202
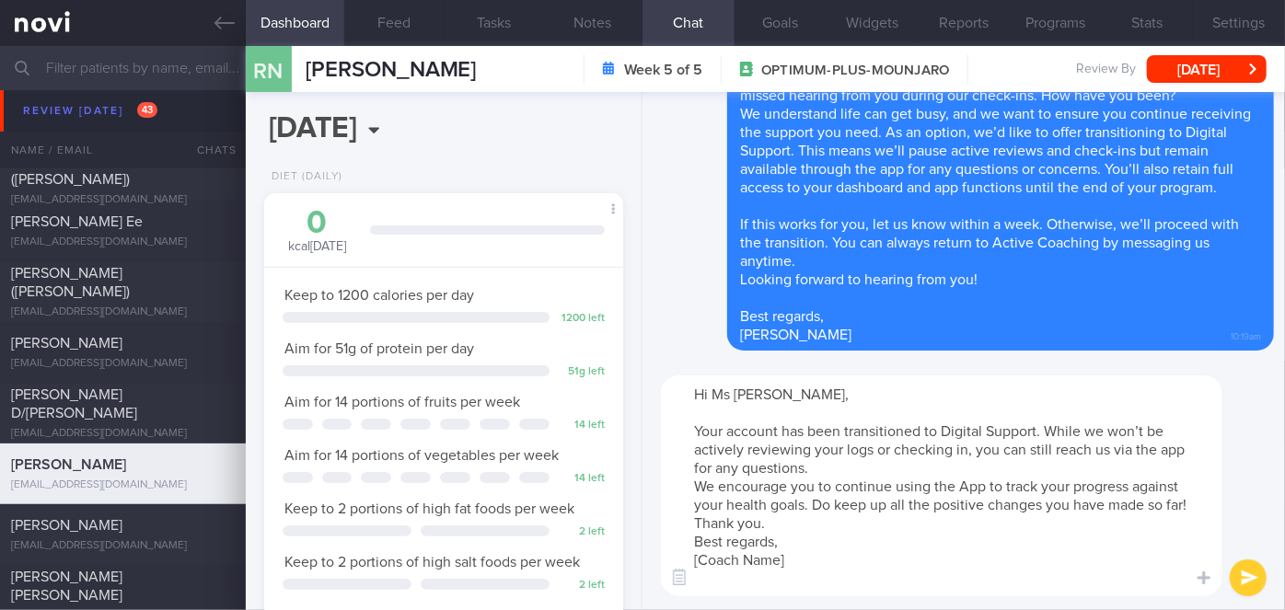
click at [835, 521] on textarea "Hi Ms [PERSON_NAME], Your account has been transitioned to Digital Support. Whi…" at bounding box center [941, 485] width 561 height 221
click at [905, 470] on textarea "Hi Ms [PERSON_NAME], Your account has been transitioned to Digital Support. Whi…" at bounding box center [941, 485] width 561 height 221
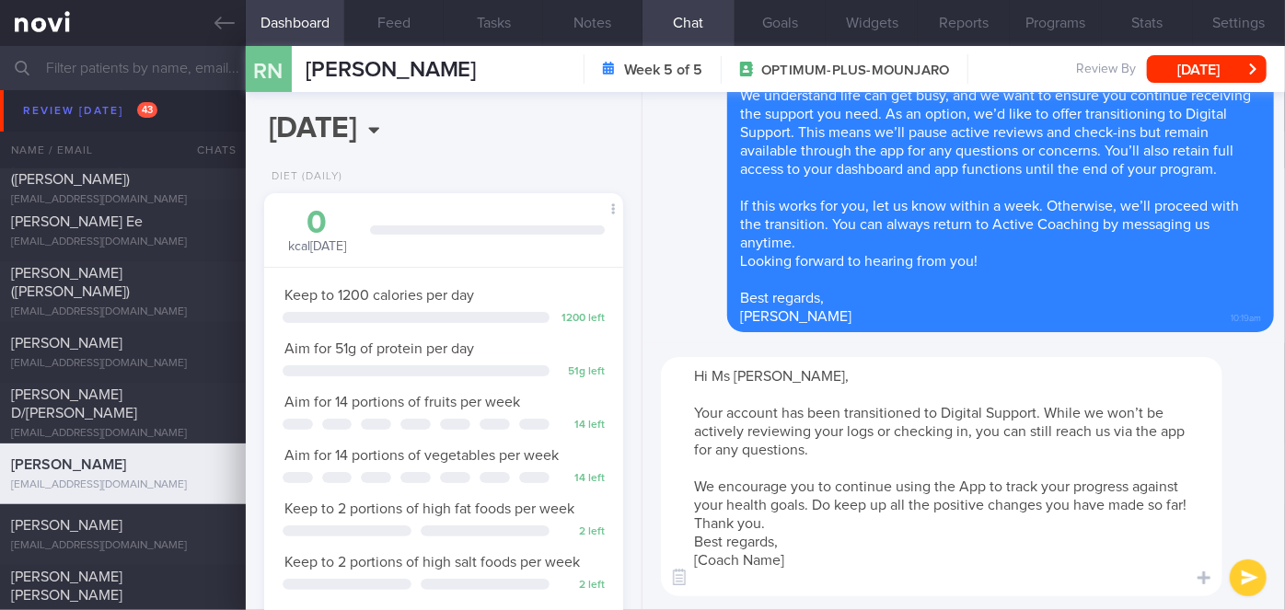
drag, startPoint x: 802, startPoint y: 562, endPoint x: 706, endPoint y: 562, distance: 96.6
click at [706, 562] on textarea "Hi Ms [PERSON_NAME], Your account has been transitioned to Digital Support. Whi…" at bounding box center [941, 476] width 561 height 239
click at [792, 524] on textarea "Hi Ms [PERSON_NAME], Your account has been transitioned to Digital Support. Whi…" at bounding box center [941, 476] width 561 height 239
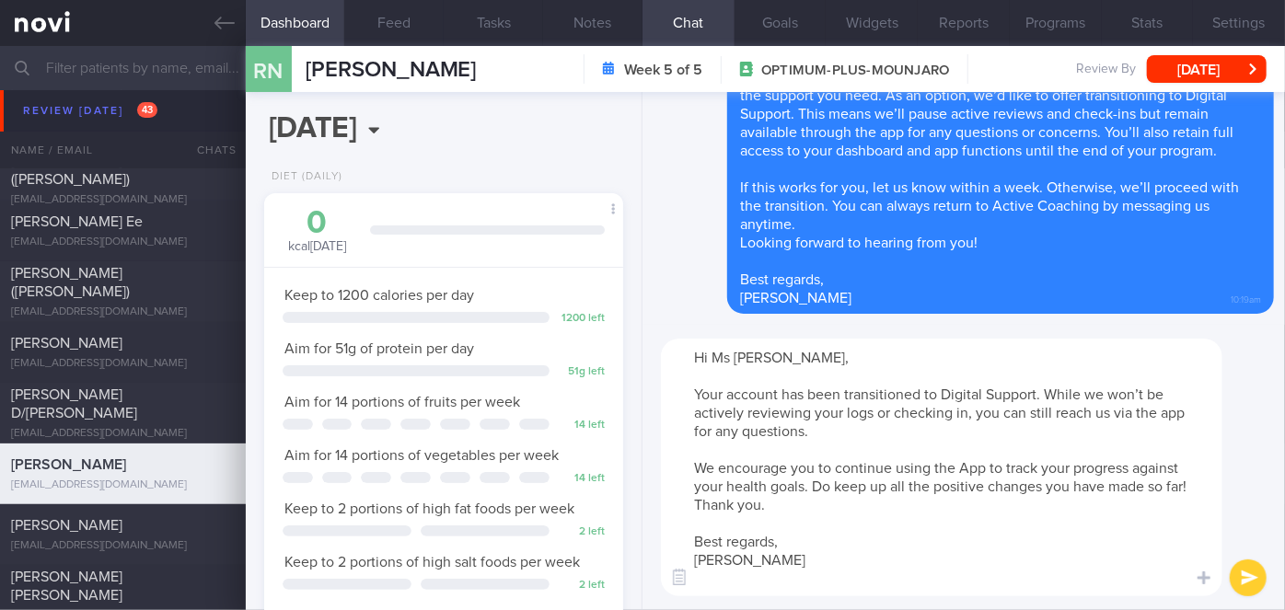
type textarea "Hi Ms [PERSON_NAME], Your account has been transitioned to Digital Support. Whi…"
click at [1246, 581] on button "submit" at bounding box center [1247, 577] width 37 height 37
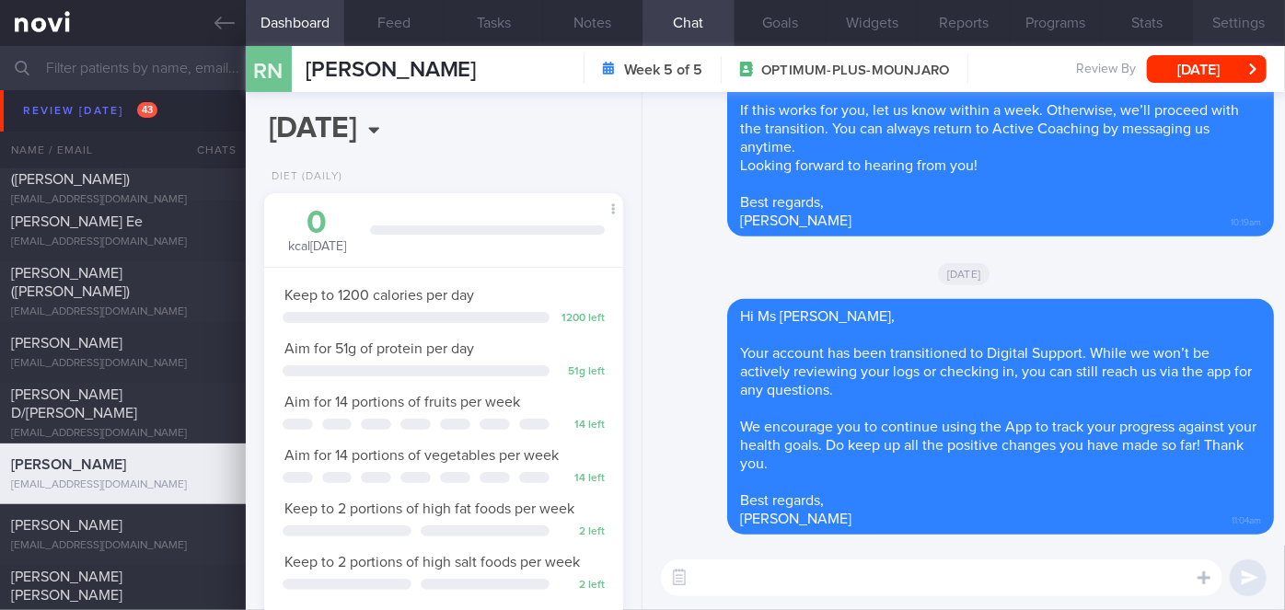
click at [1253, 25] on button "Settings" at bounding box center [1239, 23] width 92 height 46
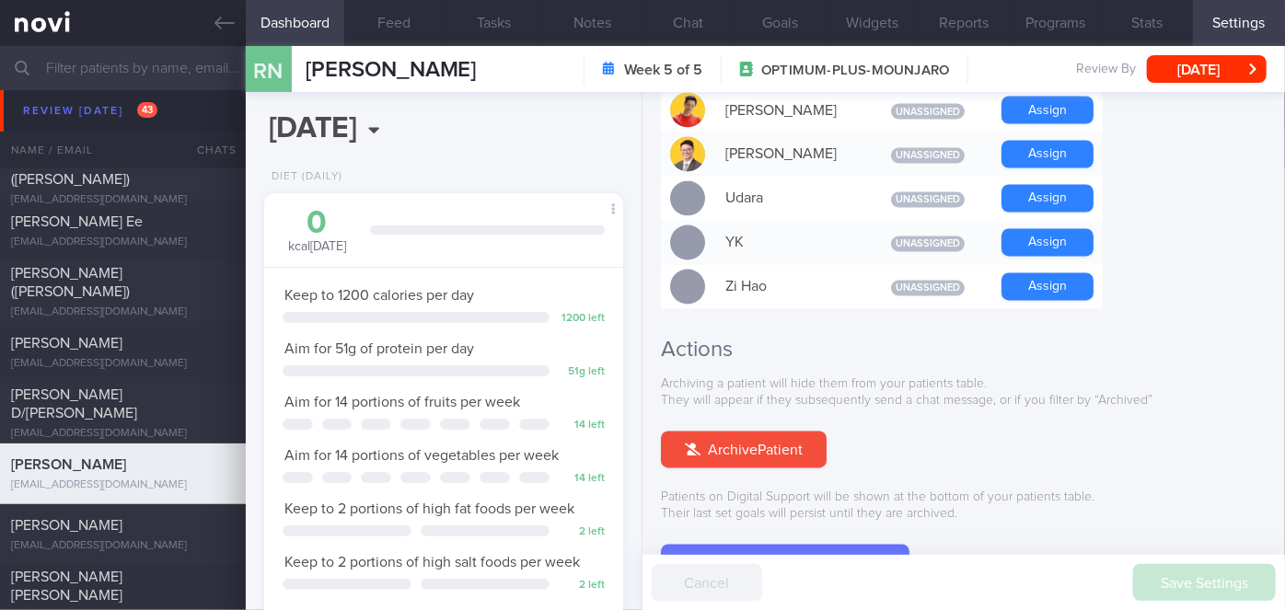
scroll to position [1809, 0]
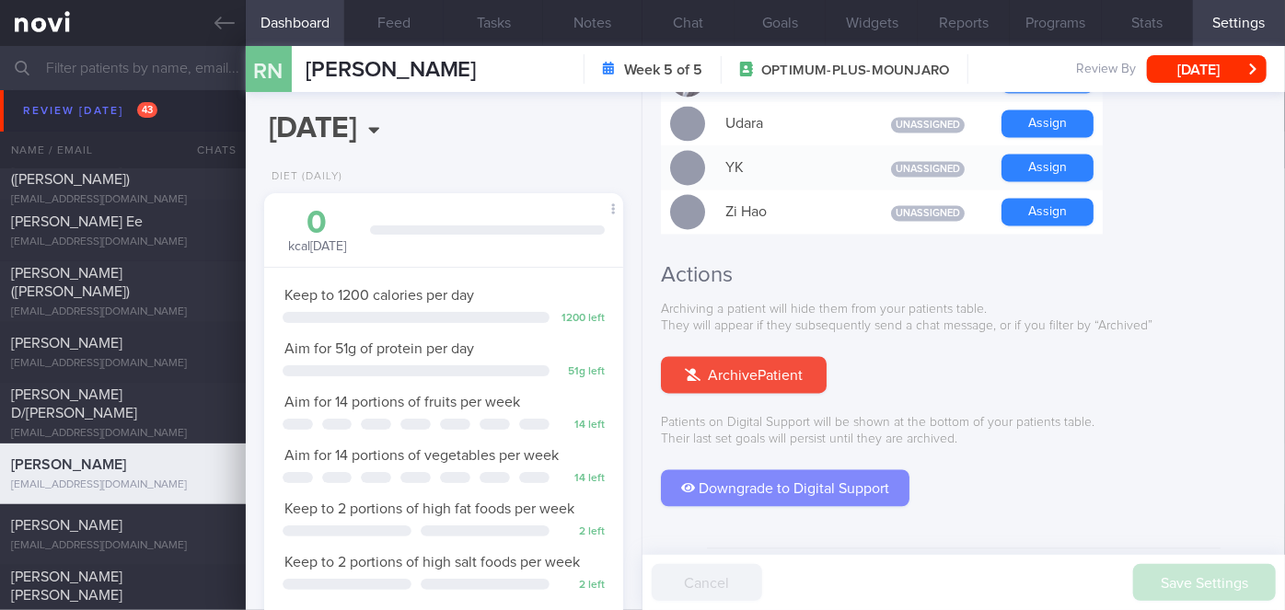
click at [800, 470] on button "Downgrade to Digital Support" at bounding box center [785, 488] width 248 height 37
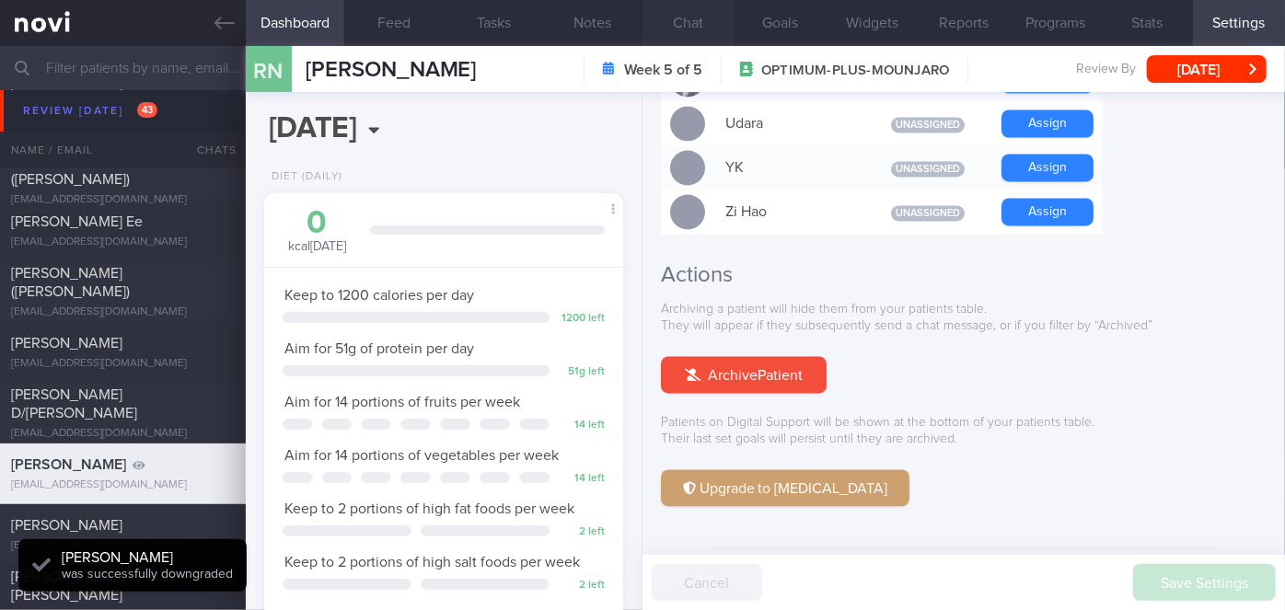
click at [685, 22] on button "Chat" at bounding box center [688, 23] width 92 height 46
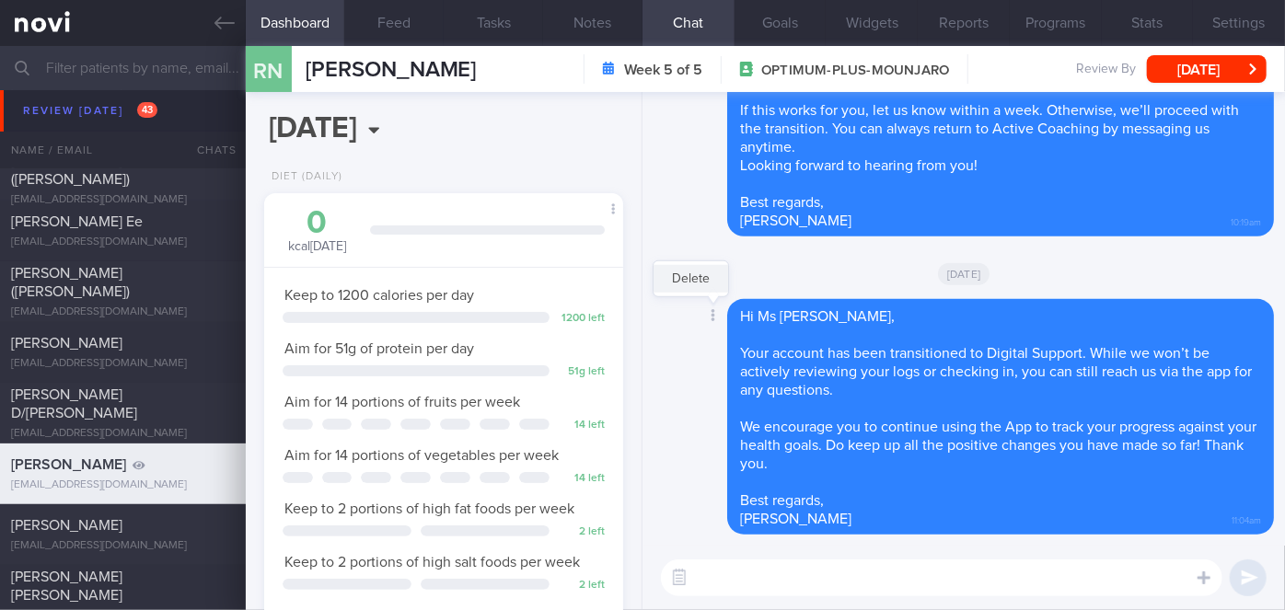
click at [699, 276] on button "Delete" at bounding box center [690, 279] width 75 height 28
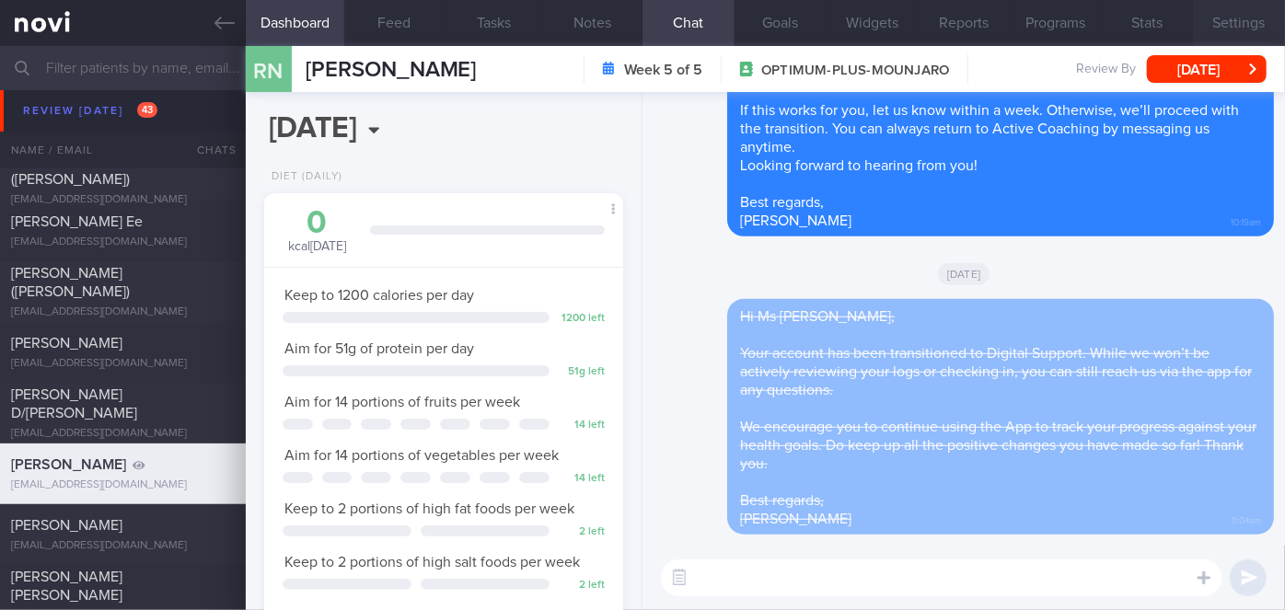
click at [1241, 22] on button "Settings" at bounding box center [1239, 23] width 92 height 46
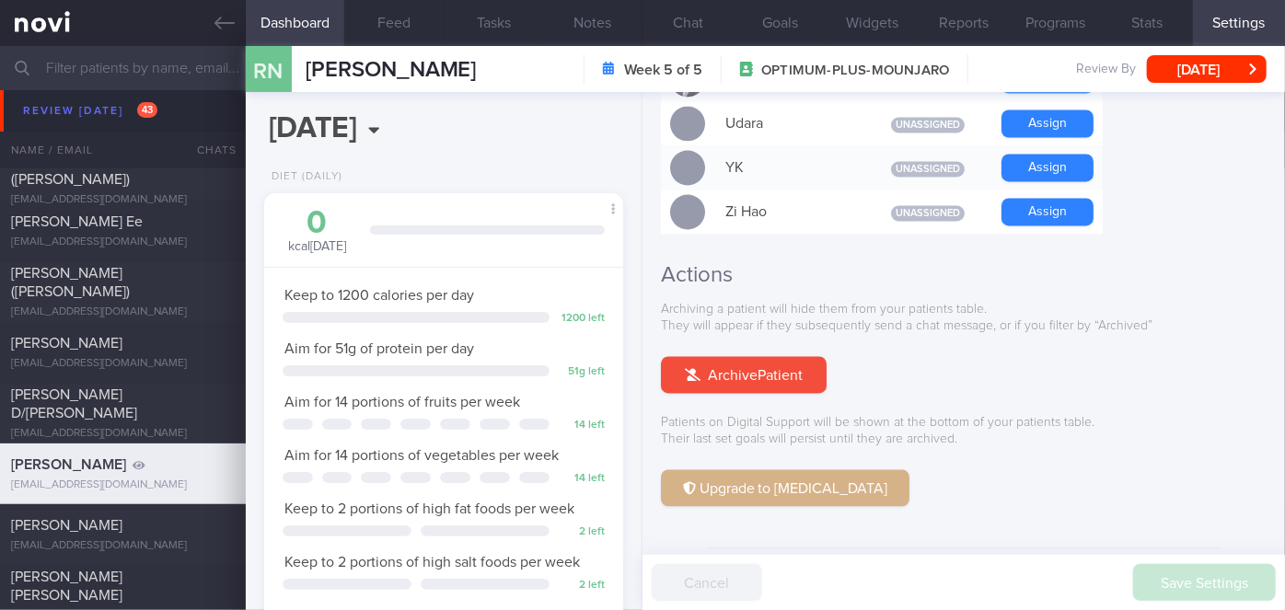
drag, startPoint x: 785, startPoint y: 437, endPoint x: 787, endPoint y: 86, distance: 351.5
click at [784, 470] on button "Upgrade to [MEDICAL_DATA]" at bounding box center [785, 488] width 248 height 37
click at [694, 29] on button "Chat" at bounding box center [688, 23] width 92 height 46
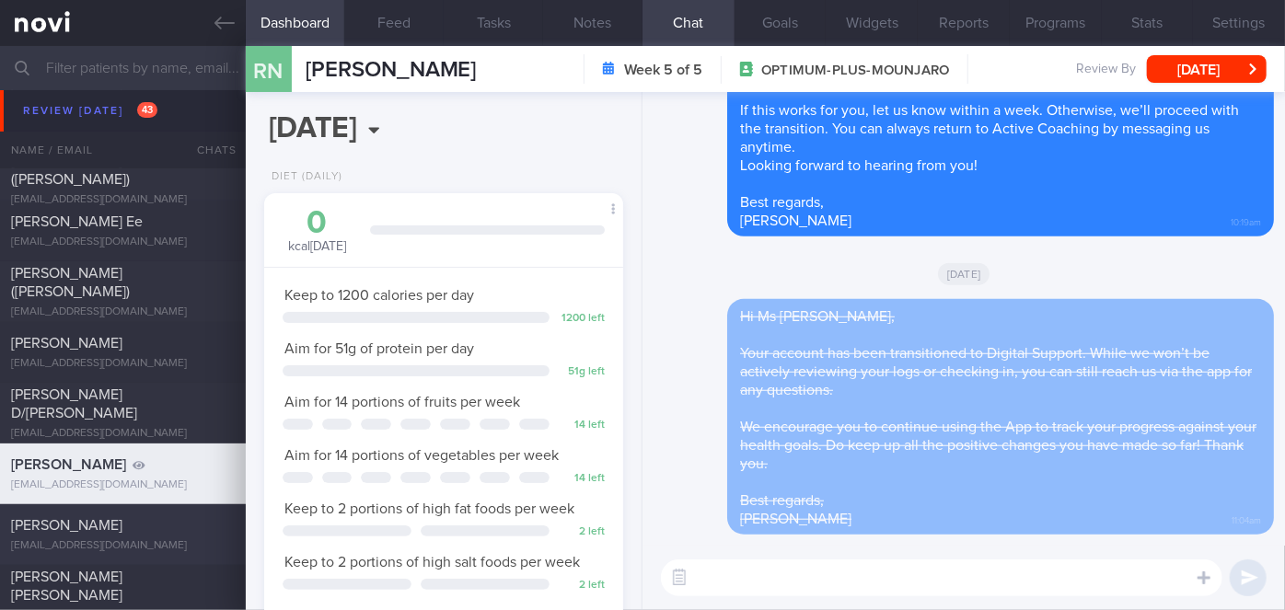
click at [180, 520] on div "[PERSON_NAME]" at bounding box center [120, 525] width 219 height 18
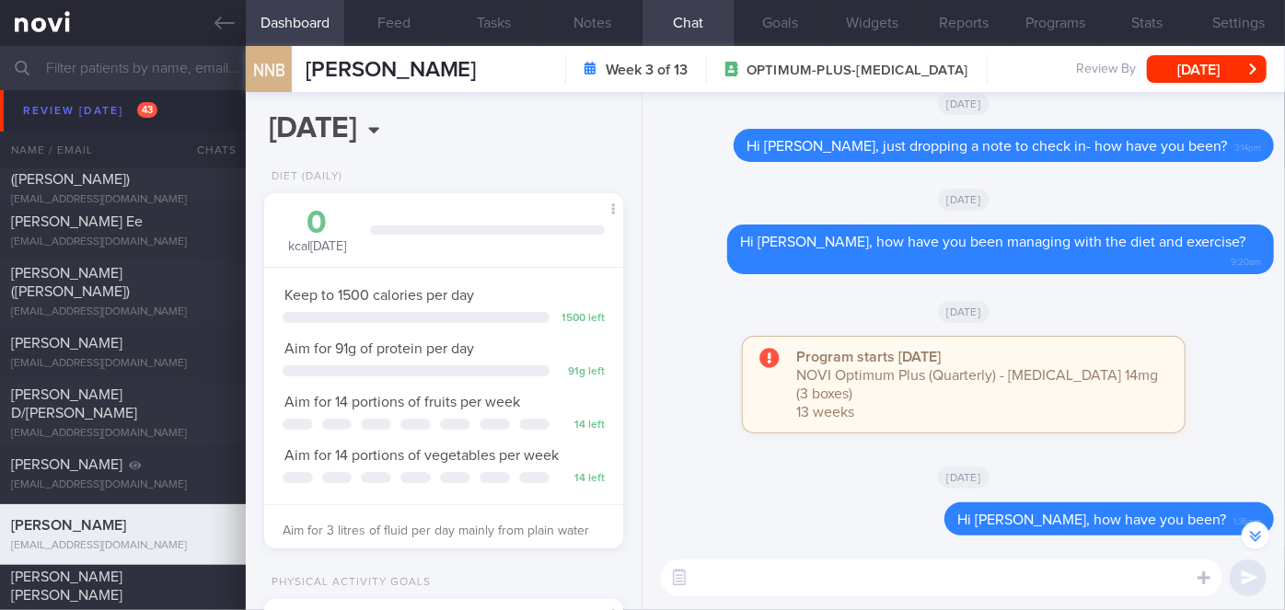
click at [826, 570] on textarea at bounding box center [941, 577] width 561 height 37
paste textarea "Hi [Patient's Name], We noticed there haven’t been any food or workout logs rec…"
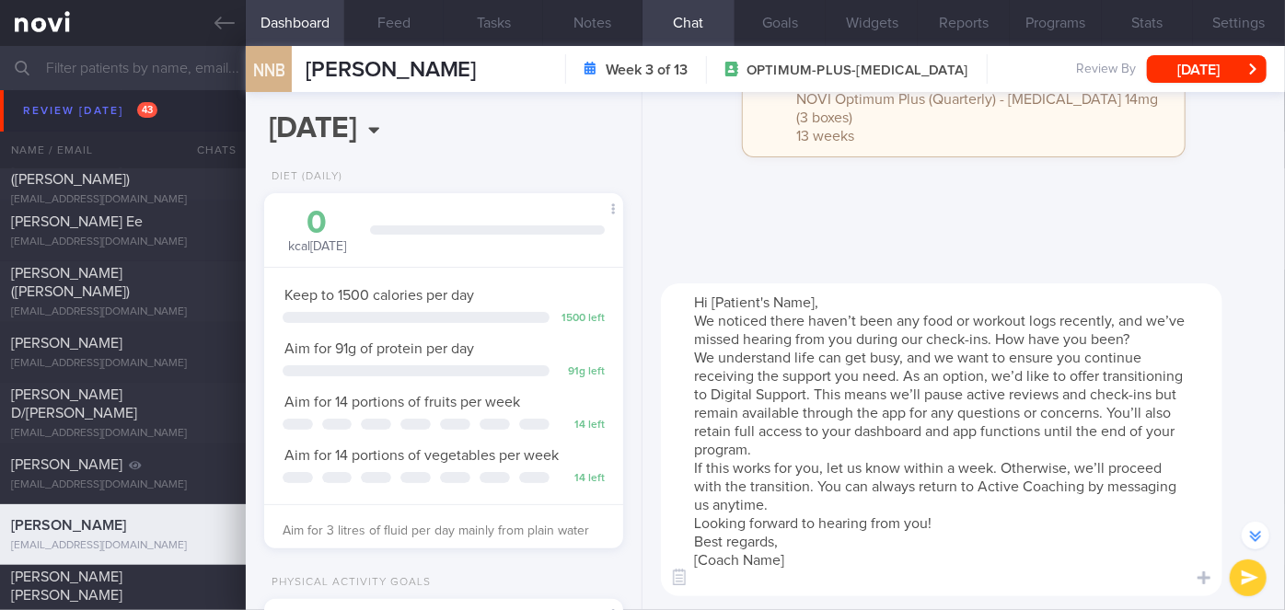
scroll to position [-276, 0]
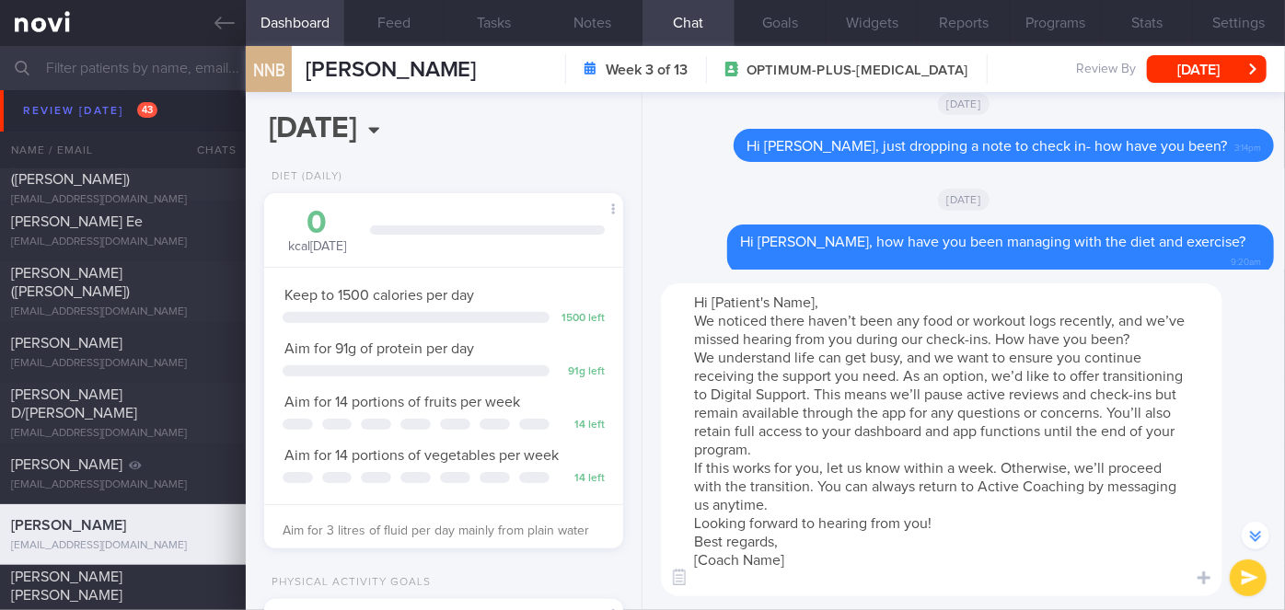
drag, startPoint x: 819, startPoint y: 300, endPoint x: 715, endPoint y: 298, distance: 104.0
click at [715, 298] on textarea "Hi [Patient's Name], We noticed there haven’t been any food or workout logs rec…" at bounding box center [941, 439] width 561 height 313
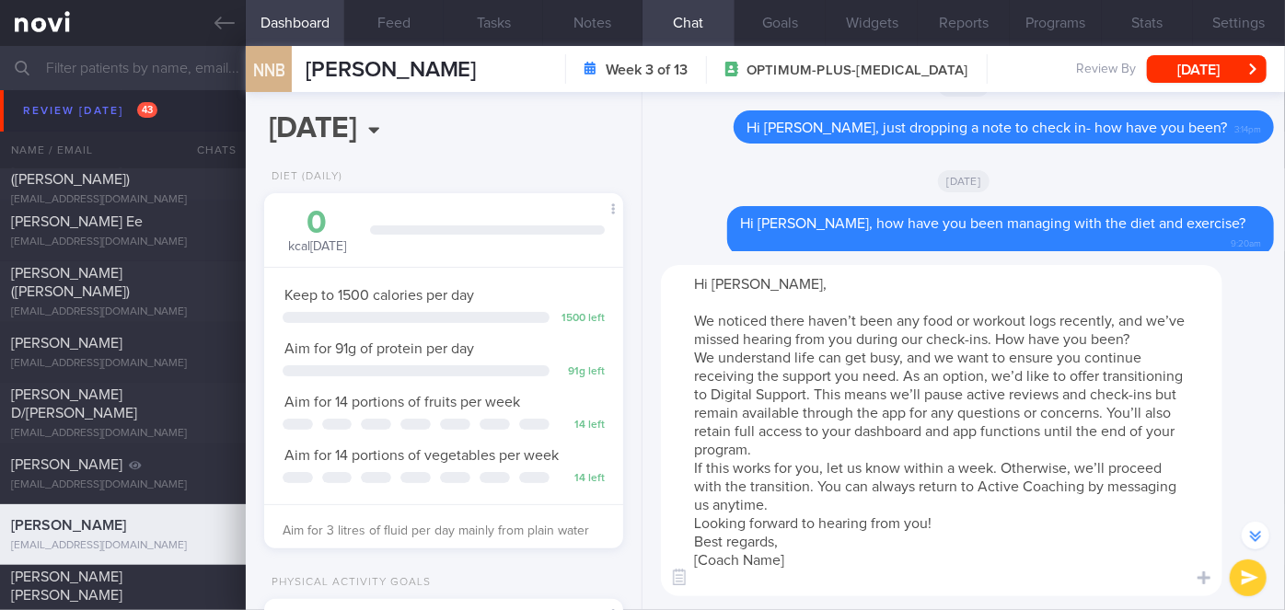
scroll to position [-294, 0]
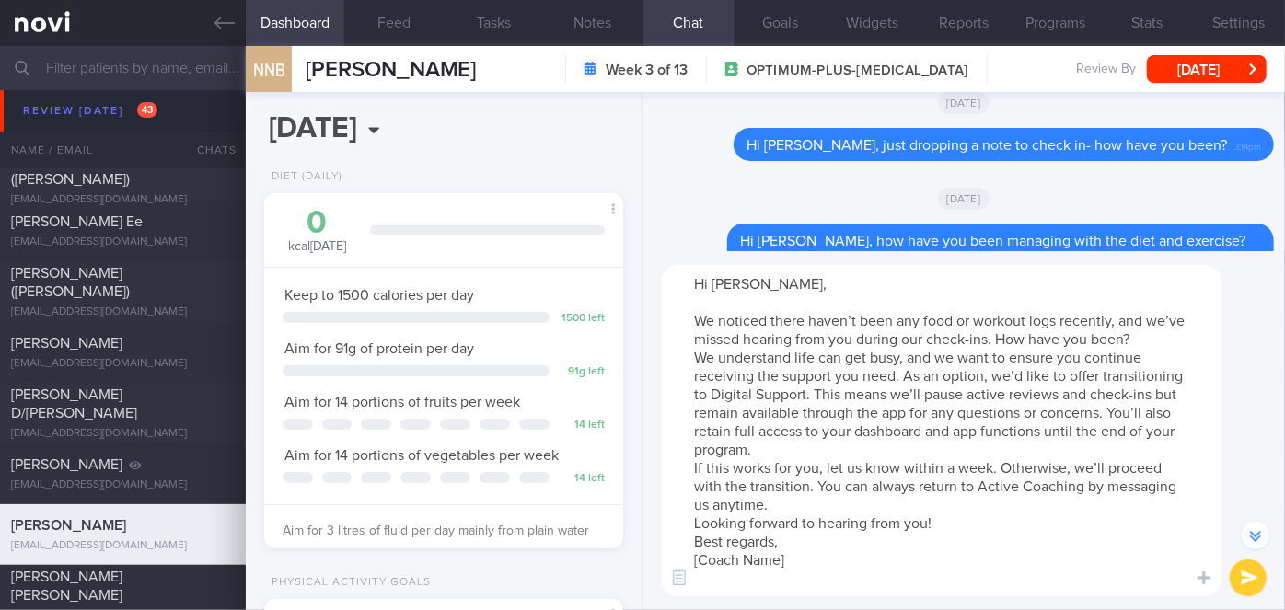
click at [782, 444] on textarea "Hi [PERSON_NAME], We noticed there haven’t been any food or workout logs recent…" at bounding box center [941, 430] width 561 height 331
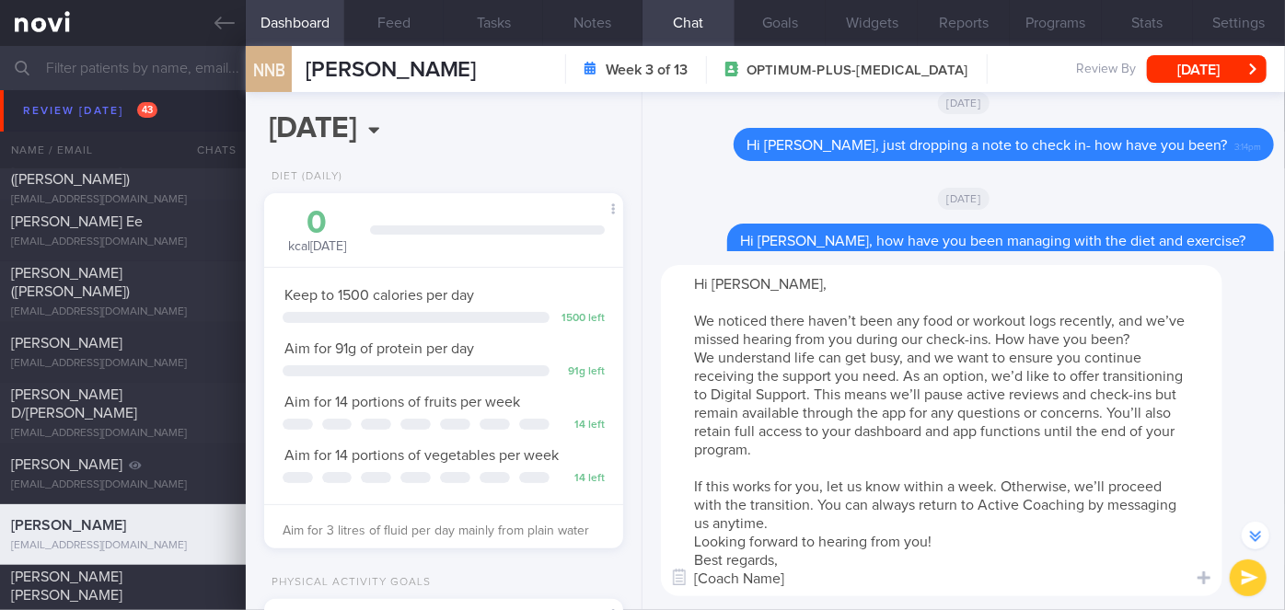
scroll to position [-313, 0]
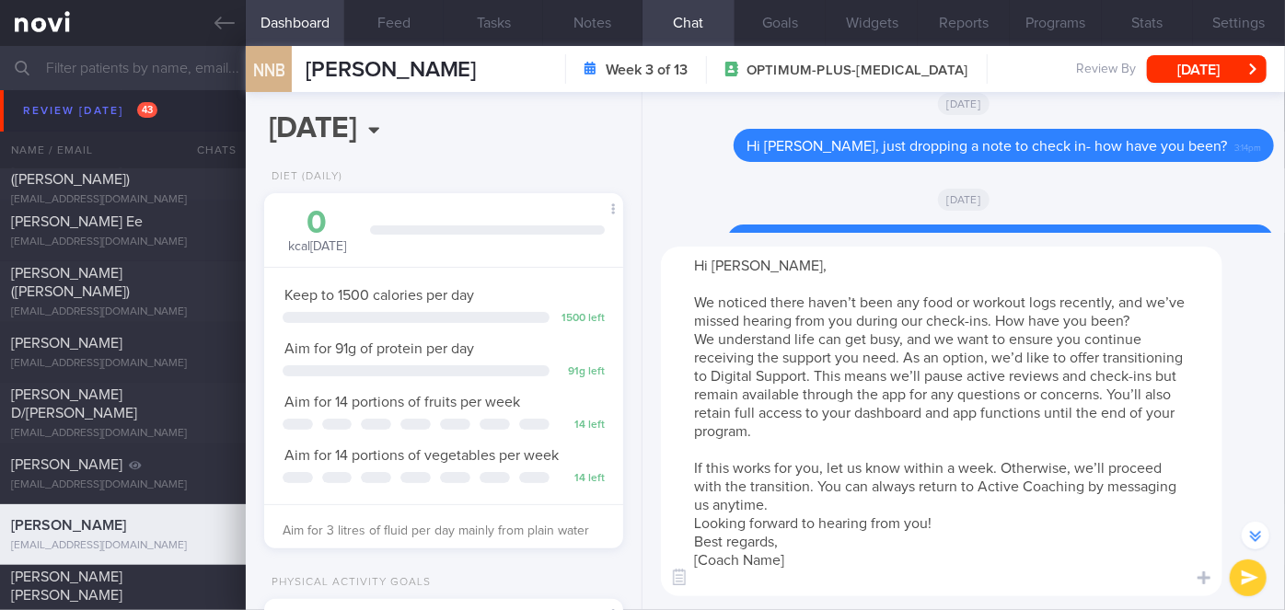
drag, startPoint x: 794, startPoint y: 564, endPoint x: 713, endPoint y: 552, distance: 81.9
click at [714, 551] on textarea "Hi [PERSON_NAME], We noticed there haven’t been any food or workout logs recent…" at bounding box center [941, 422] width 561 height 350
click at [820, 497] on textarea "Hi [PERSON_NAME], We noticed there haven’t been any food or workout logs recent…" at bounding box center [941, 422] width 561 height 350
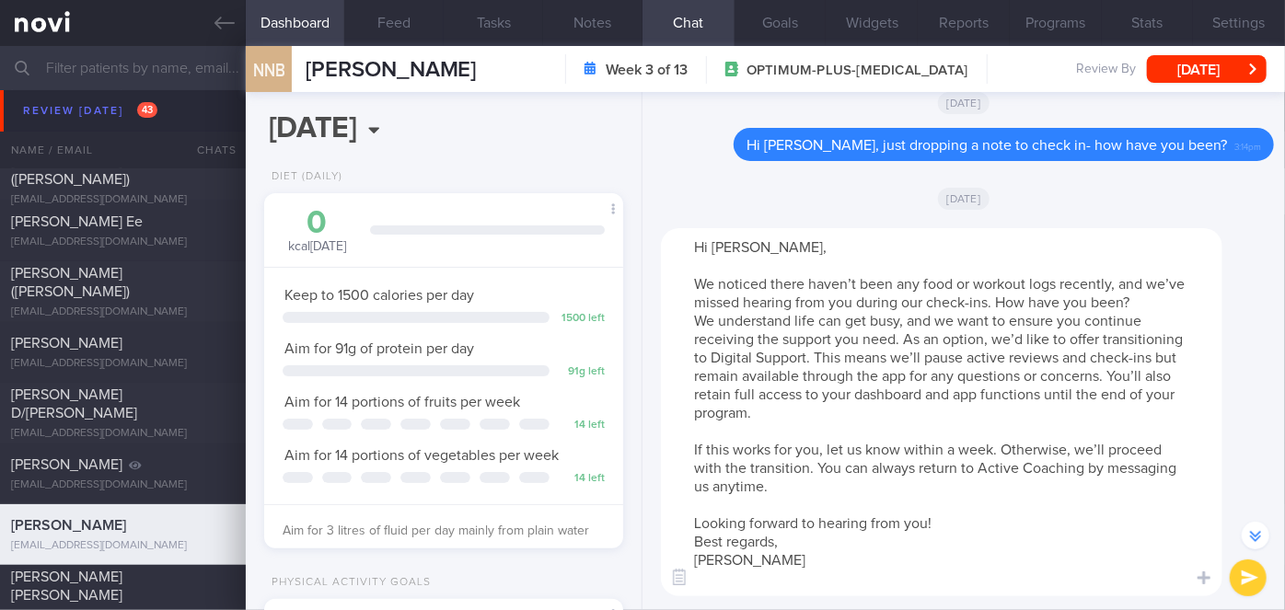
type textarea "Hi [PERSON_NAME], We noticed there haven’t been any food or workout logs recent…"
click at [1241, 583] on button "submit" at bounding box center [1247, 577] width 37 height 37
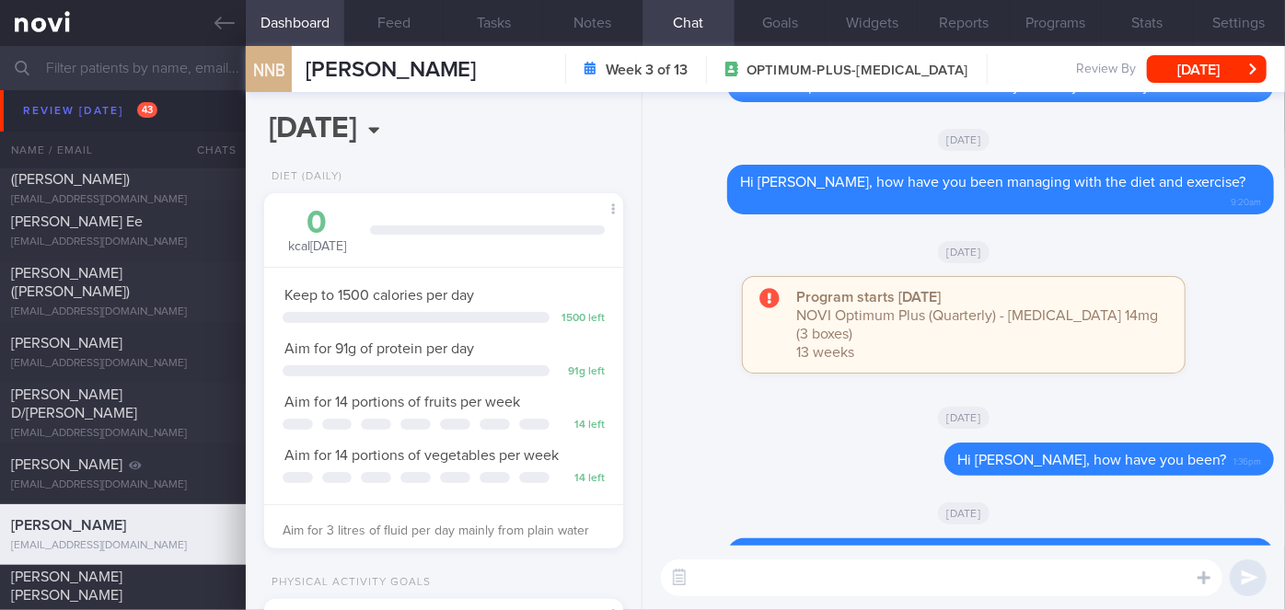
scroll to position [0, 0]
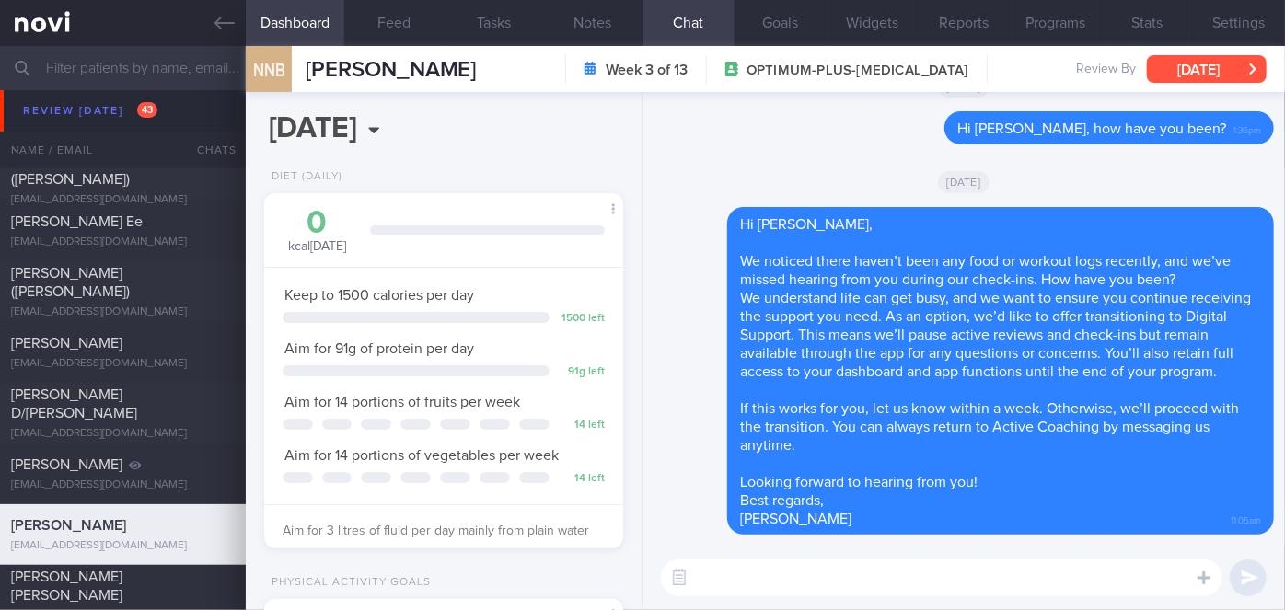
click at [1229, 67] on button "[DATE]" at bounding box center [1206, 69] width 120 height 28
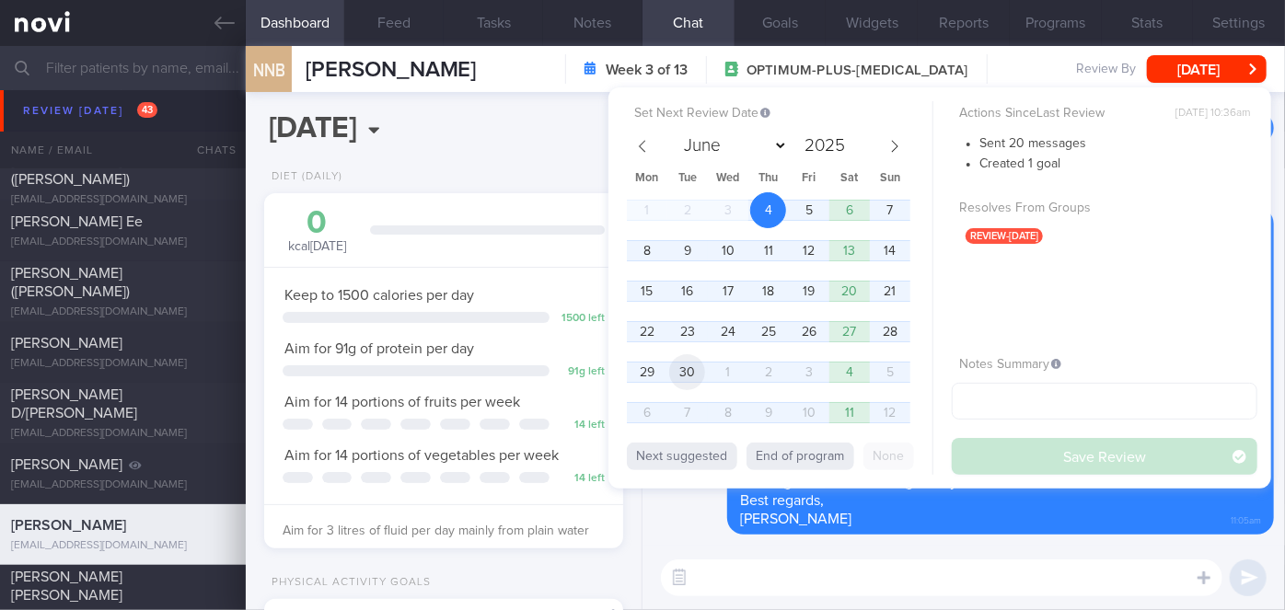
click at [689, 363] on span "30" at bounding box center [687, 372] width 36 height 36
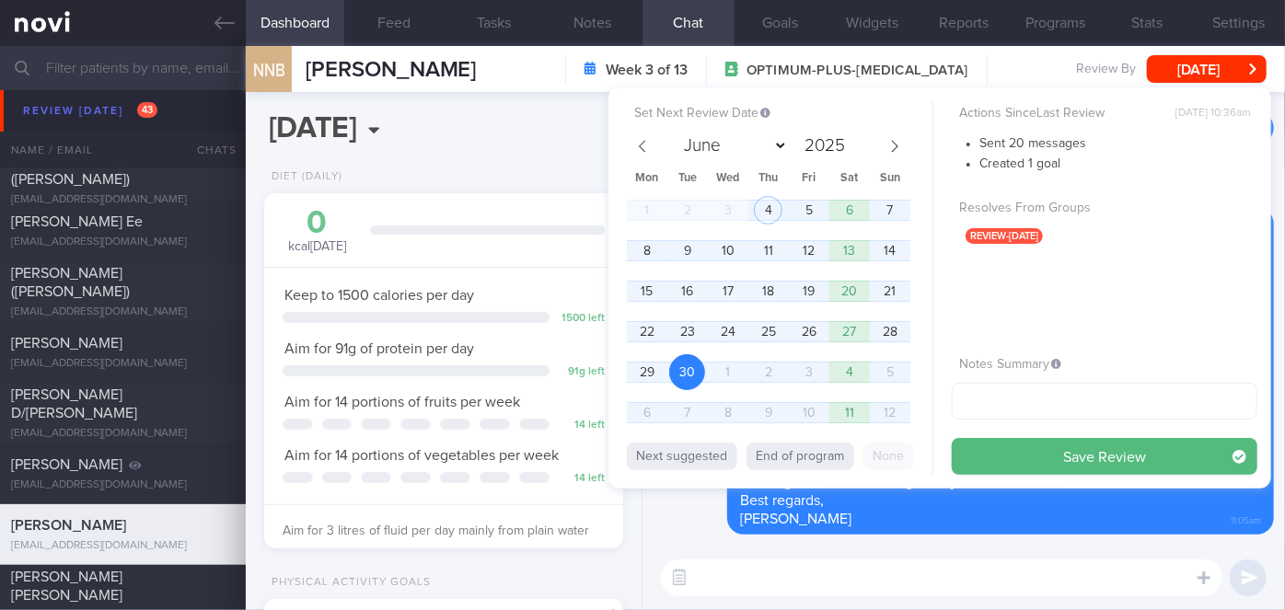
click at [1016, 453] on button "Save Review" at bounding box center [1103, 456] width 305 height 37
